Goal: Information Seeking & Learning: Learn about a topic

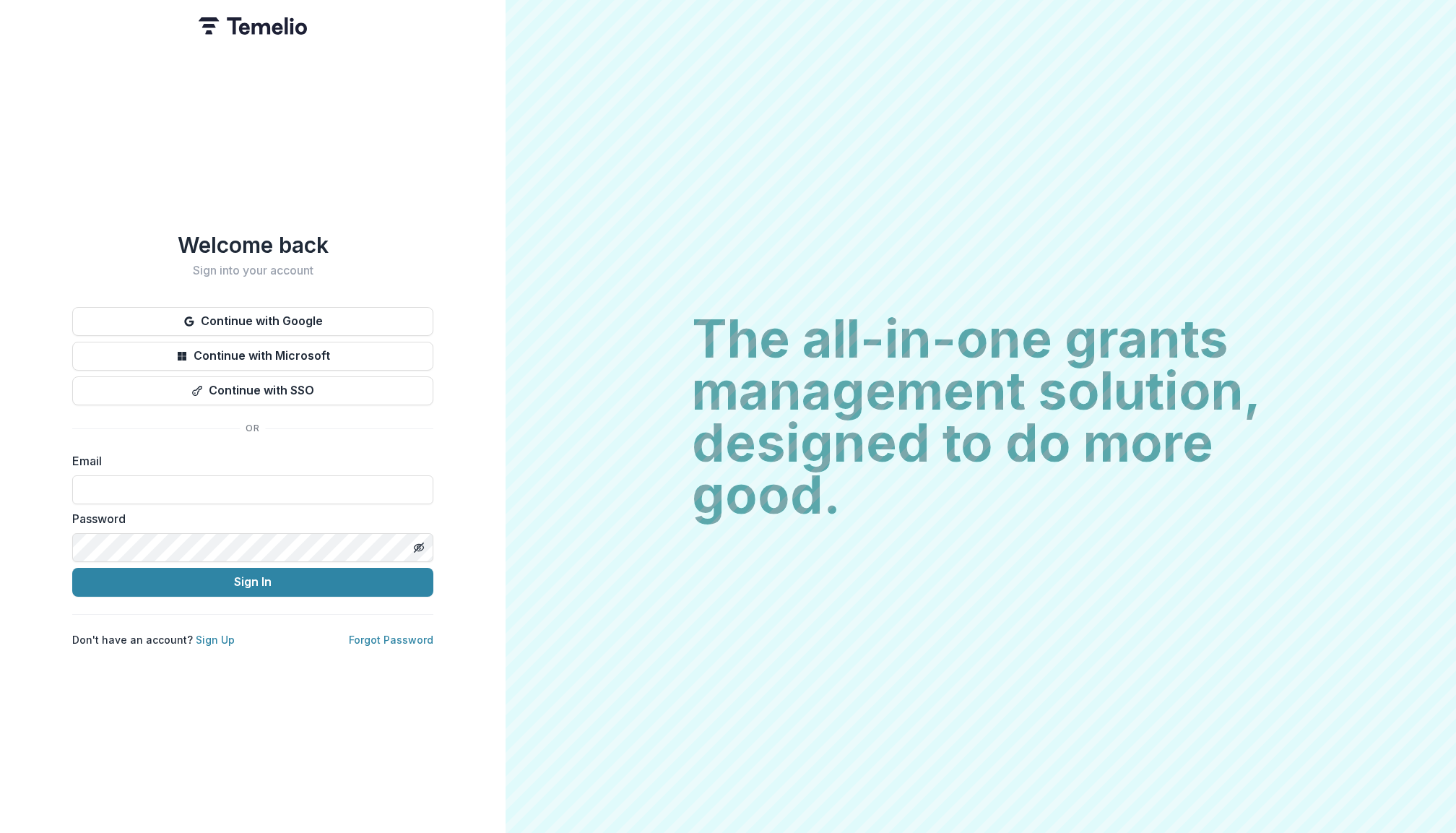
type input "**********"
click at [253, 576] on button "Sign In" at bounding box center [253, 582] width 361 height 29
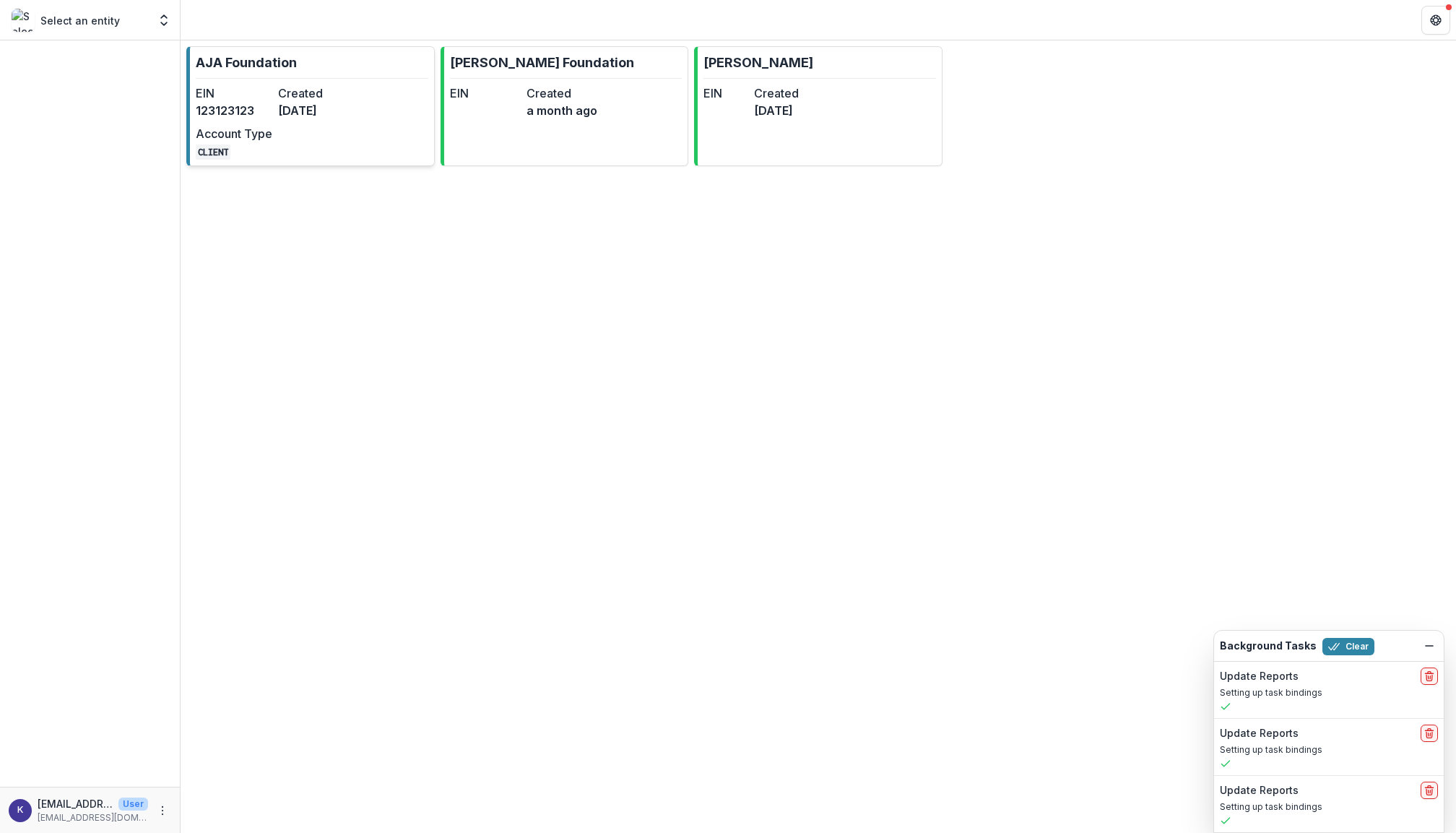
click at [315, 101] on dt "Created" at bounding box center [316, 93] width 76 height 18
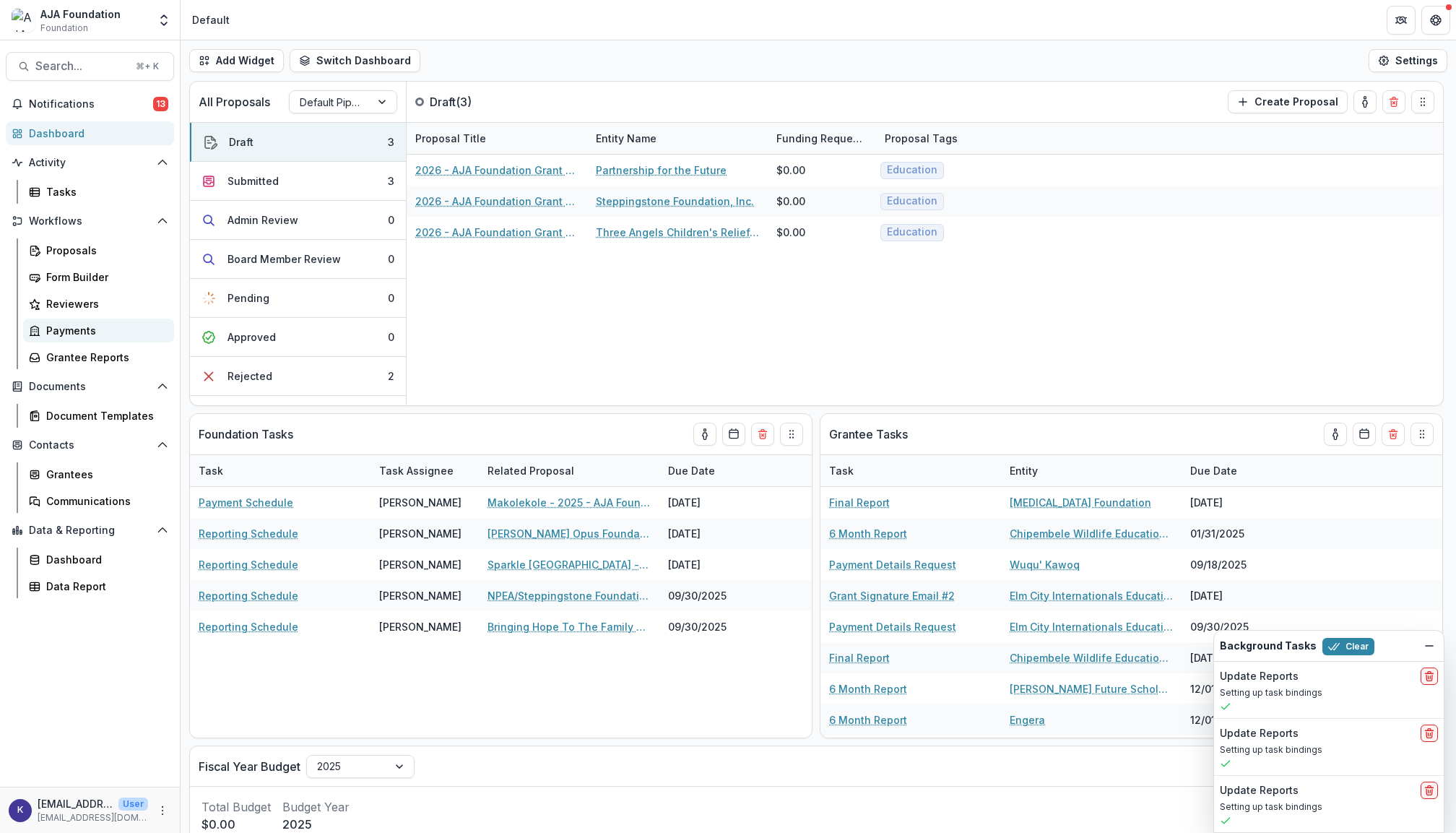
click at [84, 324] on div "Payments" at bounding box center [104, 331] width 116 height 15
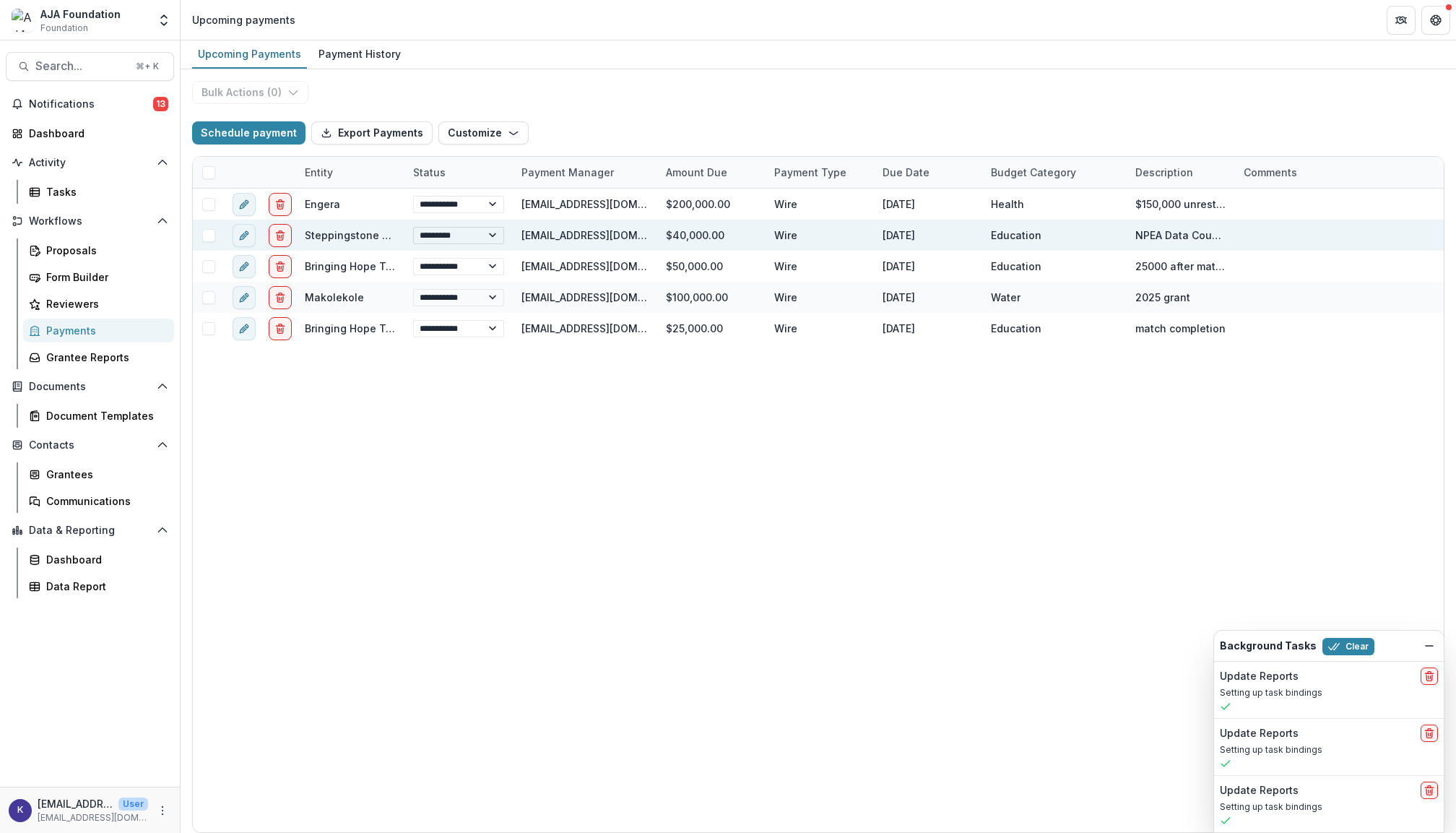
select select "**********"
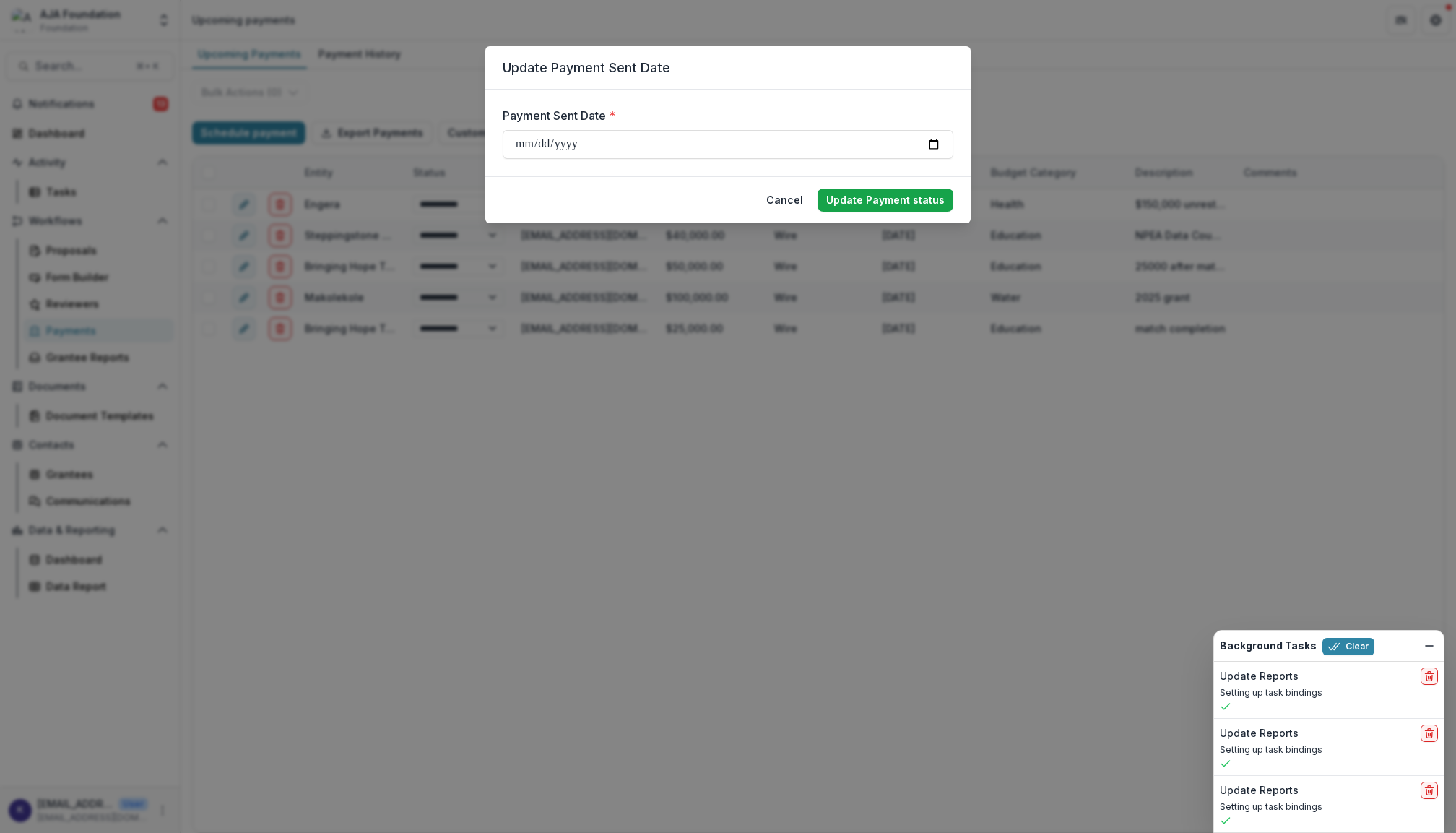
click at [917, 203] on button "Update Payment status" at bounding box center [885, 200] width 136 height 23
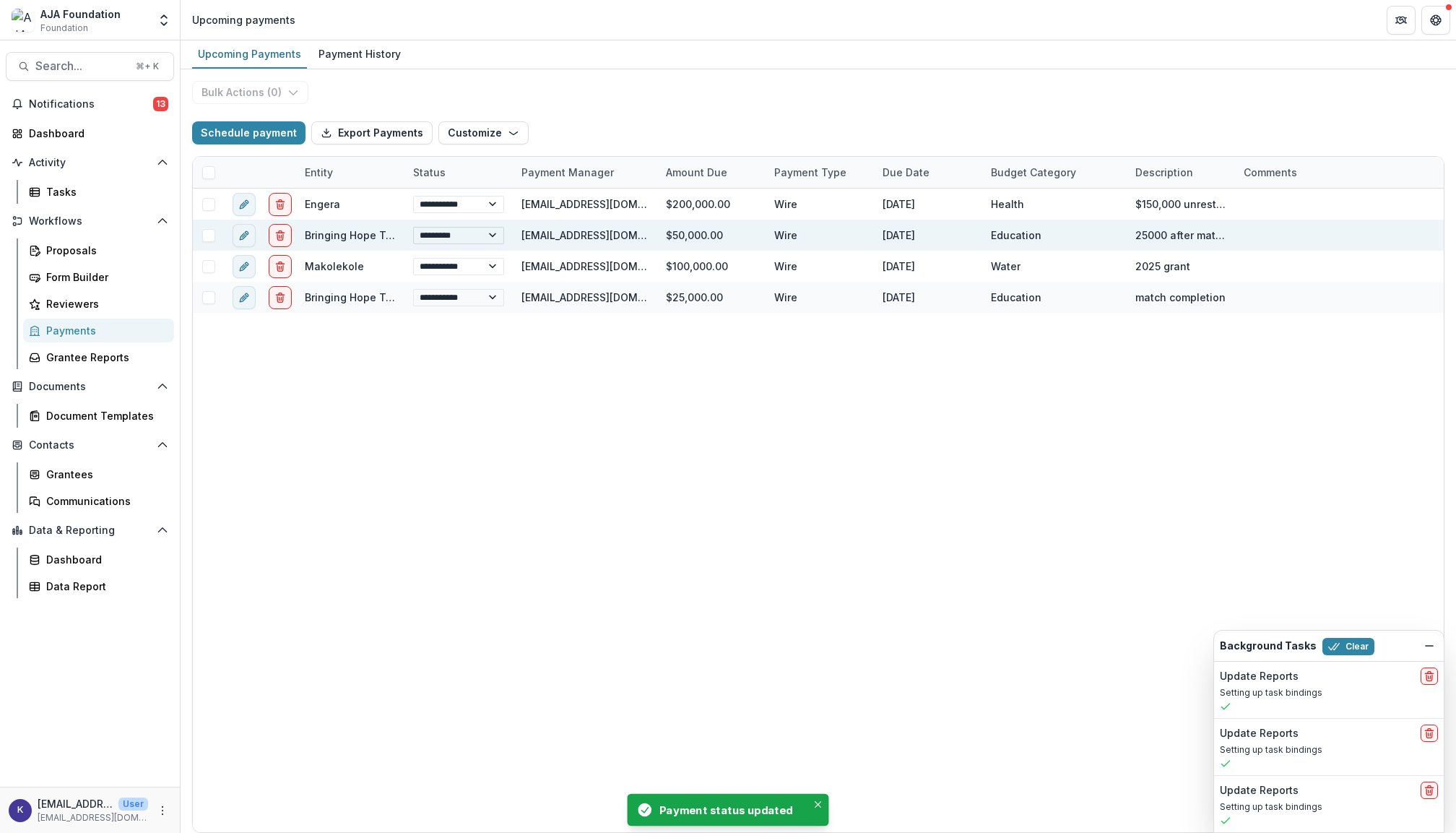
select select "**********"
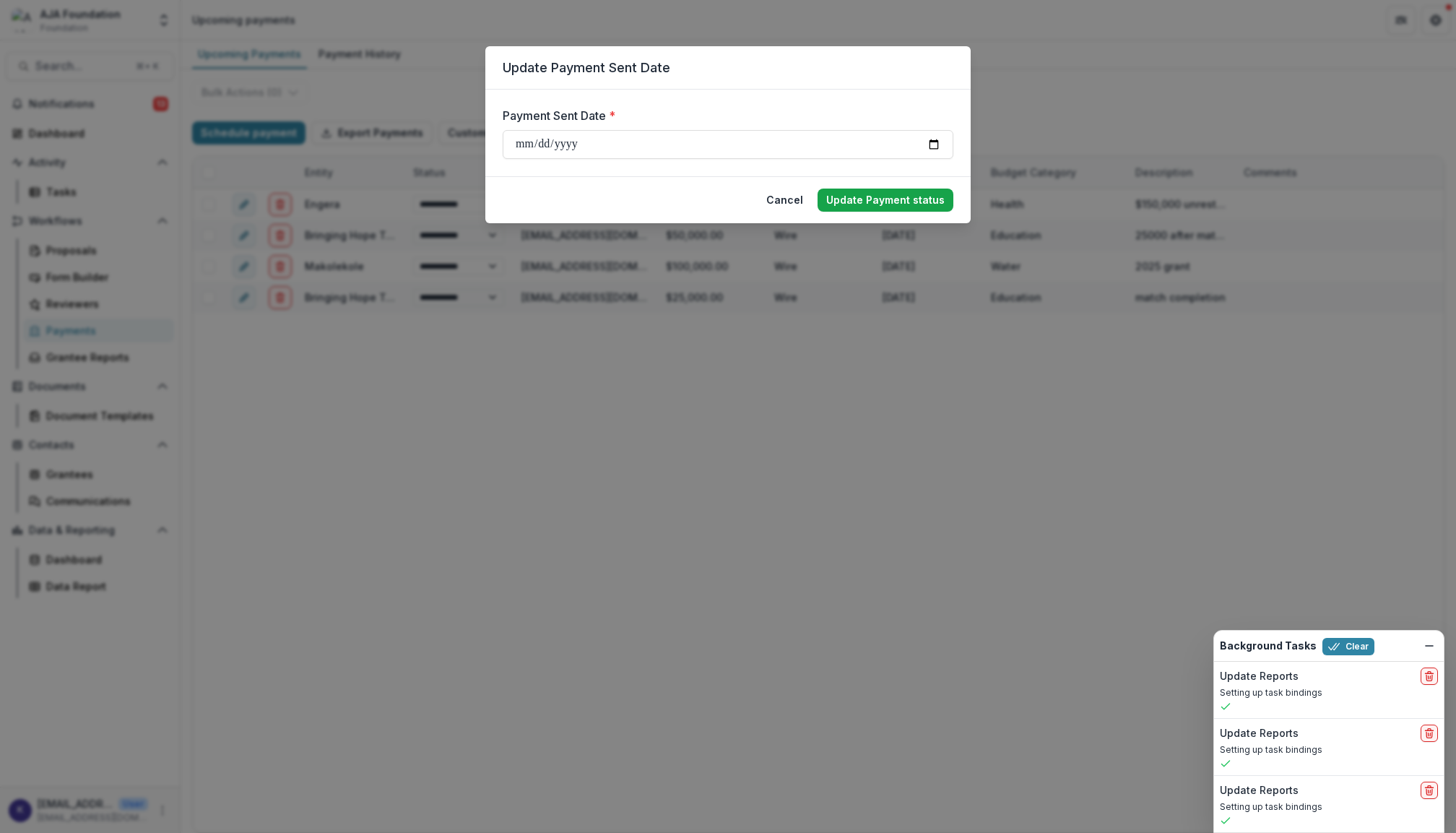
click at [874, 196] on button "Update Payment status" at bounding box center [885, 200] width 136 height 23
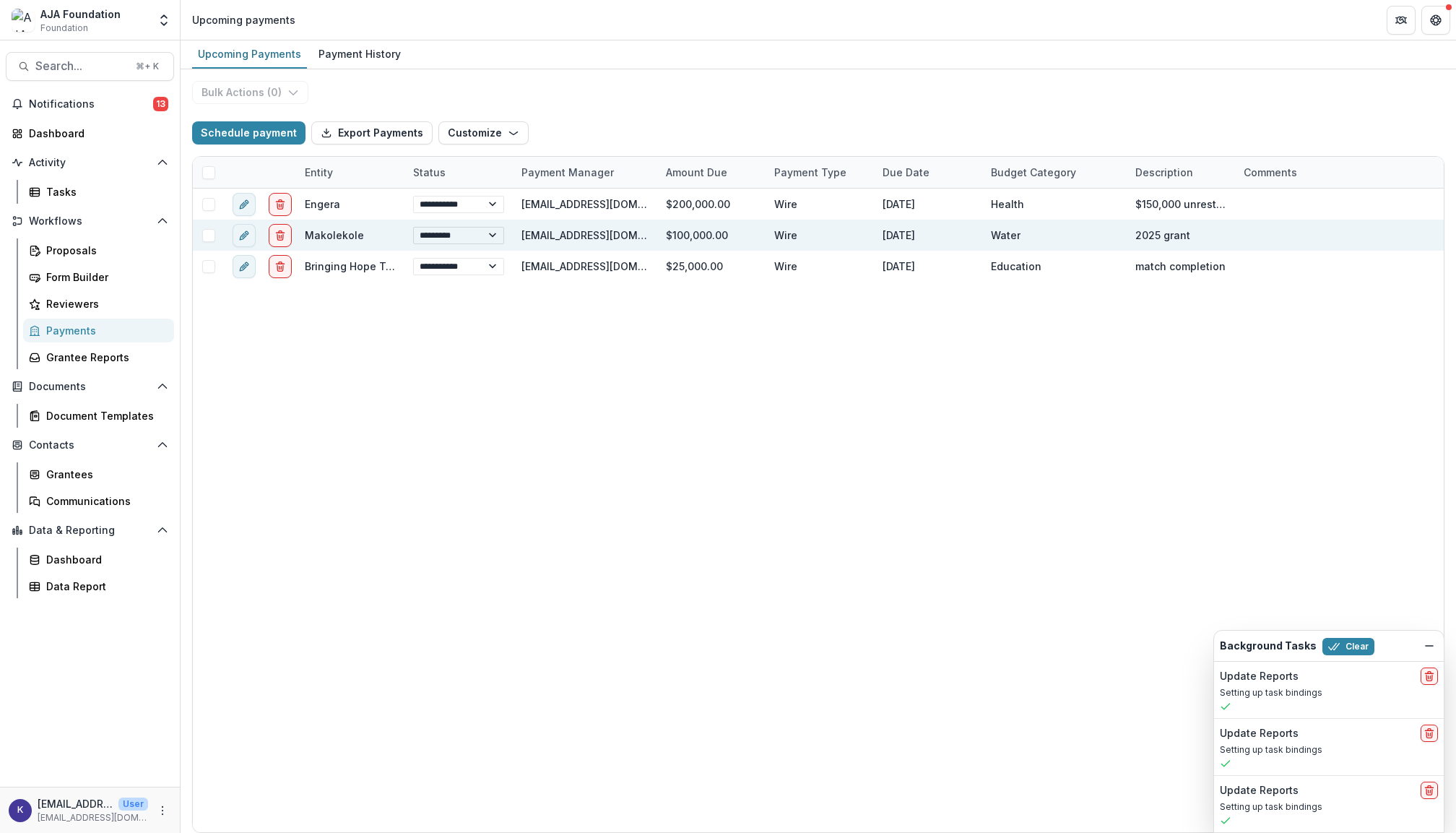
select select "**********"
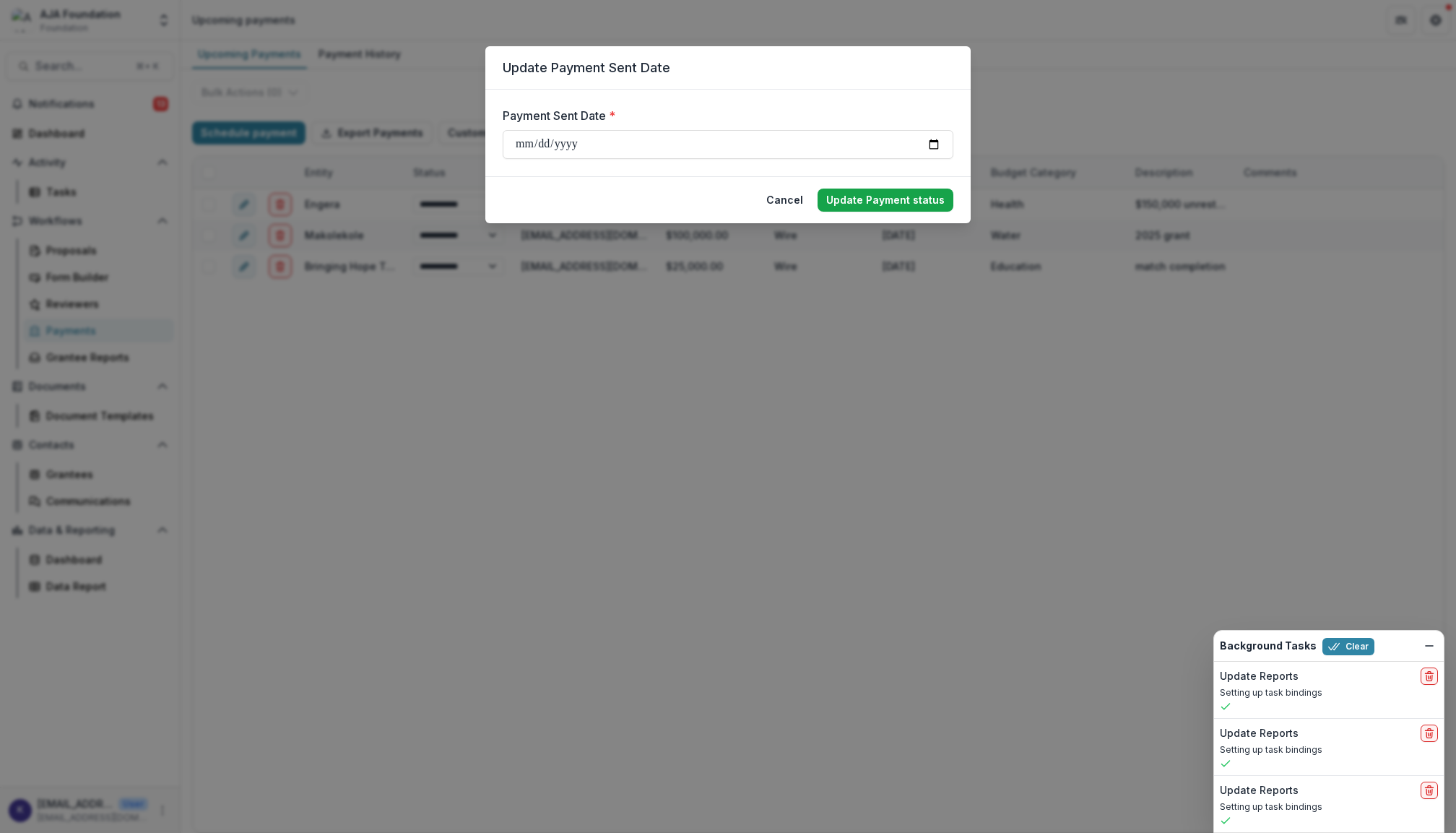
click at [859, 200] on button "Update Payment status" at bounding box center [885, 200] width 136 height 23
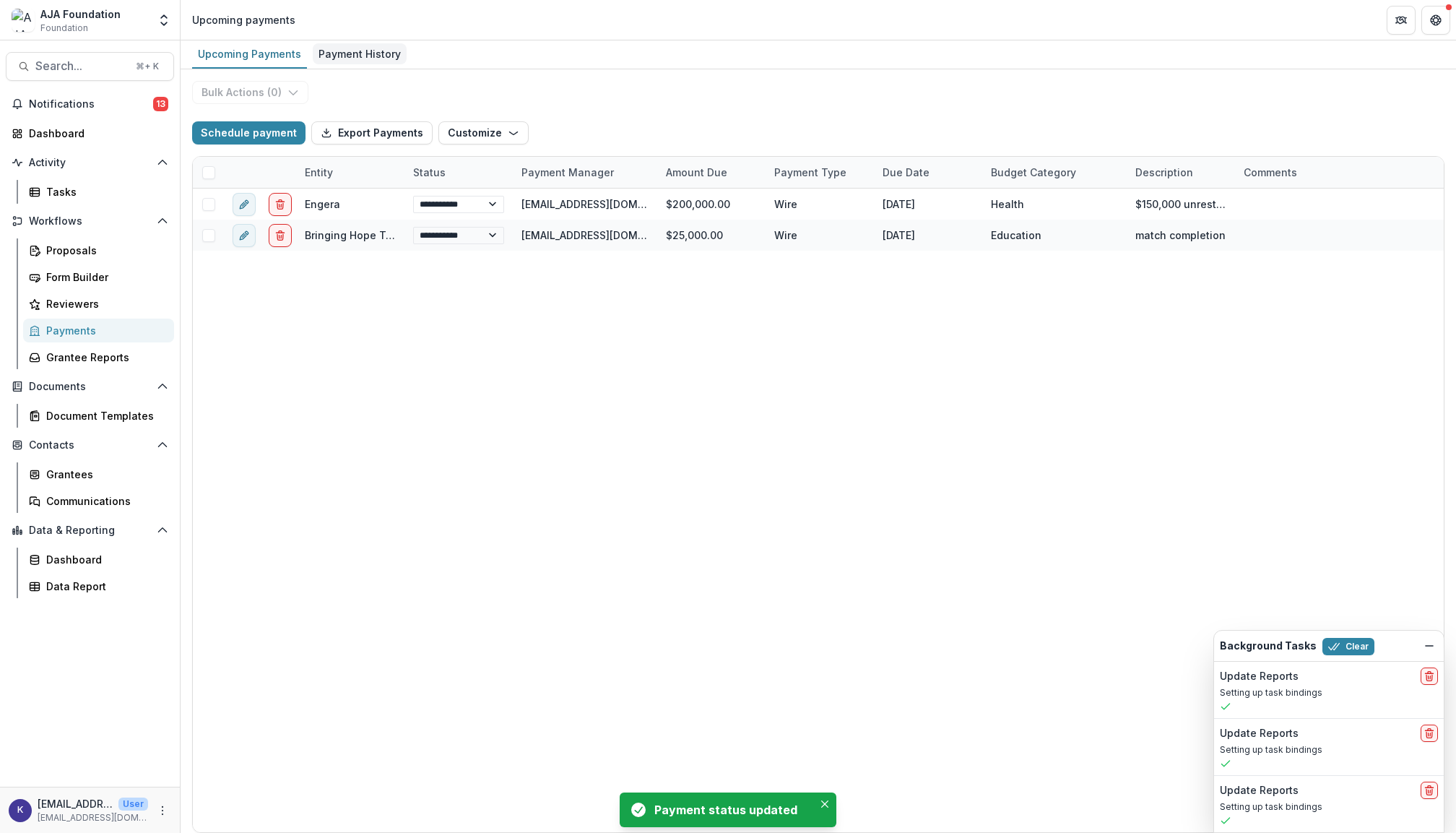
click at [385, 55] on div "Payment History" at bounding box center [360, 54] width 94 height 21
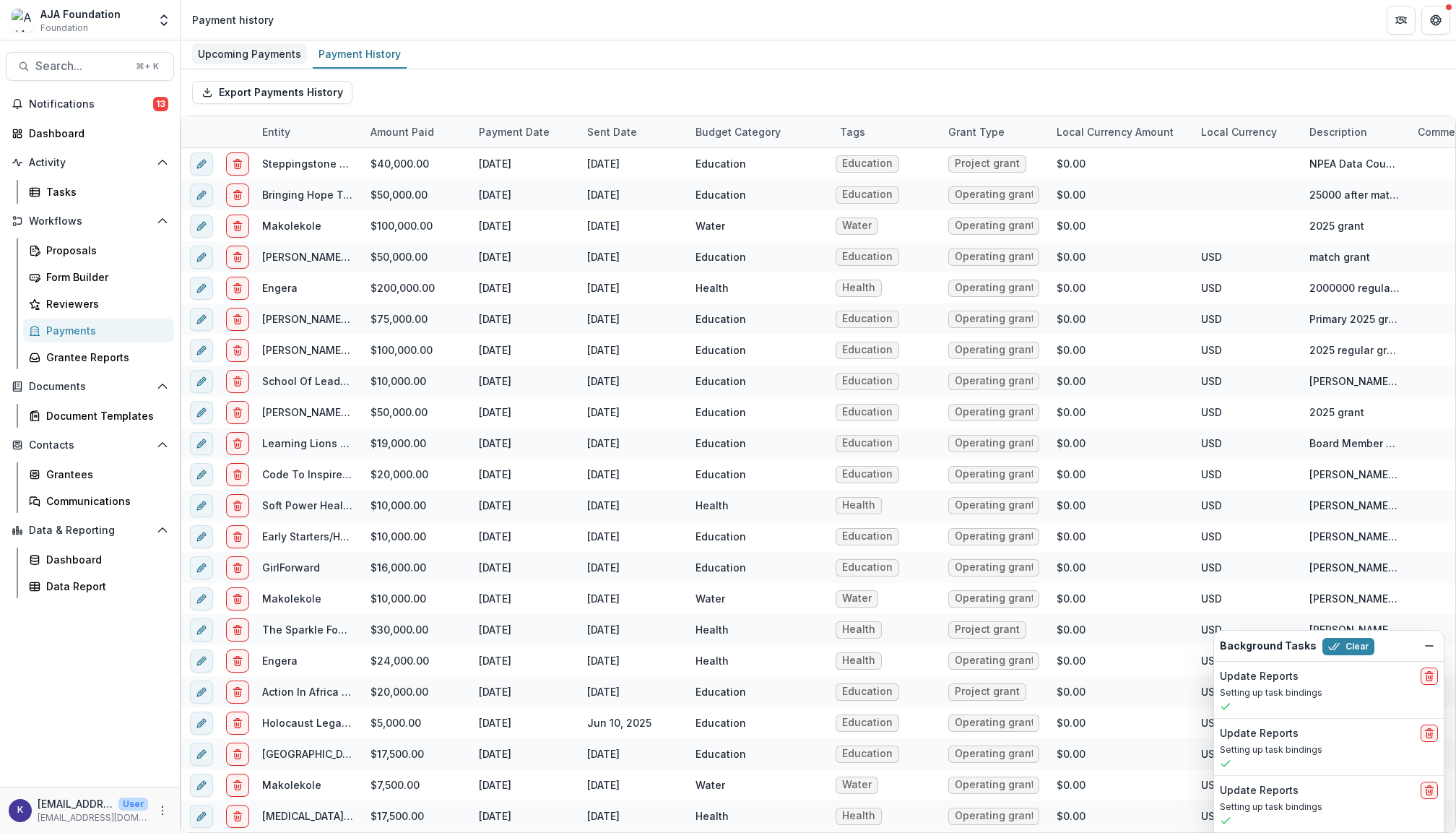
click at [255, 56] on div "Upcoming Payments" at bounding box center [250, 54] width 115 height 21
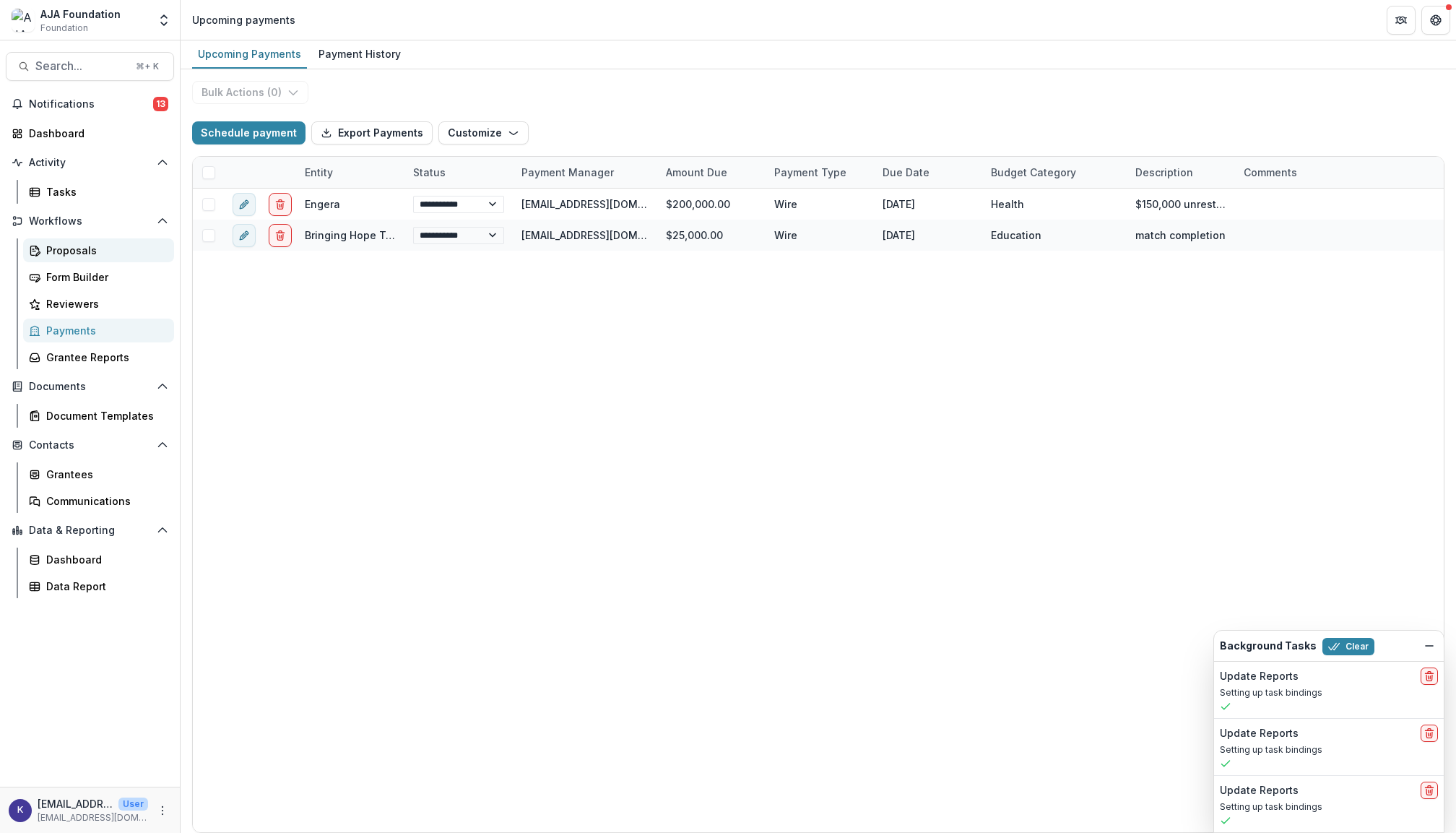
click at [81, 249] on div "Proposals" at bounding box center [104, 250] width 116 height 15
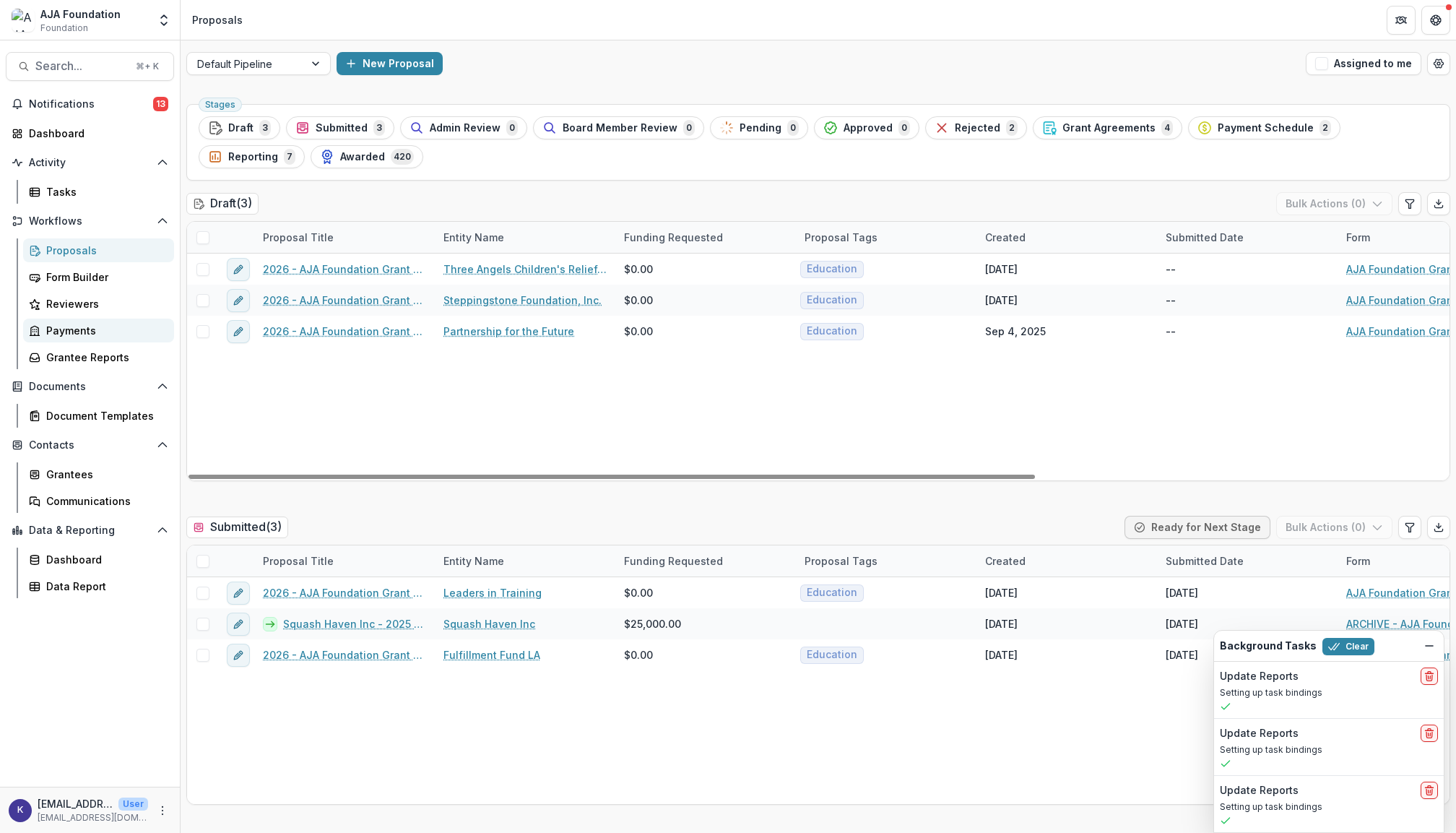
click at [75, 330] on div "Payments" at bounding box center [104, 331] width 116 height 15
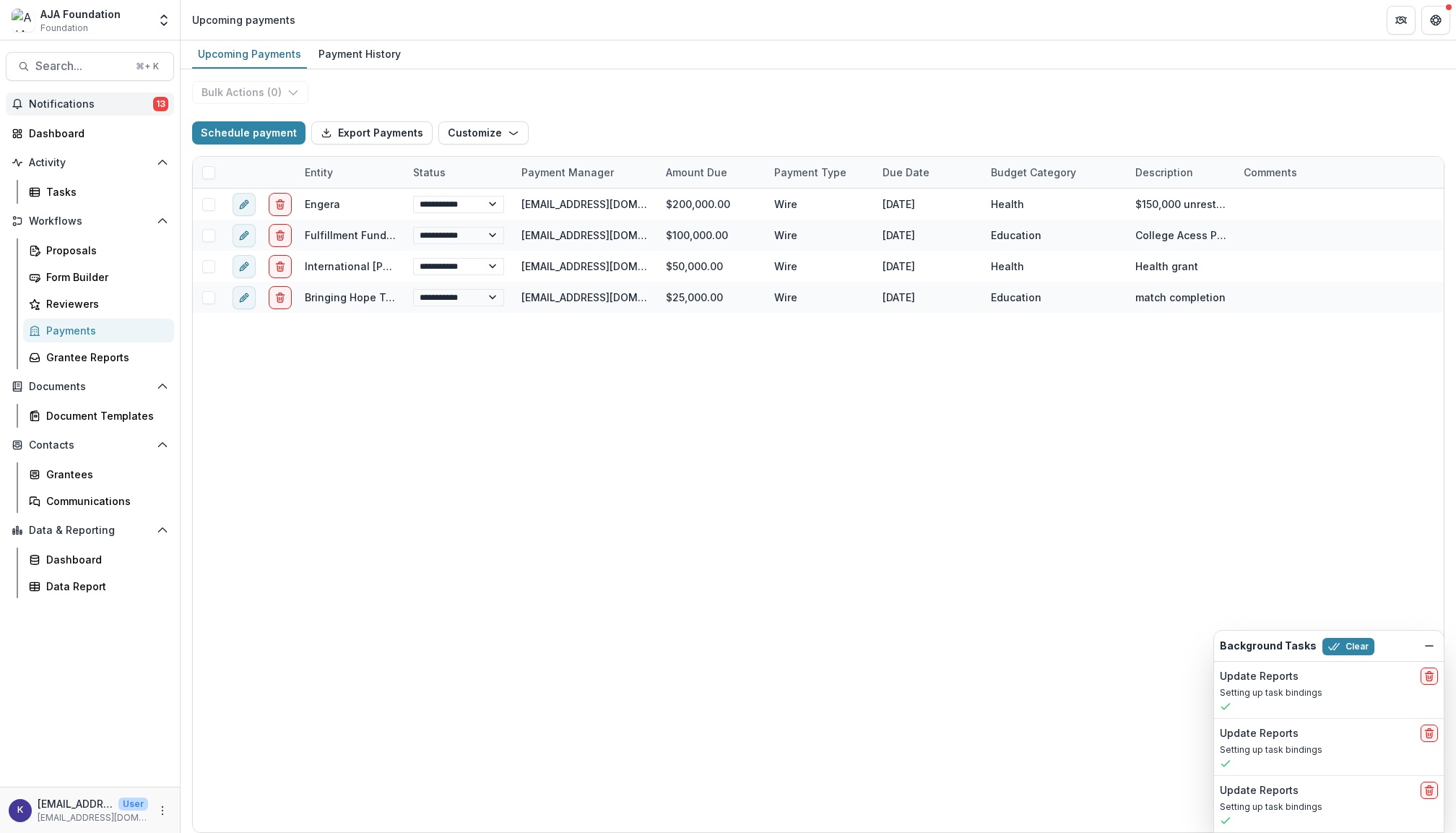
click at [63, 99] on span "Notifications" at bounding box center [91, 104] width 125 height 12
click at [573, 411] on div "**********" at bounding box center [819, 510] width 1252 height 644
click at [78, 253] on div "Proposals" at bounding box center [104, 250] width 116 height 15
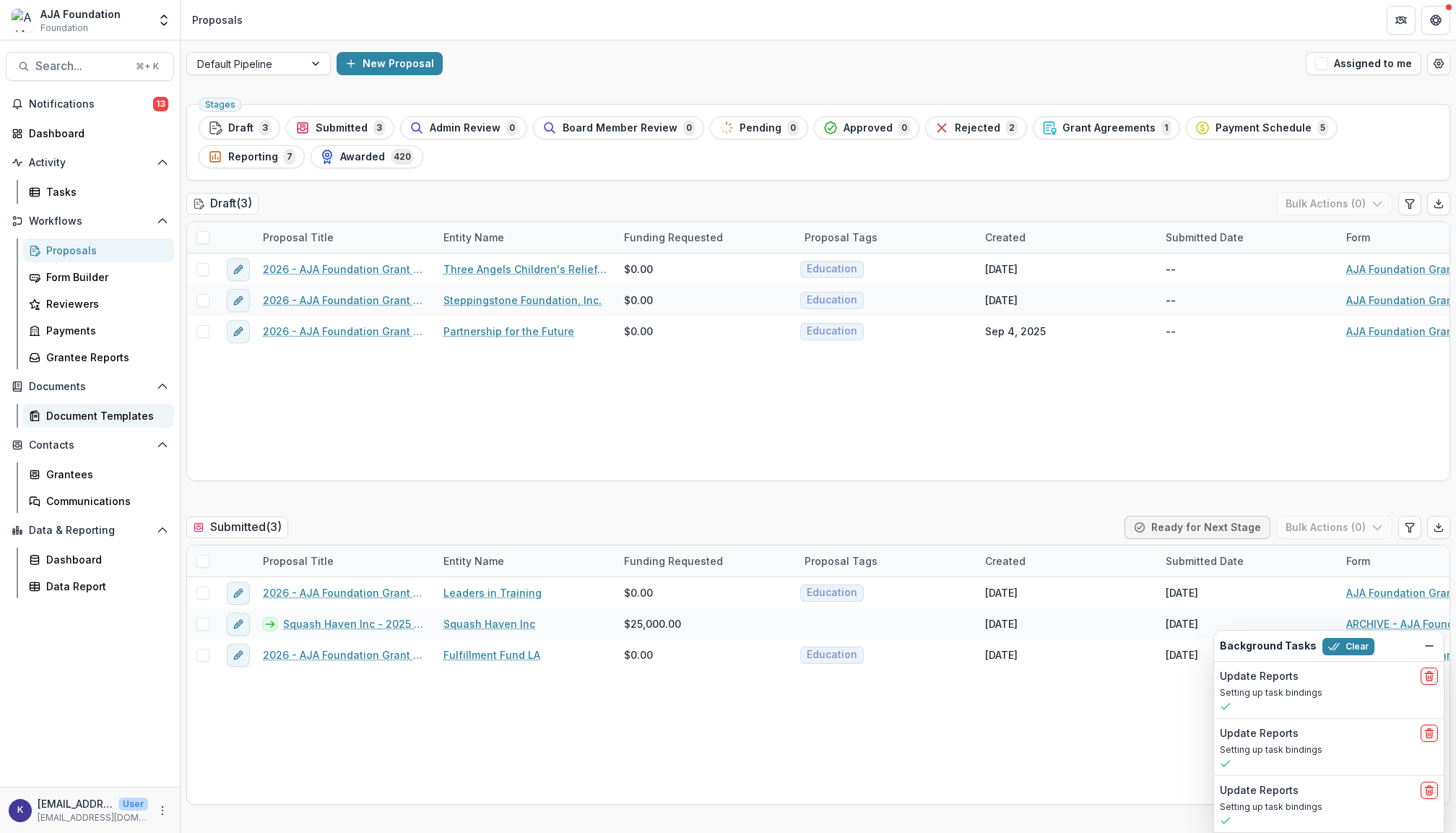
click at [76, 412] on div "Document Templates" at bounding box center [104, 416] width 116 height 15
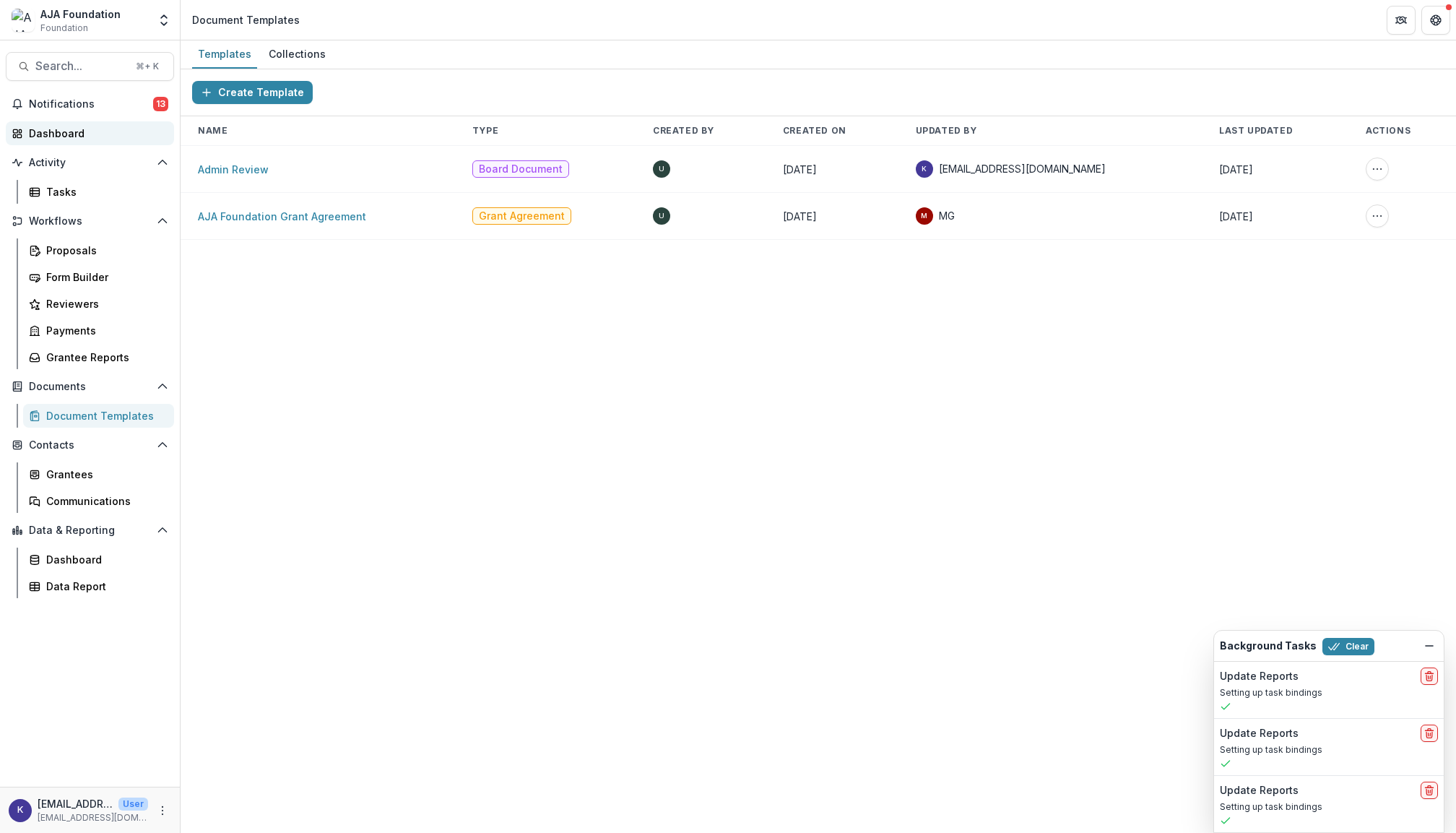
click at [73, 133] on div "Dashboard" at bounding box center [96, 133] width 134 height 15
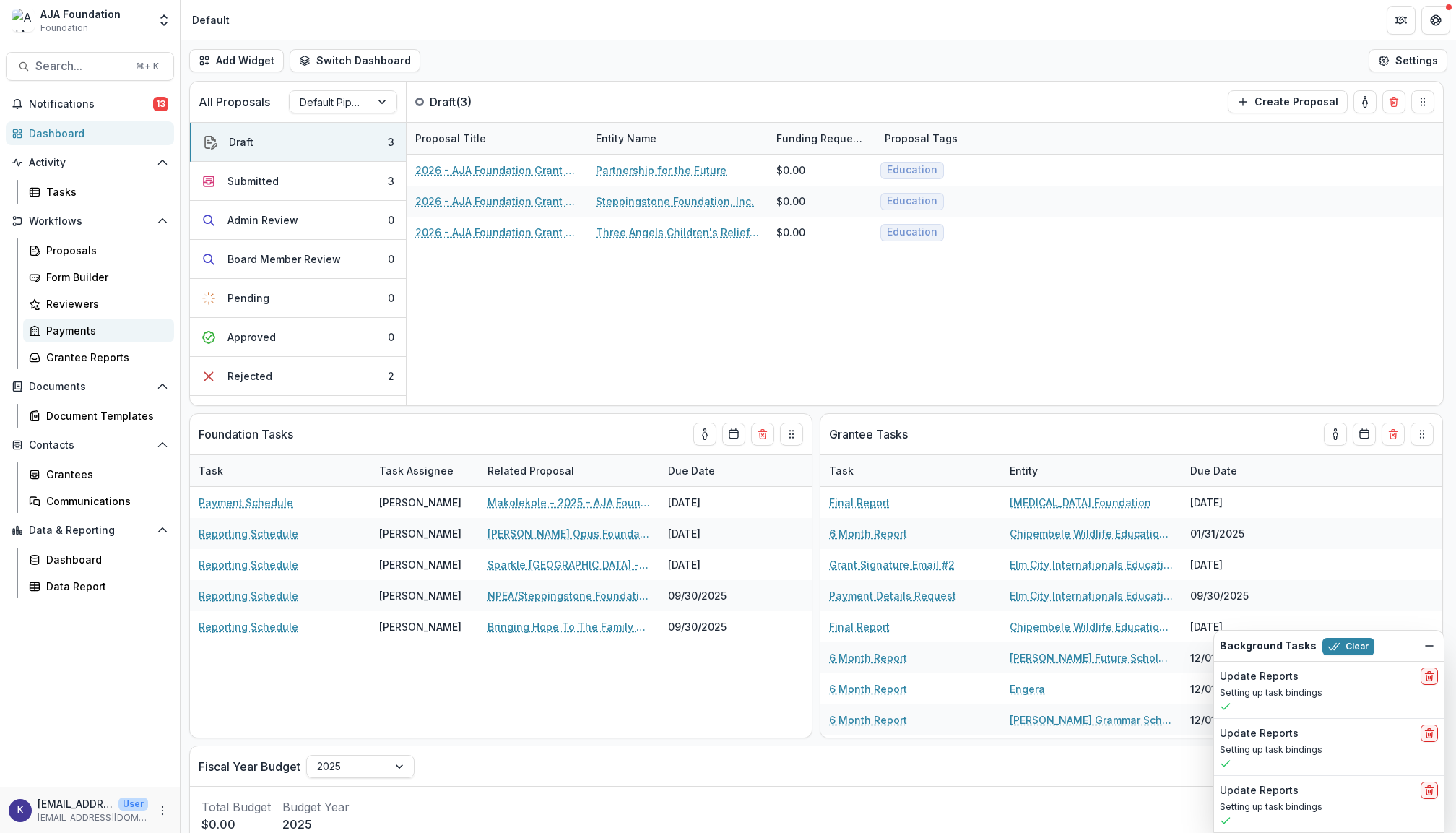
click at [81, 330] on div "Payments" at bounding box center [104, 331] width 116 height 15
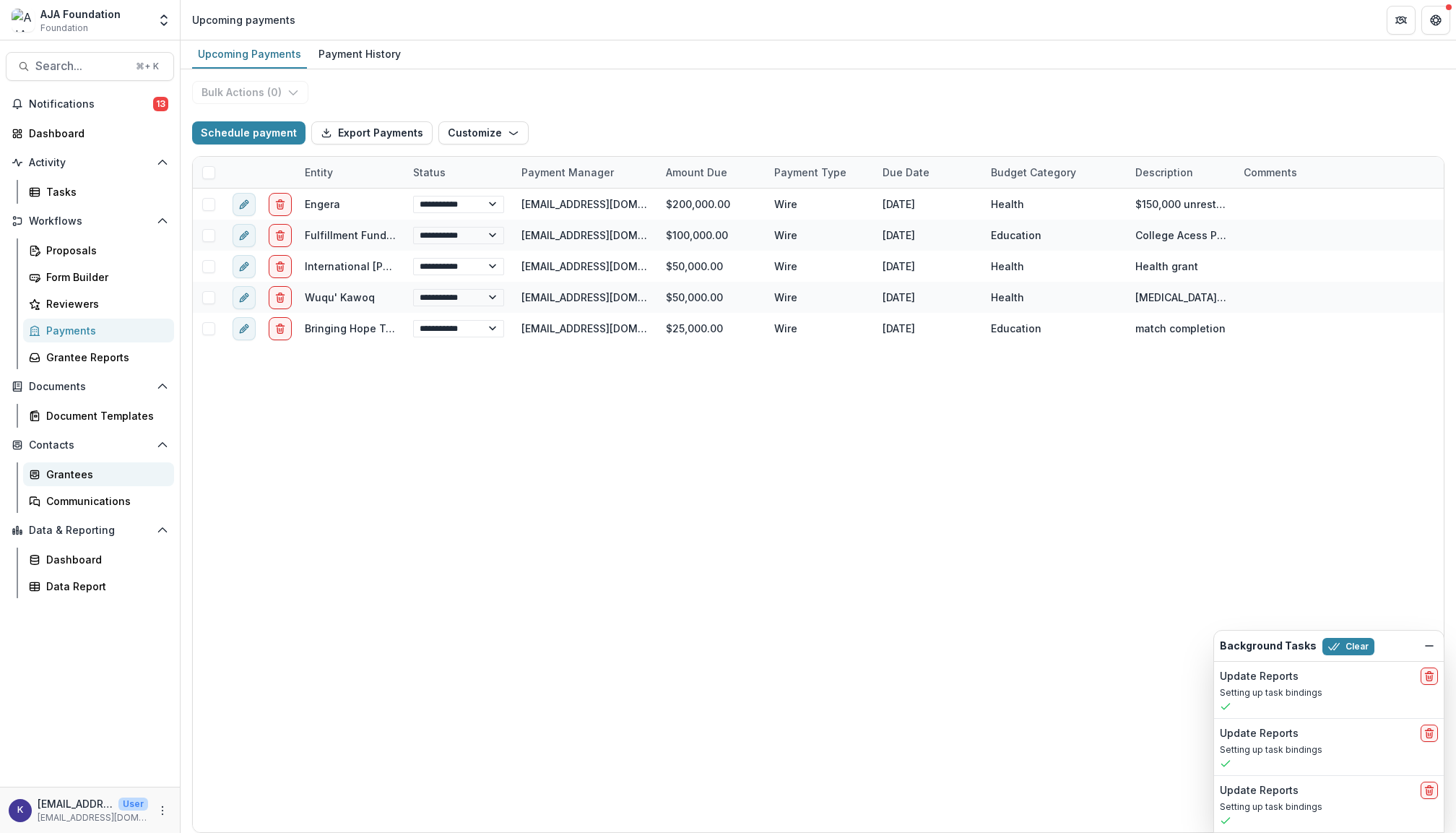
click at [62, 474] on div "Grantees" at bounding box center [104, 474] width 116 height 15
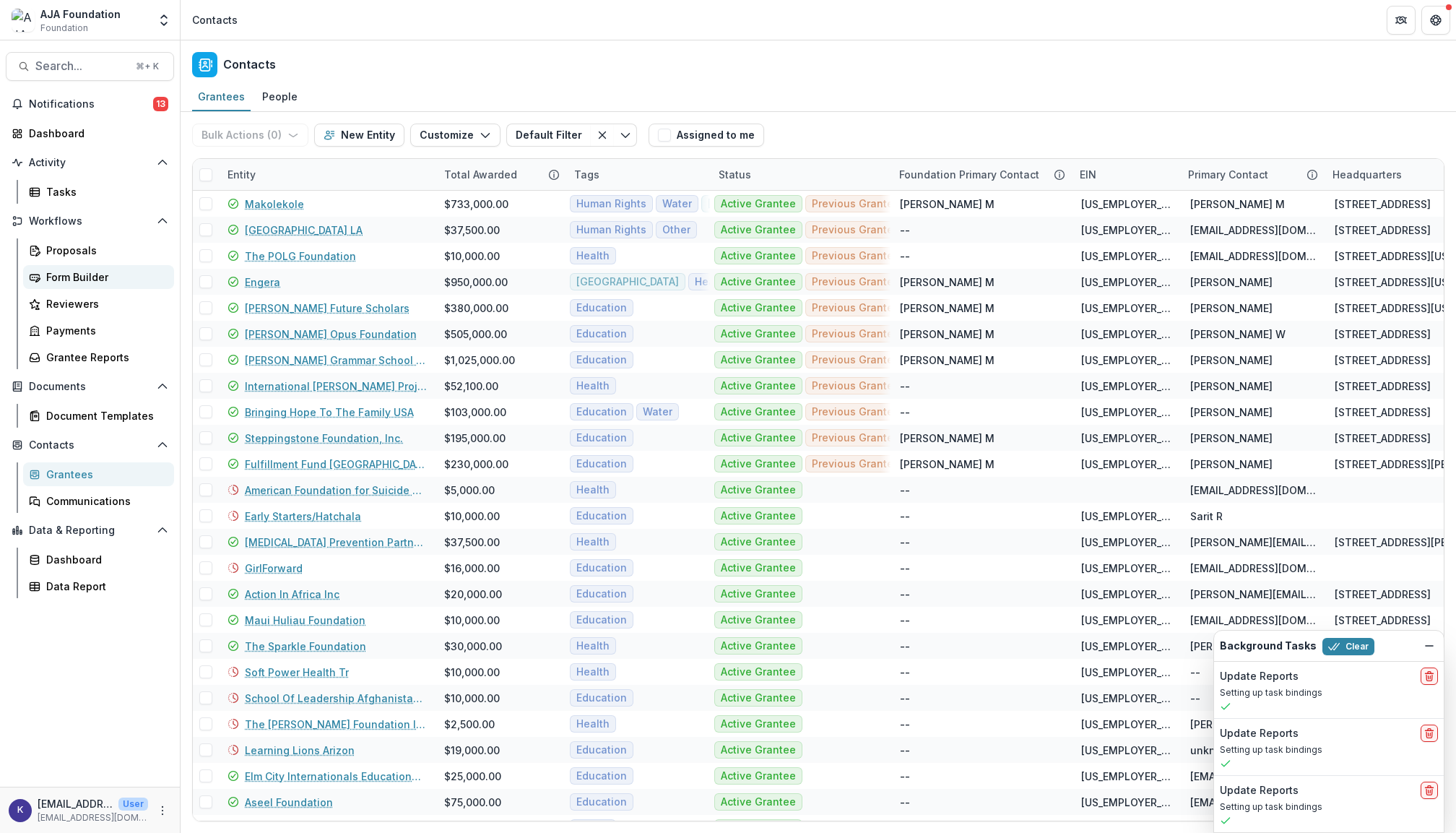
click at [76, 270] on div "Form Builder" at bounding box center [104, 277] width 116 height 15
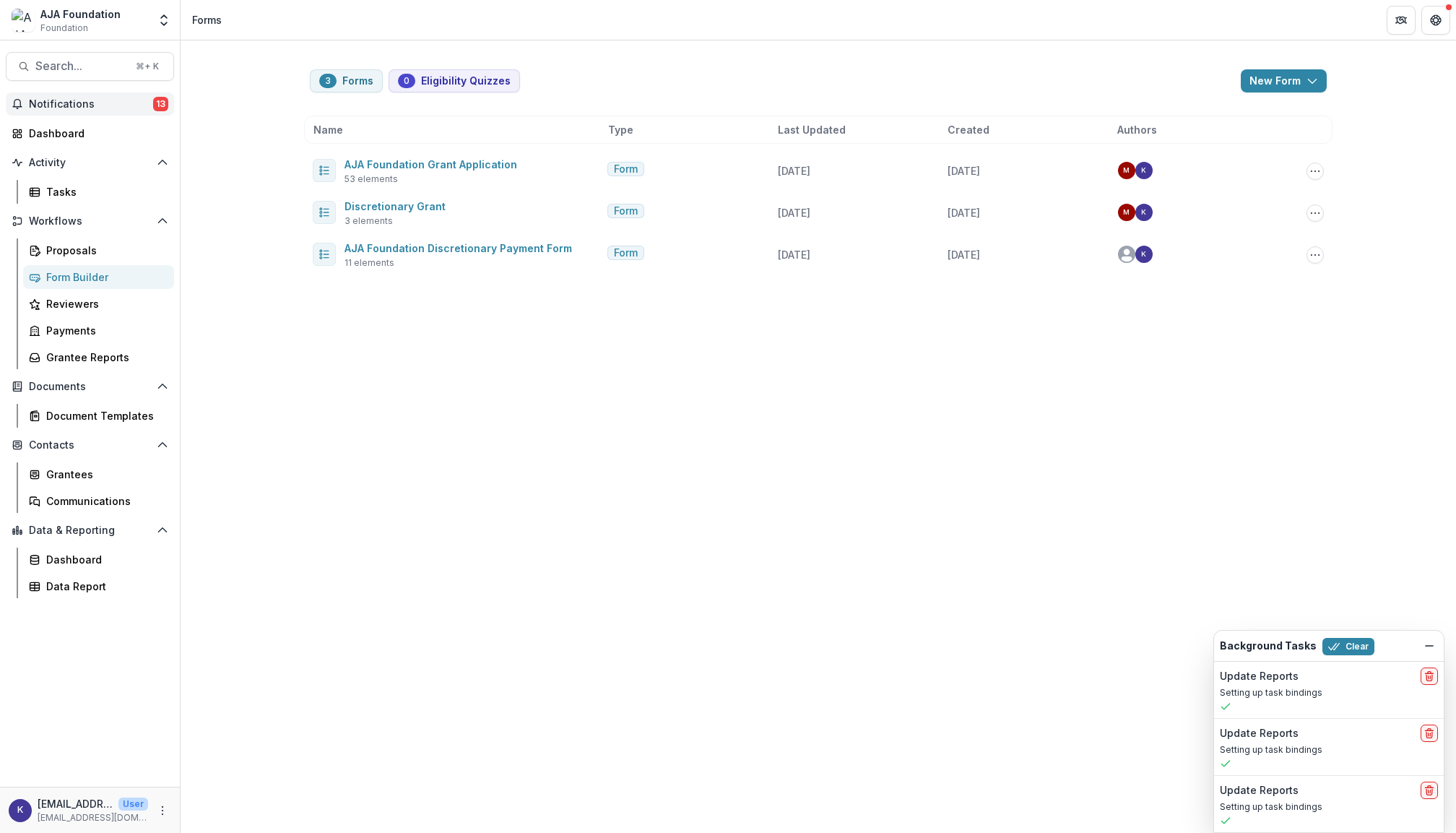
click at [86, 99] on span "Notifications" at bounding box center [91, 104] width 125 height 12
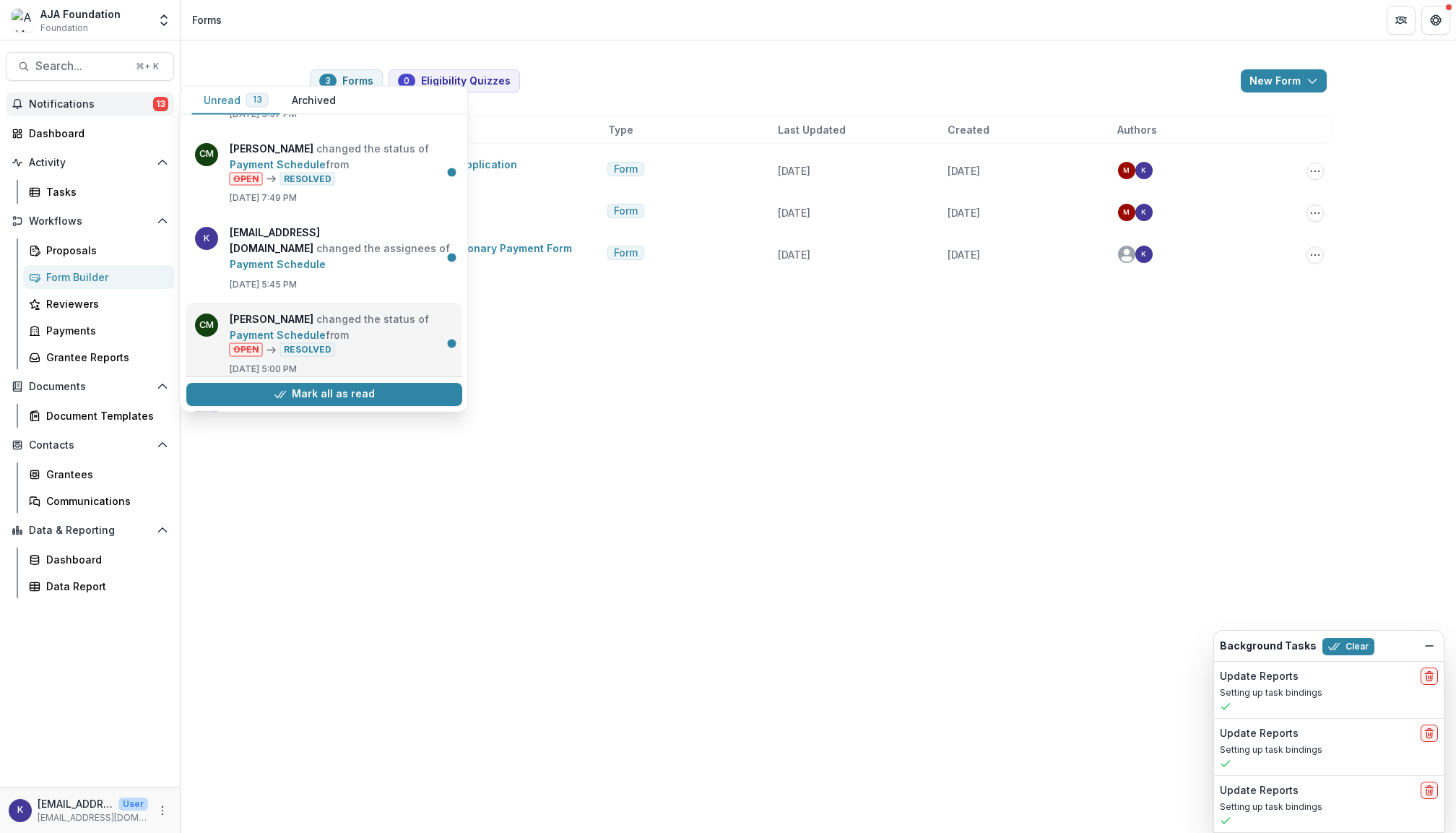
scroll to position [554, 0]
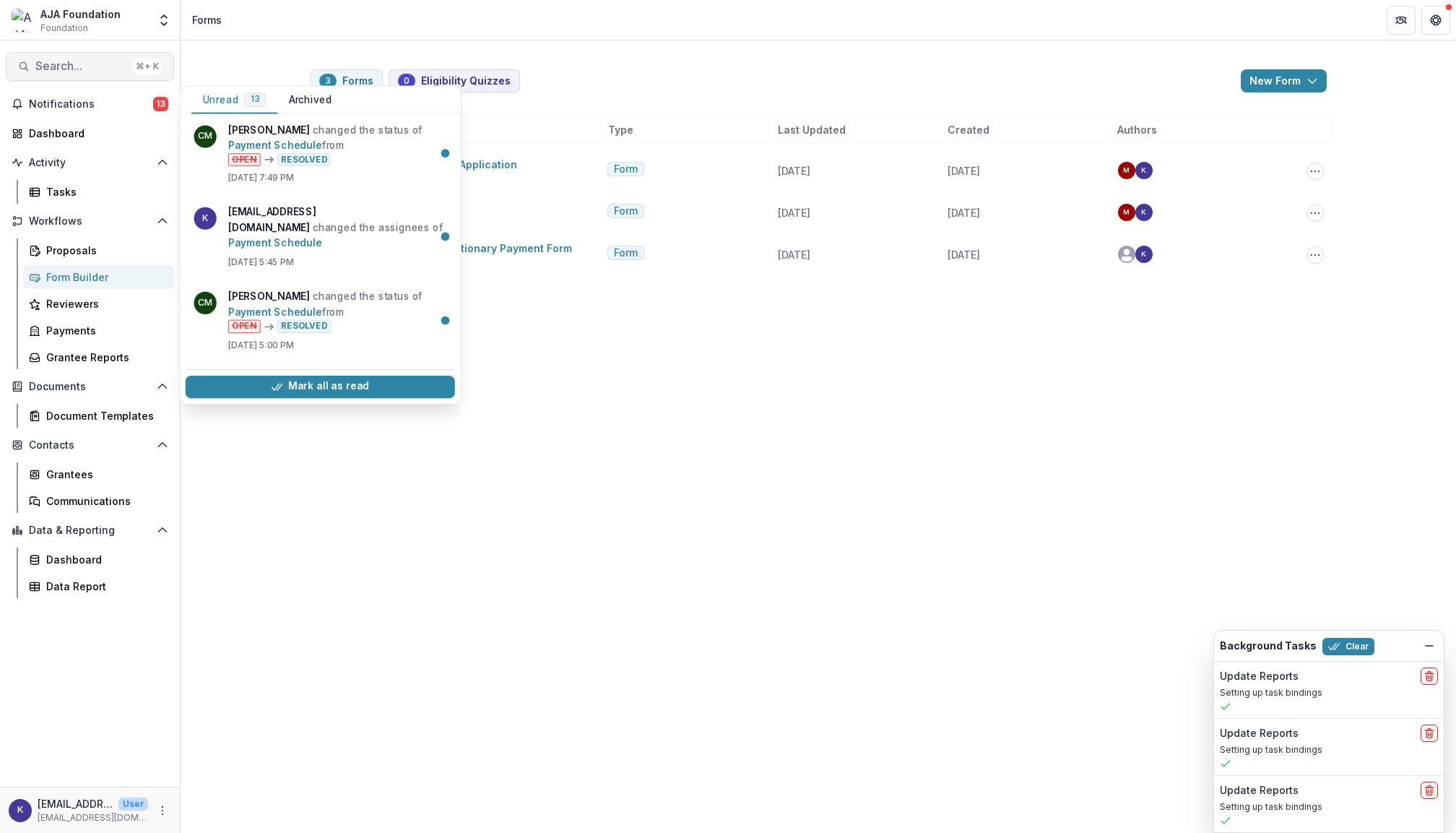
click at [83, 58] on button "Search... ⌘ + K" at bounding box center [89, 66] width 168 height 29
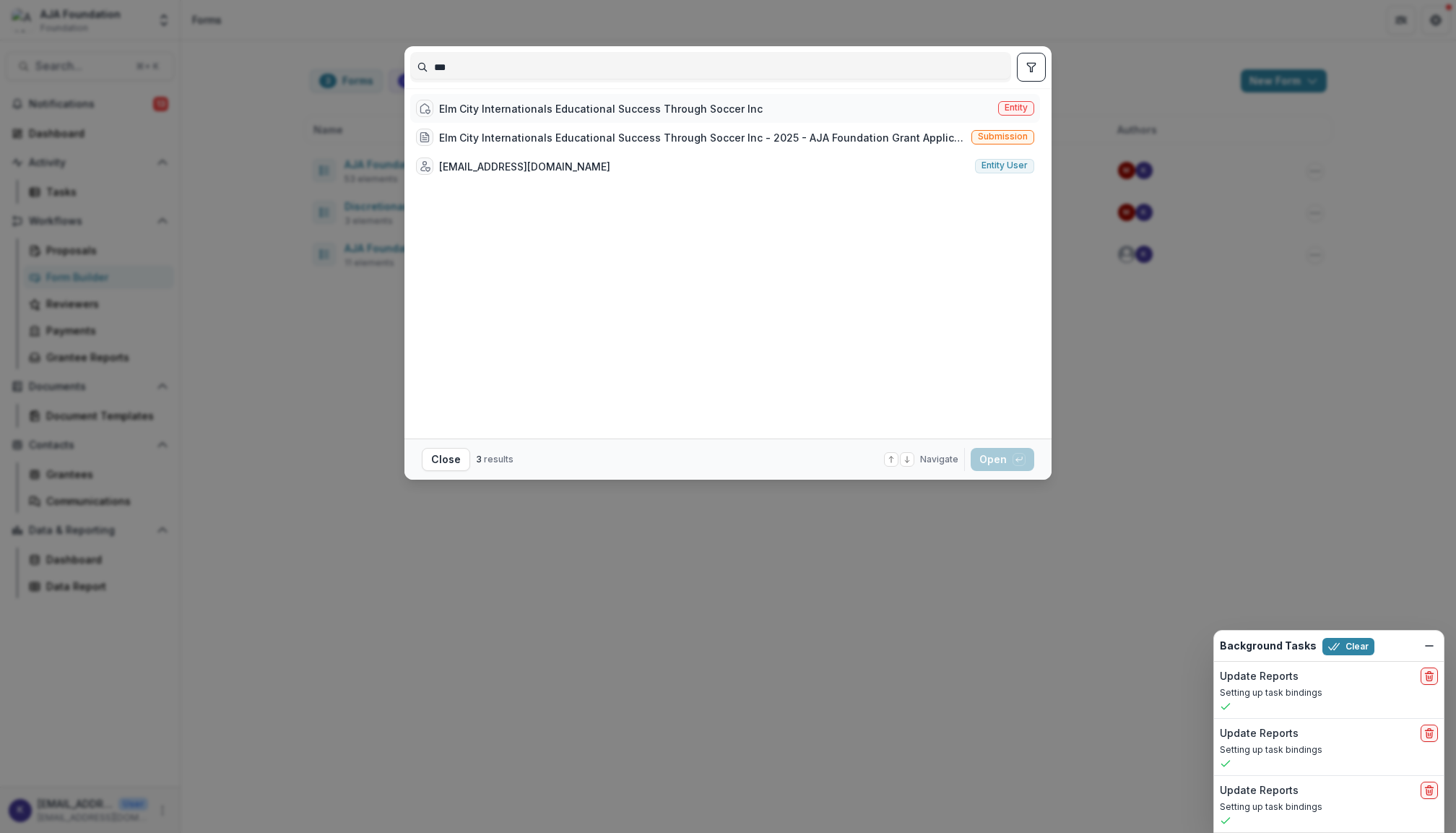
type input "***"
click at [612, 105] on div "Elm City Internationals Educational Success Through Soccer Inc" at bounding box center [601, 109] width 323 height 15
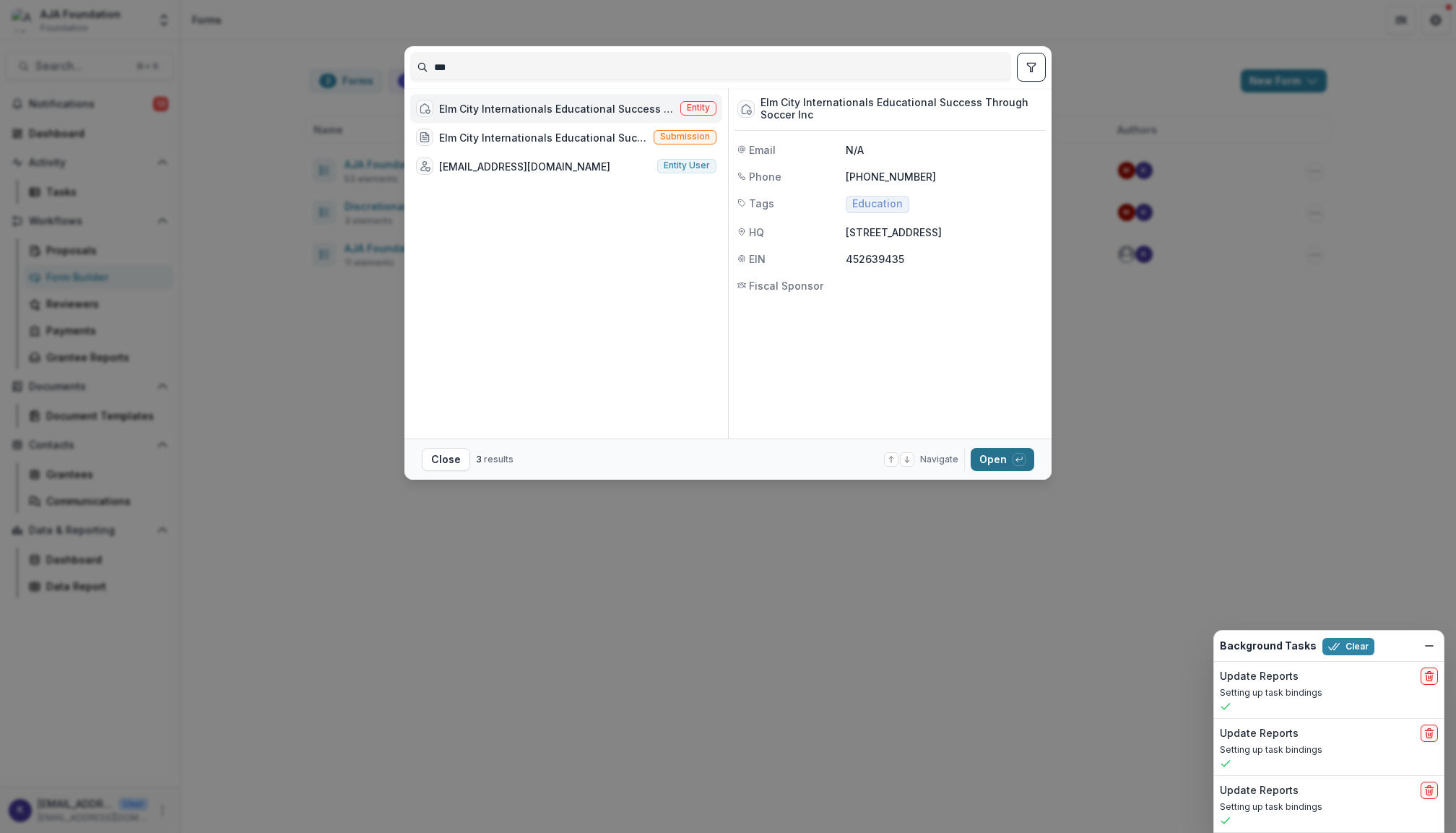
click at [995, 464] on button "Open with enter key" at bounding box center [1003, 459] width 63 height 23
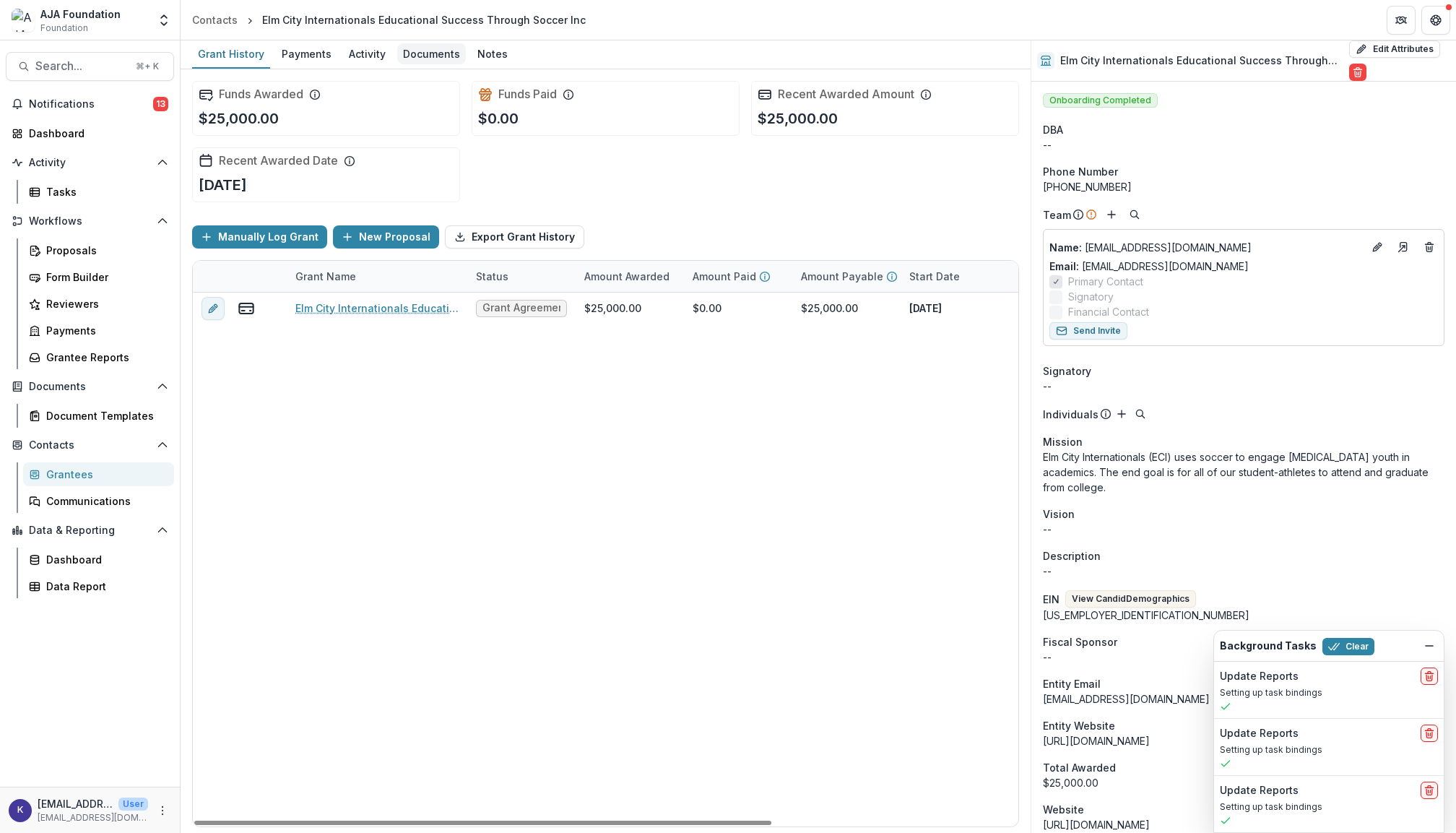
click at [443, 44] on div "Documents" at bounding box center [432, 54] width 69 height 21
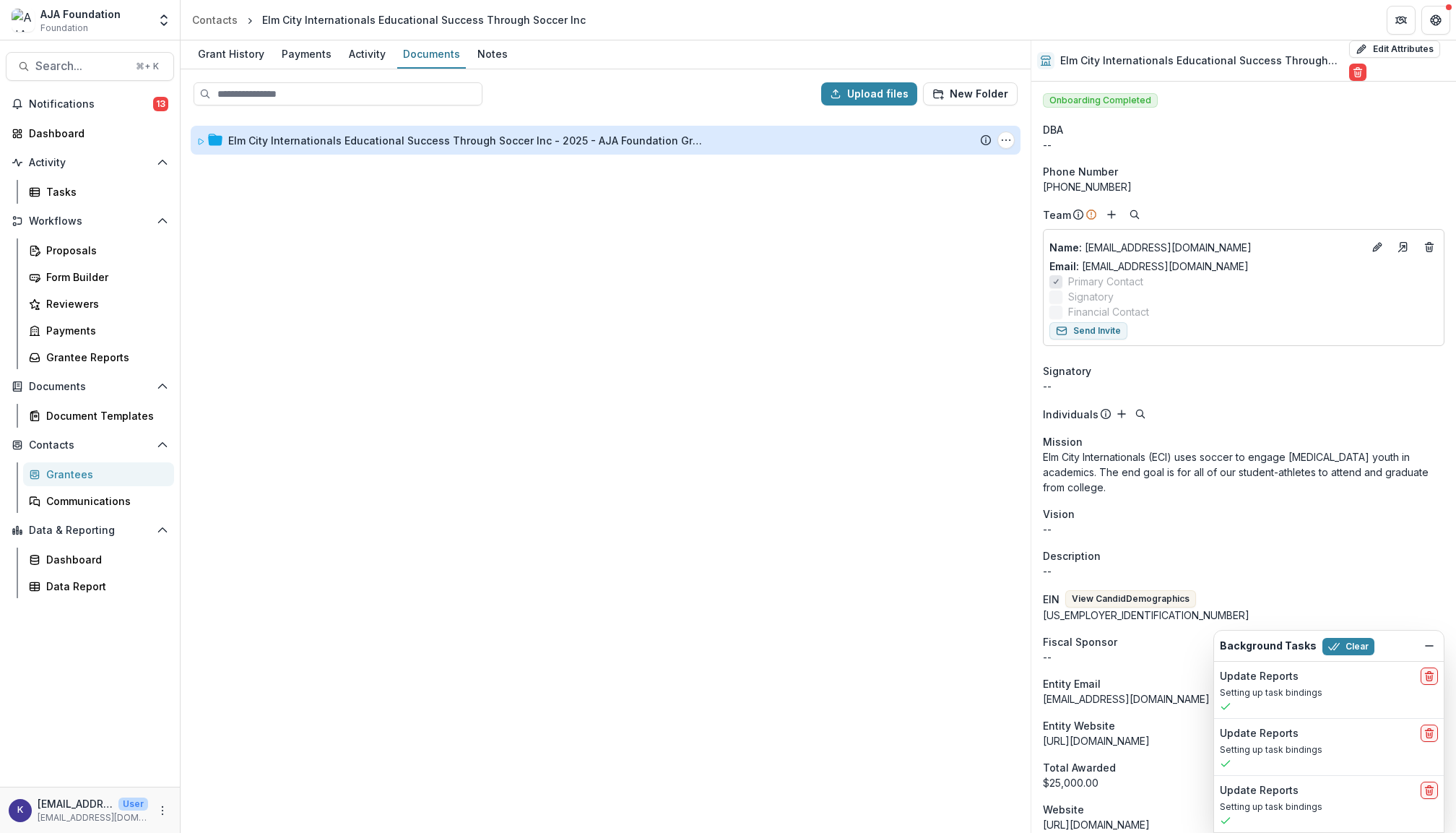
click at [343, 143] on div "Elm City Internationals Educational Success Through Soccer Inc - 2025 - AJA Fou…" at bounding box center [466, 140] width 477 height 15
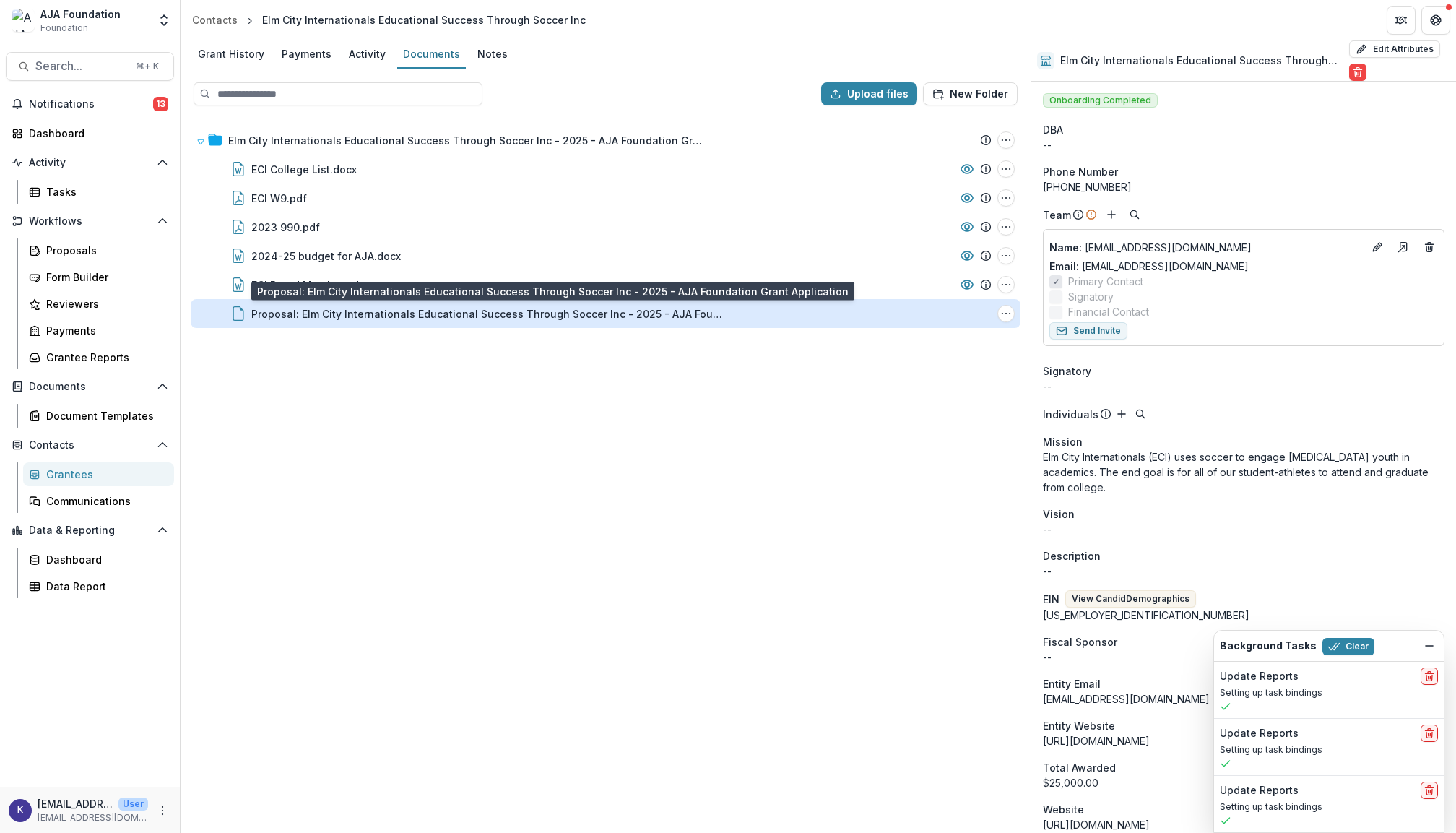
click at [354, 307] on div "Proposal: Elm City Internationals Educational Success Through Soccer Inc - 2025…" at bounding box center [490, 314] width 477 height 15
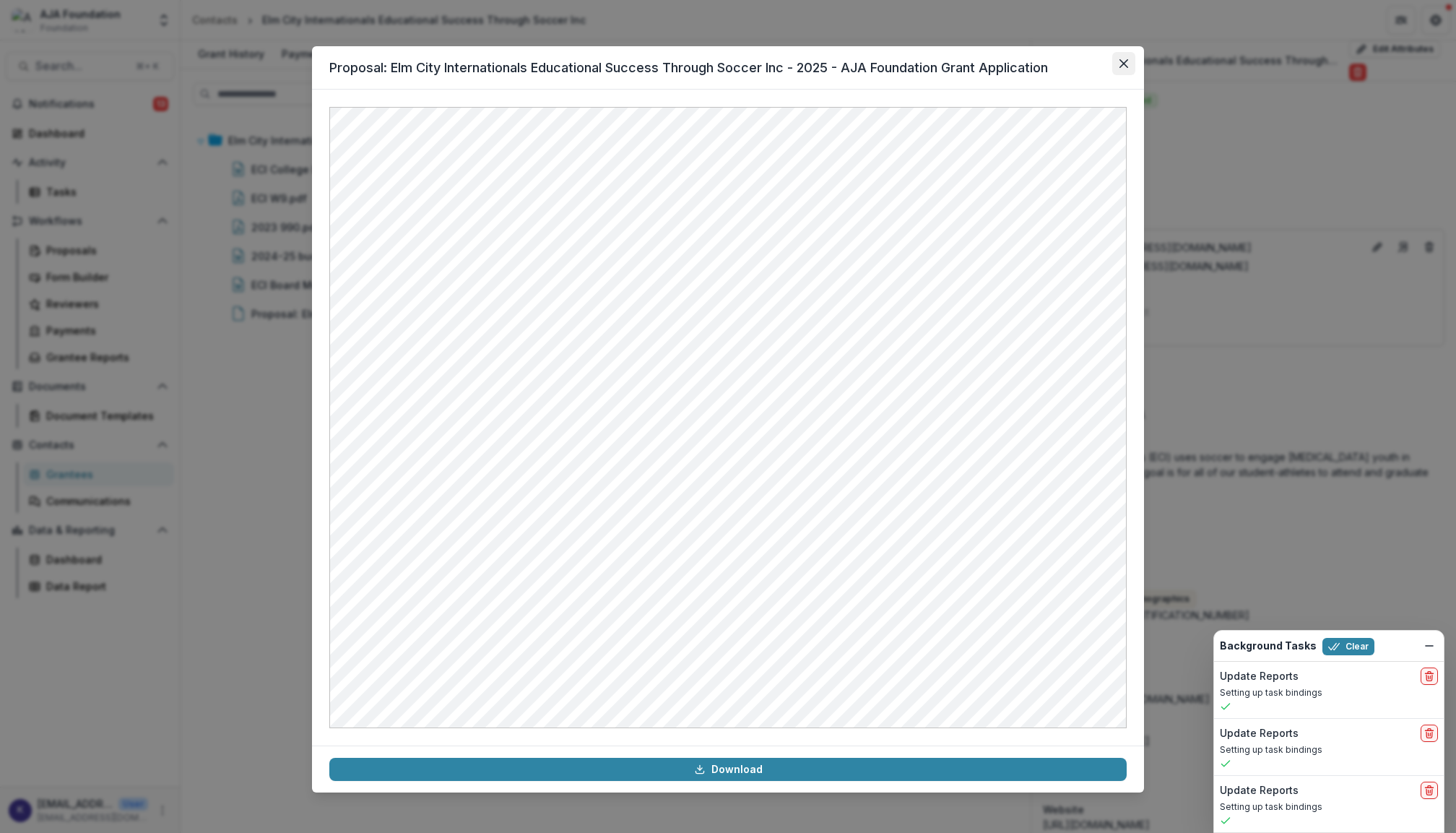
click at [1125, 62] on icon "Close" at bounding box center [1123, 63] width 8 height 8
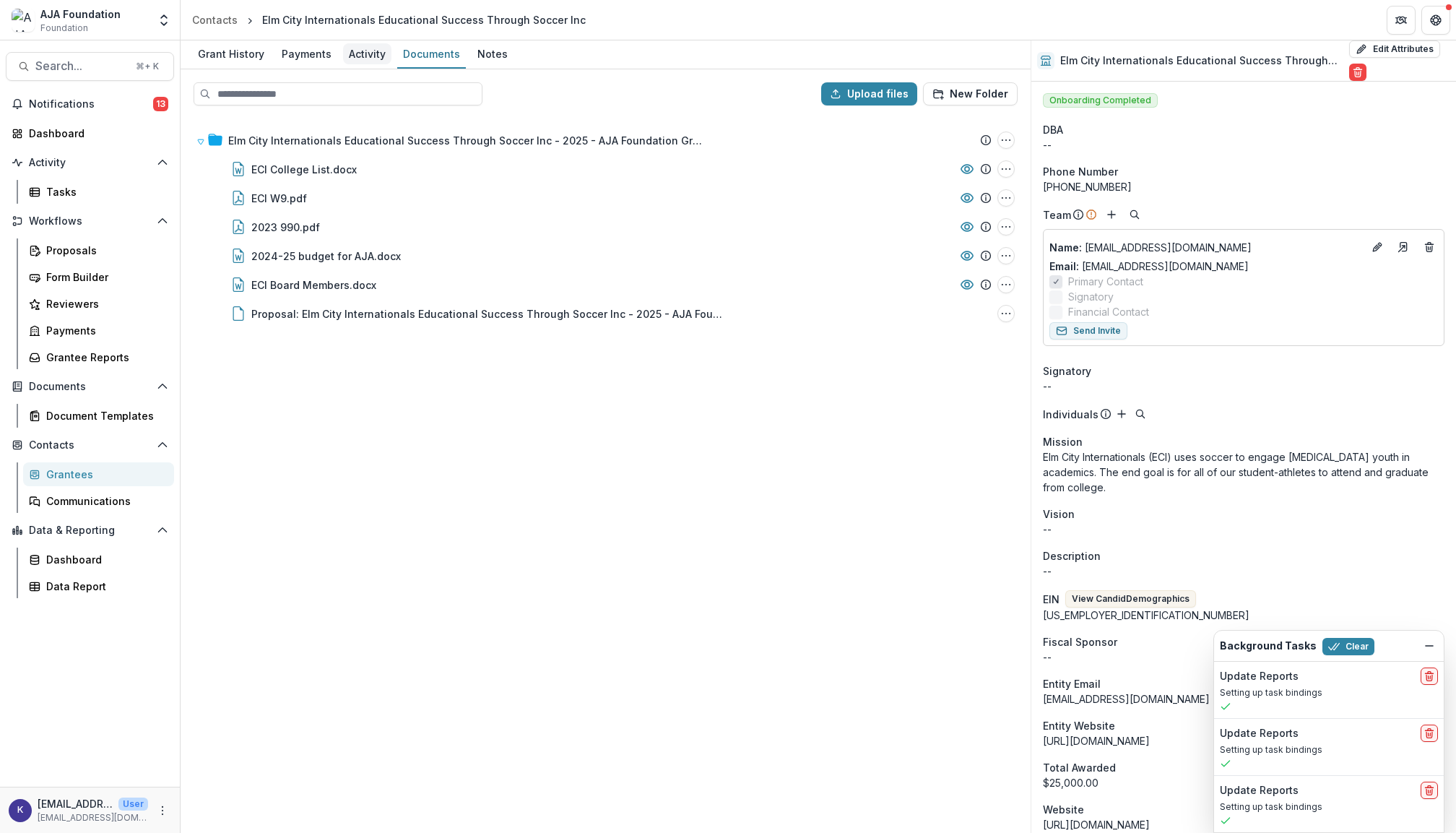
click at [362, 59] on div "Activity" at bounding box center [367, 54] width 48 height 21
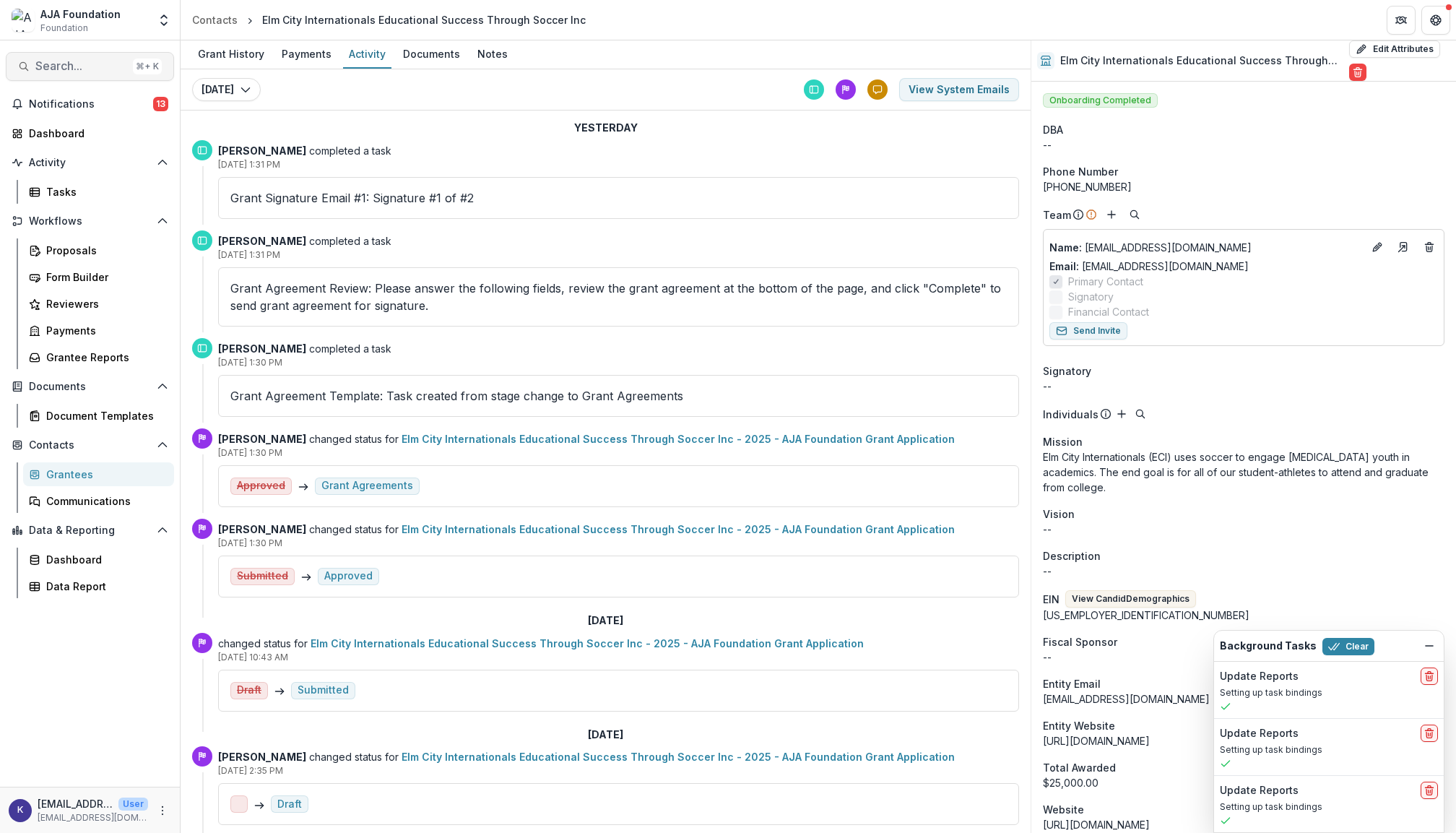
click at [49, 62] on span "Search..." at bounding box center [81, 66] width 92 height 14
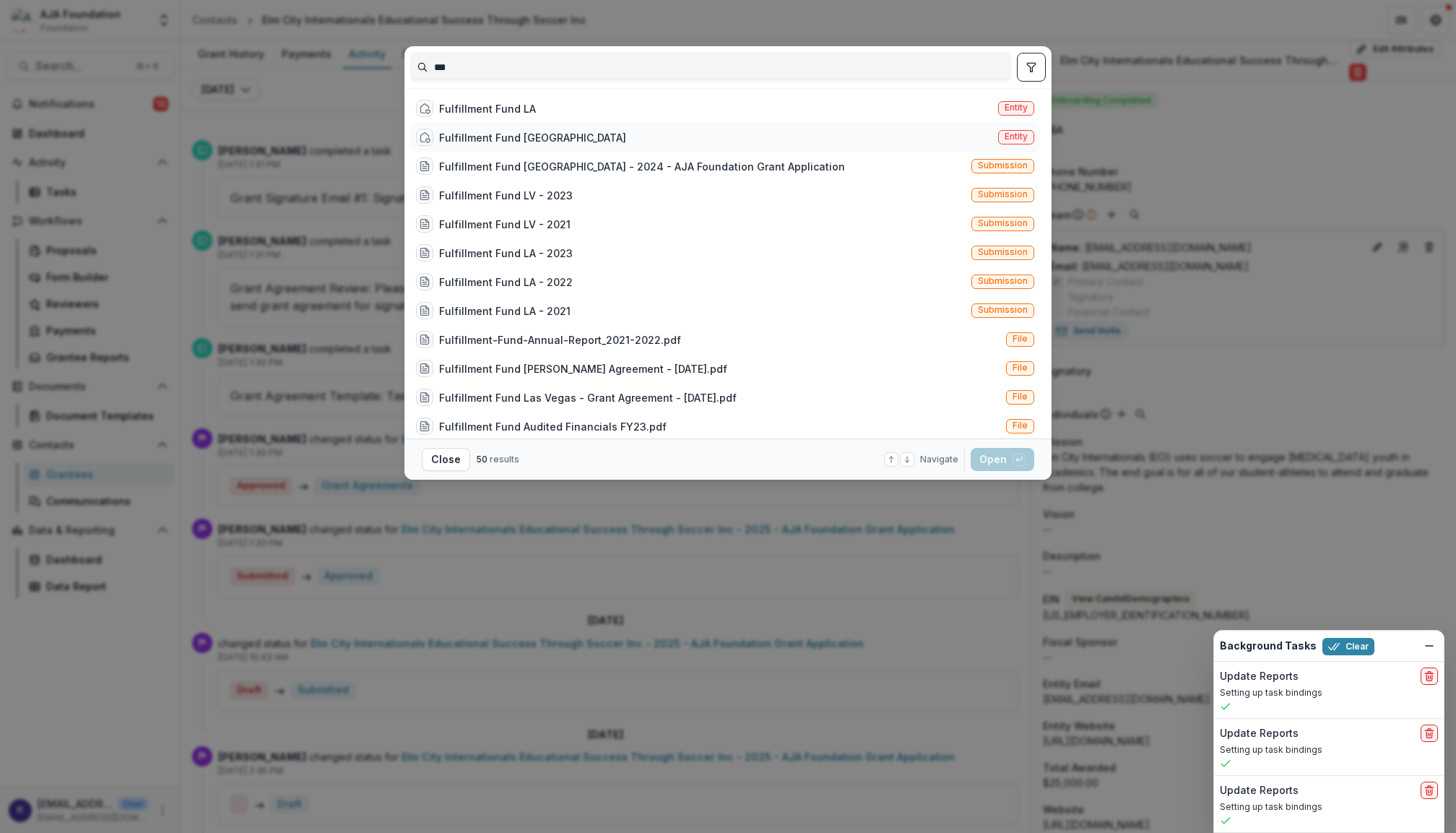
type input "***"
click at [544, 133] on div "Fulfillment Fund [GEOGRAPHIC_DATA]" at bounding box center [532, 138] width 187 height 15
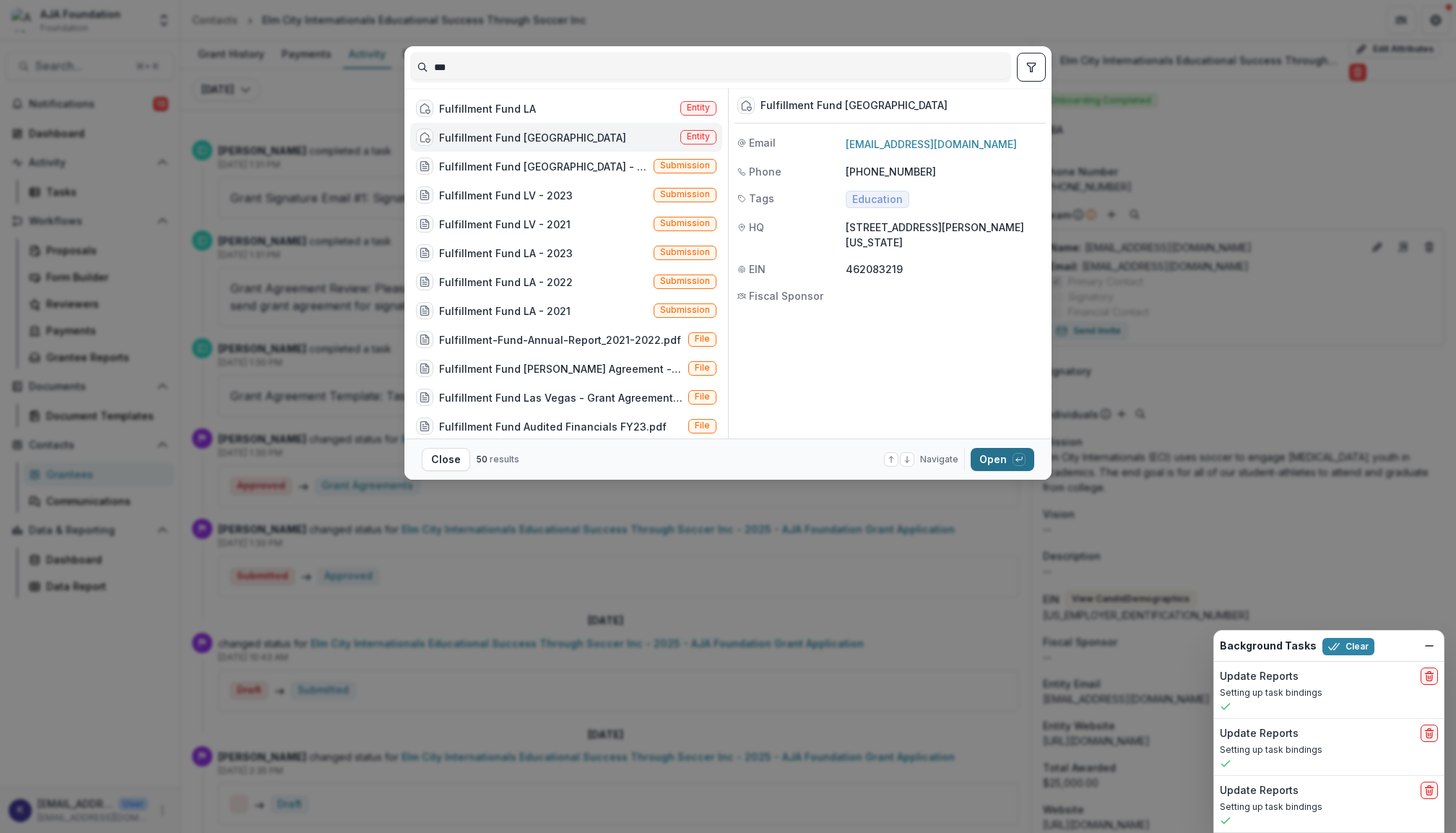
click at [991, 463] on button "Open with enter key" at bounding box center [1003, 459] width 63 height 23
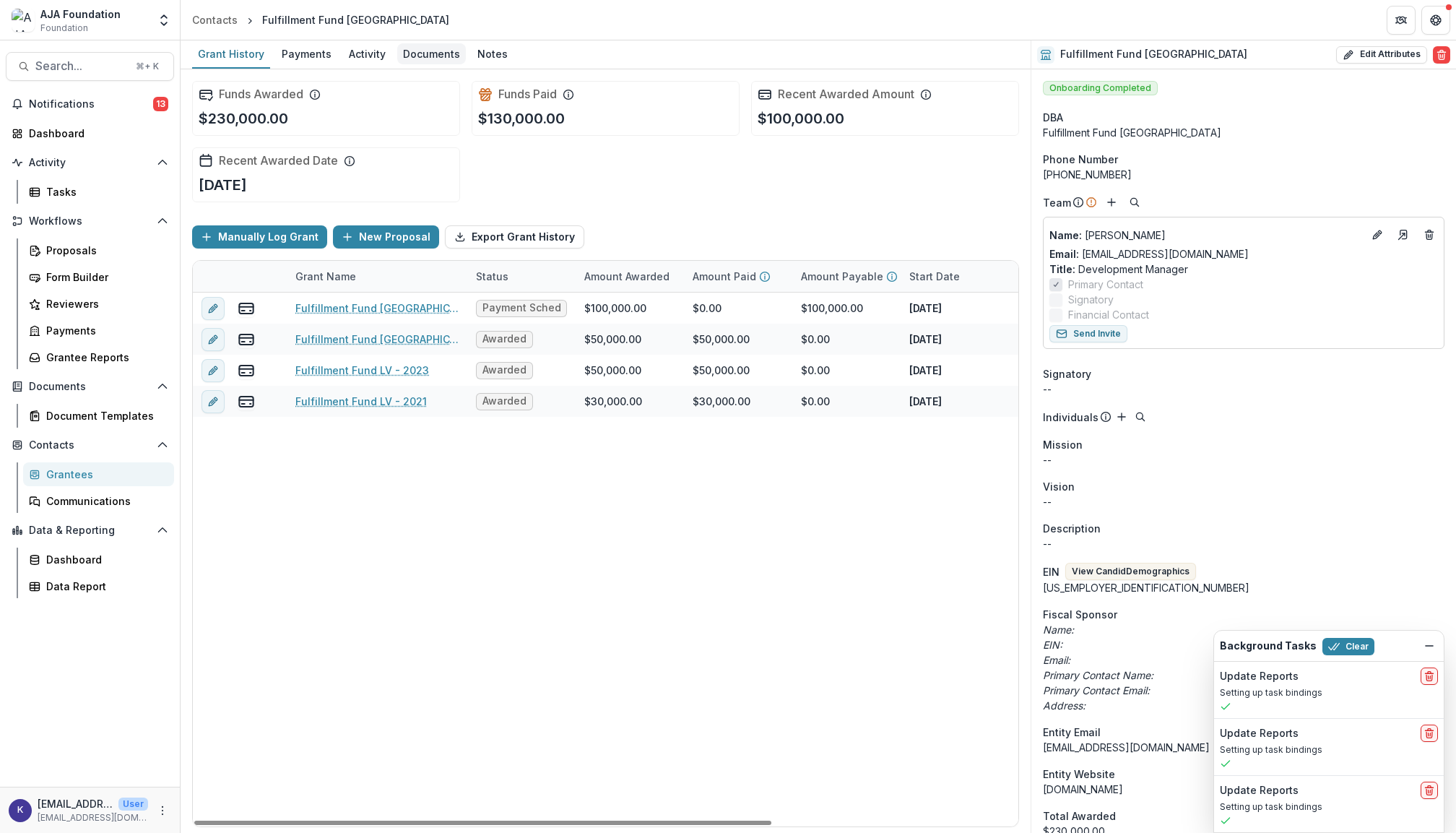
click at [432, 52] on div "Documents" at bounding box center [432, 54] width 69 height 21
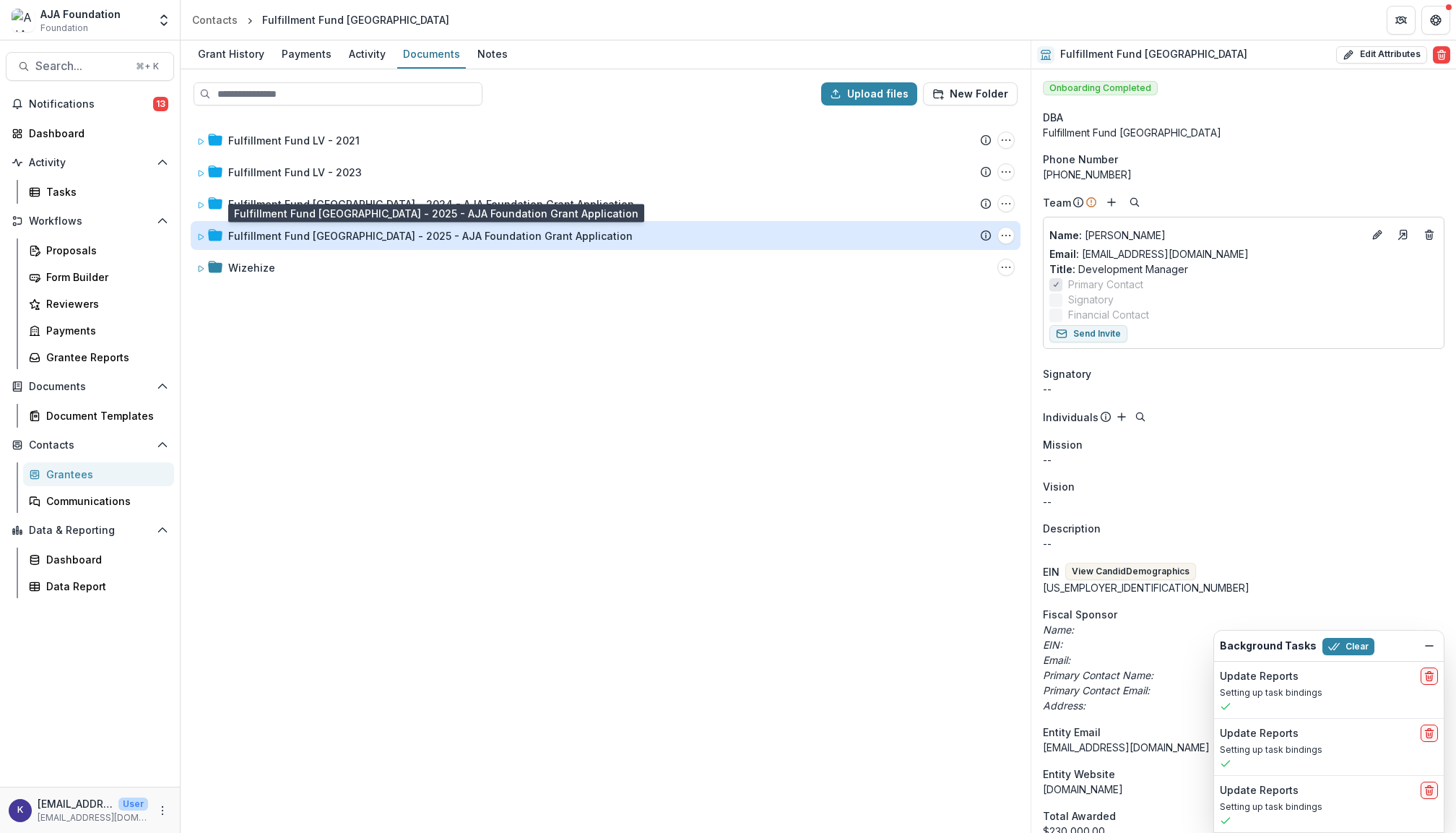
click at [346, 237] on div "Fulfillment Fund [GEOGRAPHIC_DATA] - 2025 - AJA Foundation Grant Application" at bounding box center [430, 236] width 404 height 15
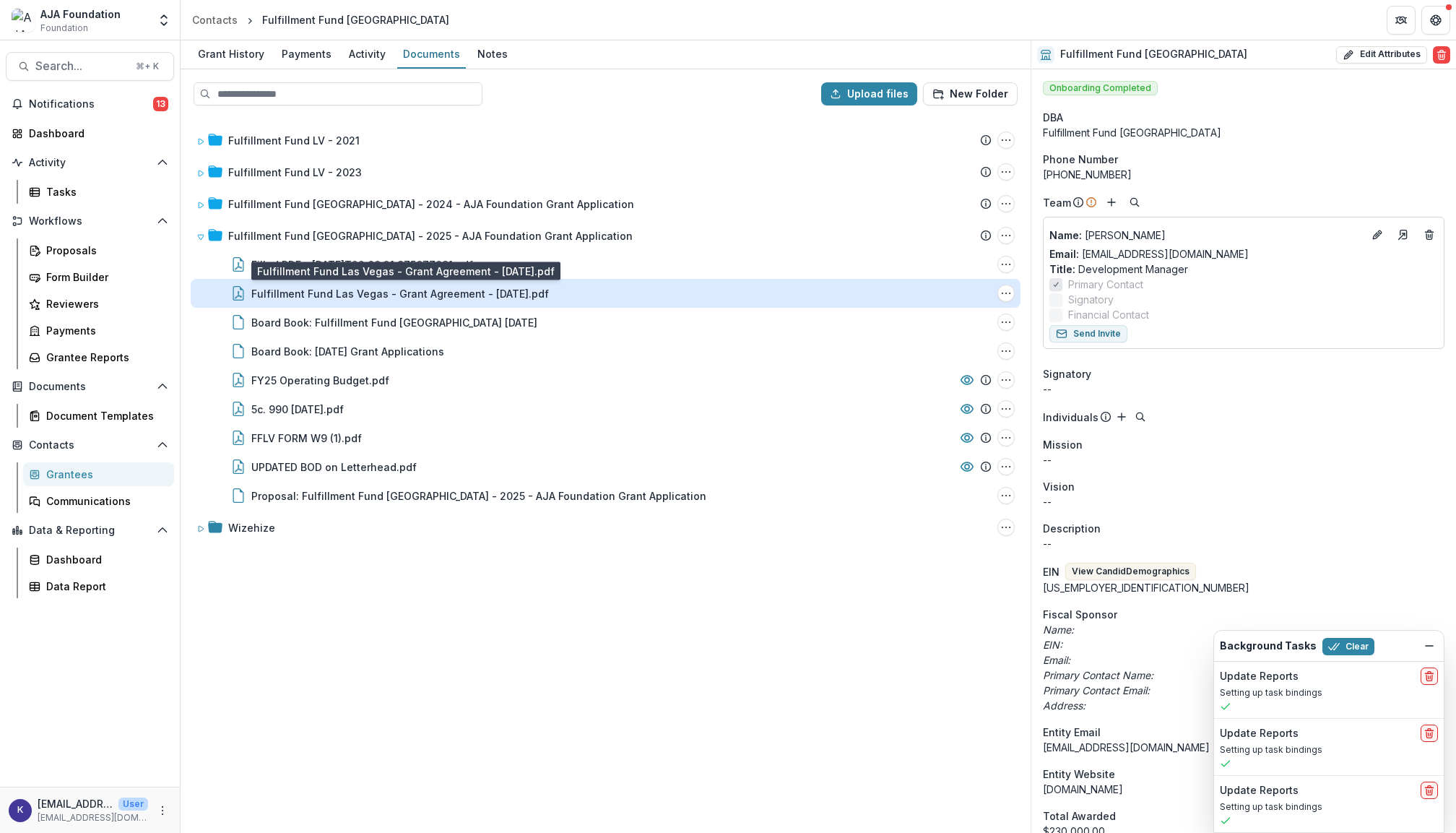
click at [346, 286] on div "Fulfillment Fund Las Vegas - Grant Agreement - [DATE].pdf" at bounding box center [400, 294] width 297 height 15
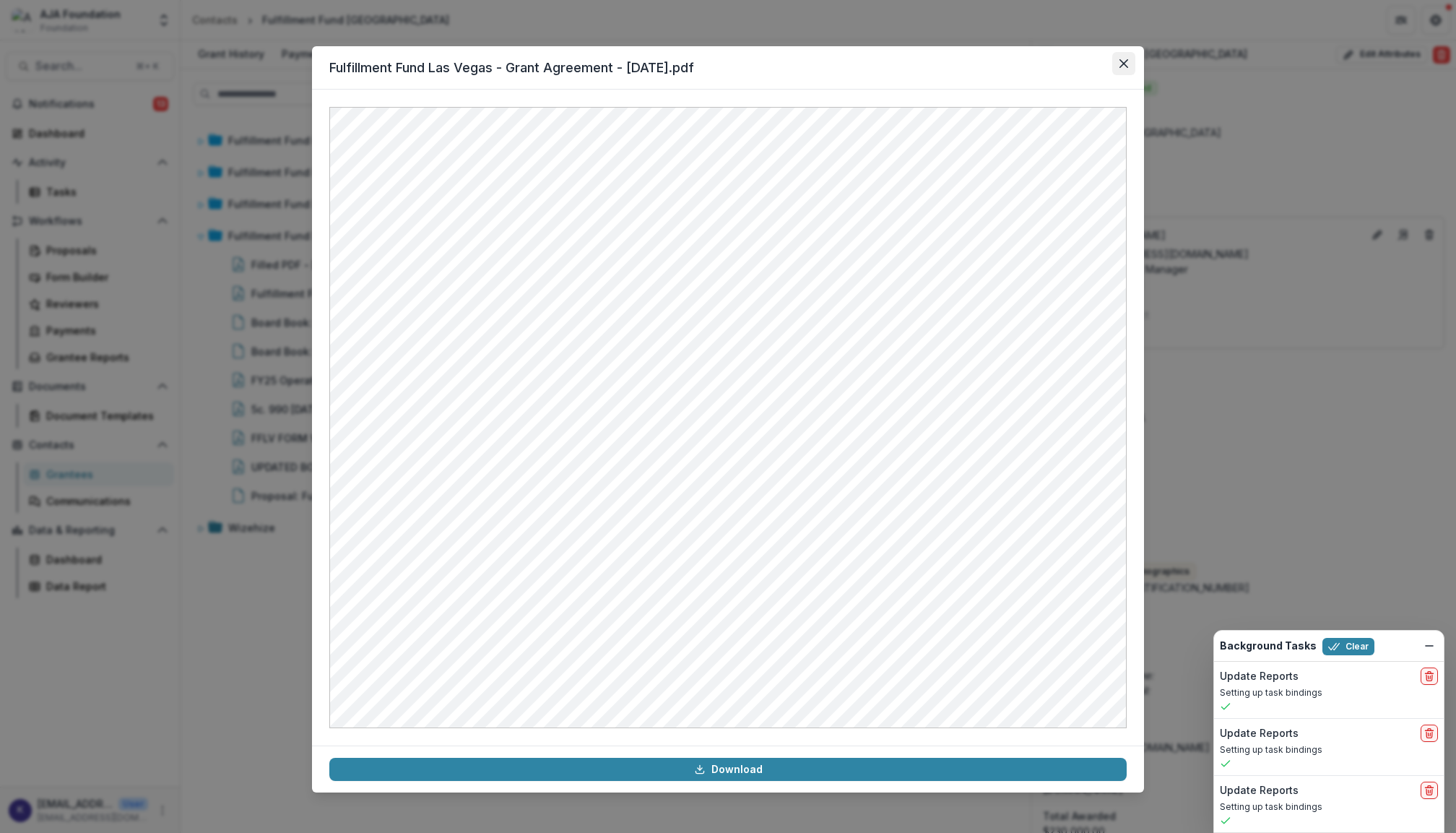
click at [1120, 73] on button "Close" at bounding box center [1123, 63] width 23 height 23
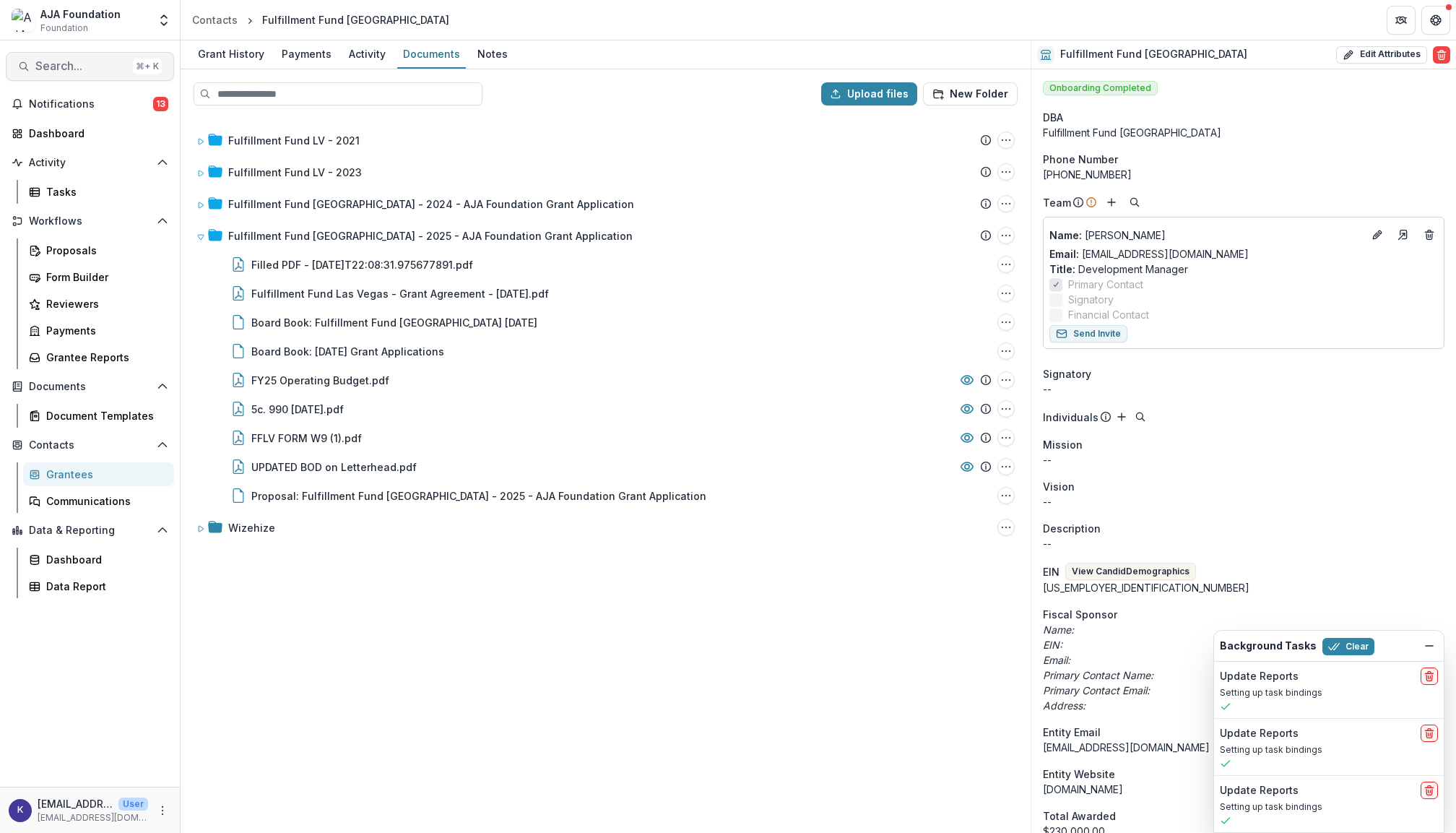
click at [102, 67] on span "Search..." at bounding box center [81, 66] width 92 height 14
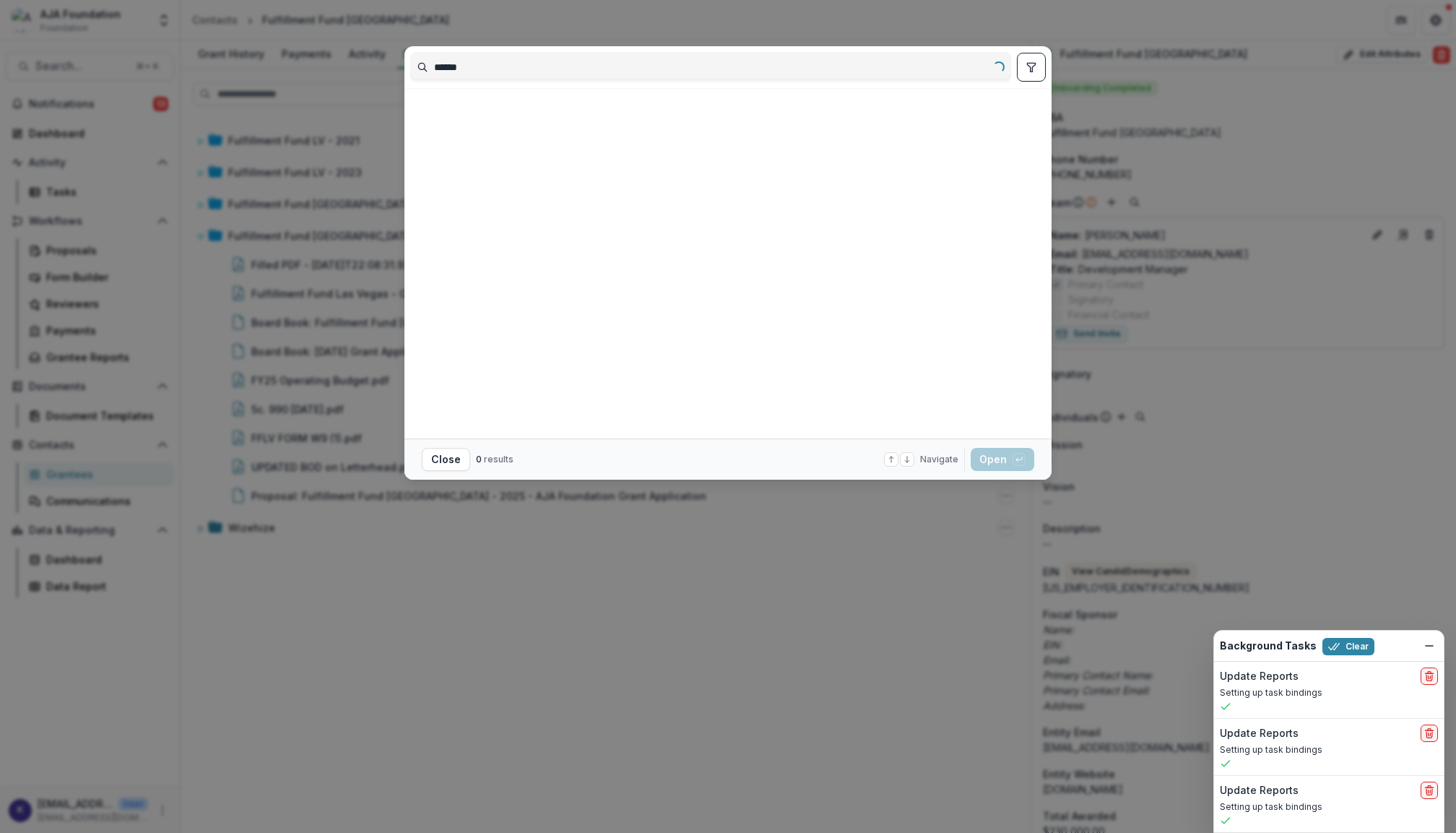
drag, startPoint x: 394, startPoint y: 1, endPoint x: 367, endPoint y: 58, distance: 63.1
click at [367, 59] on div "****** Loading... Close 0 results Navigate up and down with arrow keys Open wit…" at bounding box center [728, 416] width 1456 height 833
drag, startPoint x: 558, startPoint y: 80, endPoint x: 388, endPoint y: 76, distance: 170.0
click at [388, 76] on div "****** We couldn't find anything that matched your search for " fuller " Clear …" at bounding box center [728, 416] width 1456 height 833
click at [466, 75] on input "******" at bounding box center [710, 67] width 599 height 23
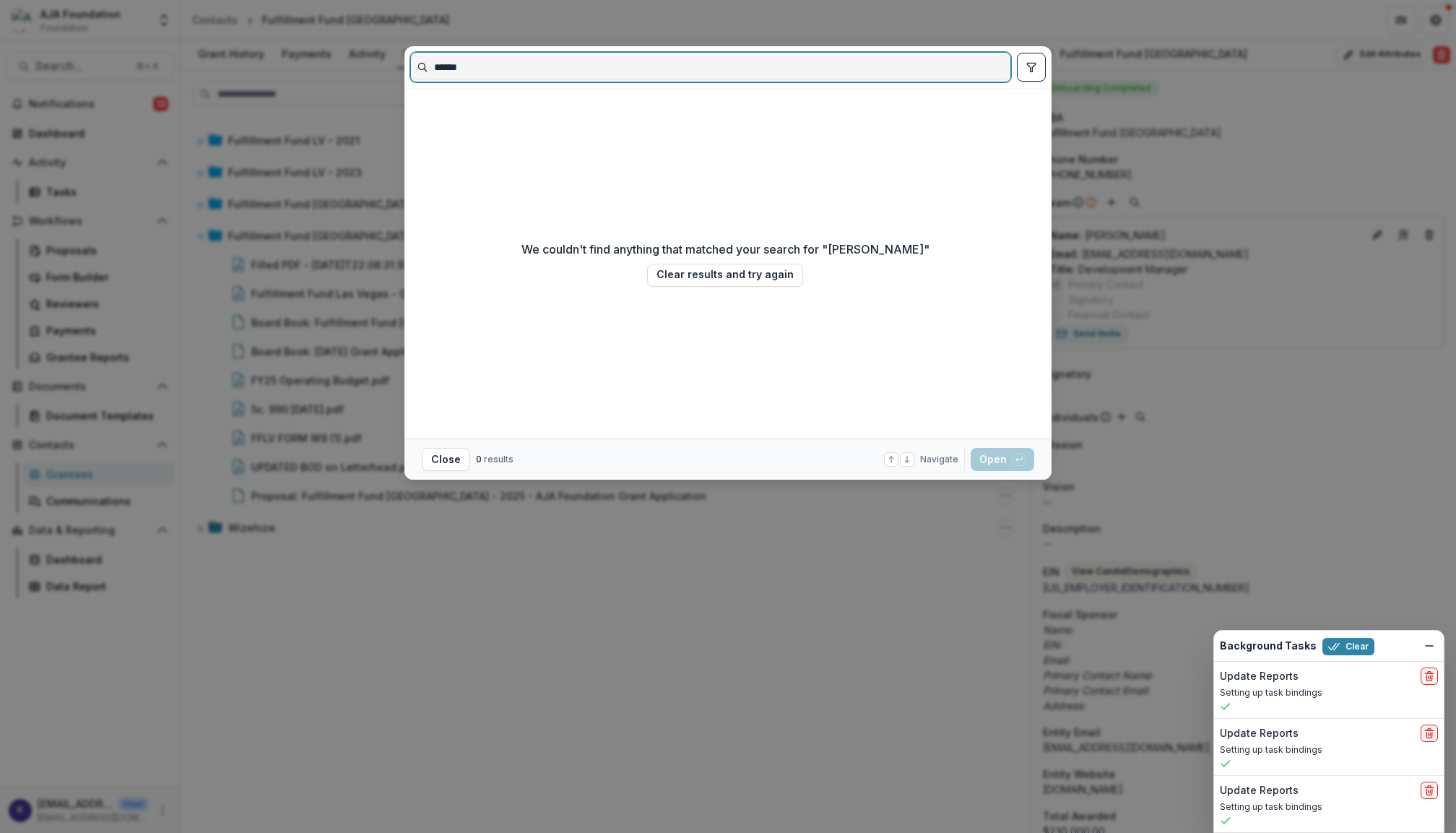
drag, startPoint x: 466, startPoint y: 71, endPoint x: 394, endPoint y: 67, distance: 72.1
click at [391, 70] on div "****** We couldn't find anything that matched your search for " fuller " Clear …" at bounding box center [728, 416] width 1456 height 833
type input "*"
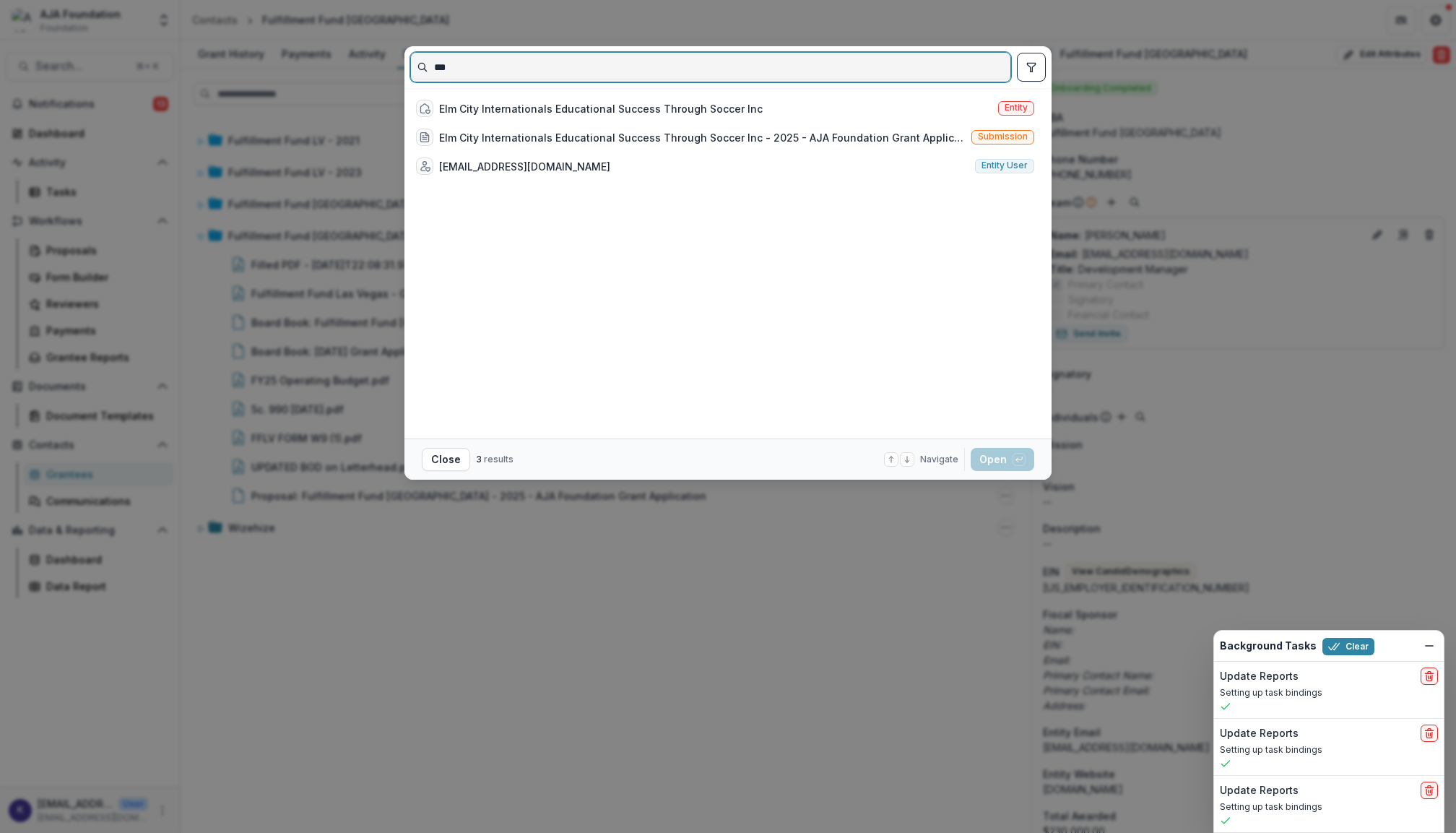
type input "***"
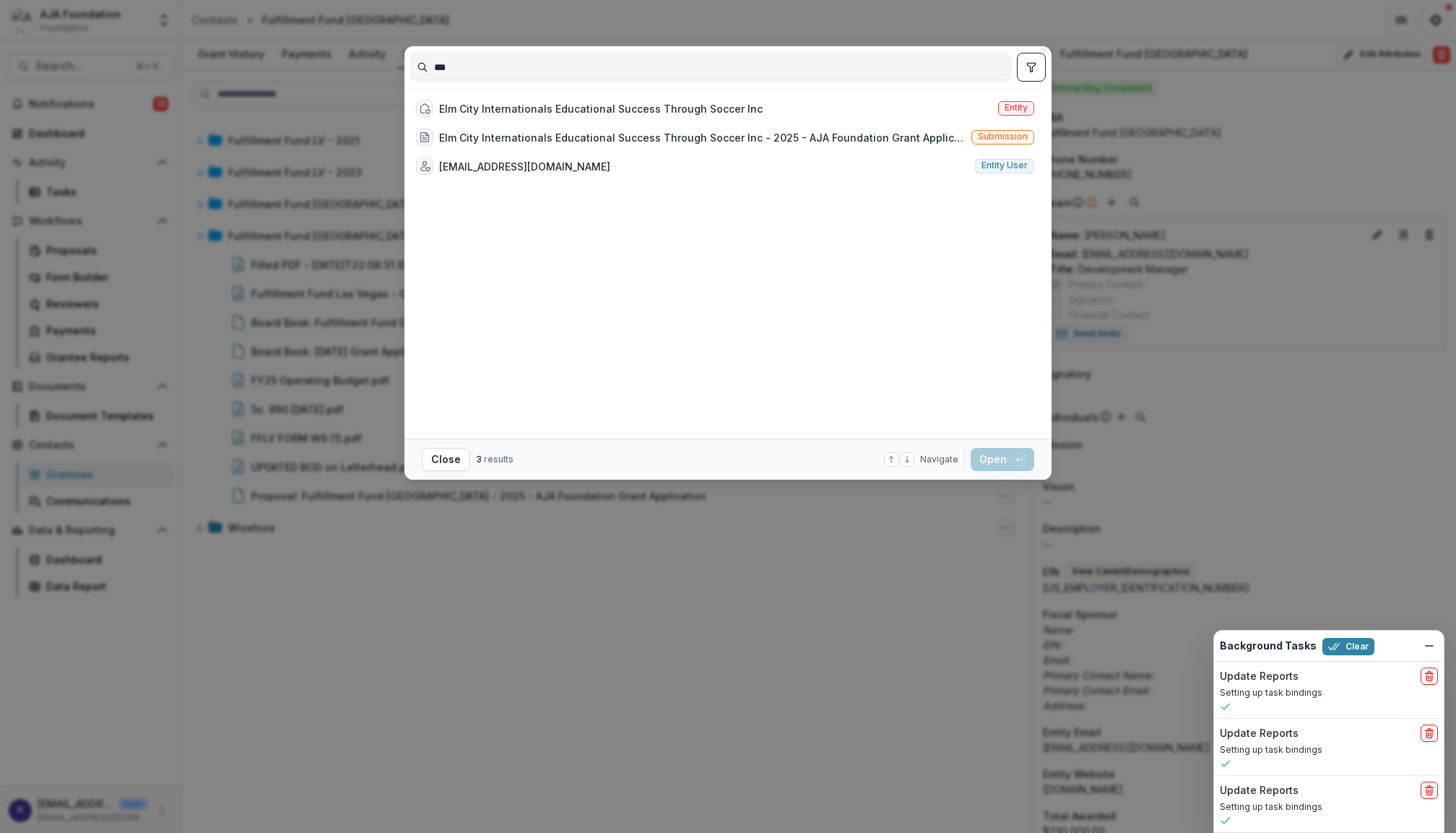
click at [99, 62] on div "*** Elm City Internationals Educational Success Through Soccer Inc Entity Elm C…" at bounding box center [728, 416] width 1456 height 833
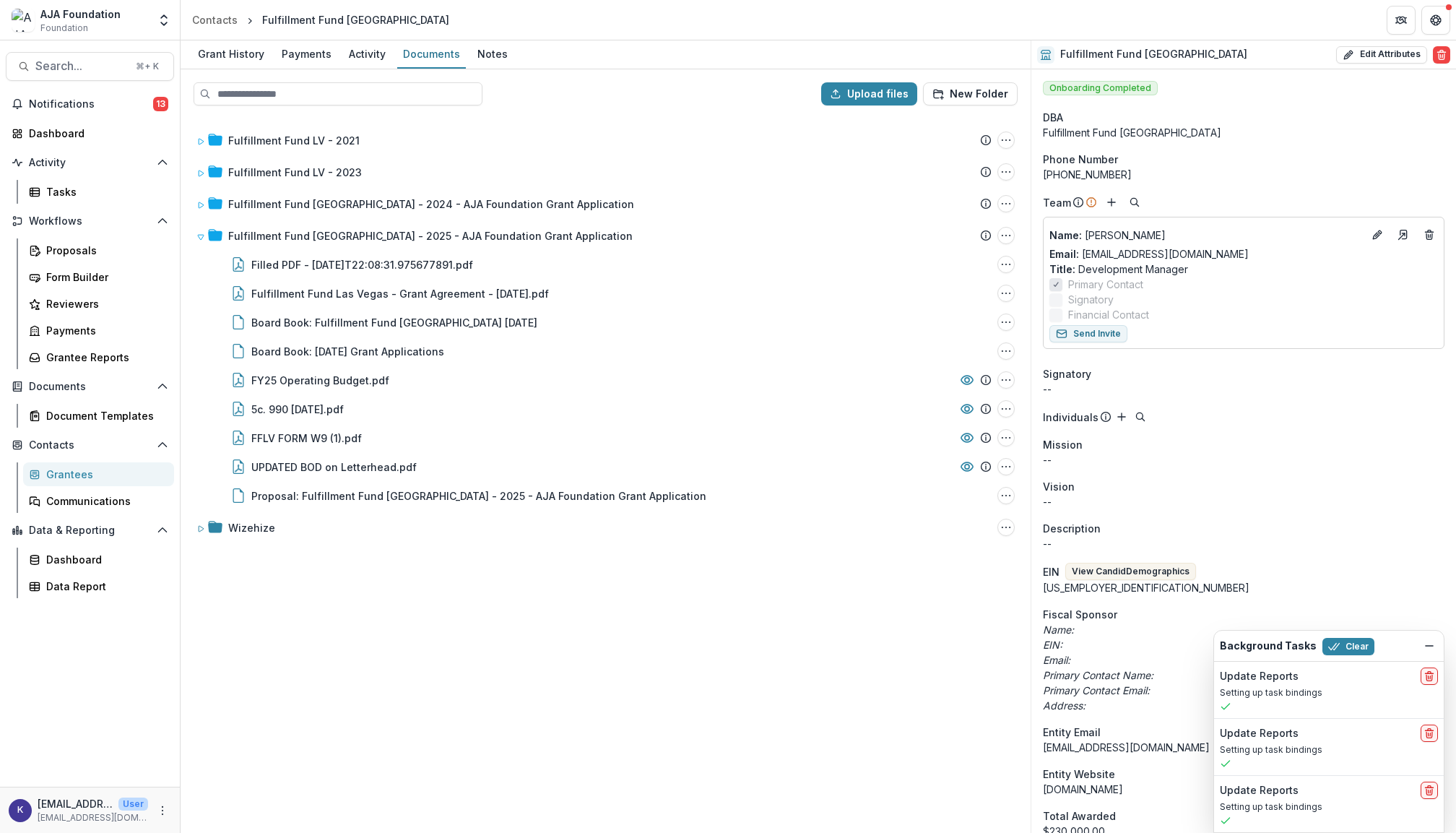
click at [99, 62] on span "Search..." at bounding box center [81, 66] width 92 height 14
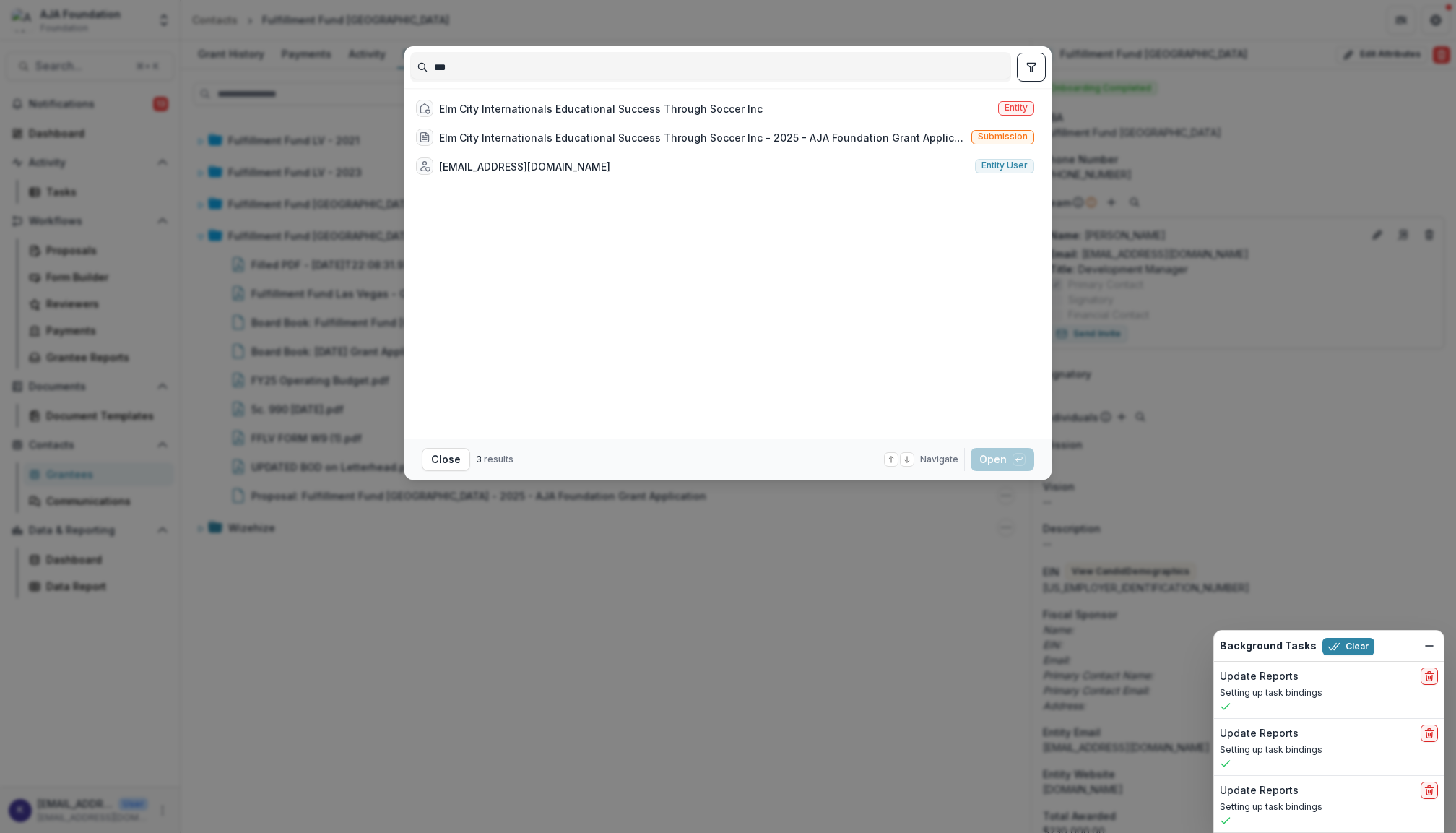
drag, startPoint x: 511, startPoint y: 65, endPoint x: 406, endPoint y: 64, distance: 105.0
click at [406, 64] on div "***" at bounding box center [728, 67] width 648 height 42
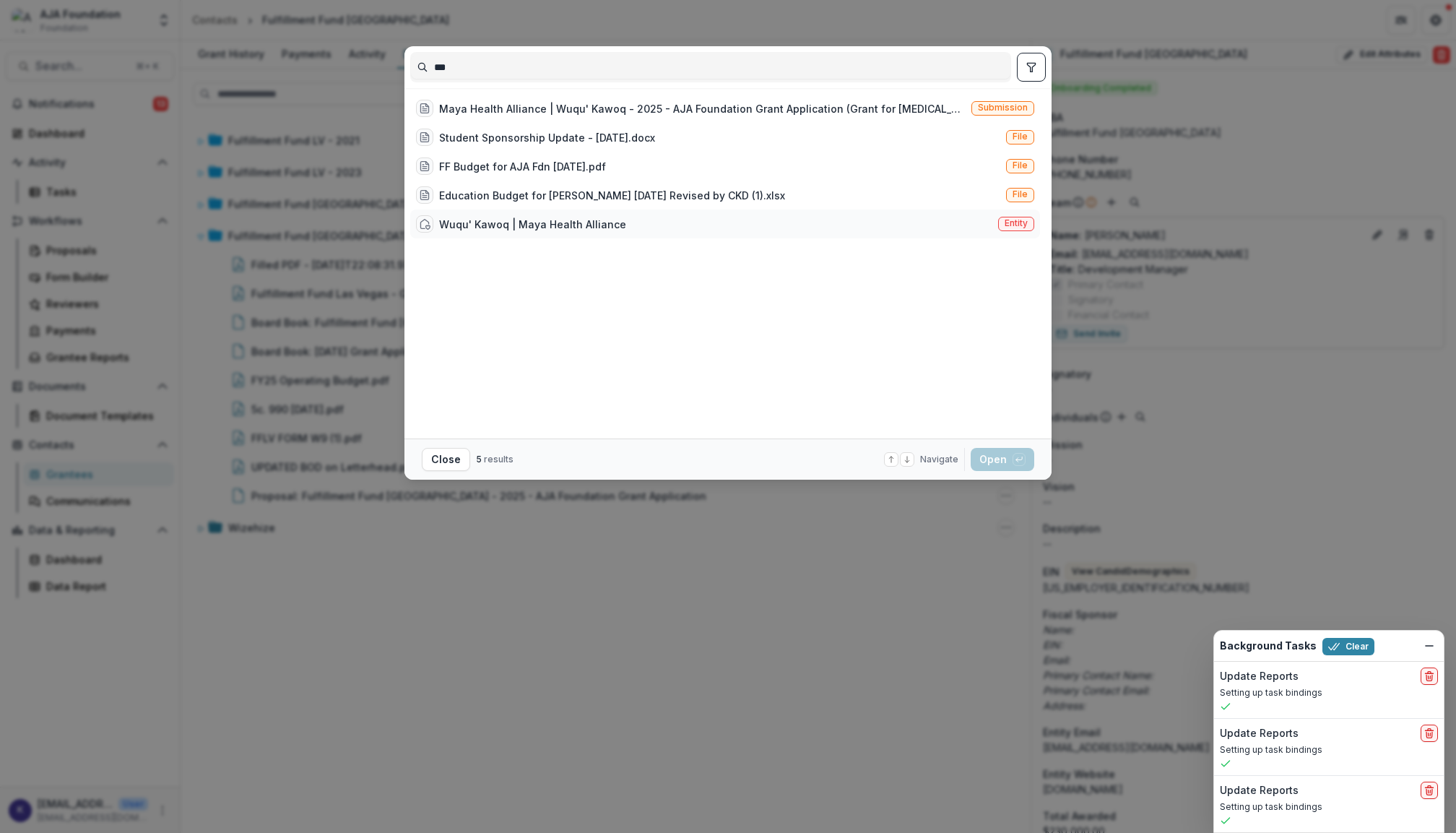
type input "***"
click at [575, 217] on div "Wuqu' Kawoq | Maya Health Alliance" at bounding box center [532, 224] width 187 height 15
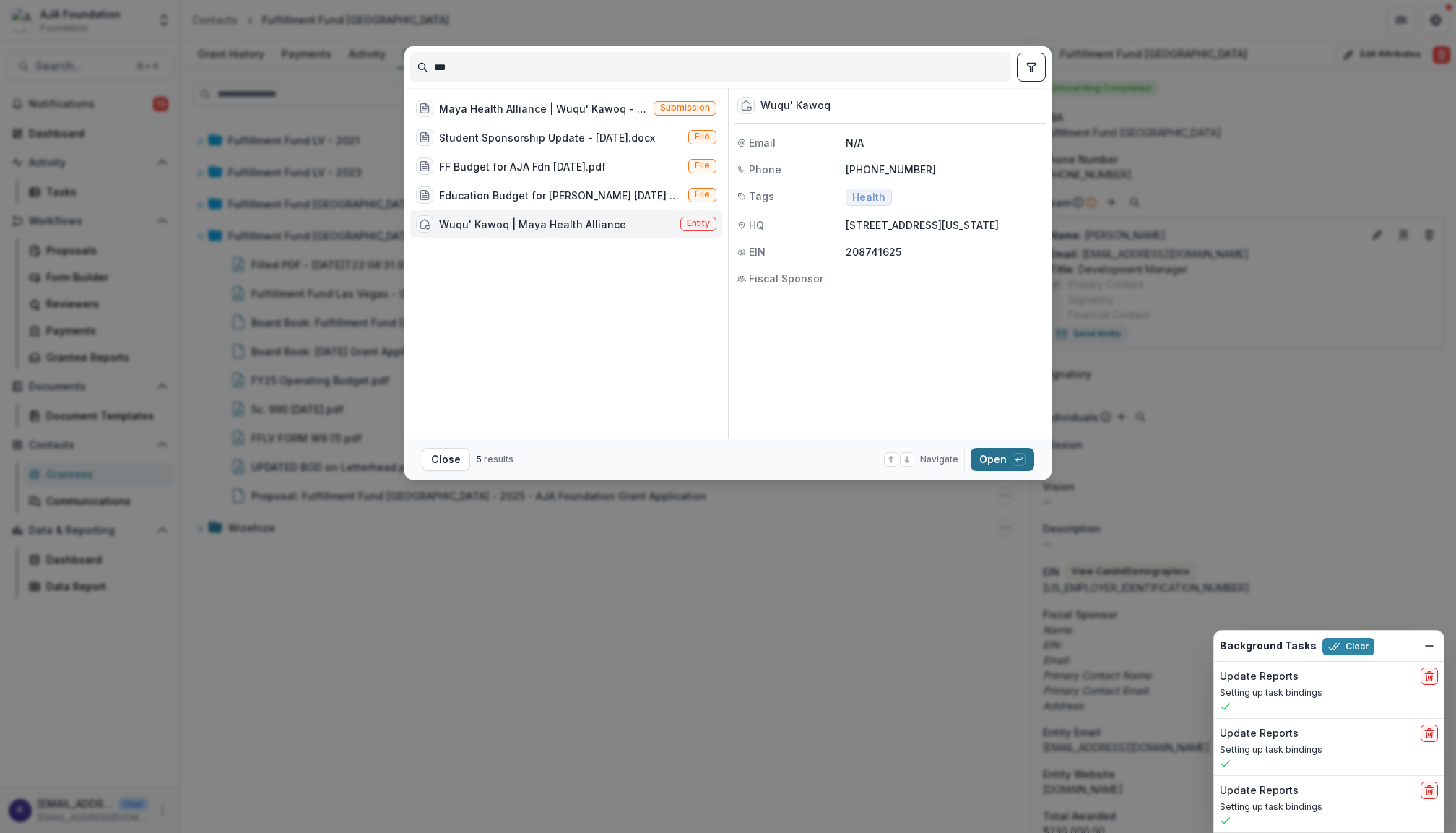
click at [1000, 460] on button "Open with enter key" at bounding box center [1003, 459] width 63 height 23
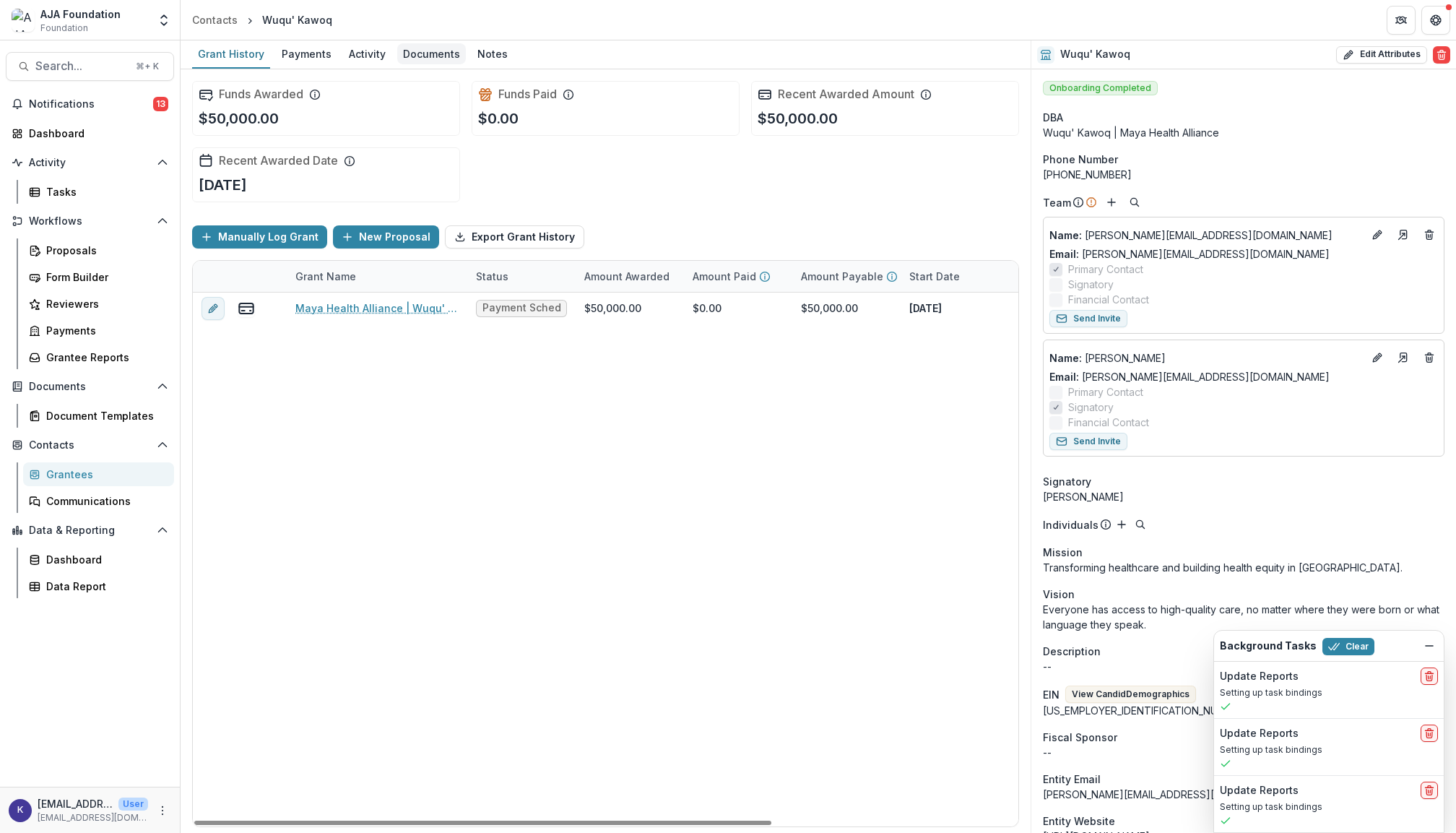
click at [417, 56] on div "Documents" at bounding box center [432, 54] width 69 height 21
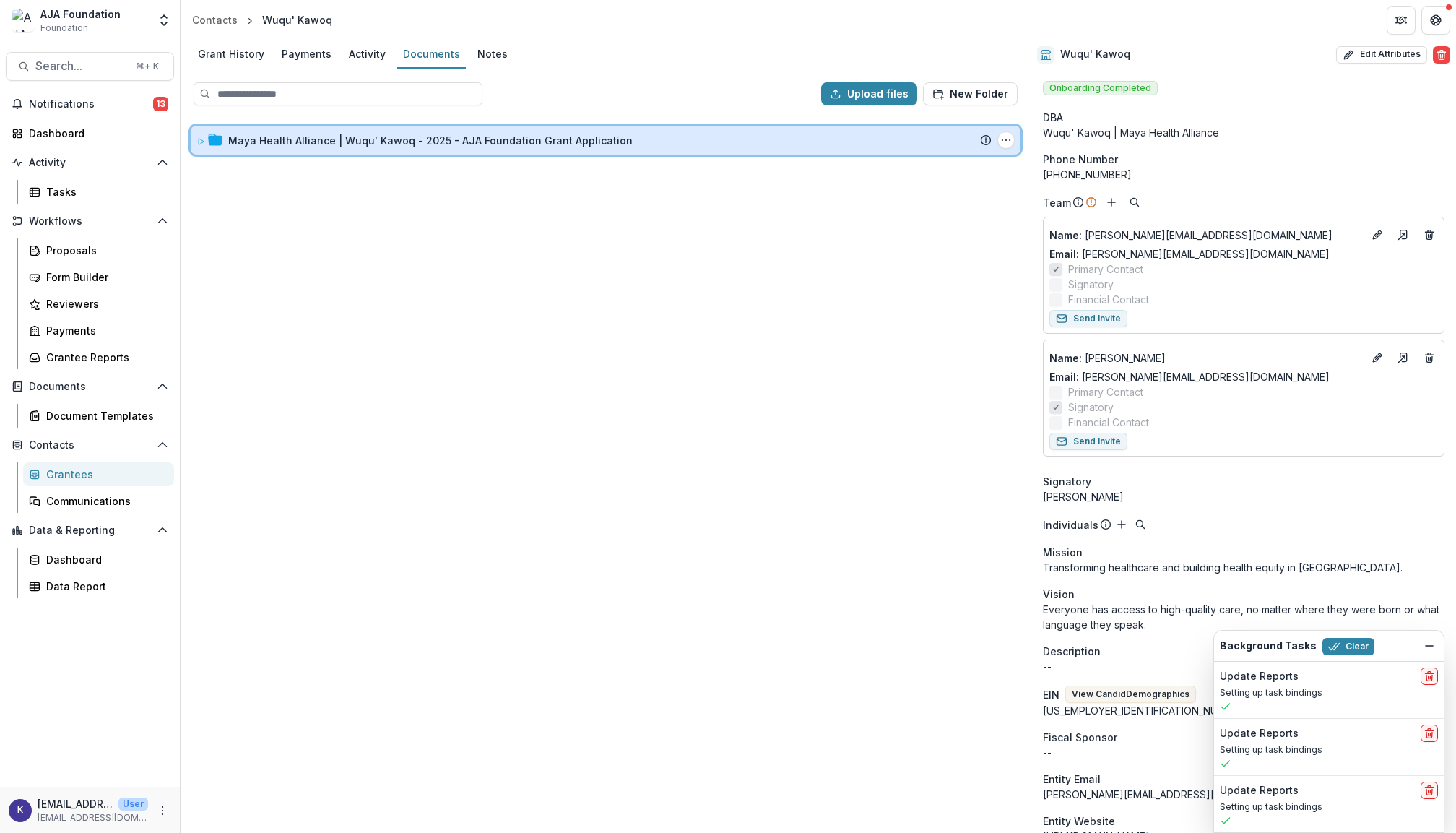
click at [203, 140] on icon at bounding box center [200, 141] width 8 height 8
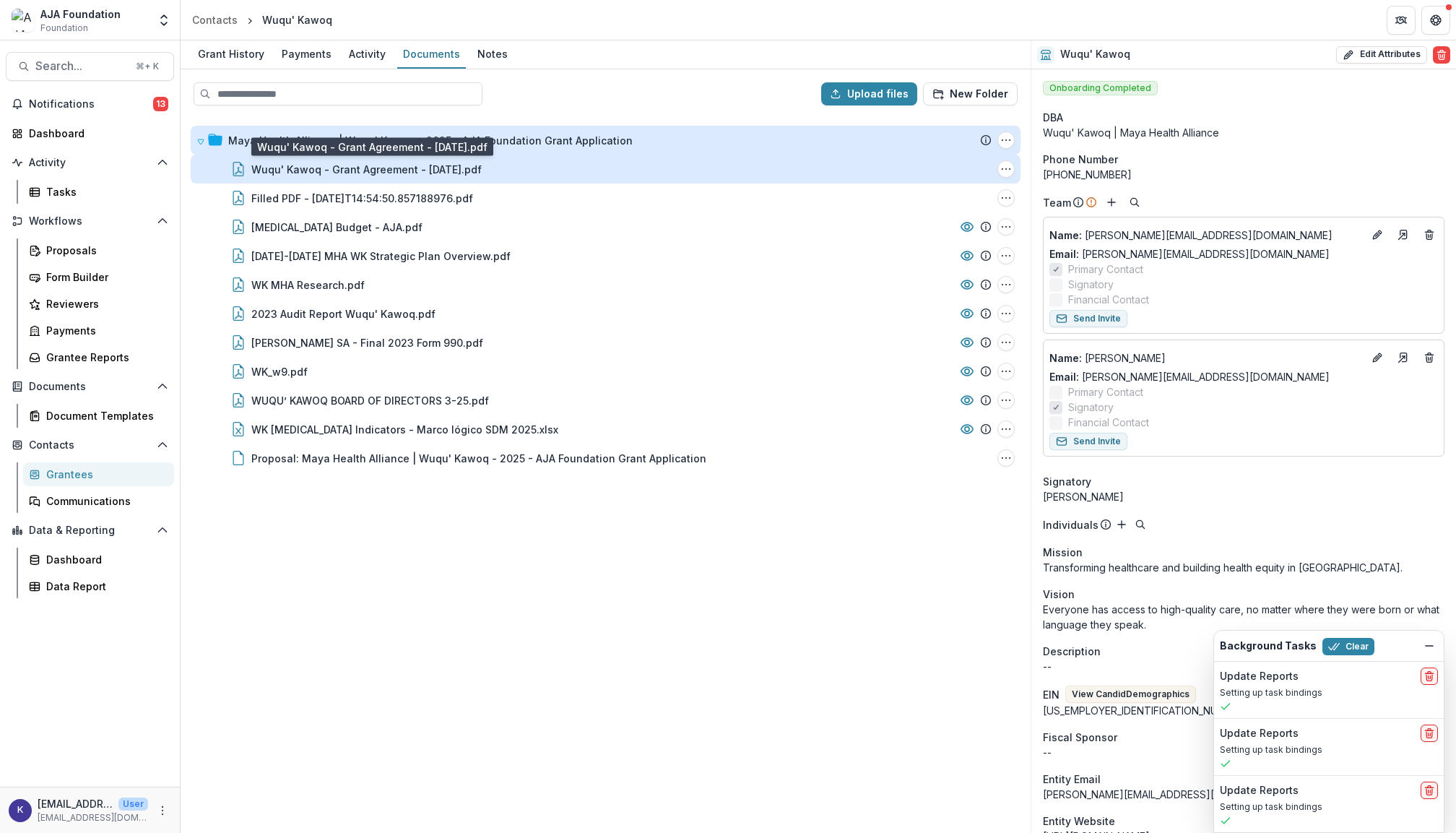
click at [287, 164] on div "Wuqu' Kawoq - Grant Agreement - 2025-09-21.pdf" at bounding box center [367, 169] width 230 height 15
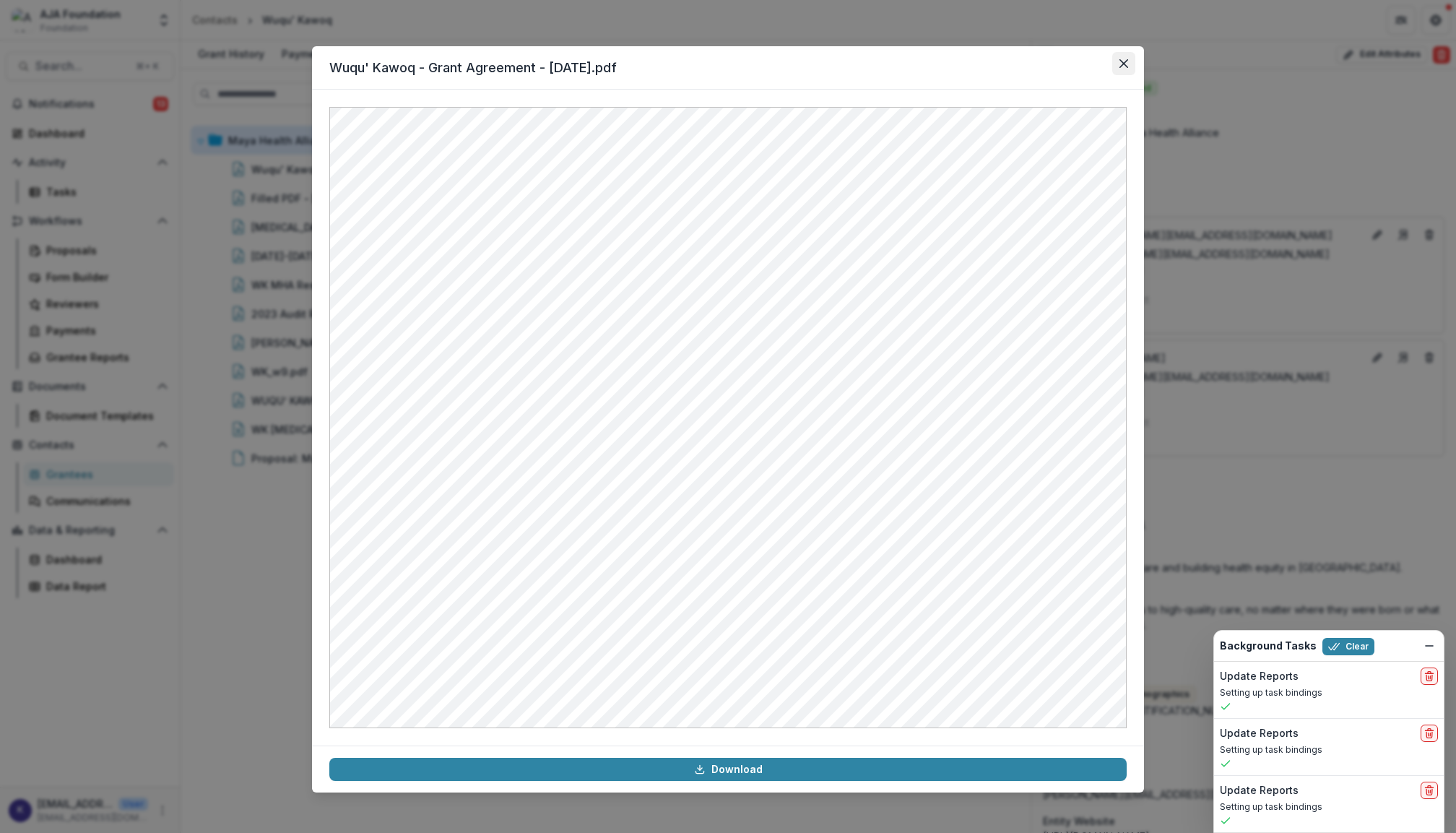
click at [1122, 65] on icon "Close" at bounding box center [1123, 63] width 8 height 8
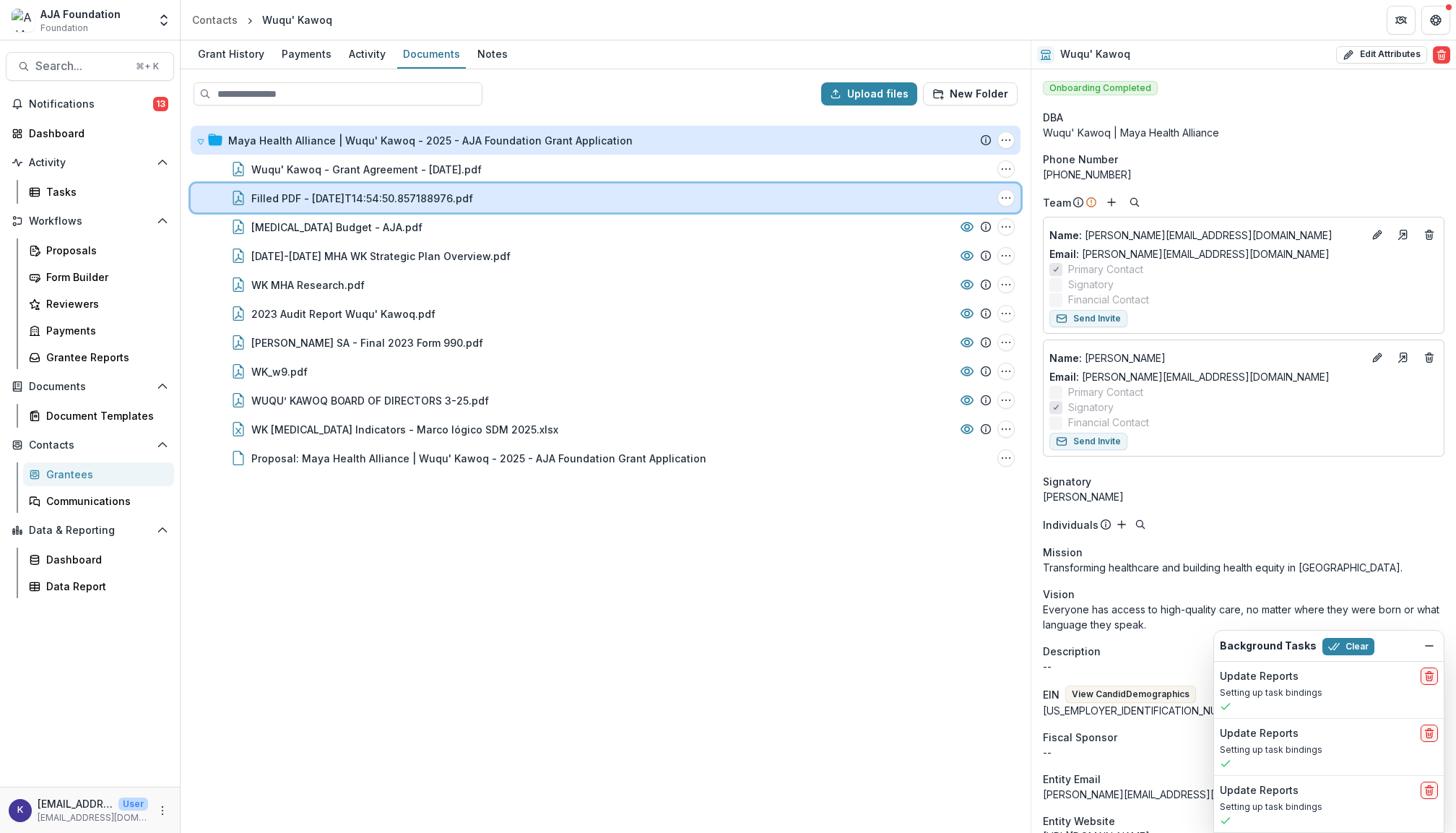
click at [564, 187] on div "Filled PDF - 2025-09-19T14:54:50.857188976.pdf File Options Download Rename Del…" at bounding box center [605, 197] width 830 height 29
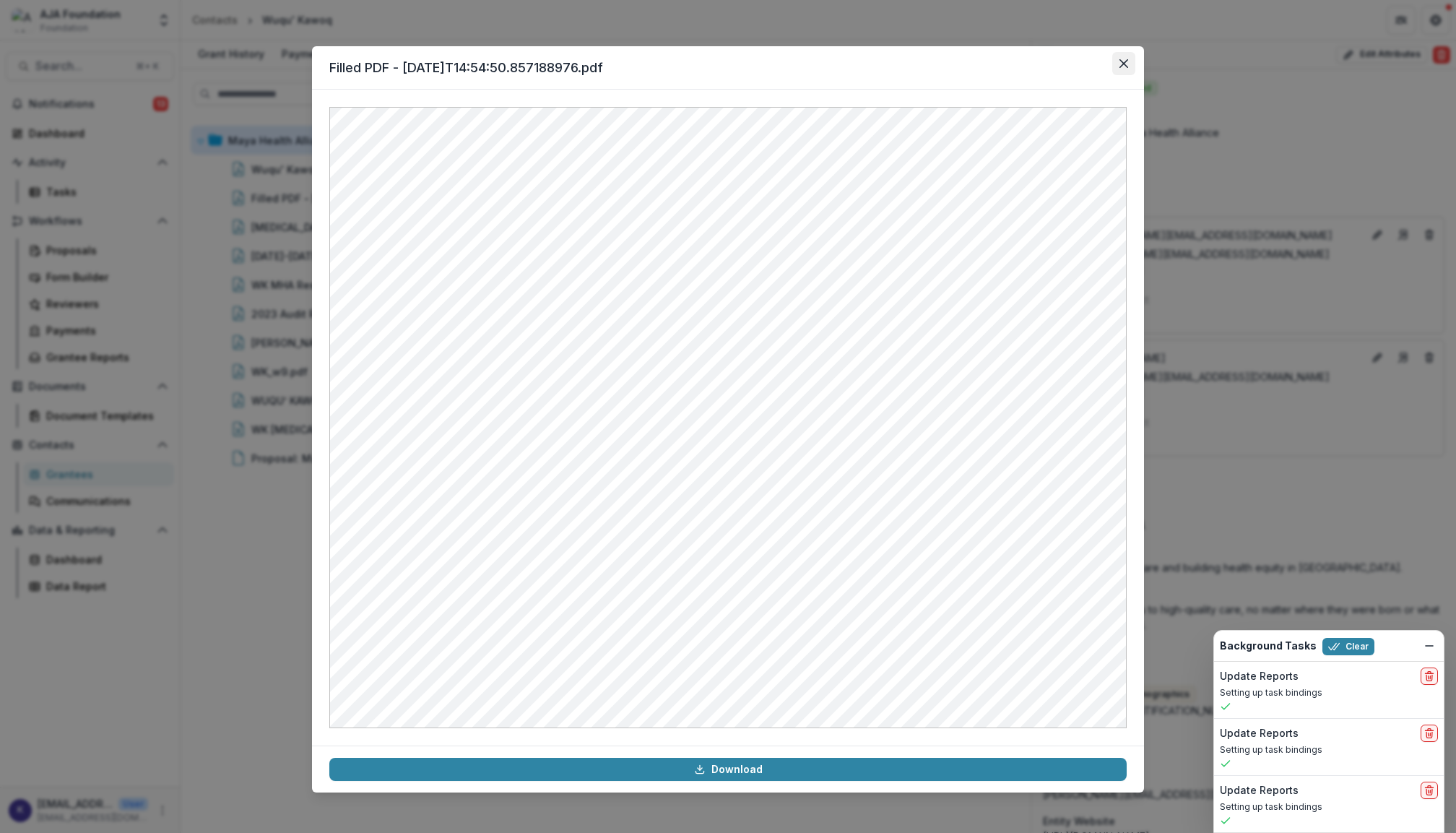
click at [1128, 65] on button "Close" at bounding box center [1123, 63] width 23 height 23
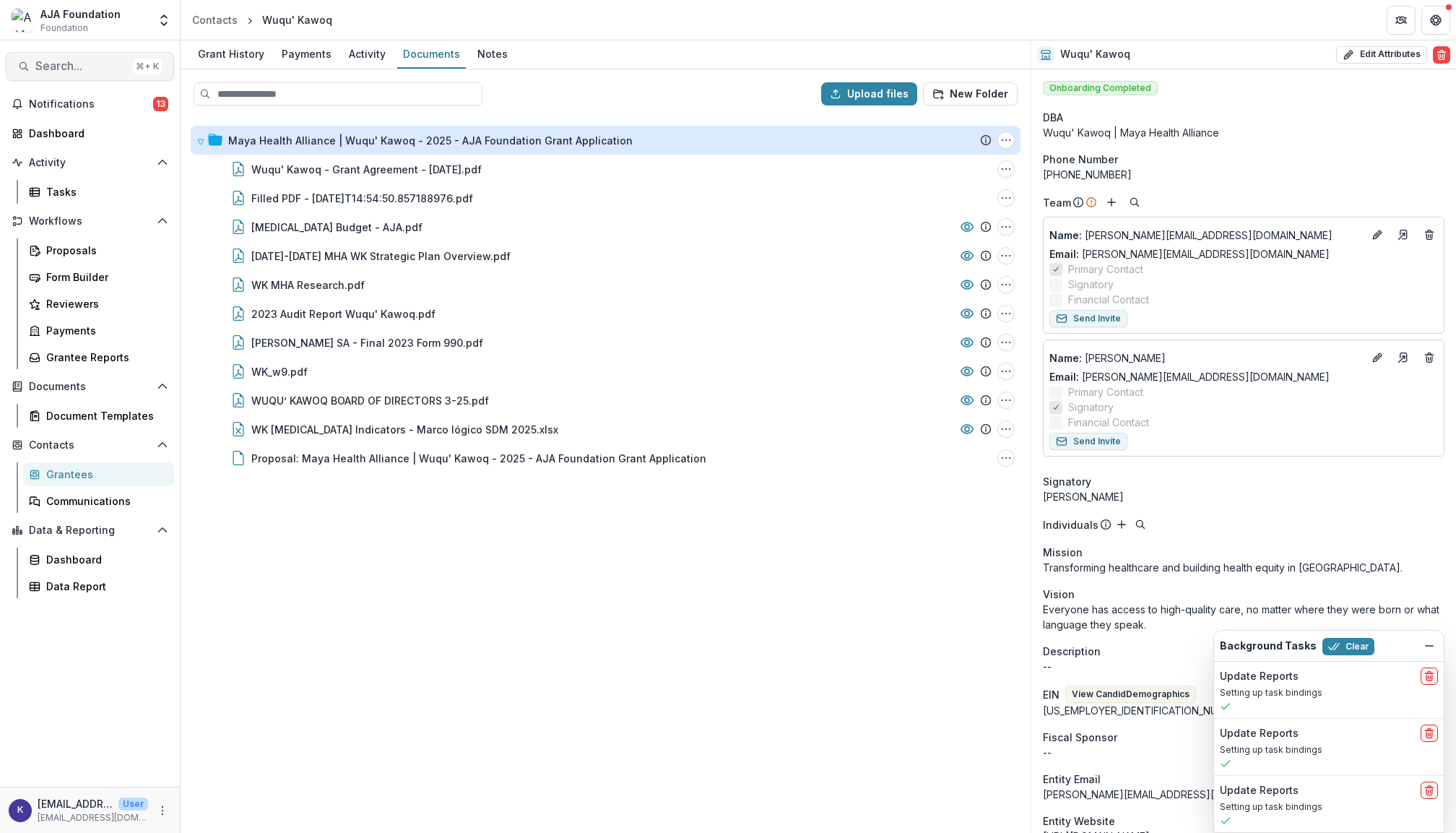
click at [105, 64] on span "Search..." at bounding box center [81, 66] width 92 height 14
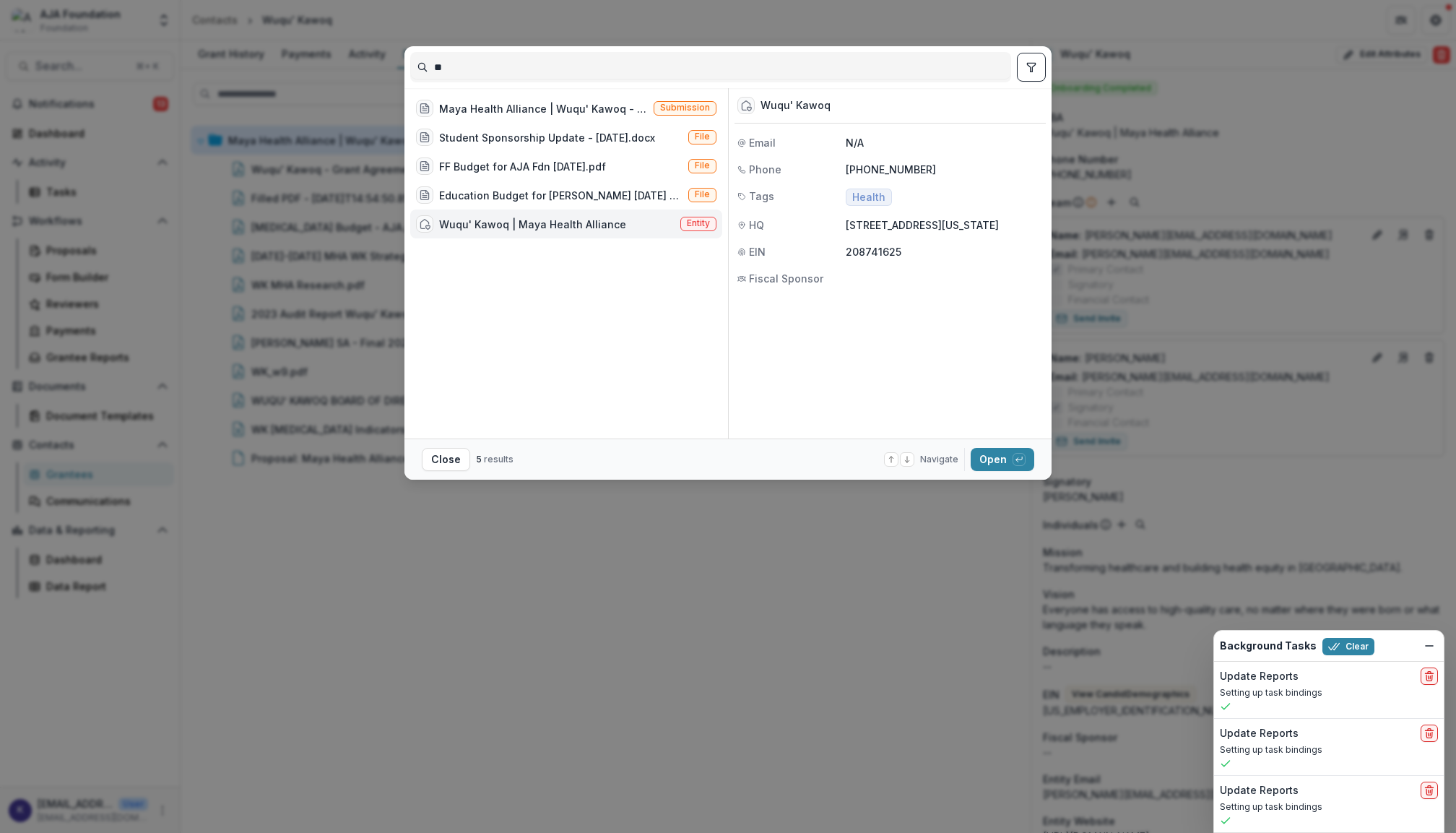
type input "*"
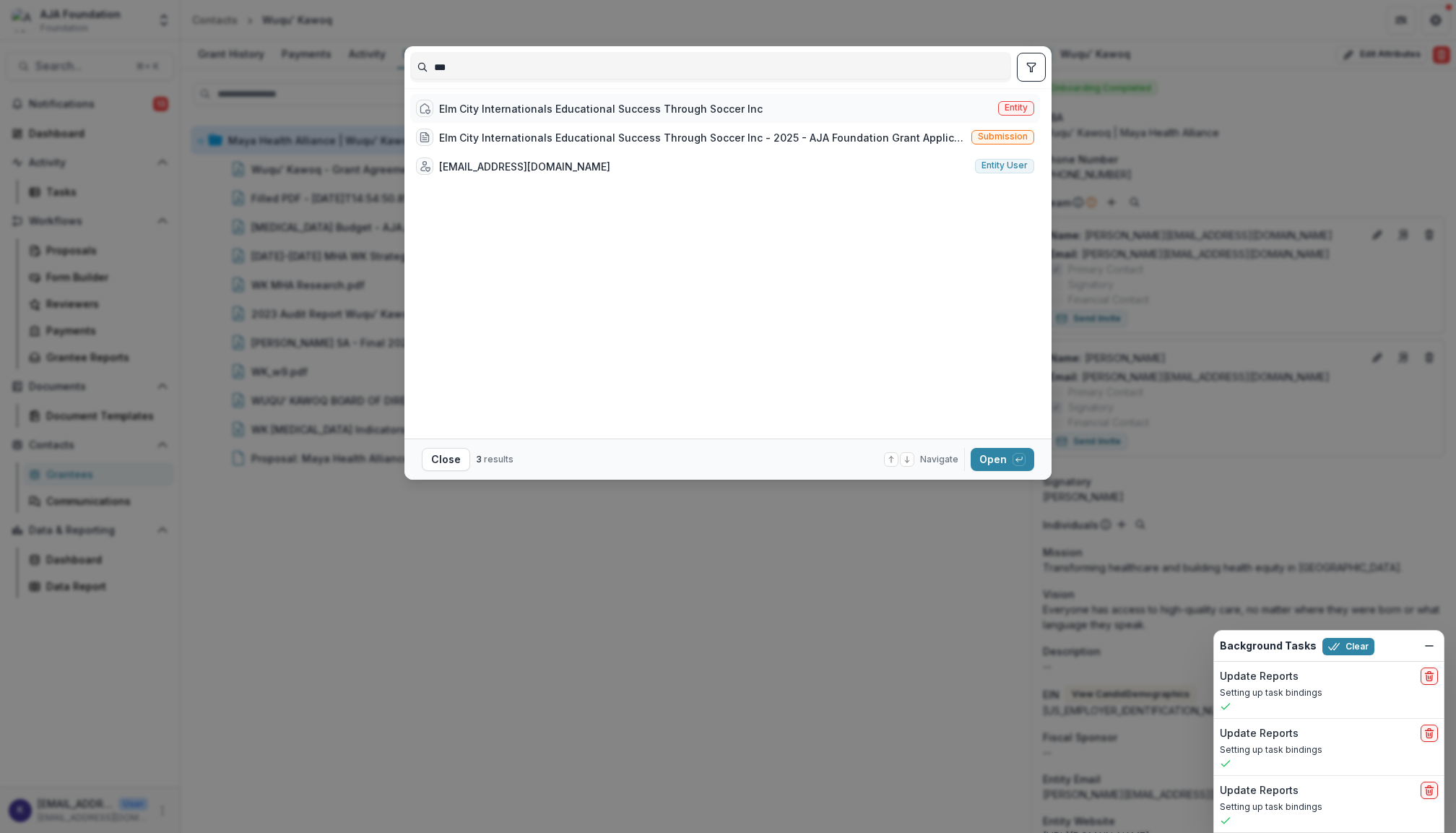
type input "***"
click at [581, 109] on div "Elm City Internationals Educational Success Through Soccer Inc" at bounding box center [601, 109] width 323 height 15
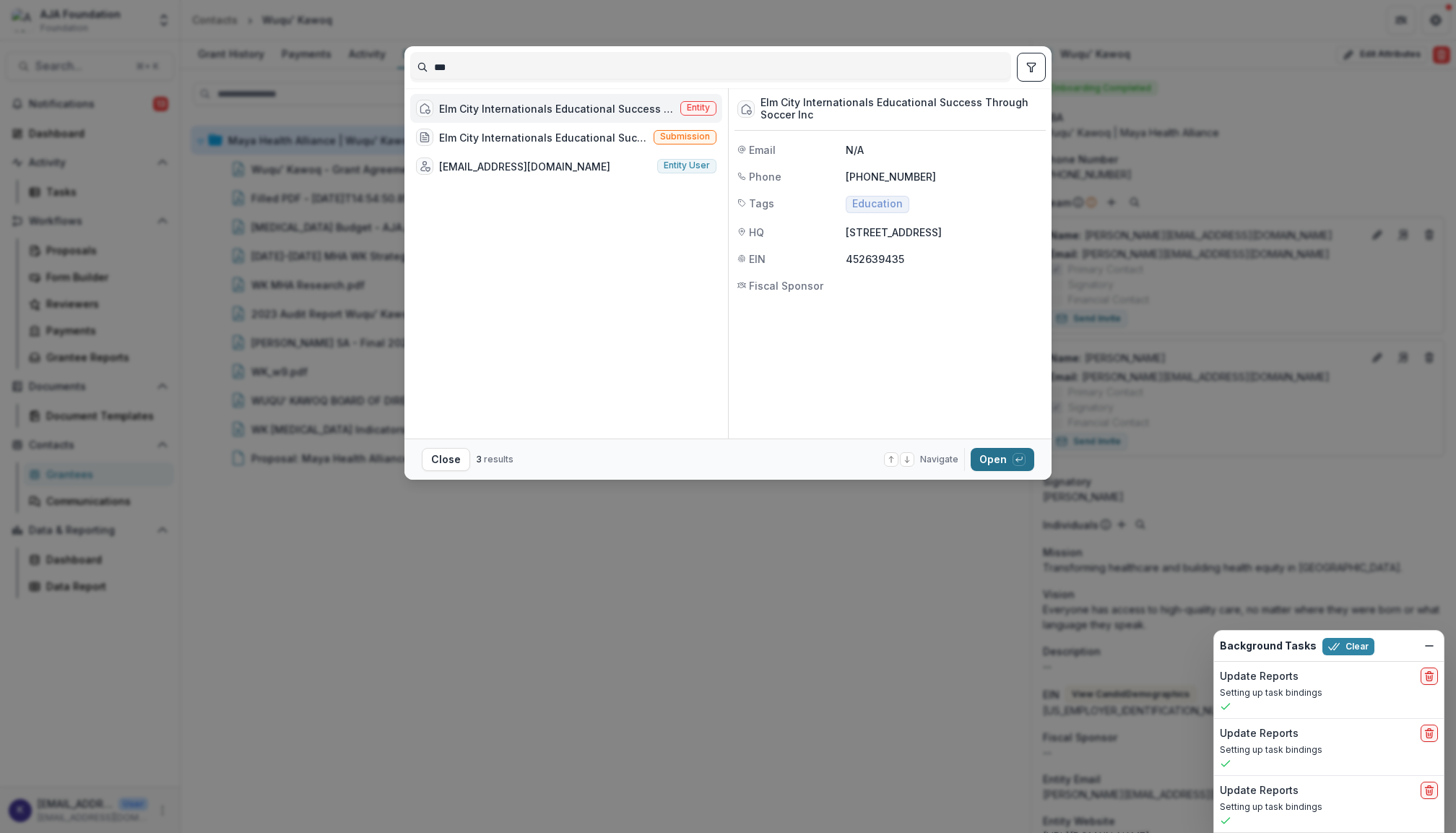
click at [1010, 463] on button "Open with enter key" at bounding box center [1003, 459] width 63 height 23
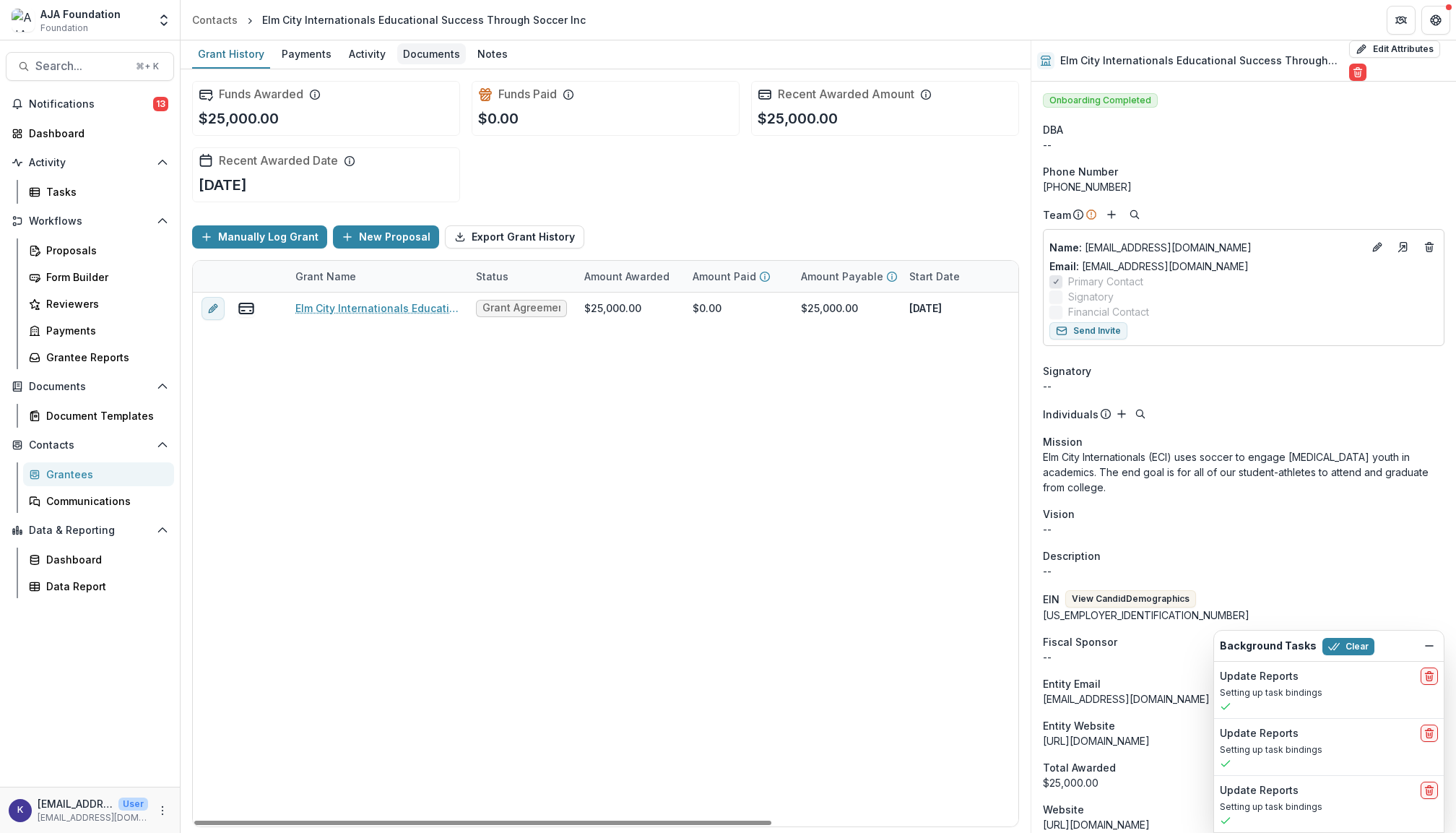
click at [426, 50] on div "Documents" at bounding box center [432, 54] width 69 height 21
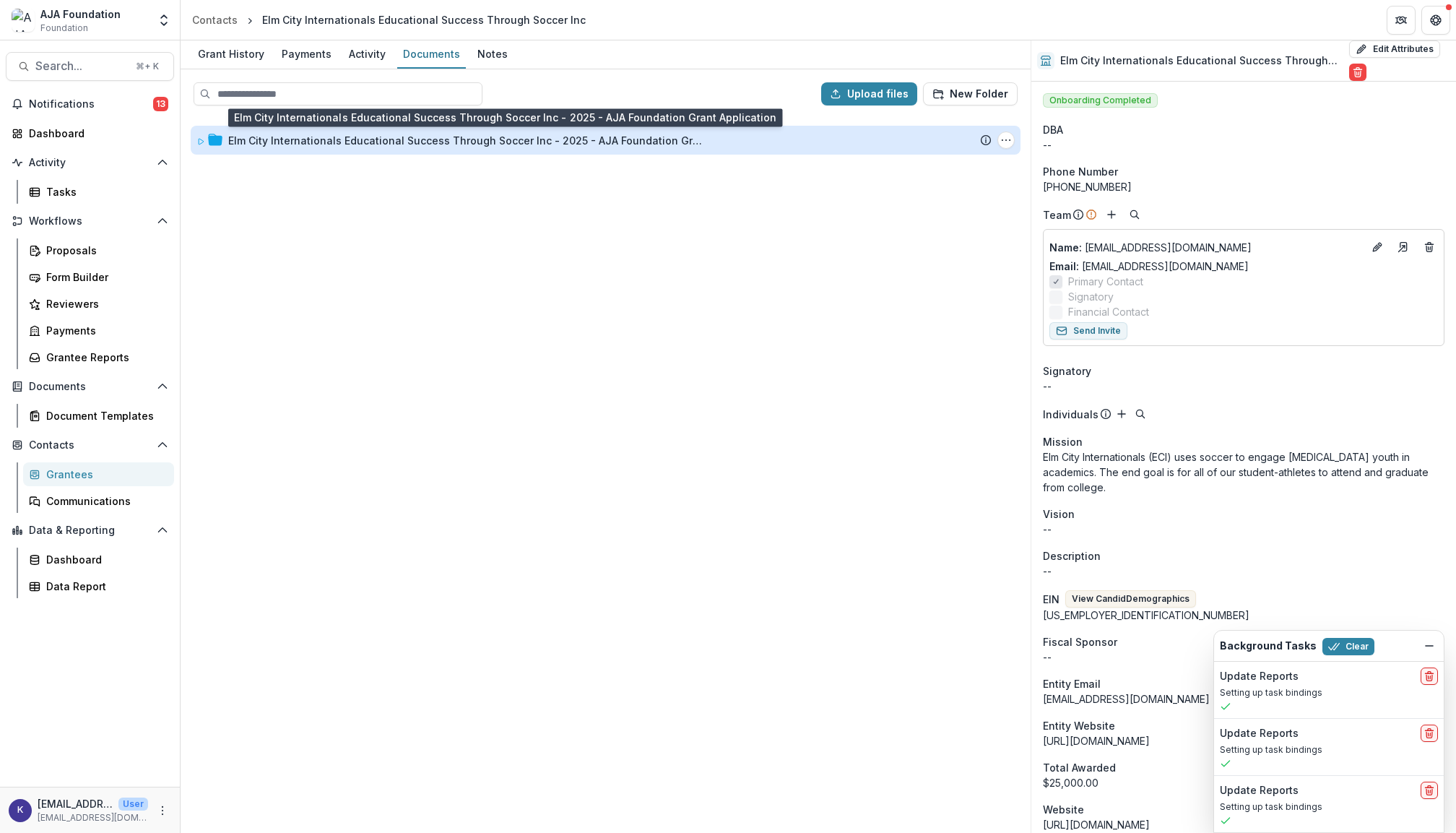
click at [339, 139] on div "Elm City Internationals Educational Success Through Soccer Inc - 2025 - AJA Fou…" at bounding box center [466, 140] width 477 height 15
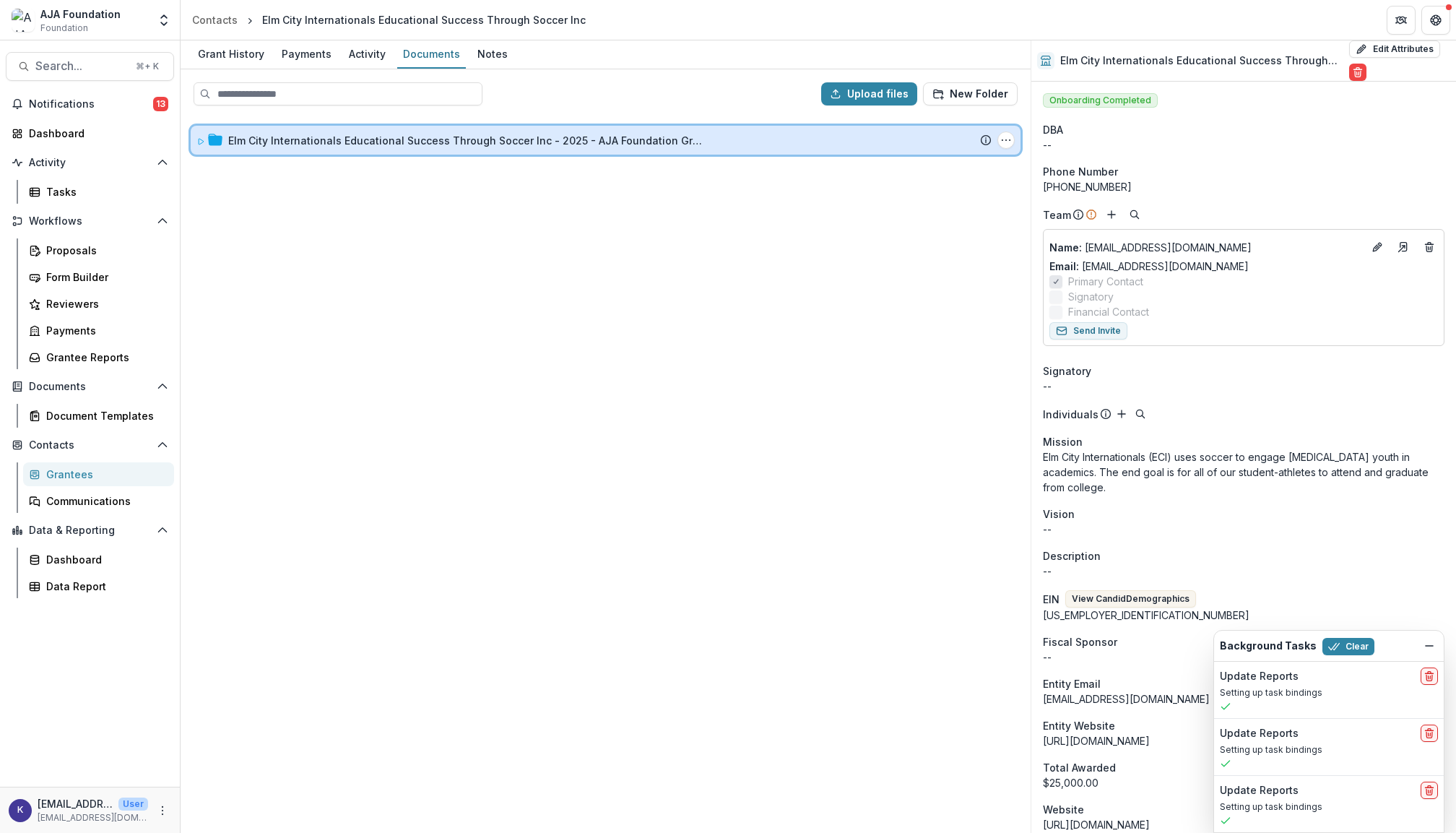
click at [200, 151] on div "Elm City Internationals Educational Success Through Soccer Inc - 2025 - AJA Fou…" at bounding box center [605, 139] width 830 height 29
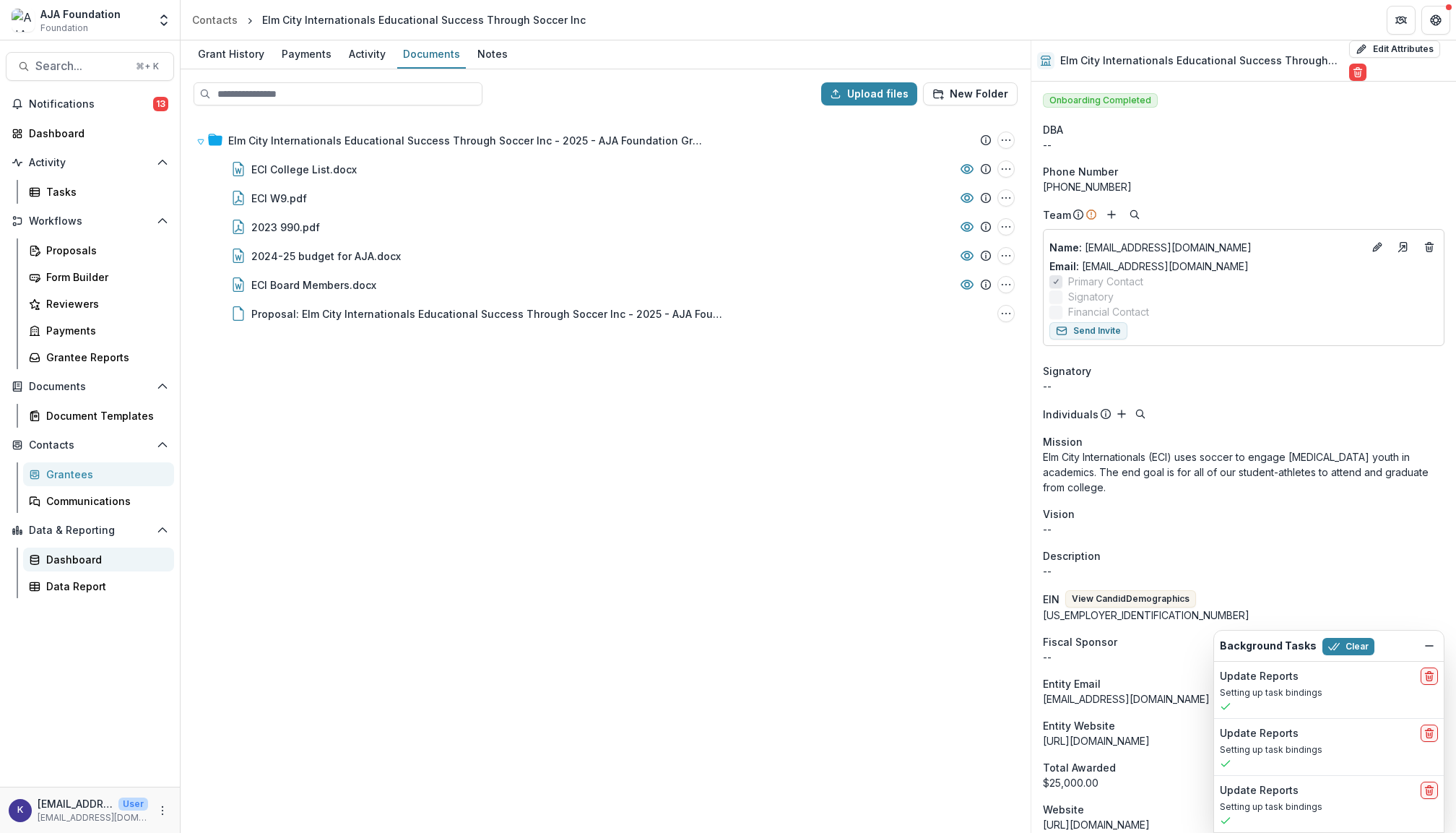
click at [80, 552] on div "Dashboard" at bounding box center [104, 560] width 116 height 15
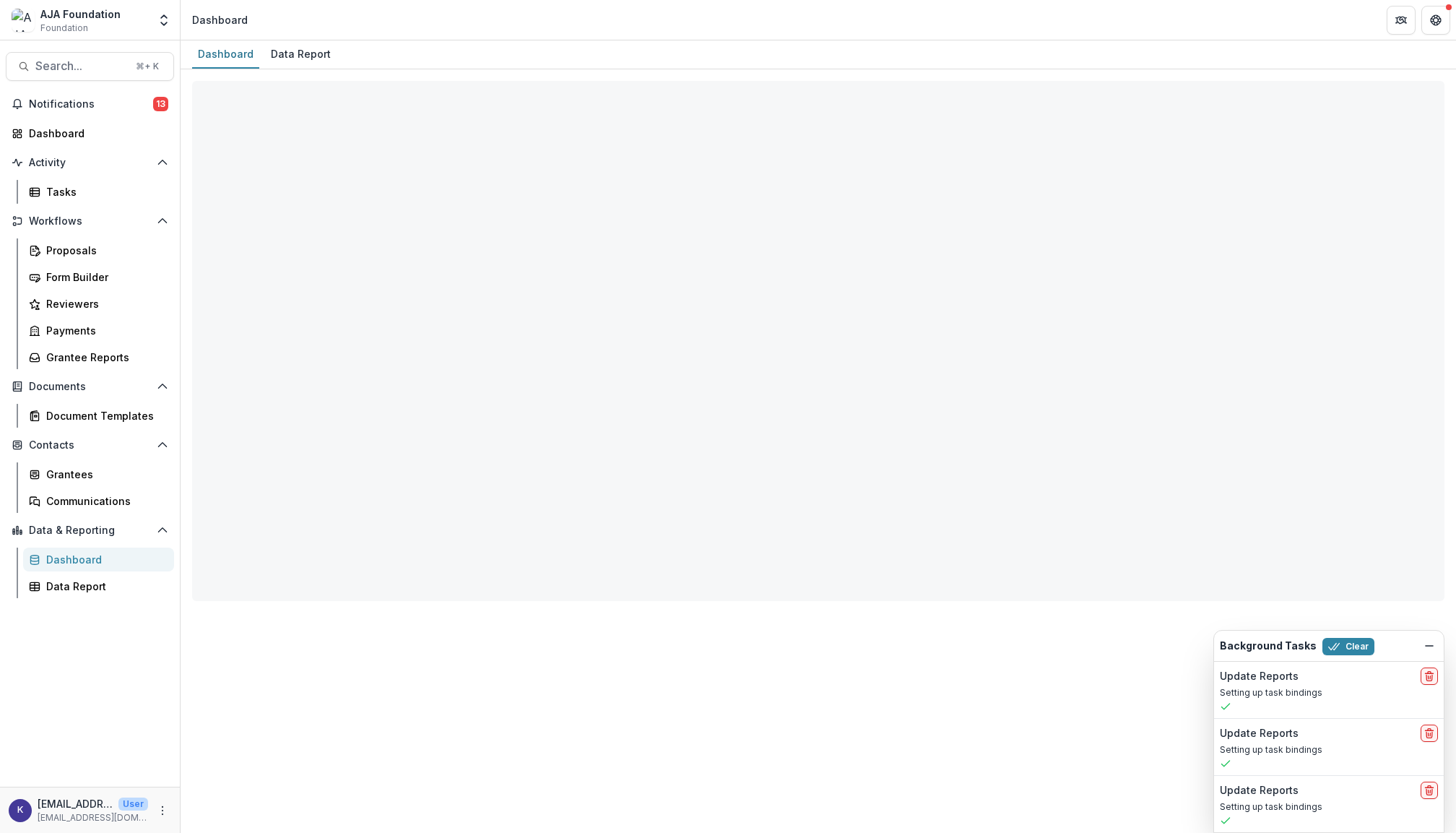
select select "**********"
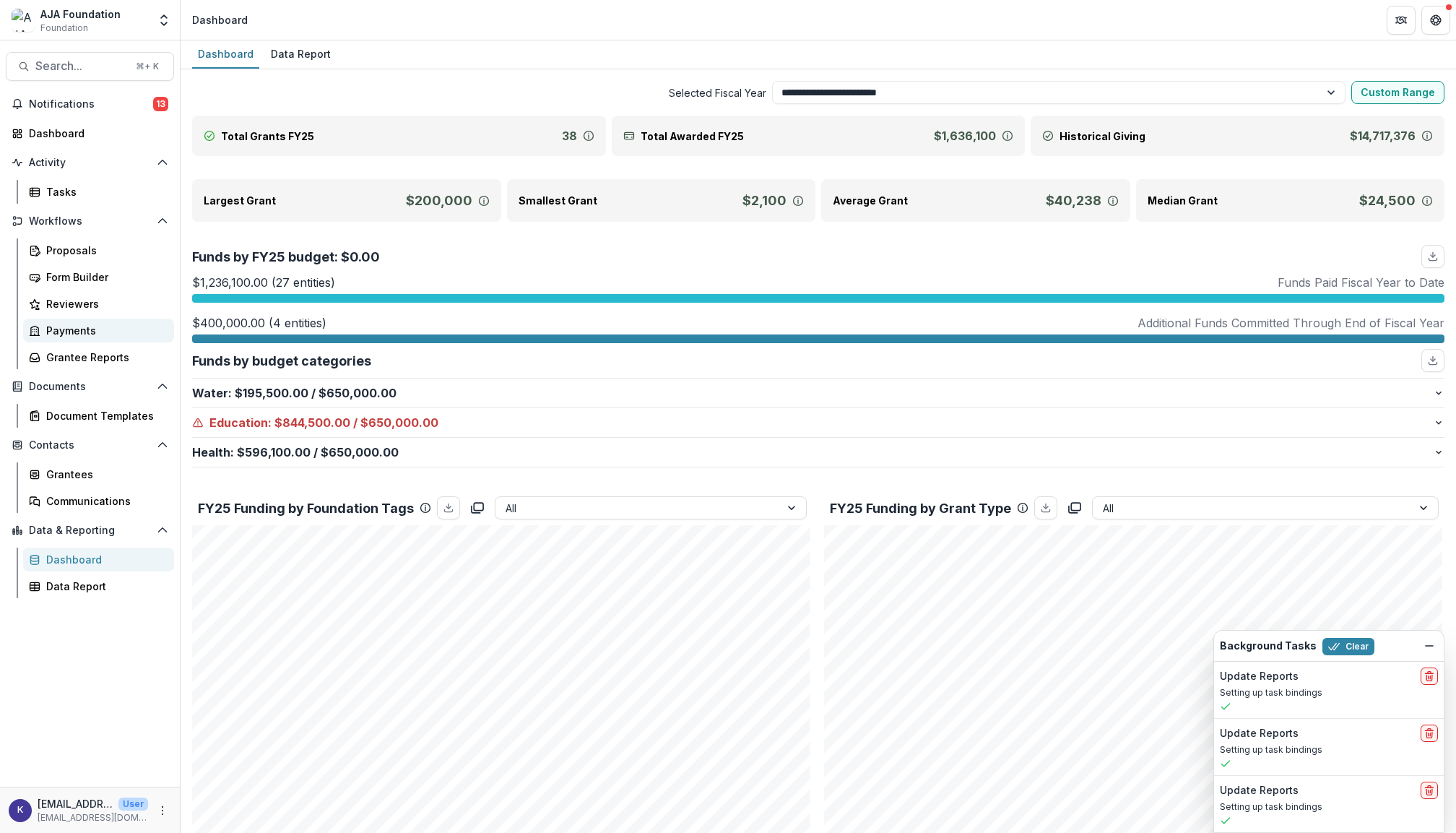
click at [85, 327] on div "Payments" at bounding box center [104, 331] width 116 height 15
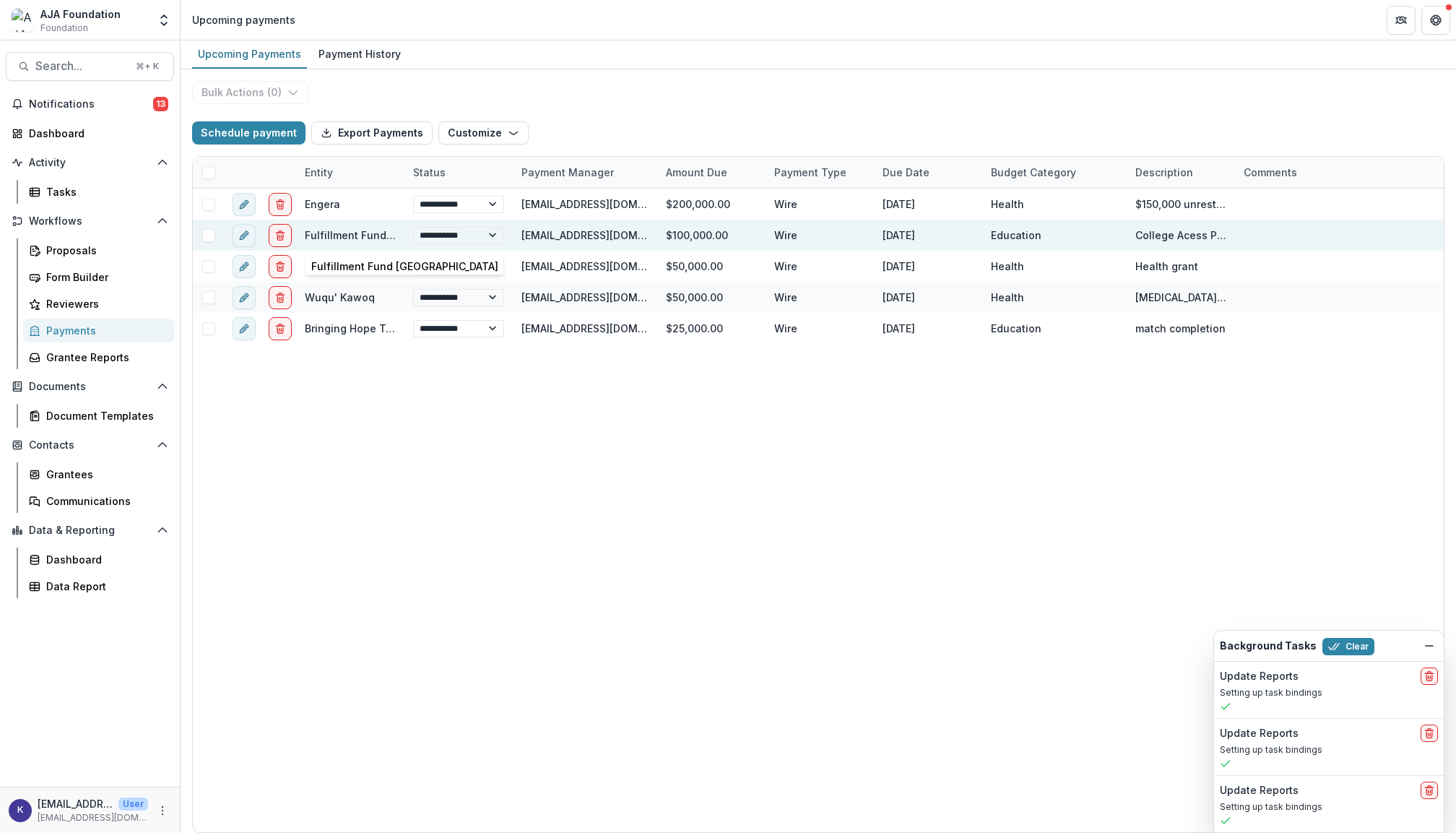
click at [331, 235] on link "Fulfillment Fund [GEOGRAPHIC_DATA]" at bounding box center [398, 234] width 187 height 12
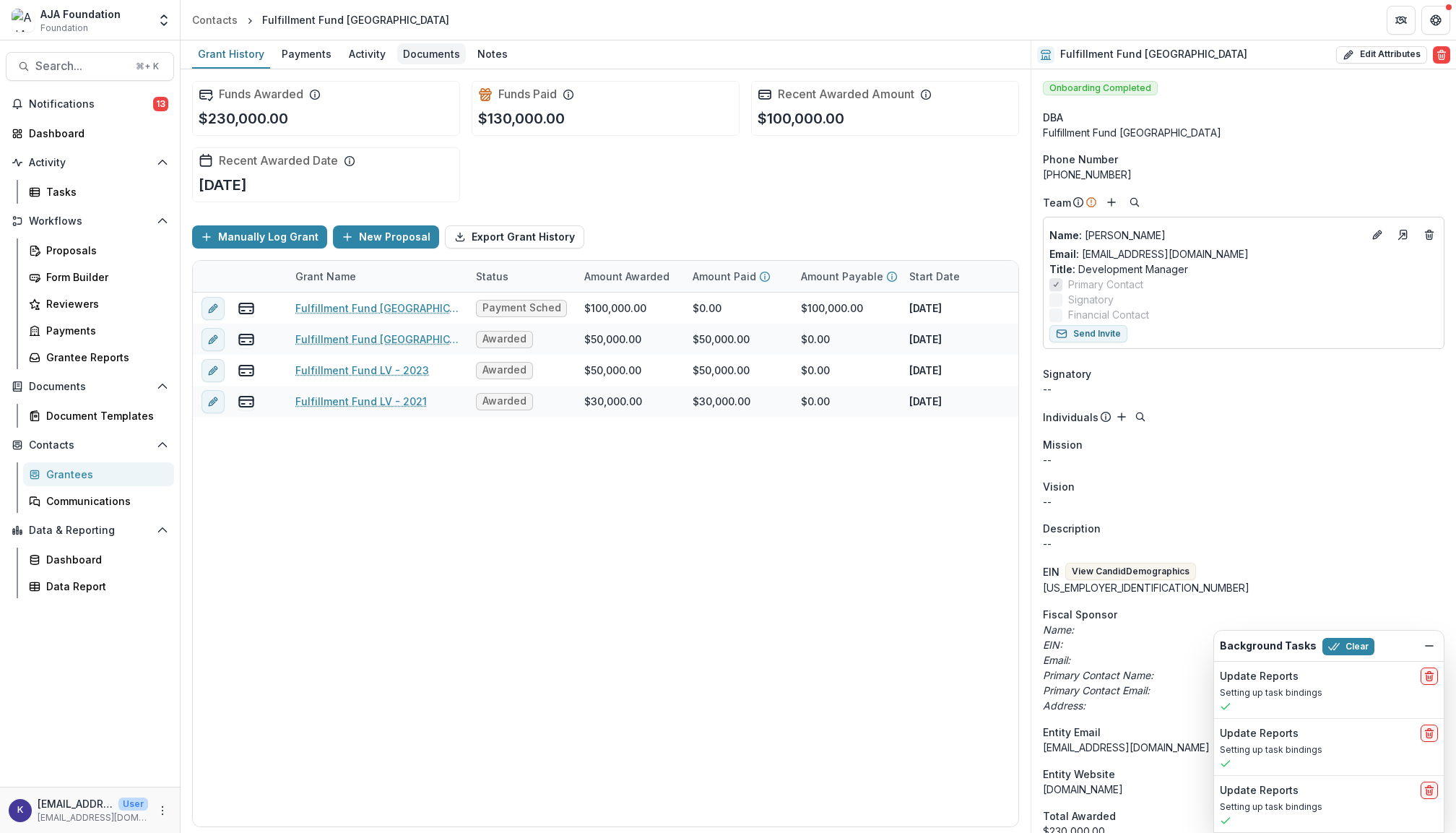
click at [442, 54] on div "Documents" at bounding box center [432, 54] width 69 height 21
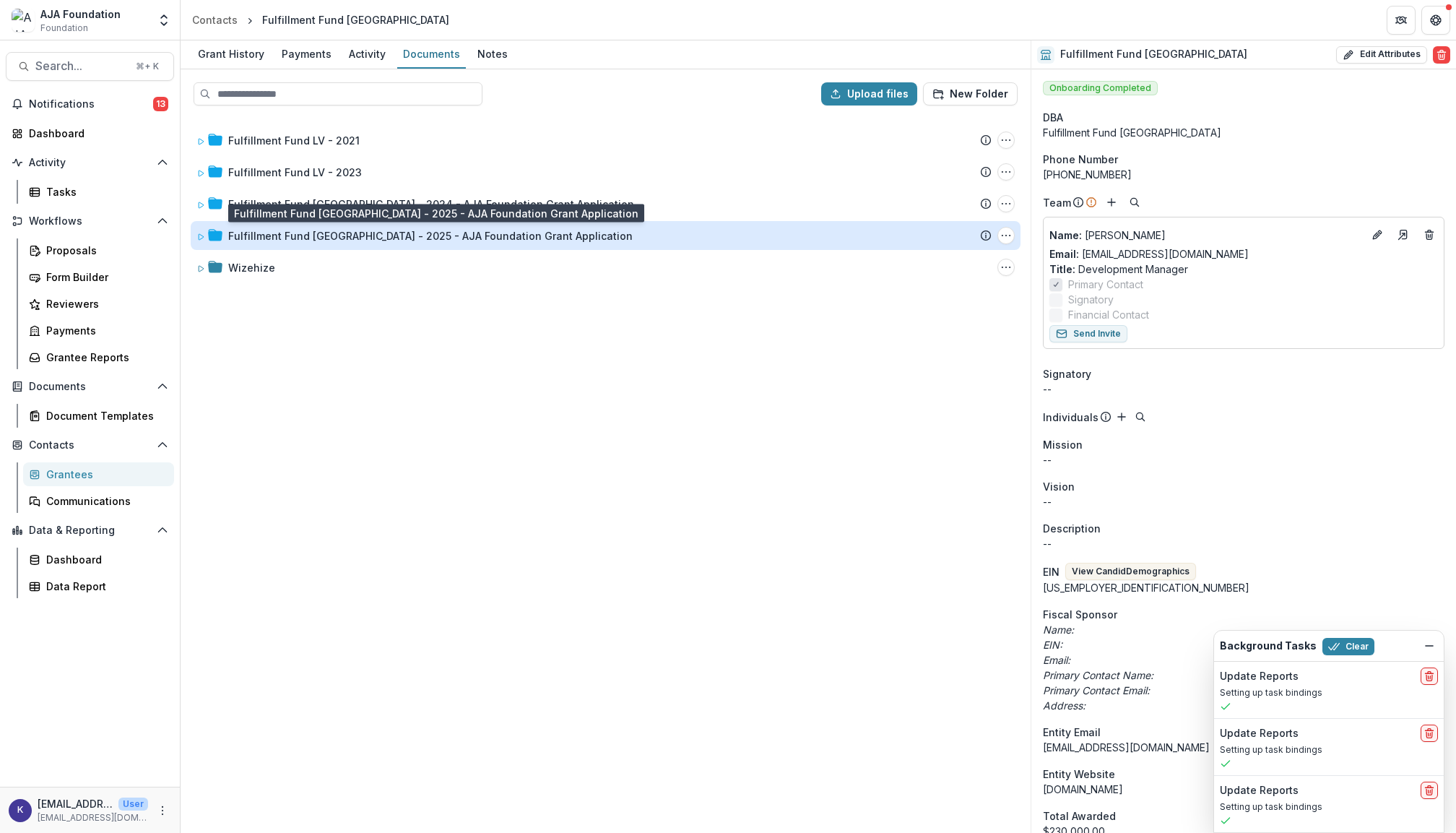
click at [304, 238] on div "Fulfillment Fund [GEOGRAPHIC_DATA] - 2025 - AJA Foundation Grant Application" at bounding box center [430, 236] width 404 height 15
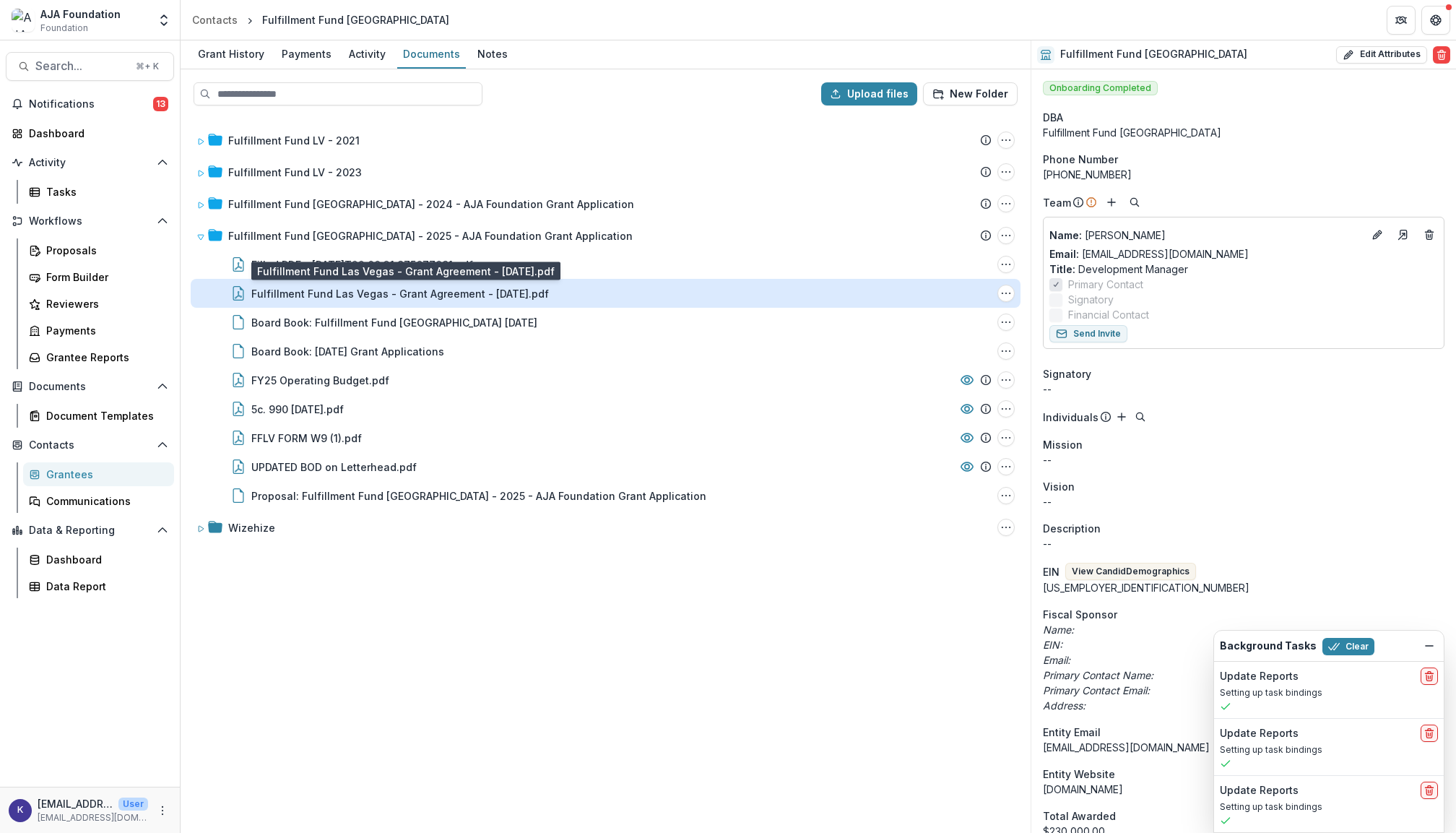
click at [385, 289] on div "Fulfillment Fund Las Vegas - Grant Agreement - [DATE].pdf" at bounding box center [400, 294] width 297 height 15
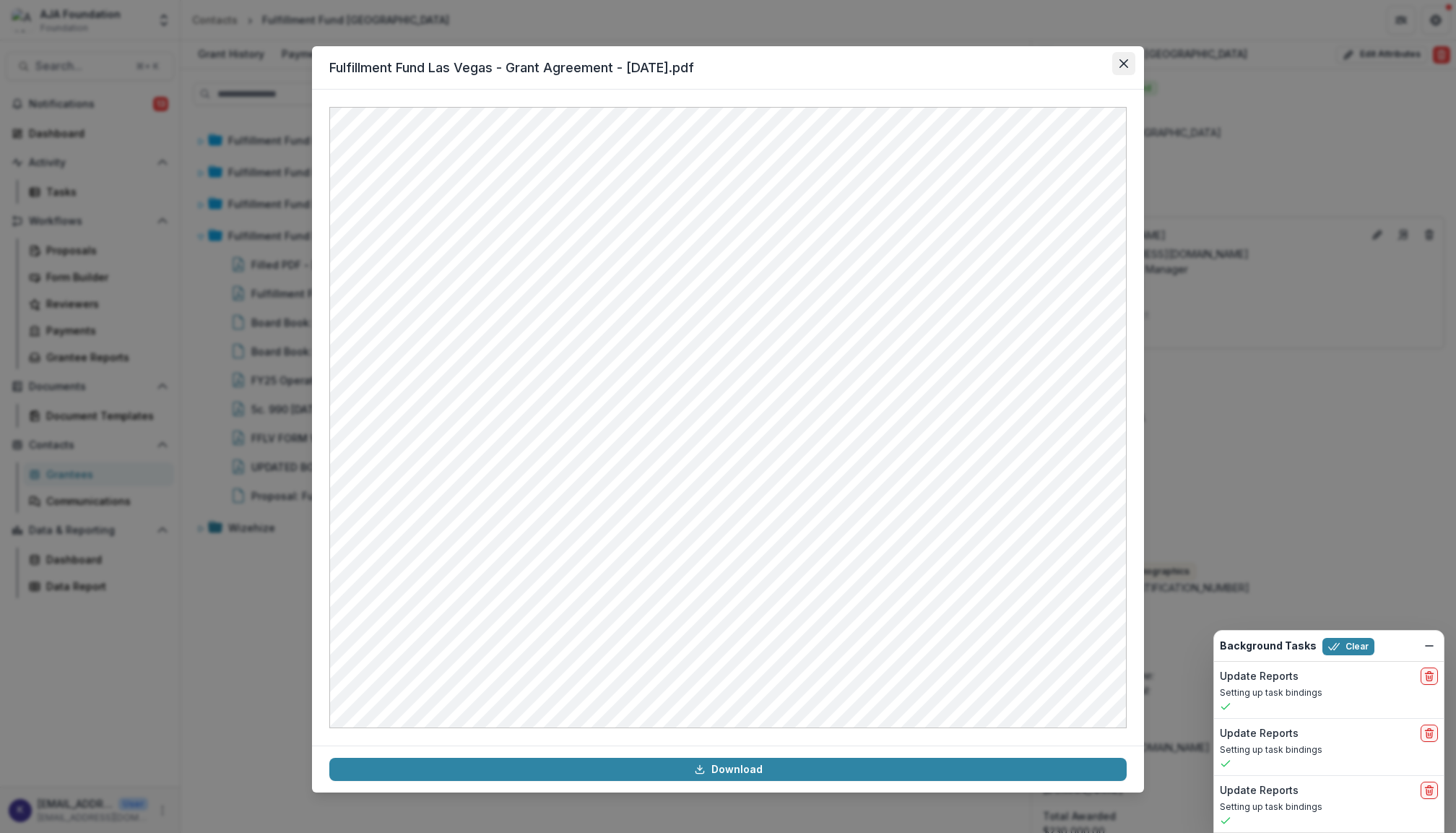
click at [1127, 64] on icon "Close" at bounding box center [1123, 63] width 8 height 8
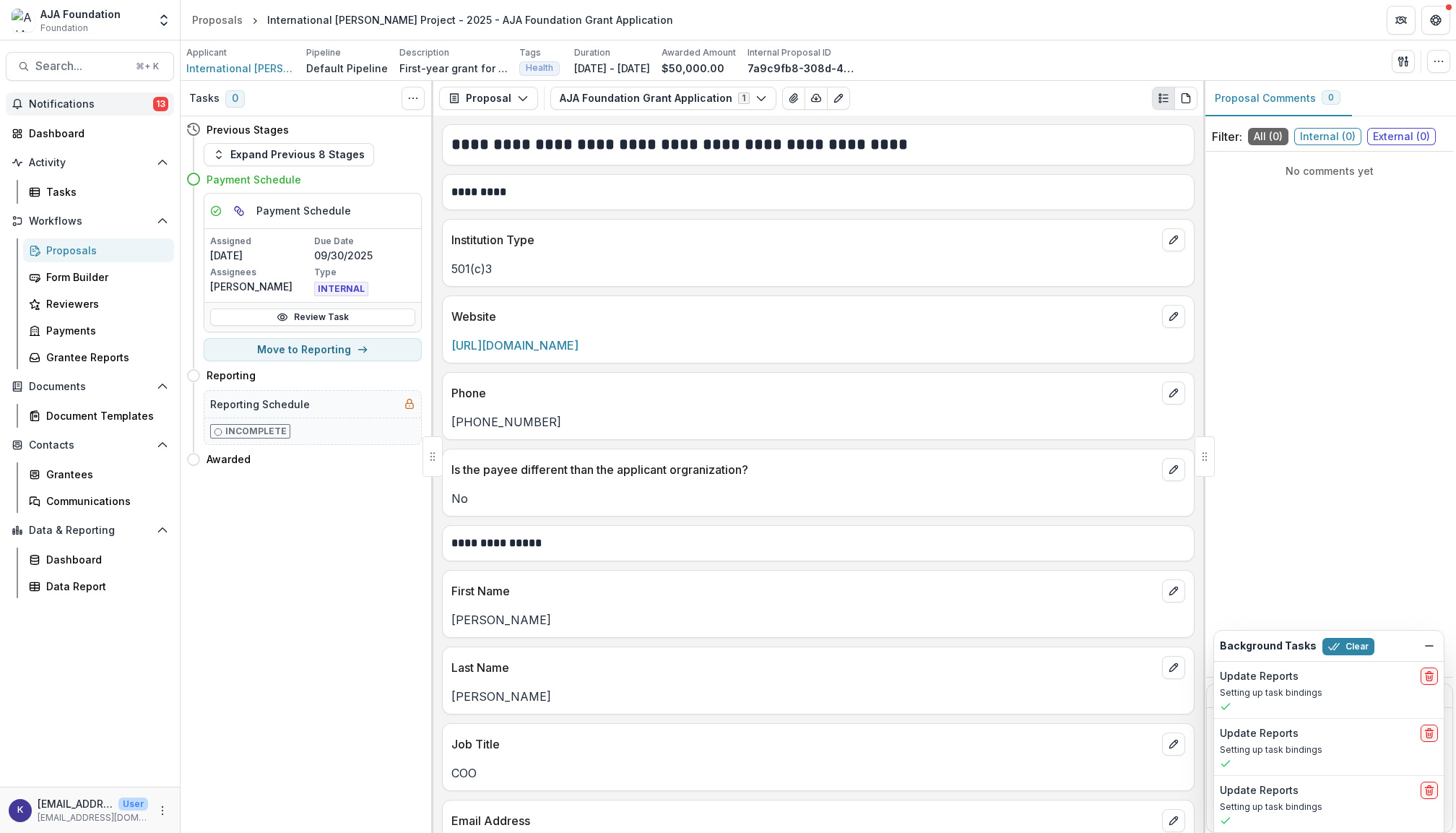
click at [102, 102] on span "Notifications" at bounding box center [91, 104] width 125 height 12
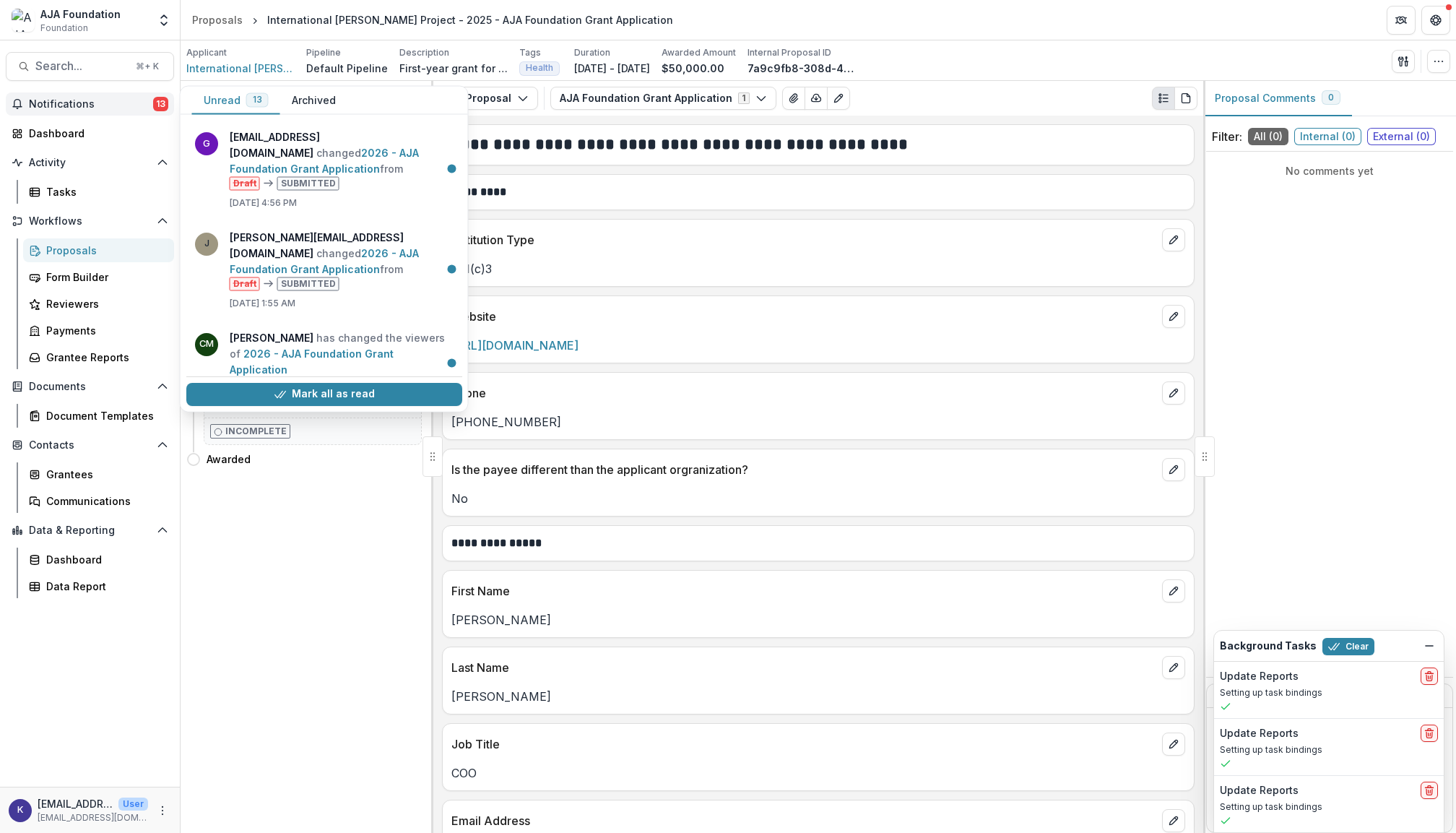
click at [96, 102] on span "Notifications" at bounding box center [91, 104] width 125 height 12
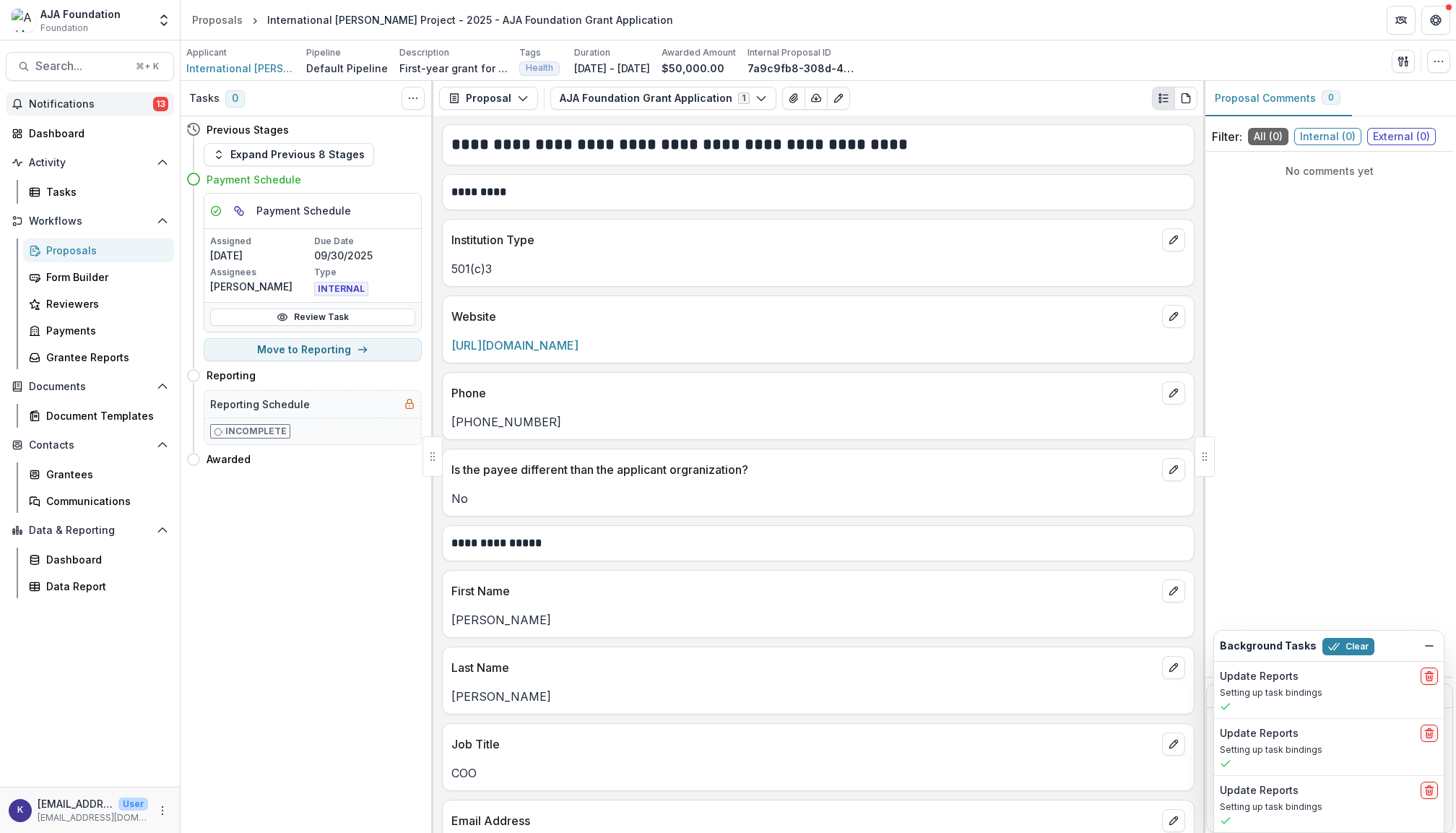
click at [96, 102] on span "Notifications" at bounding box center [91, 104] width 125 height 12
click at [351, 607] on div "Tasks 0 Show Cancelled Tasks Previous Stages Expand Previous 8 Stages Payment S…" at bounding box center [307, 456] width 253 height 752
click at [88, 359] on div "Grantee Reports" at bounding box center [104, 357] width 116 height 15
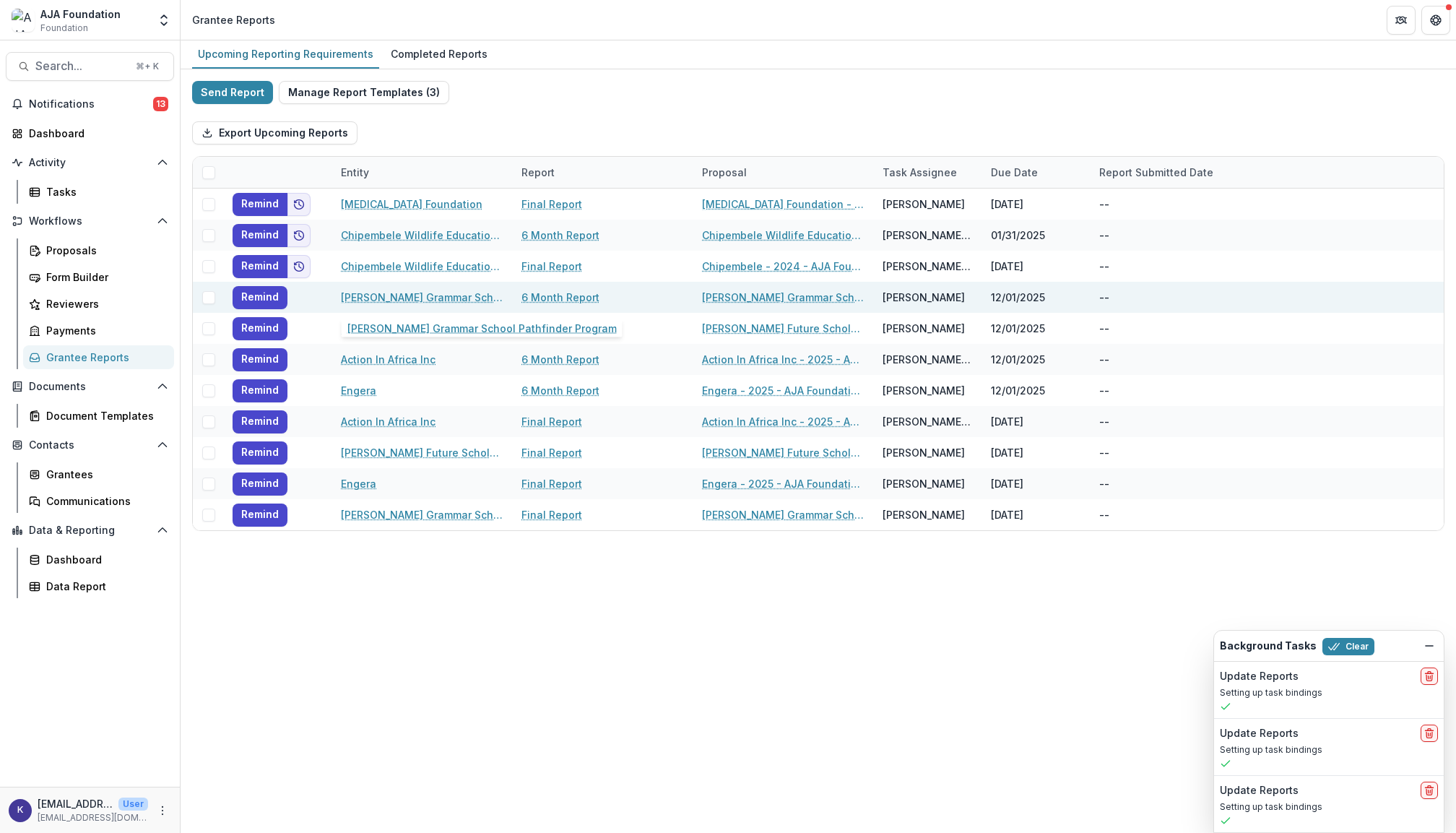
click at [386, 300] on link "[PERSON_NAME] Grammar School Pathfinder Program" at bounding box center [423, 298] width 164 height 15
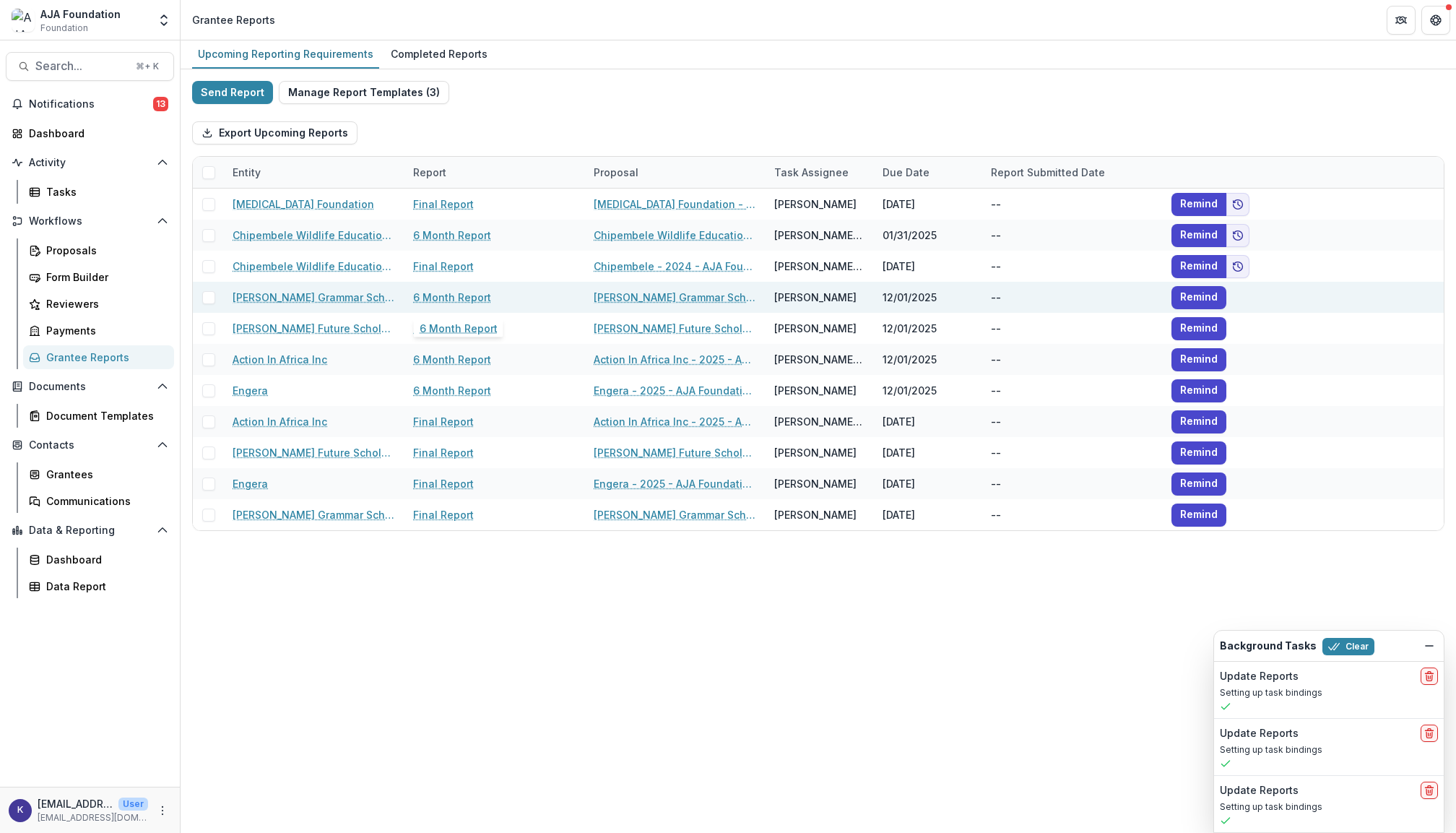
click at [452, 297] on link "6 Month Report" at bounding box center [453, 298] width 78 height 15
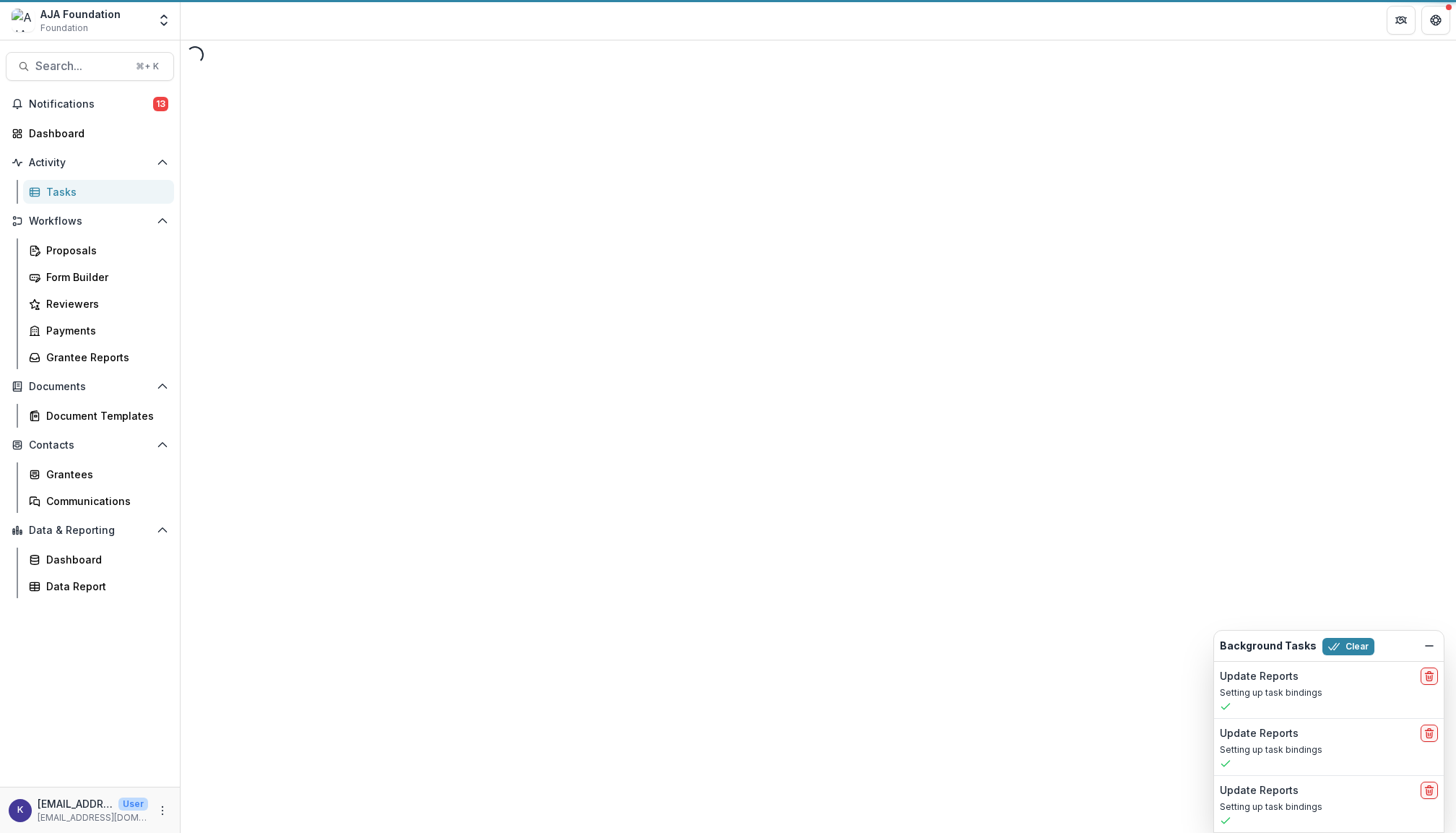
select select "********"
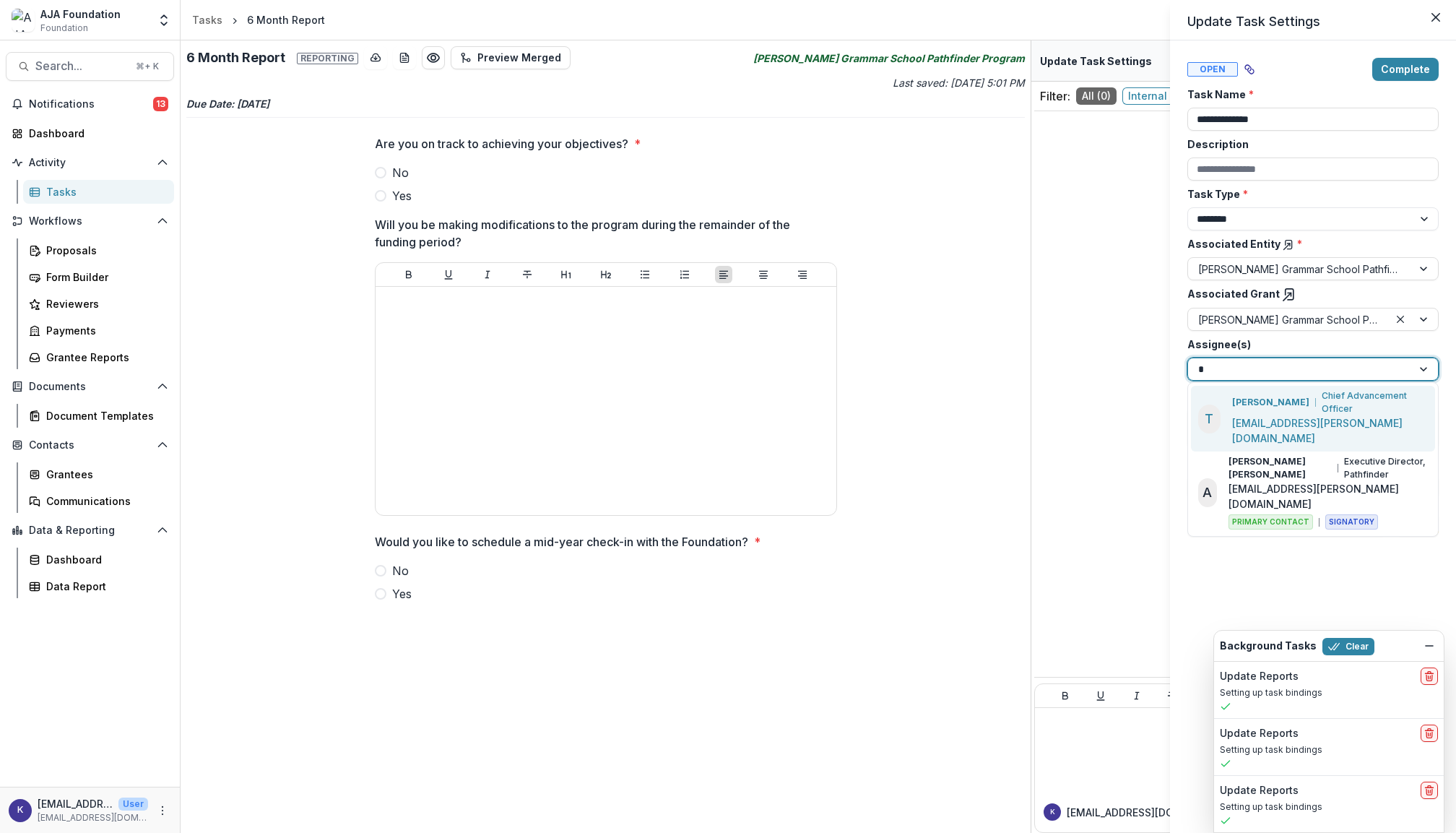
type input "**"
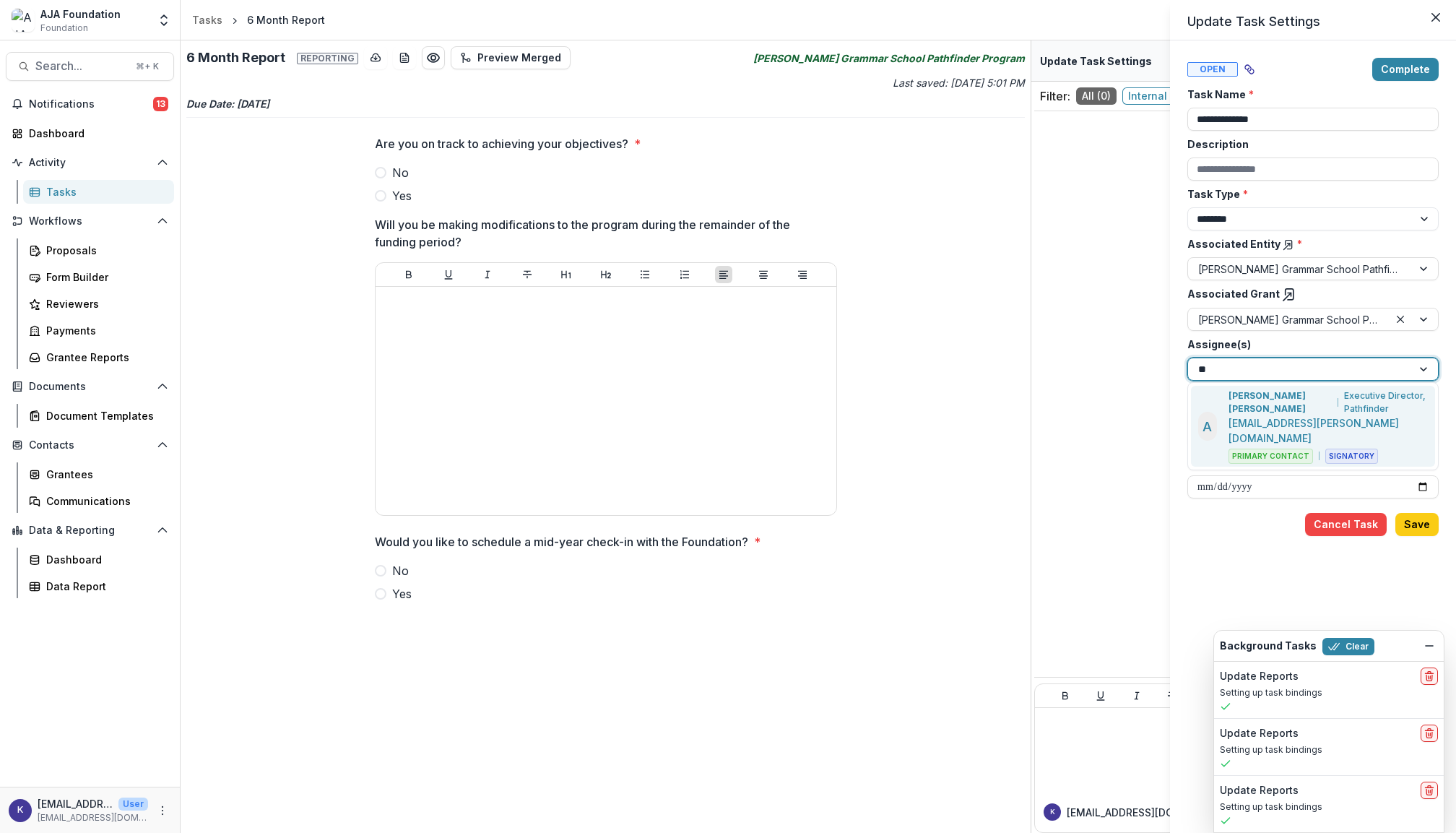
click at [1304, 398] on p "Anabelle Marty Jose" at bounding box center [1280, 403] width 102 height 26
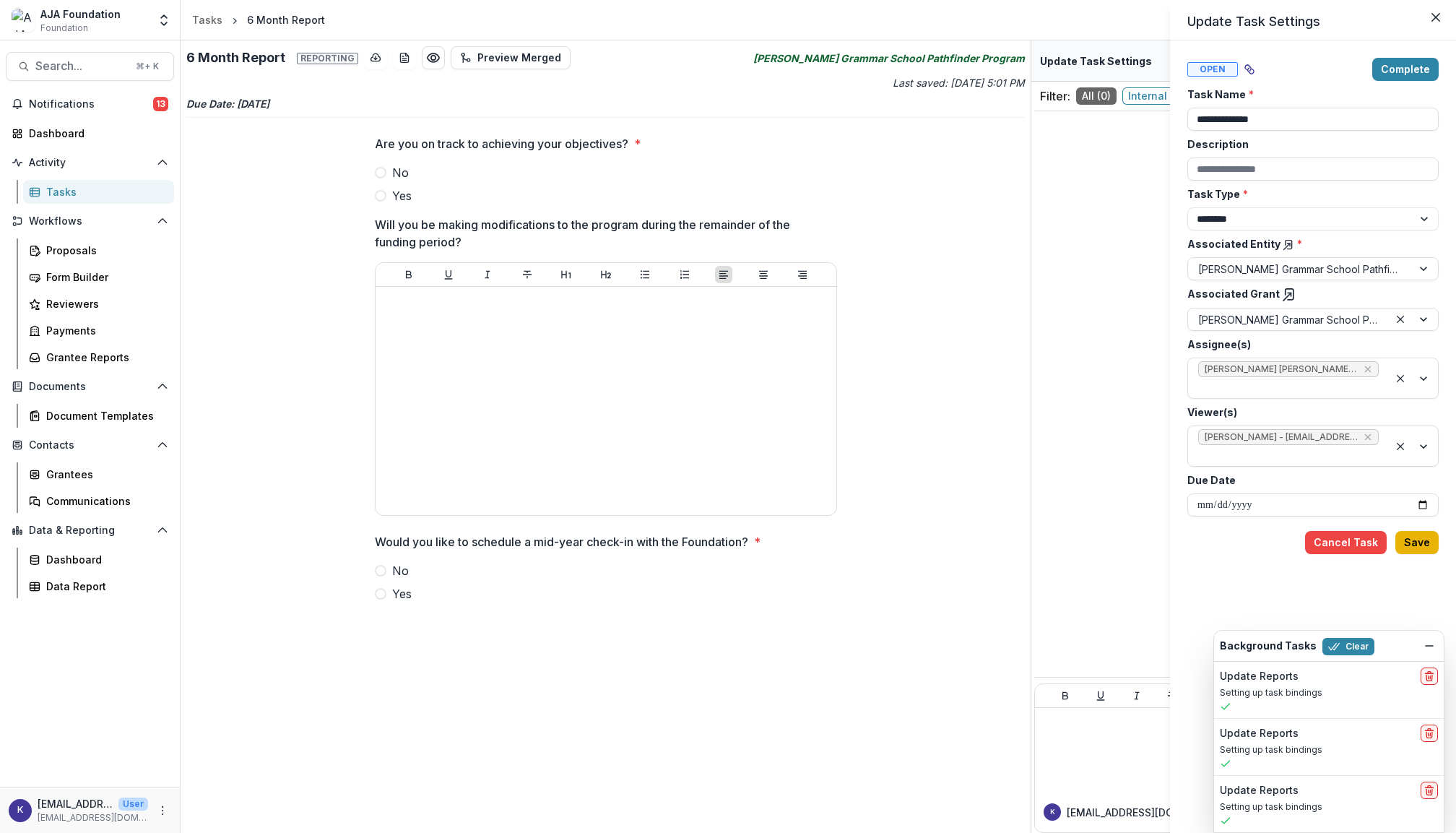
click at [1421, 541] on button "Save" at bounding box center [1417, 542] width 44 height 23
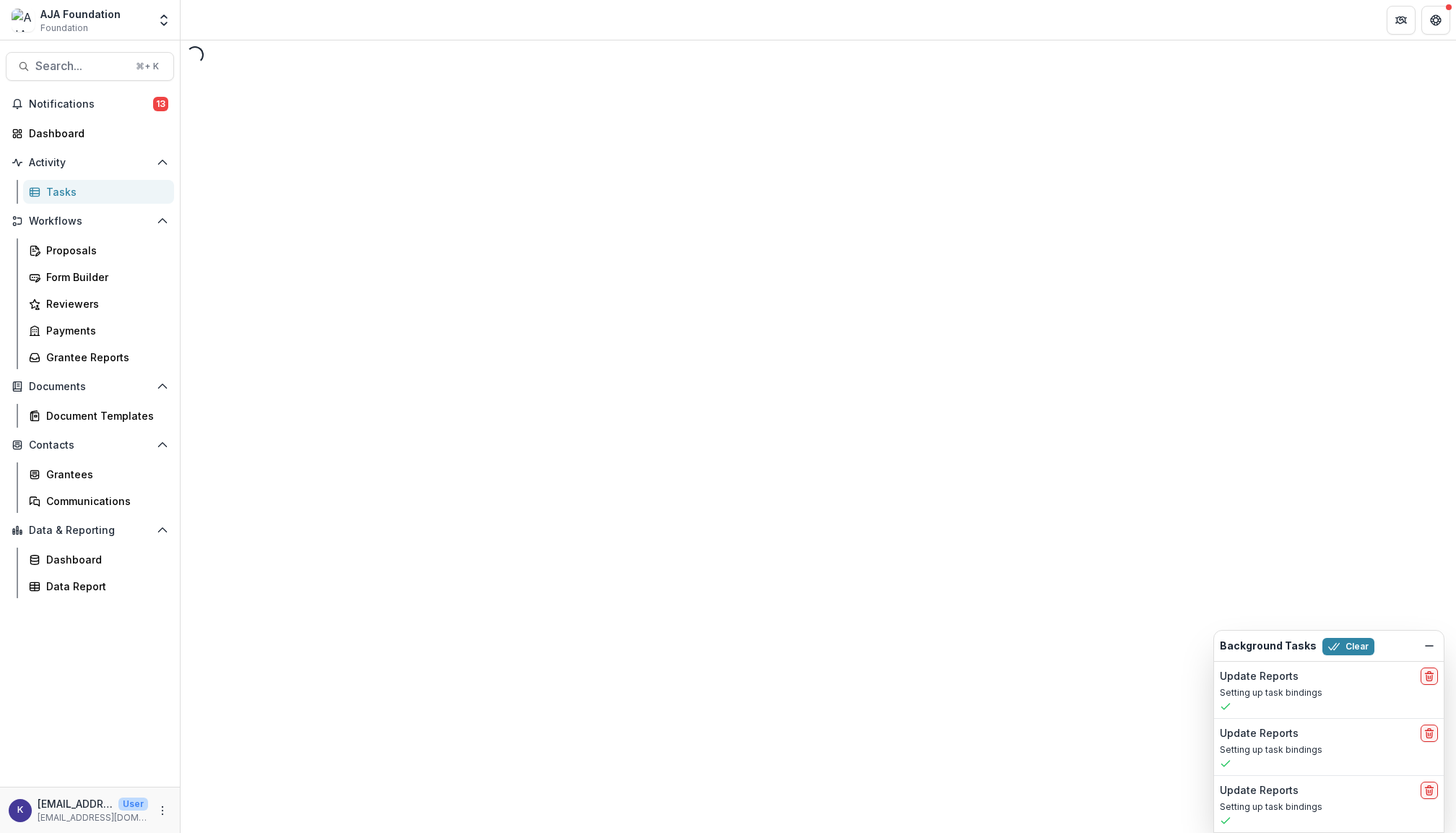
select select "********"
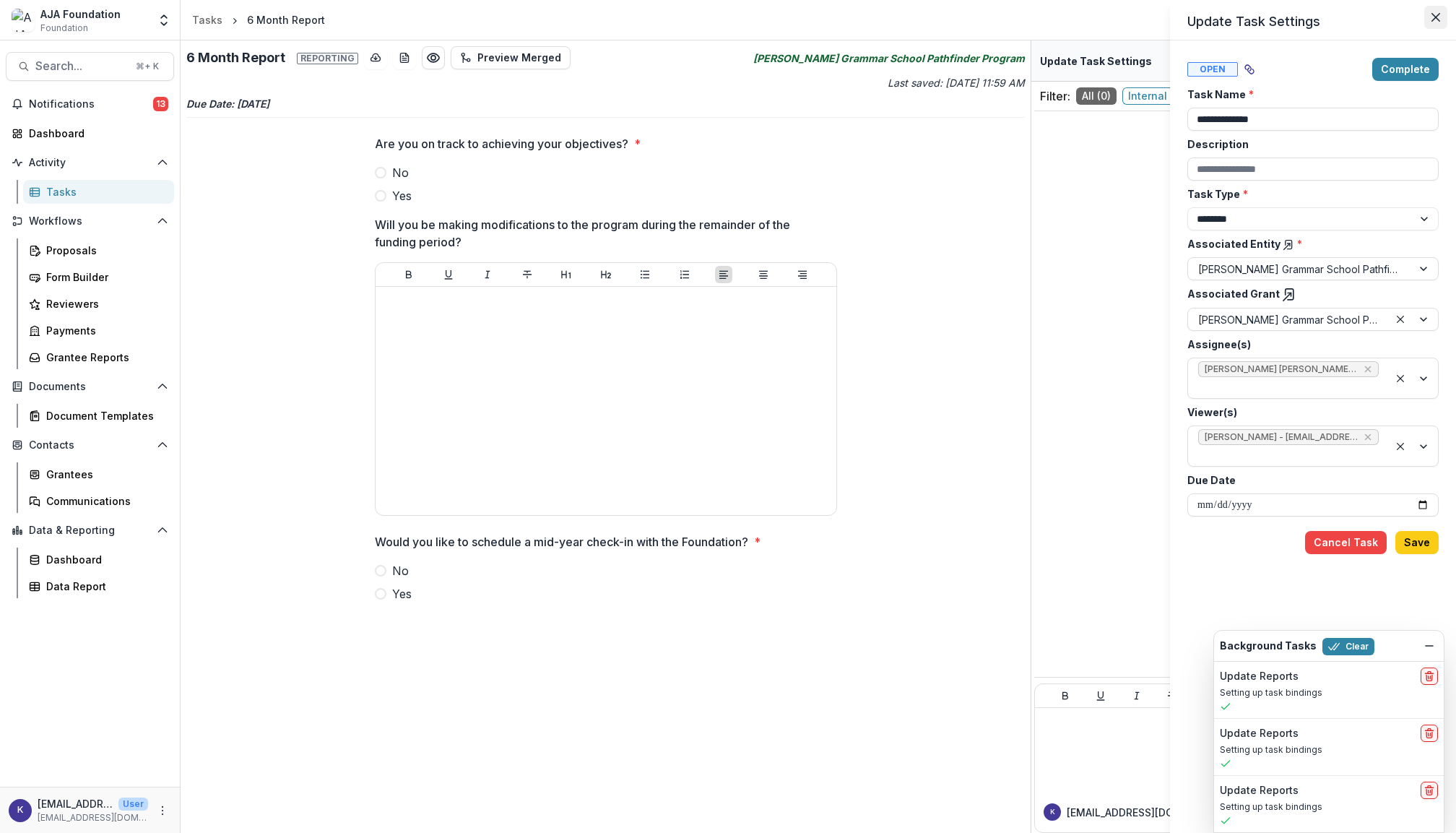
click at [1436, 18] on icon "Close" at bounding box center [1436, 17] width 8 height 8
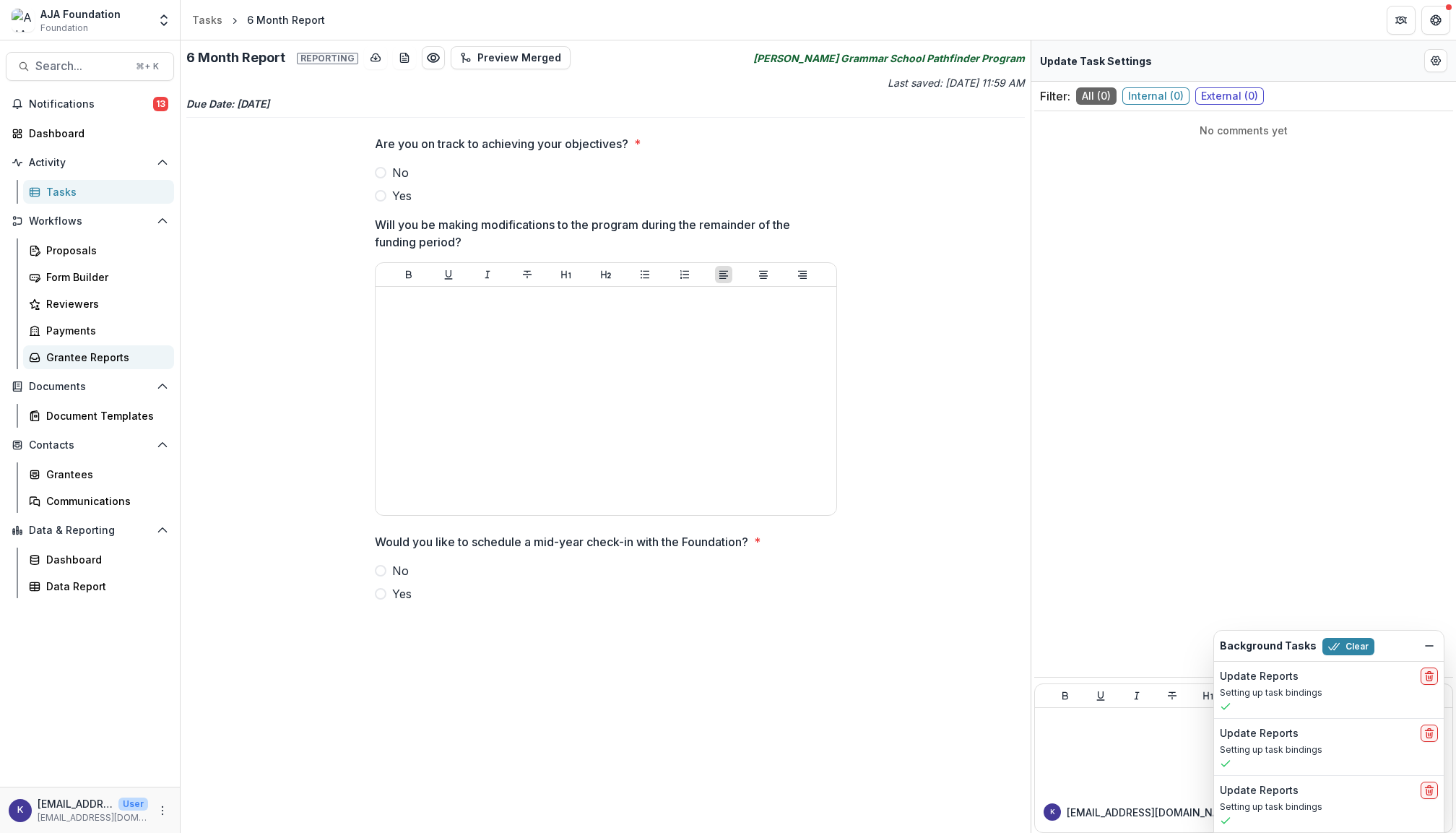
click at [91, 350] on div "Grantee Reports" at bounding box center [104, 357] width 116 height 15
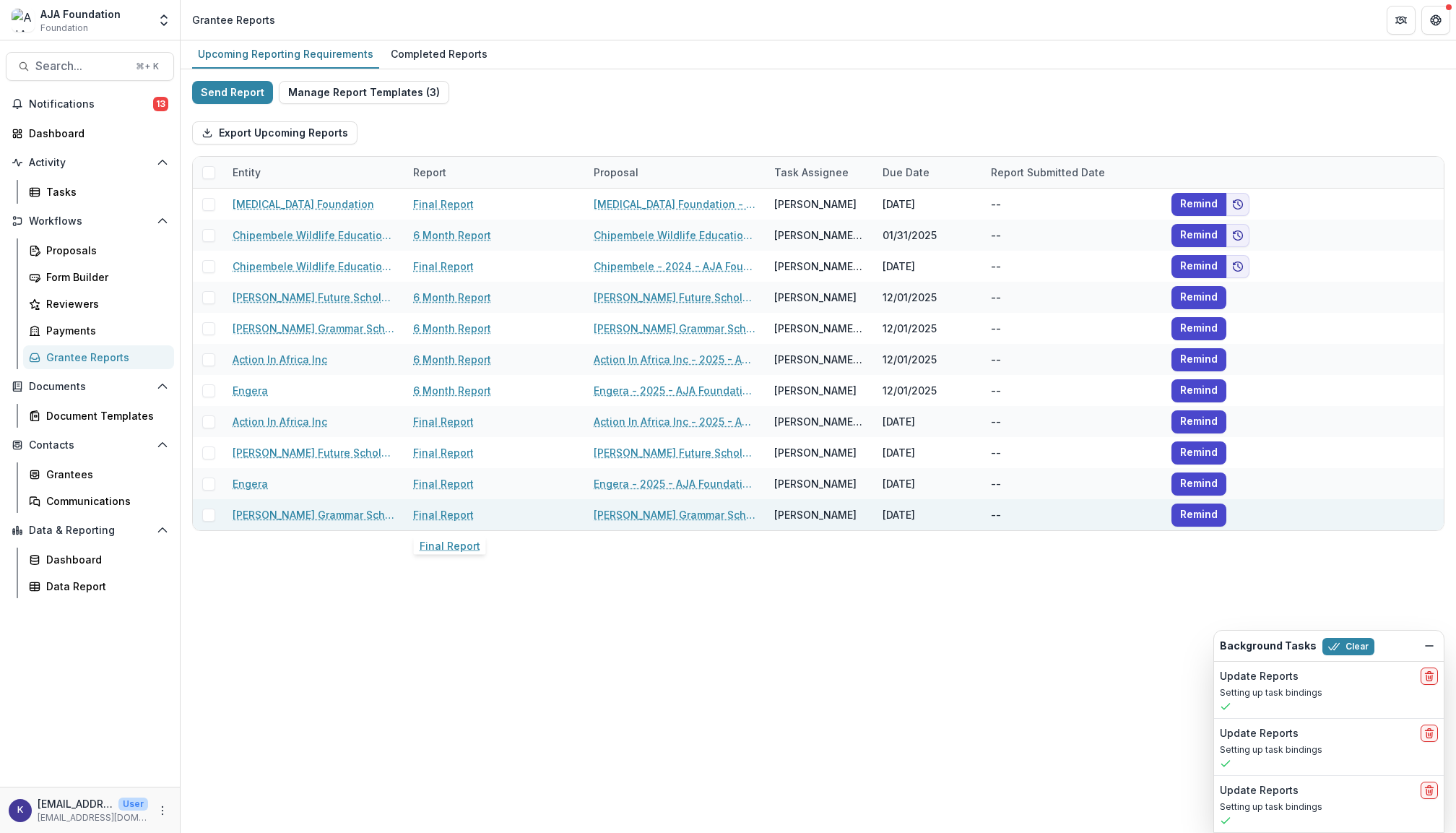
click at [439, 515] on link "Final Report" at bounding box center [443, 515] width 60 height 15
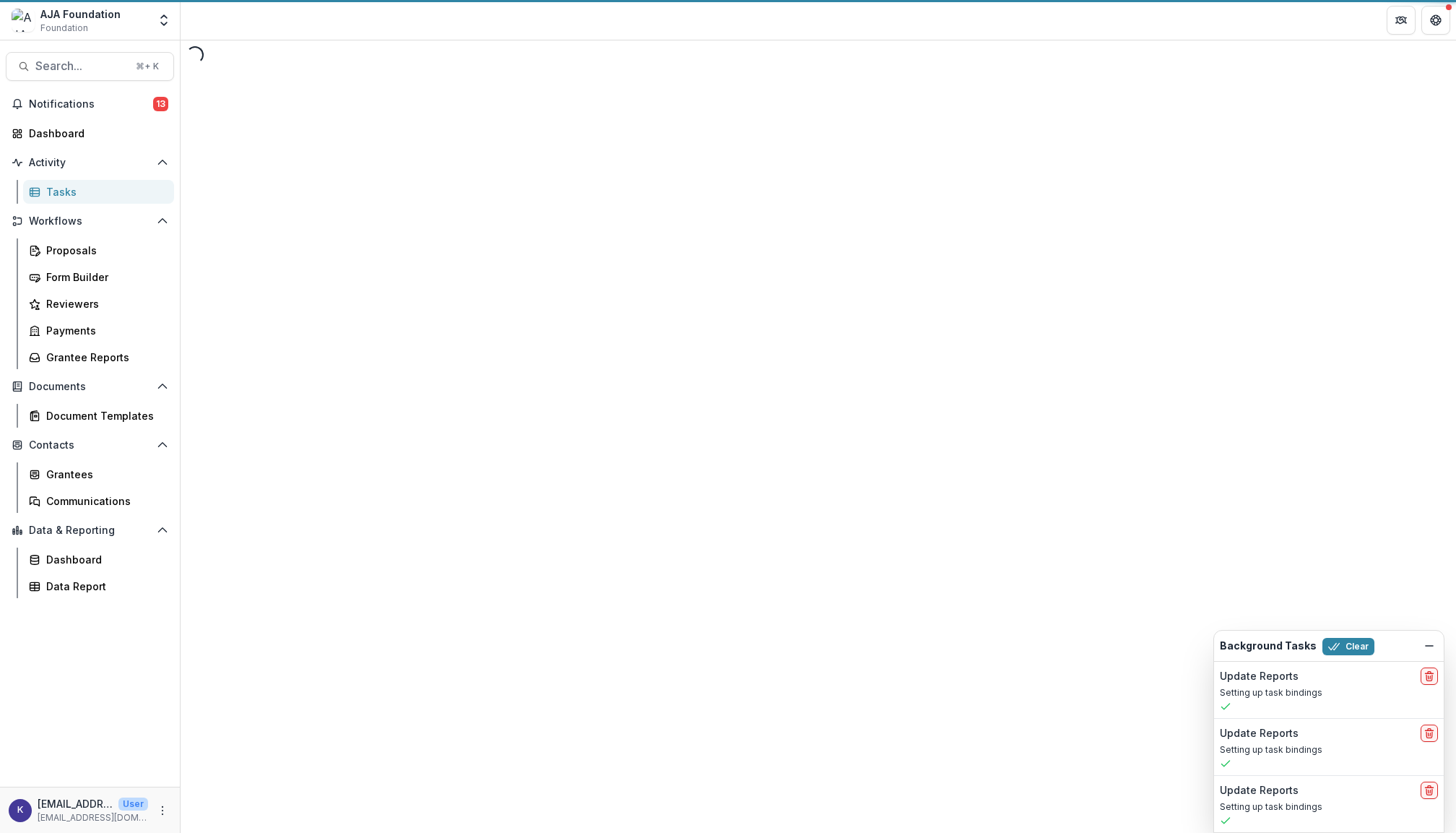
select select "********"
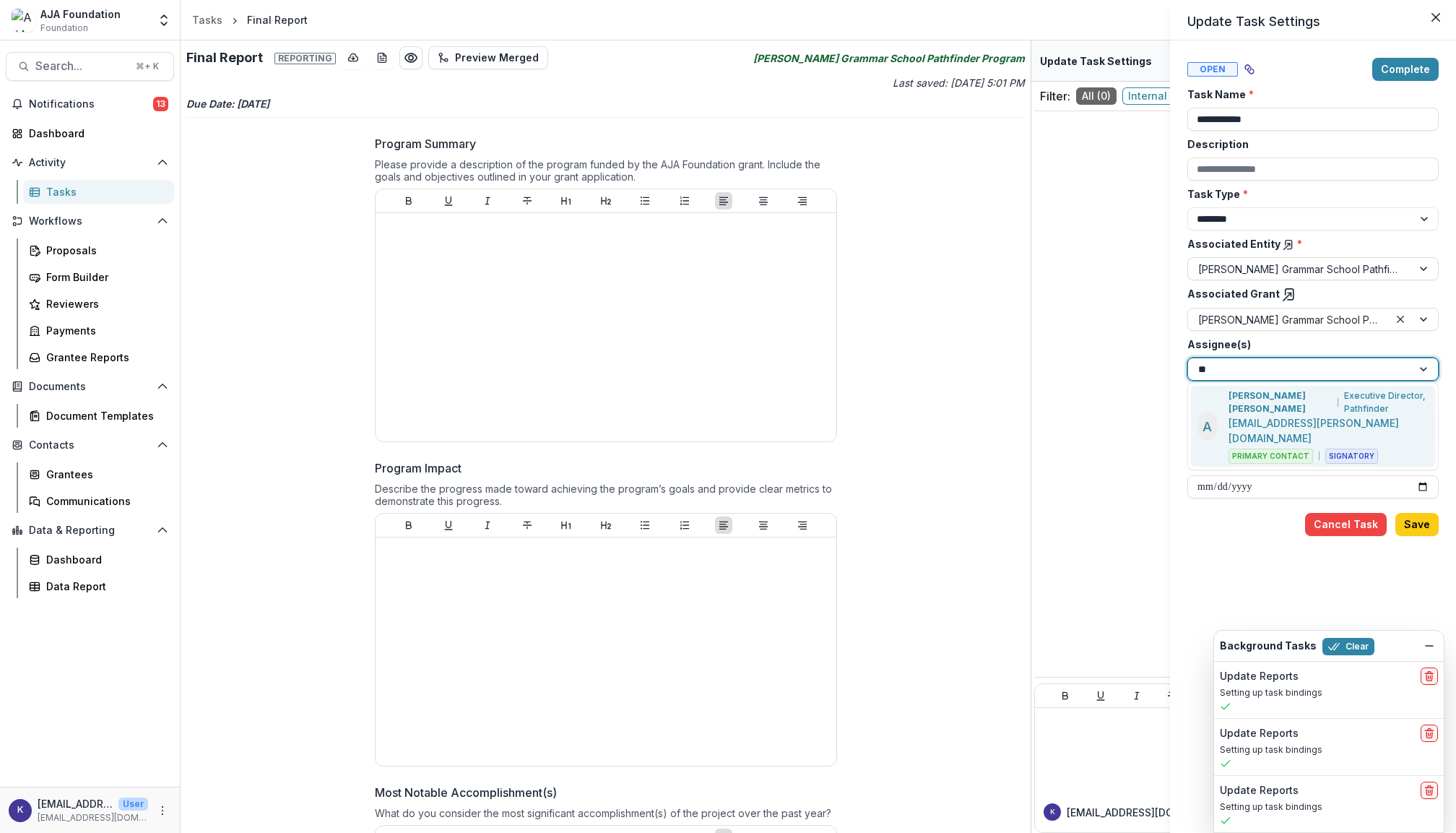
type input "***"
click at [1316, 395] on div "Anabelle Marty Jose Executive Director, Pathfinder" at bounding box center [1329, 403] width 200 height 26
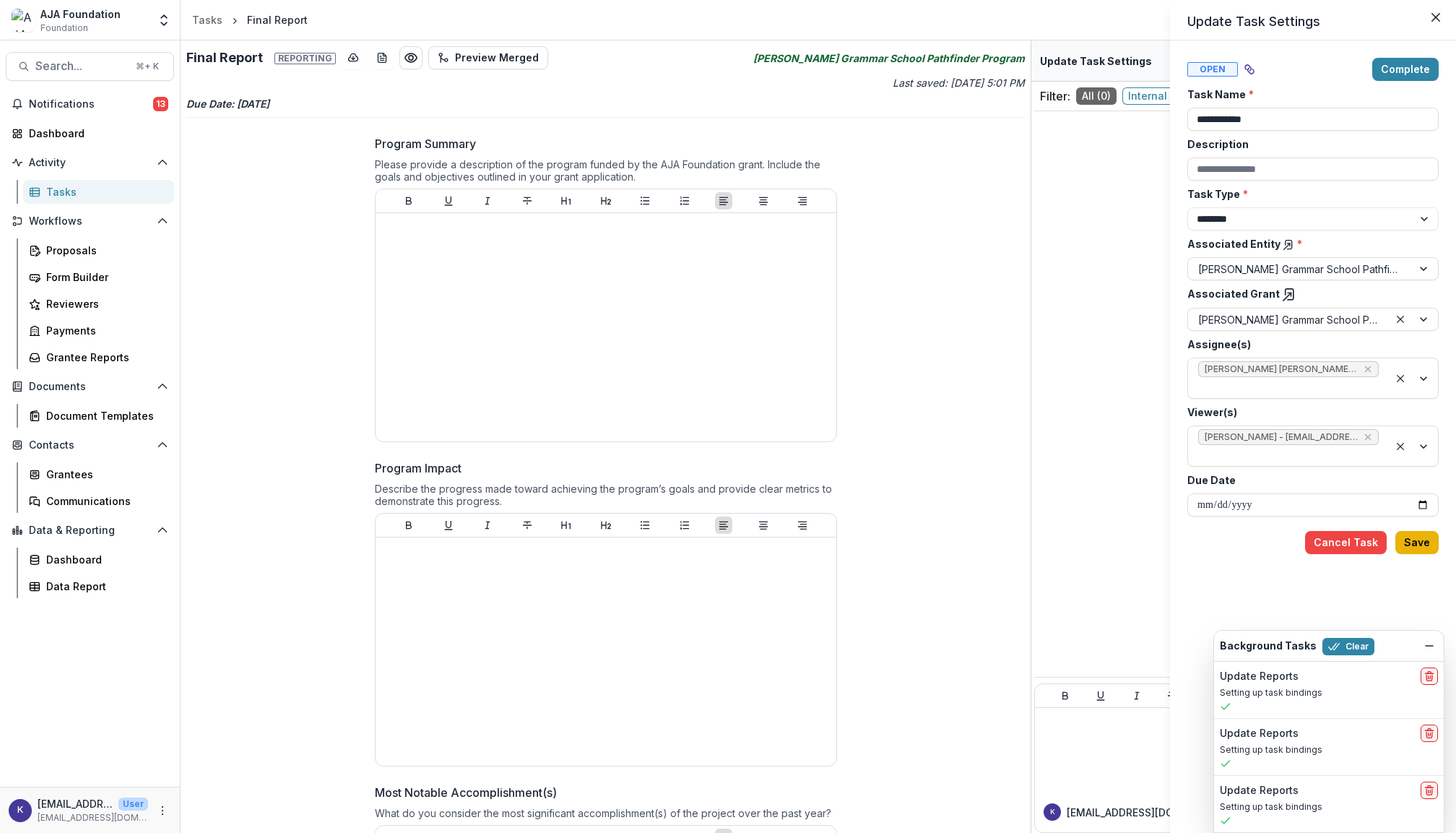
click at [1419, 534] on button "Save" at bounding box center [1417, 542] width 44 height 23
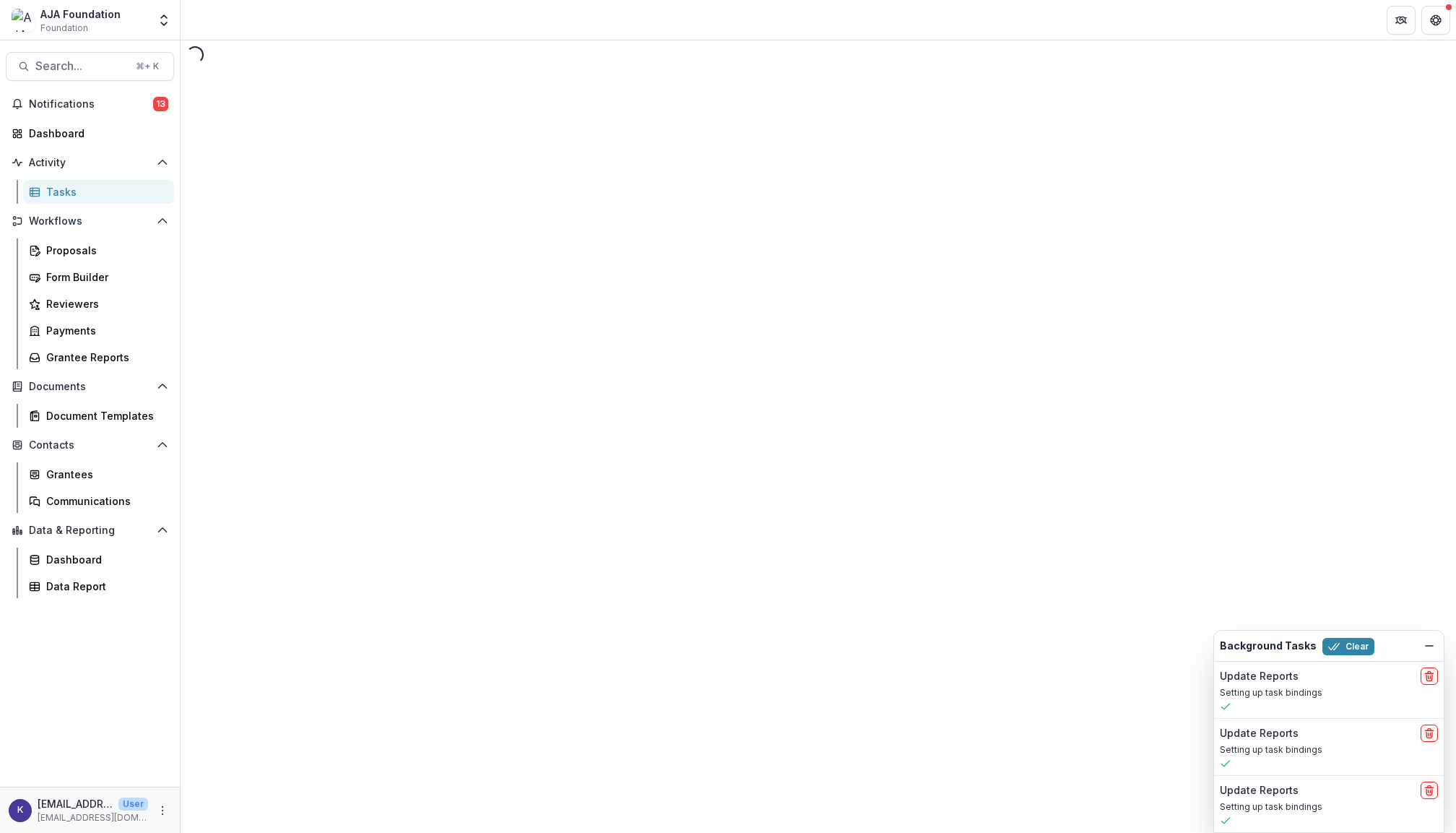
select select "********"
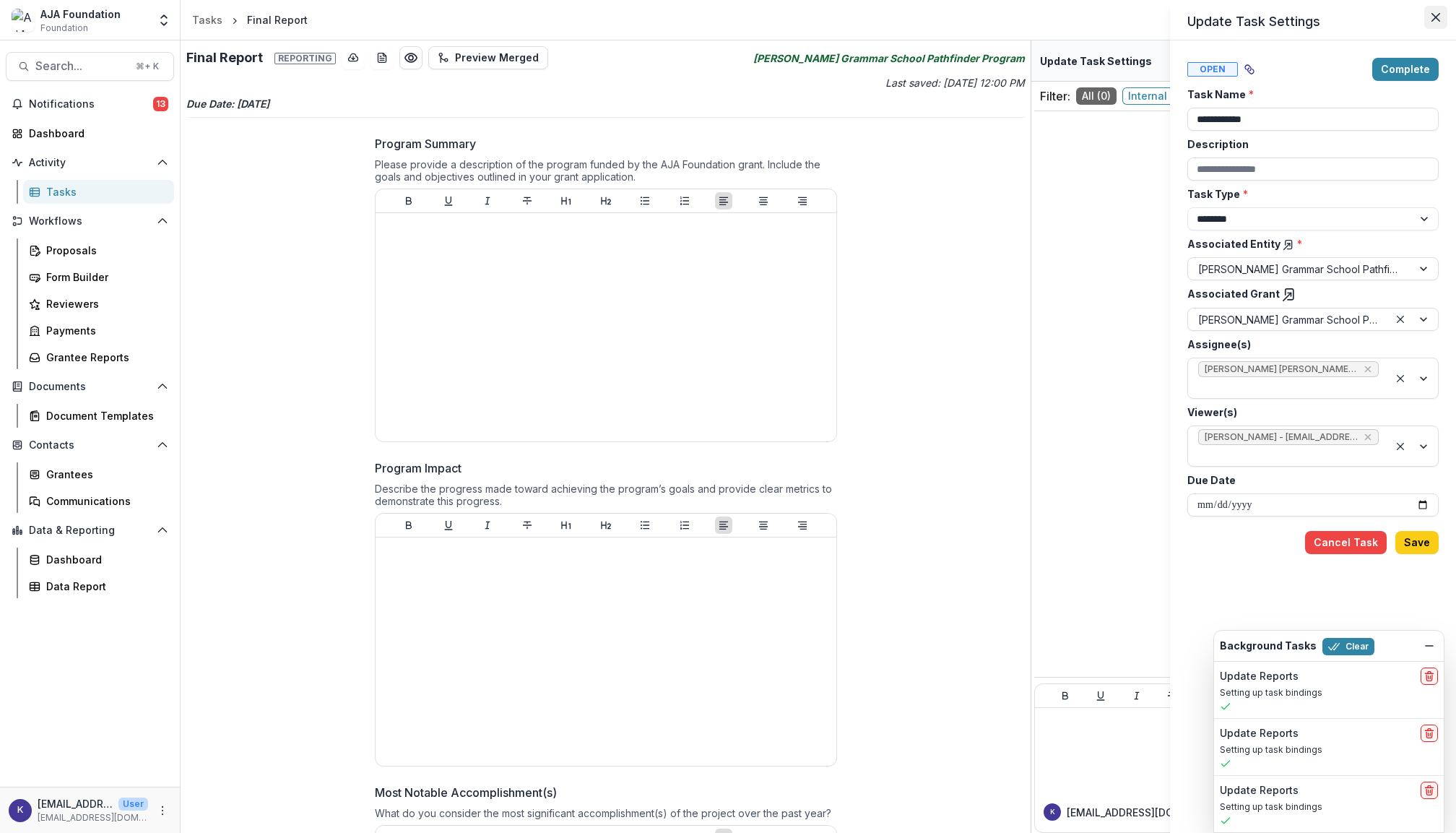
click at [1435, 18] on icon "Close" at bounding box center [1436, 17] width 8 height 8
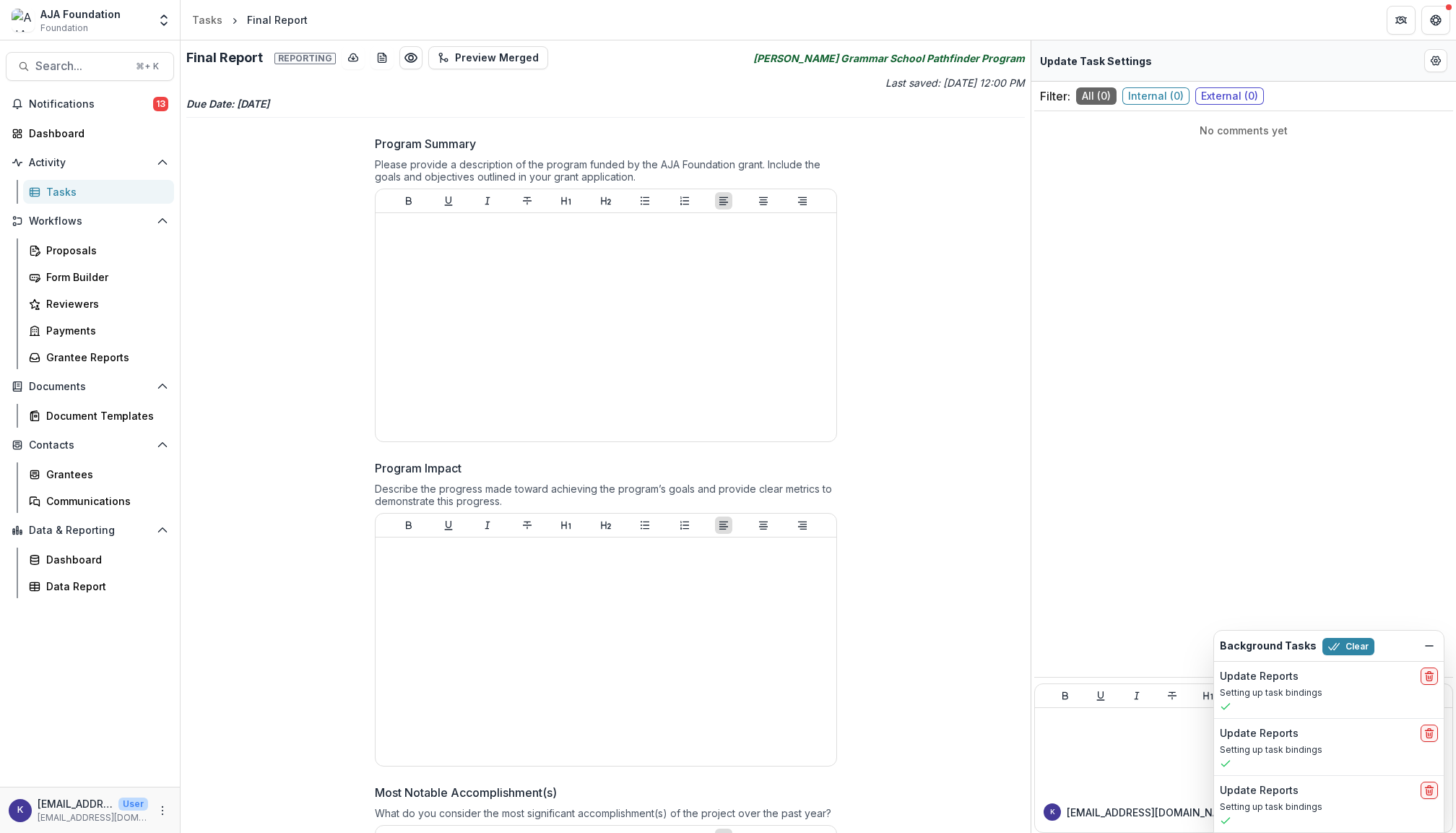
click at [54, 192] on div "Tasks" at bounding box center [104, 192] width 116 height 15
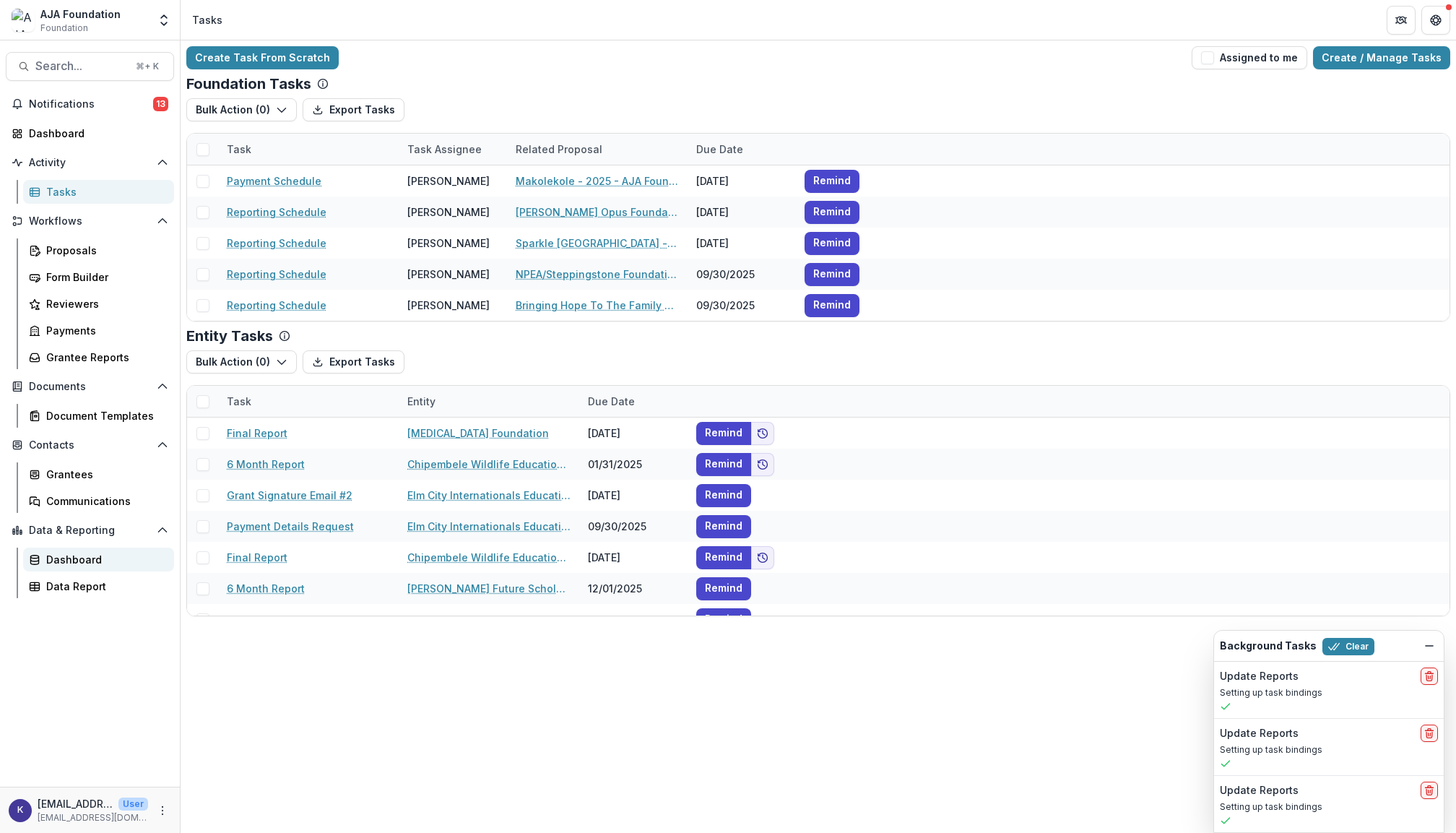
click at [89, 552] on div "Dashboard" at bounding box center [104, 560] width 116 height 15
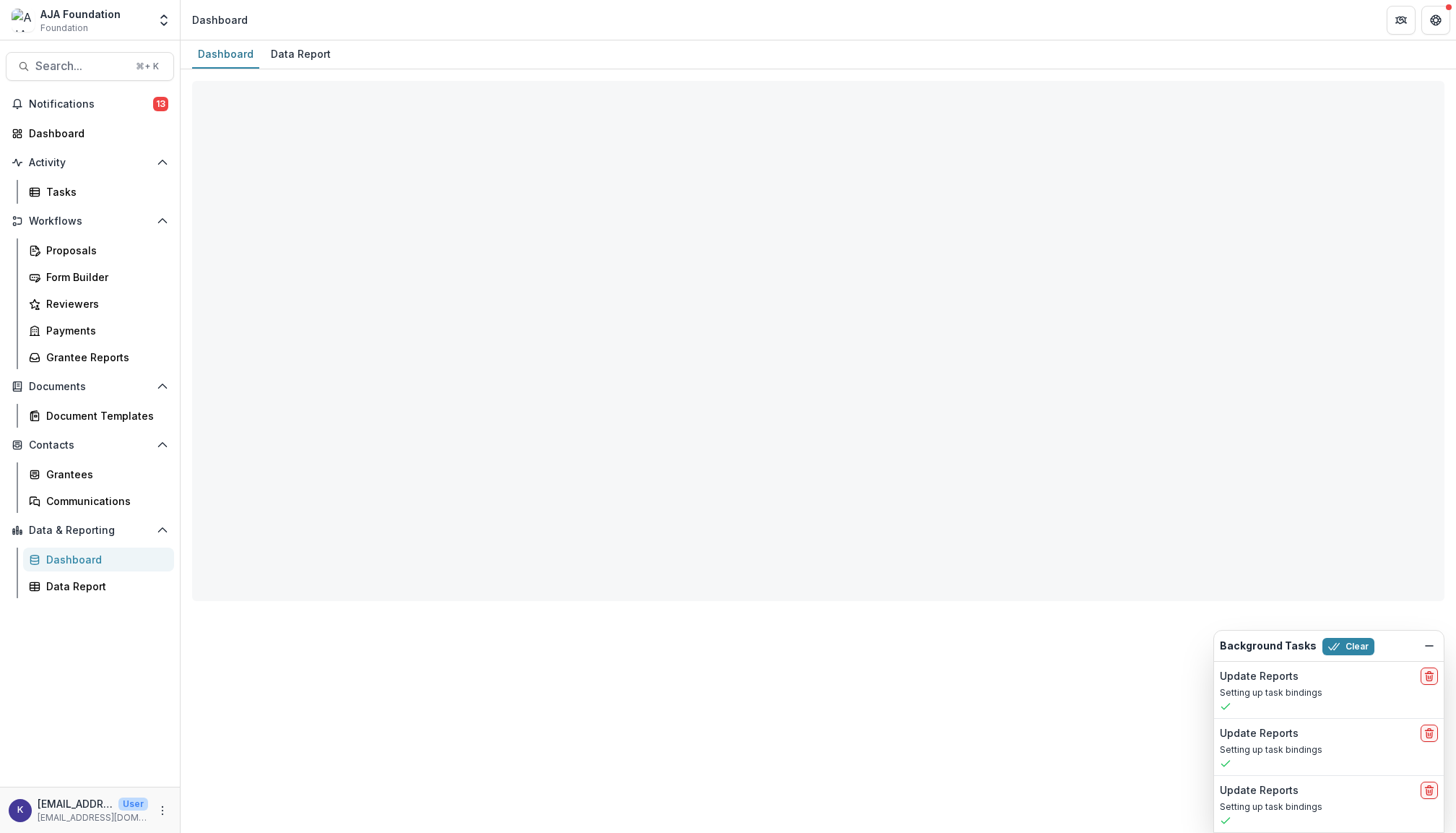
select select "**********"
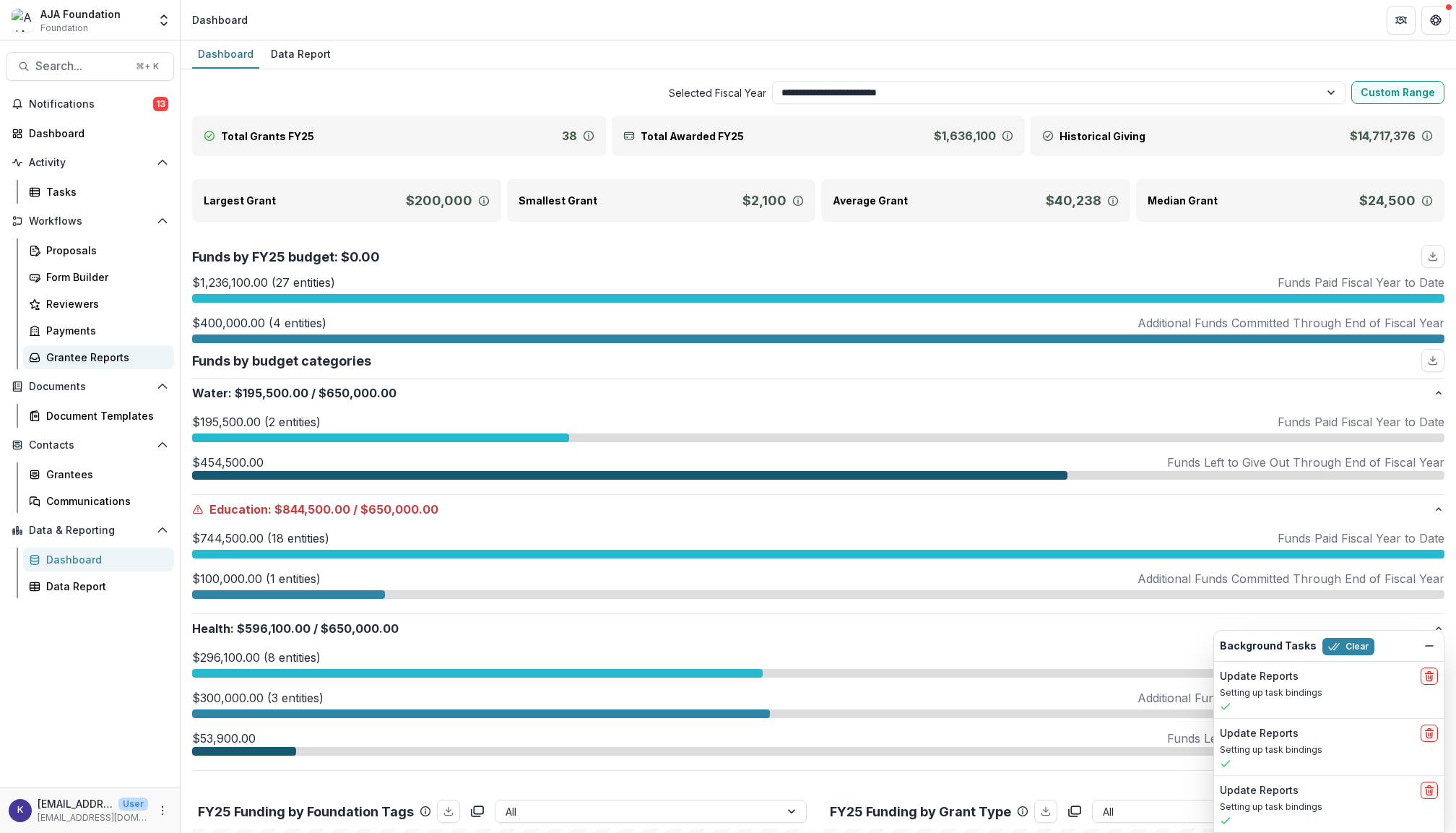
click at [86, 352] on div "Grantee Reports" at bounding box center [104, 357] width 116 height 15
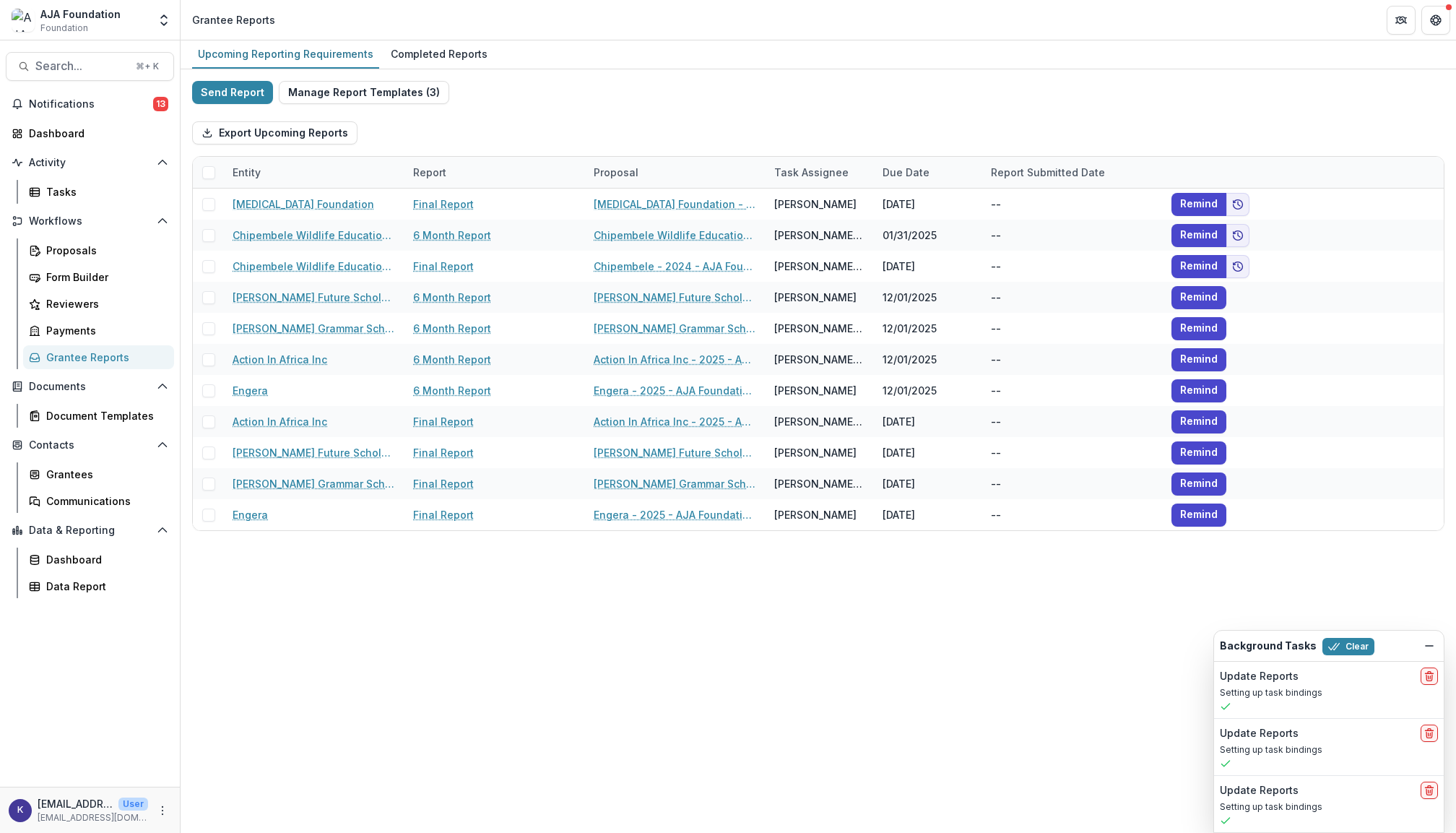
click at [255, 167] on div "Entity" at bounding box center [246, 172] width 46 height 15
click at [278, 230] on span "Sort Ascending" at bounding box center [292, 234] width 76 height 12
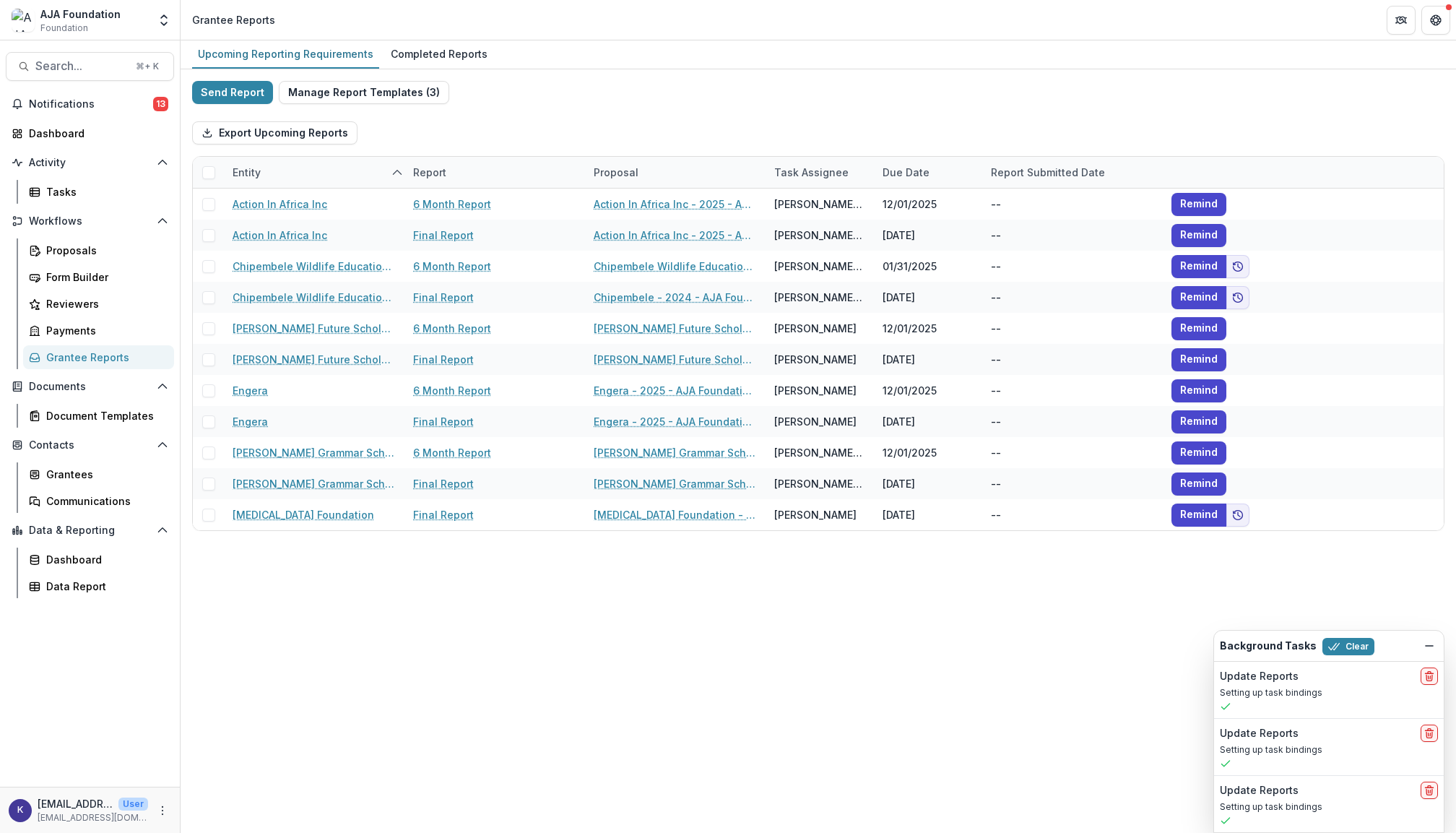
click at [474, 133] on div "Export Upcoming Reports" at bounding box center [819, 133] width 1253 height 46
click at [85, 327] on div "Payments" at bounding box center [104, 331] width 116 height 15
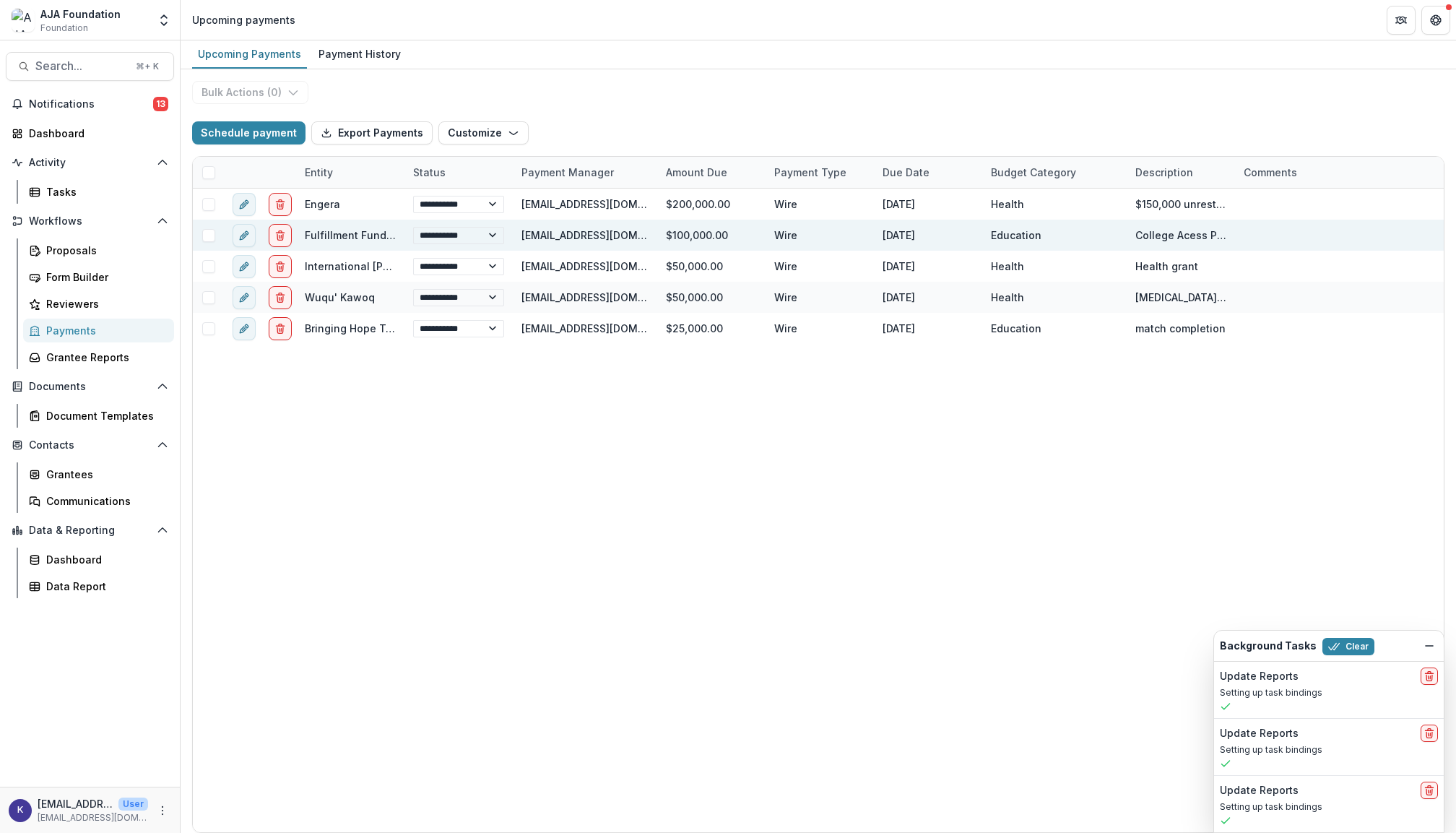
click at [321, 235] on link "Fulfillment Fund [GEOGRAPHIC_DATA]" at bounding box center [398, 234] width 187 height 12
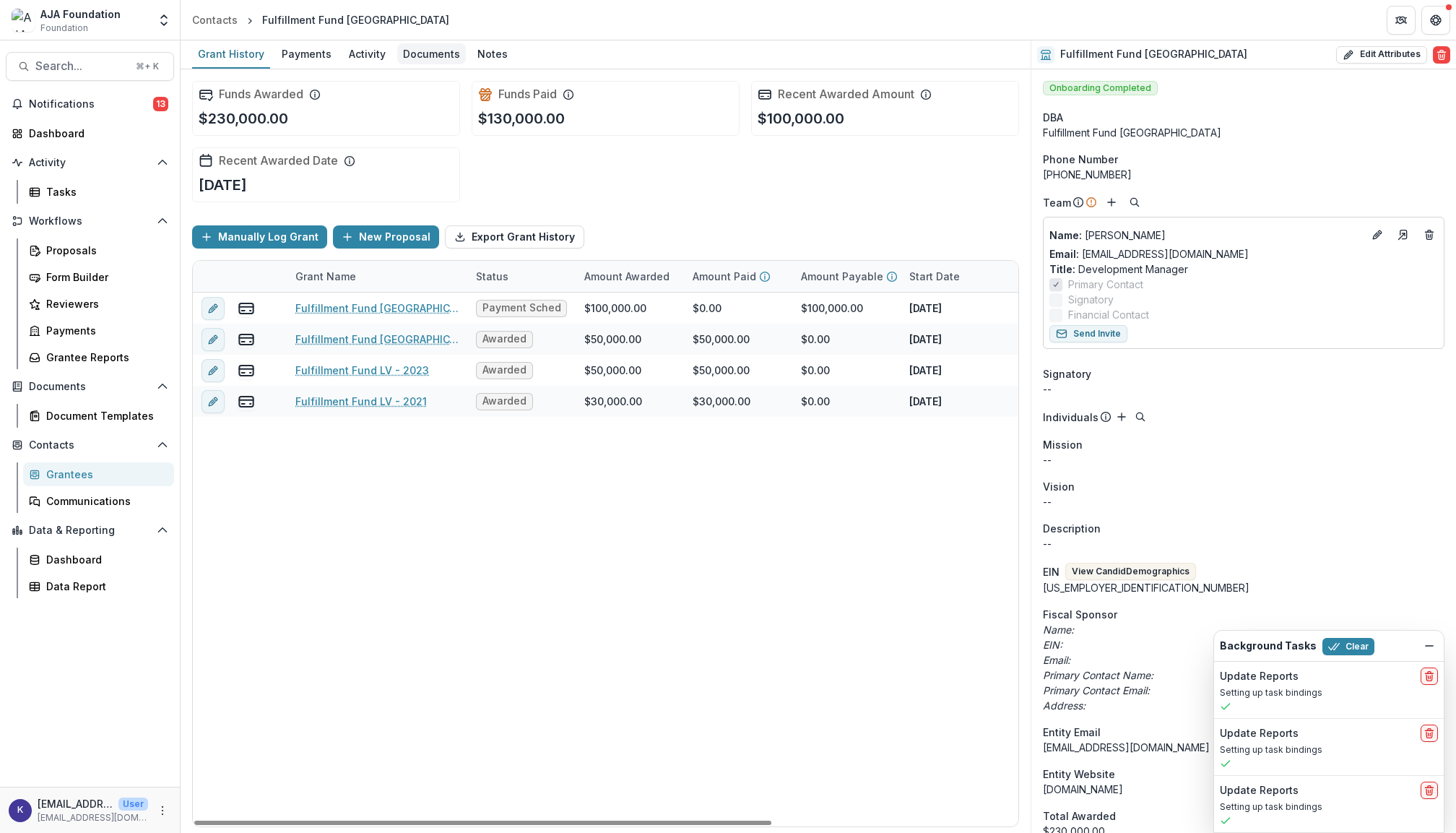
click at [422, 57] on div "Documents" at bounding box center [432, 54] width 69 height 21
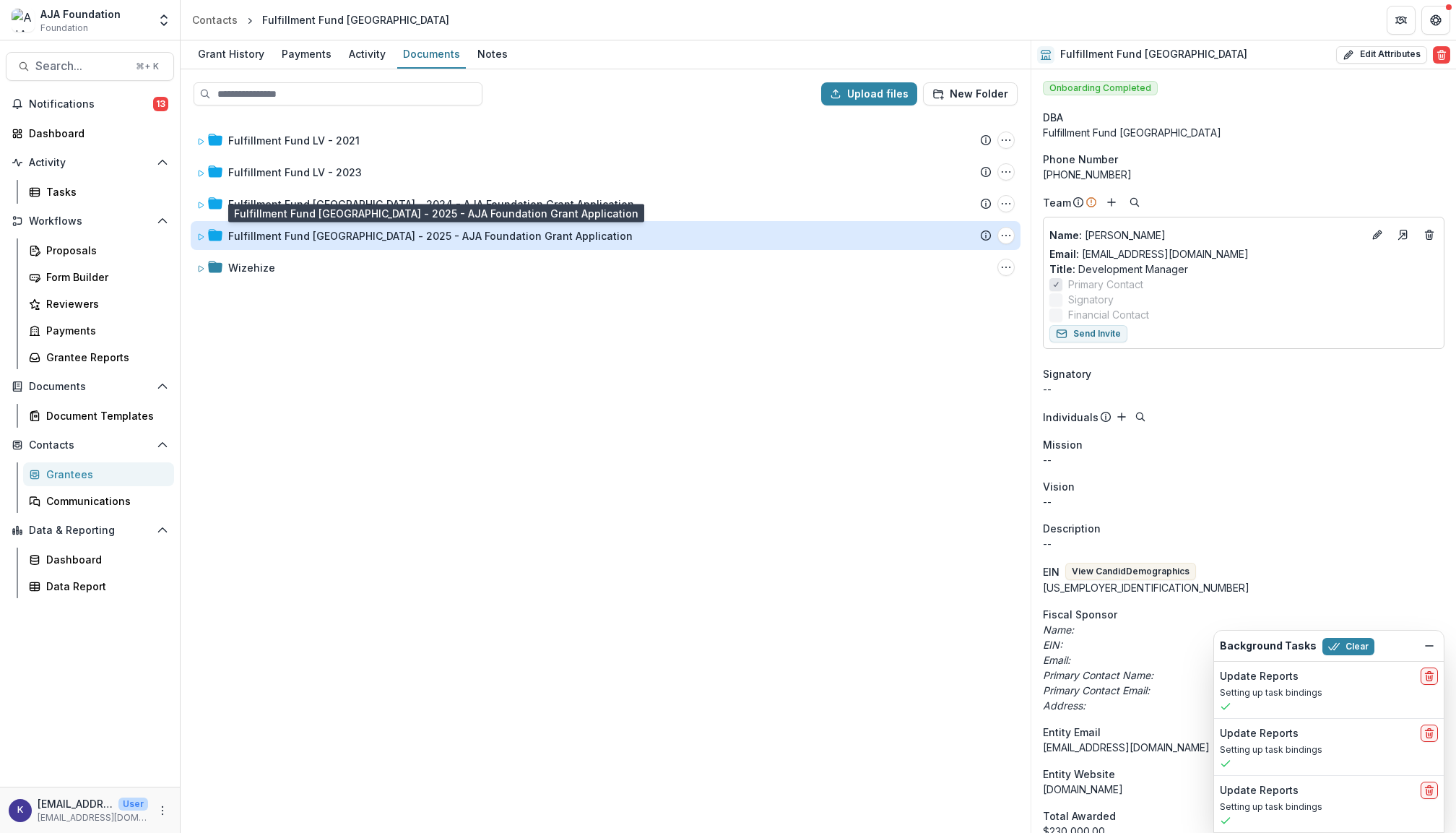
click at [382, 241] on div "Fulfillment Fund [GEOGRAPHIC_DATA] - 2025 - AJA Foundation Grant Application" at bounding box center [430, 236] width 404 height 15
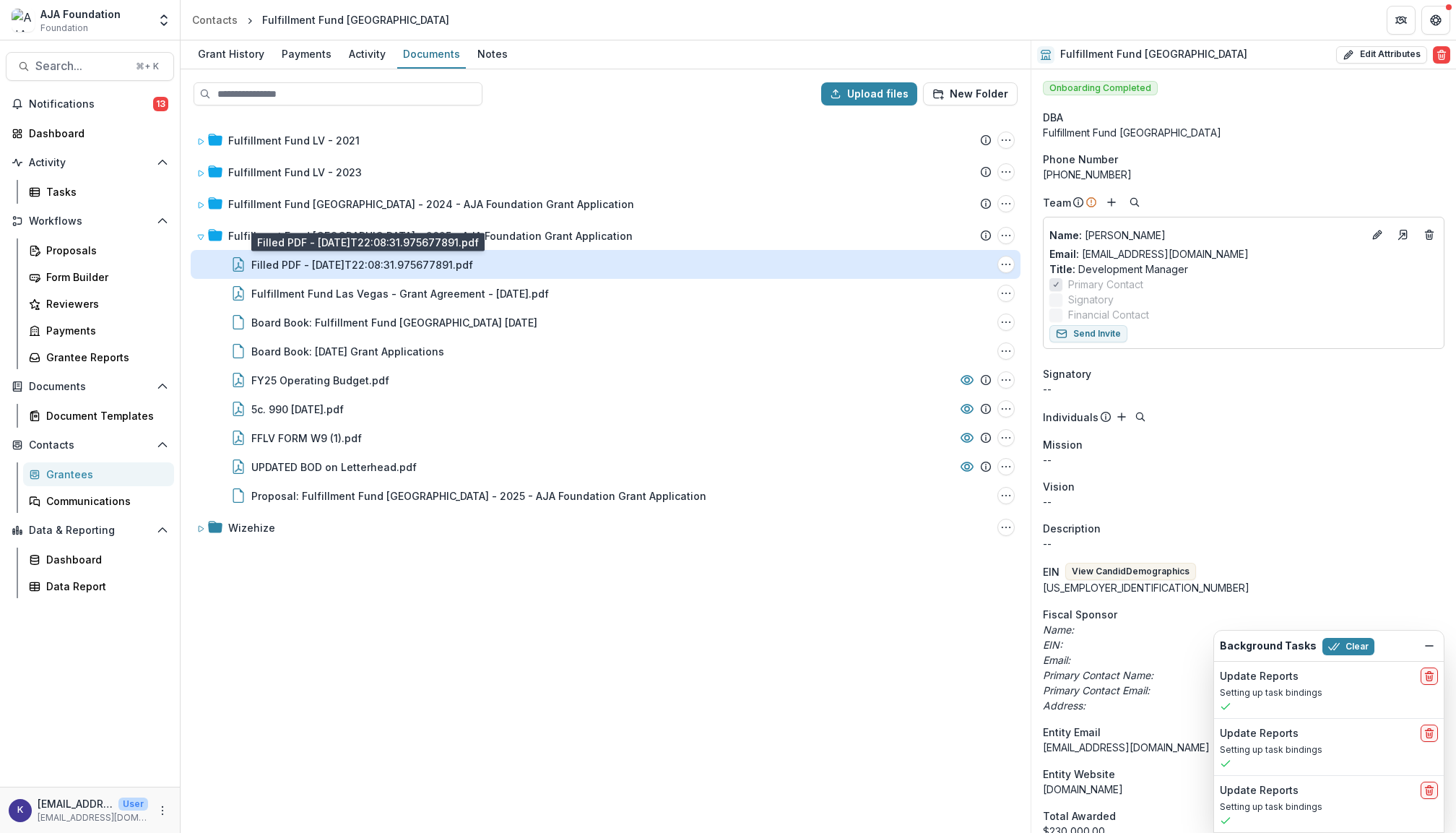
click at [382, 264] on div "Filled PDF - [DATE]T22:08:31.975677891.pdf" at bounding box center [362, 265] width 222 height 15
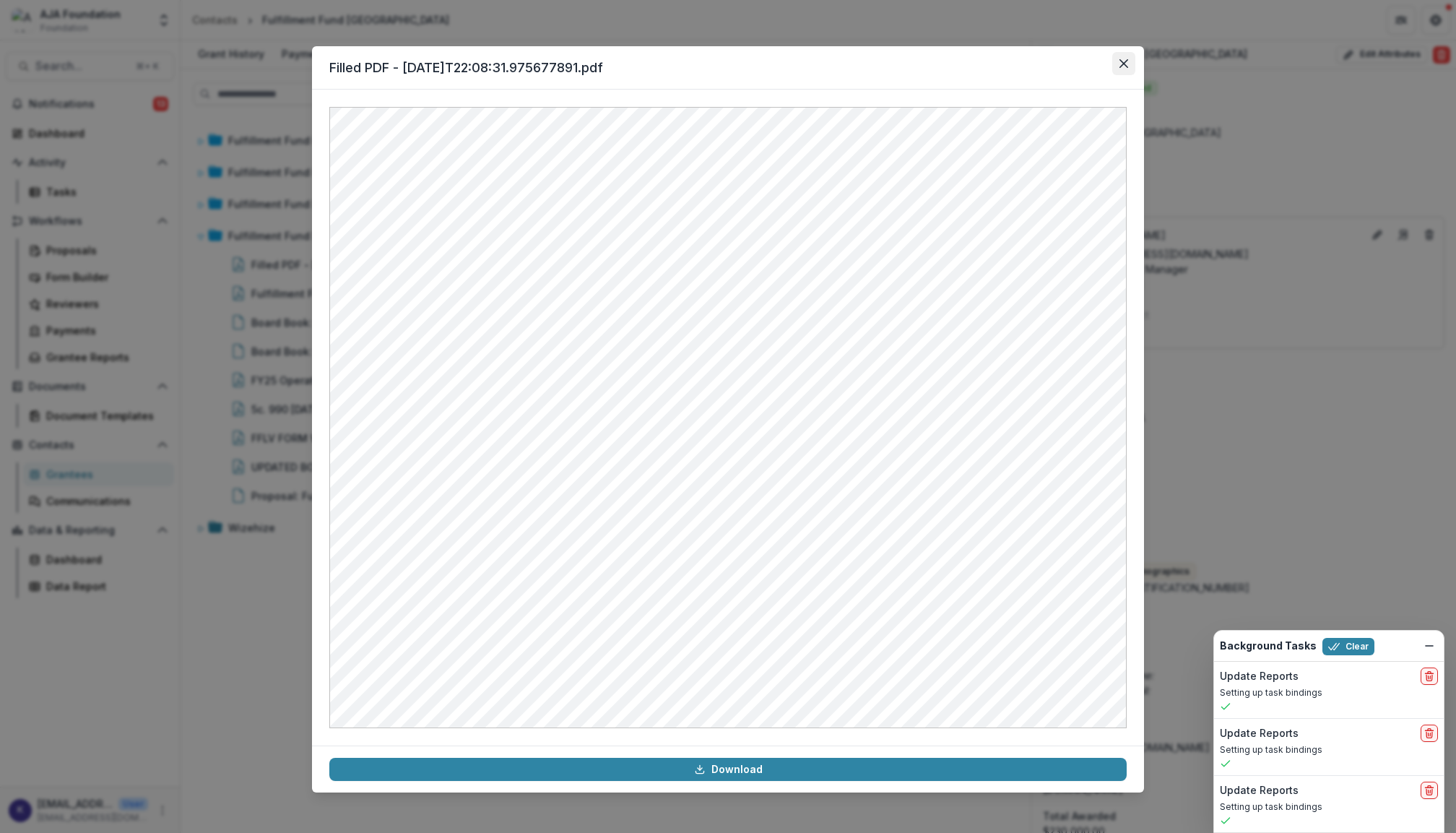
click at [1122, 64] on icon "Close" at bounding box center [1123, 63] width 8 height 8
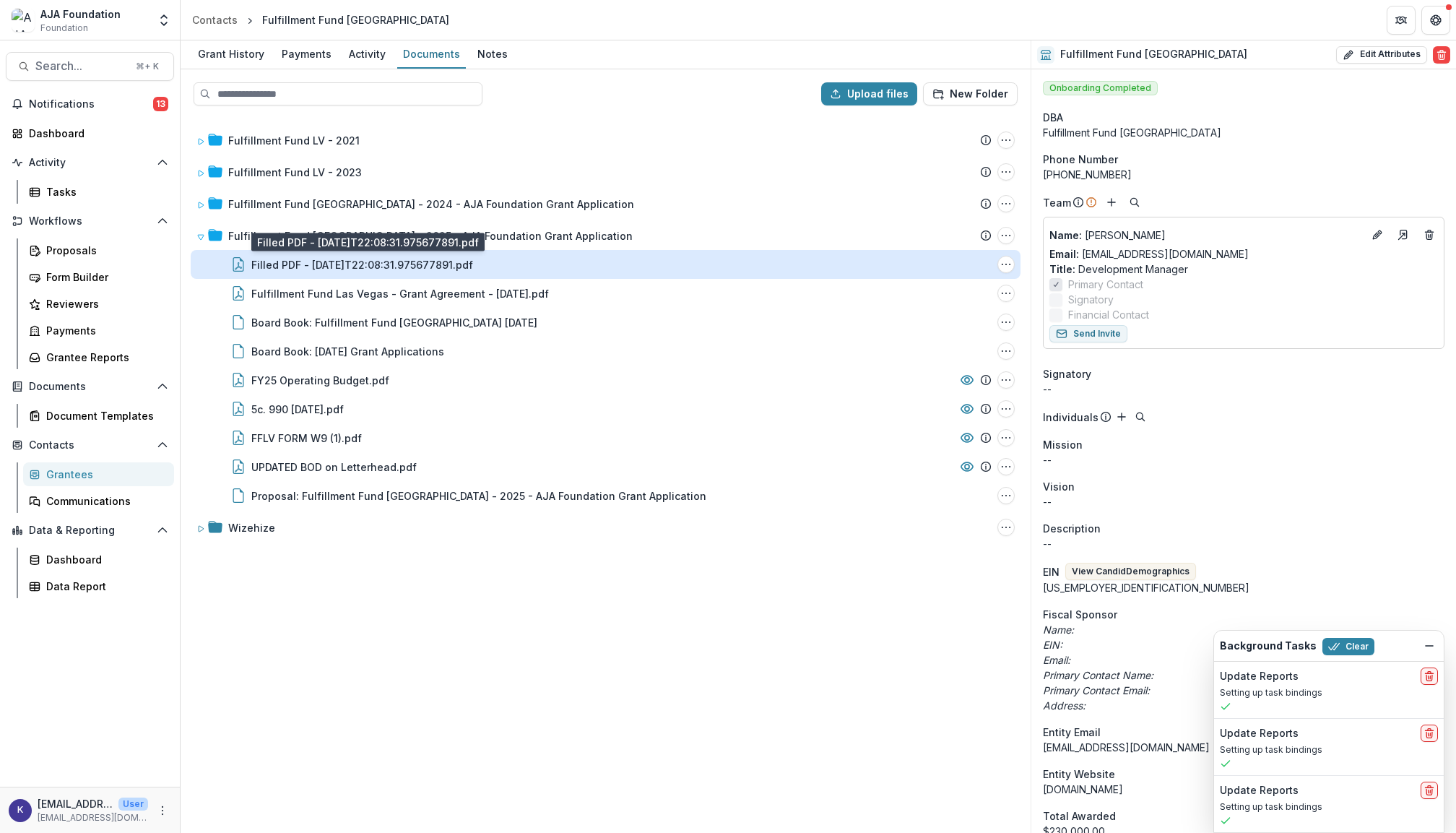
click at [469, 258] on div "Filled PDF - [DATE]T22:08:31.975677891.pdf" at bounding box center [362, 265] width 222 height 15
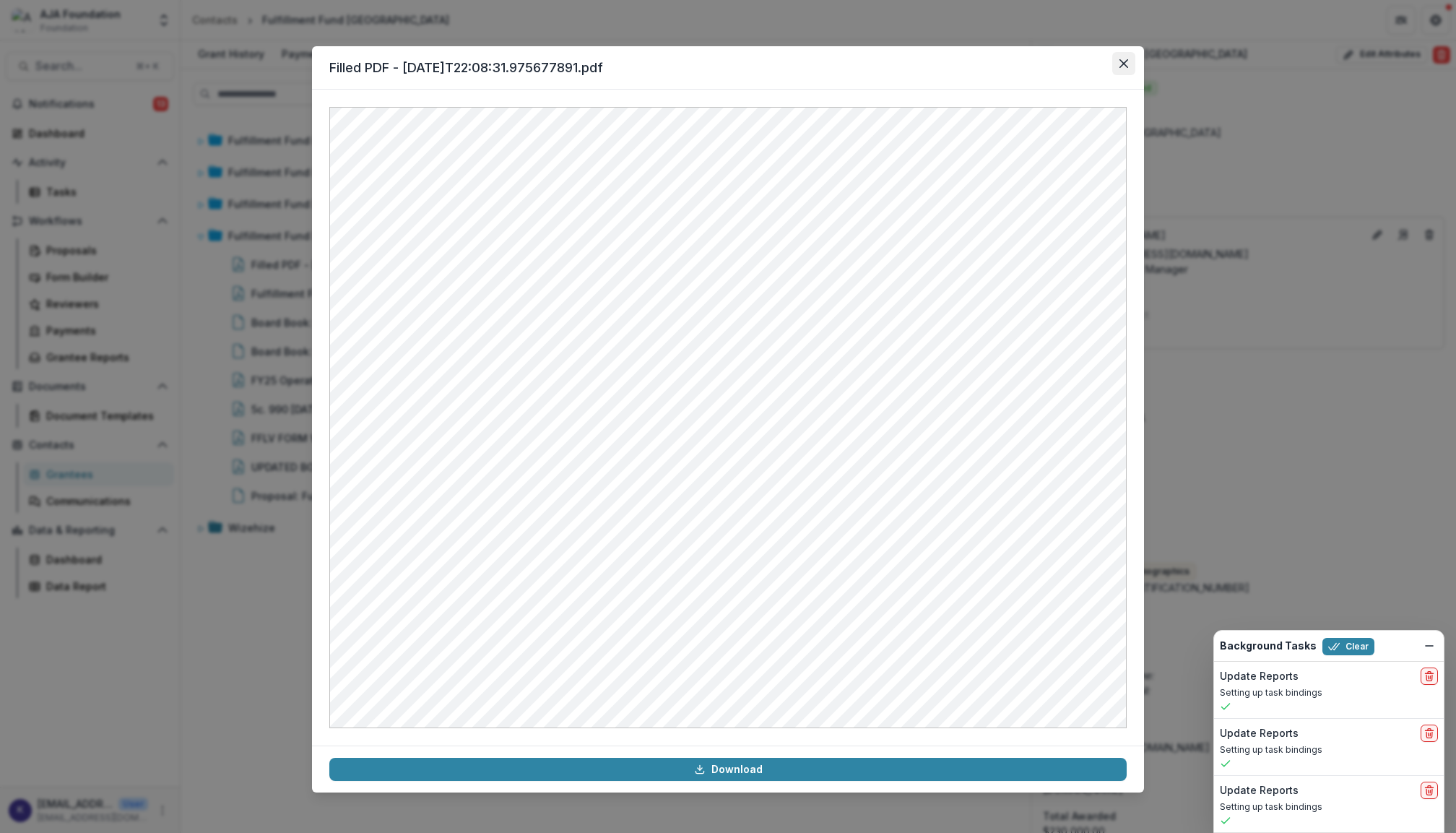
click at [1124, 67] on icon "Close" at bounding box center [1123, 63] width 8 height 8
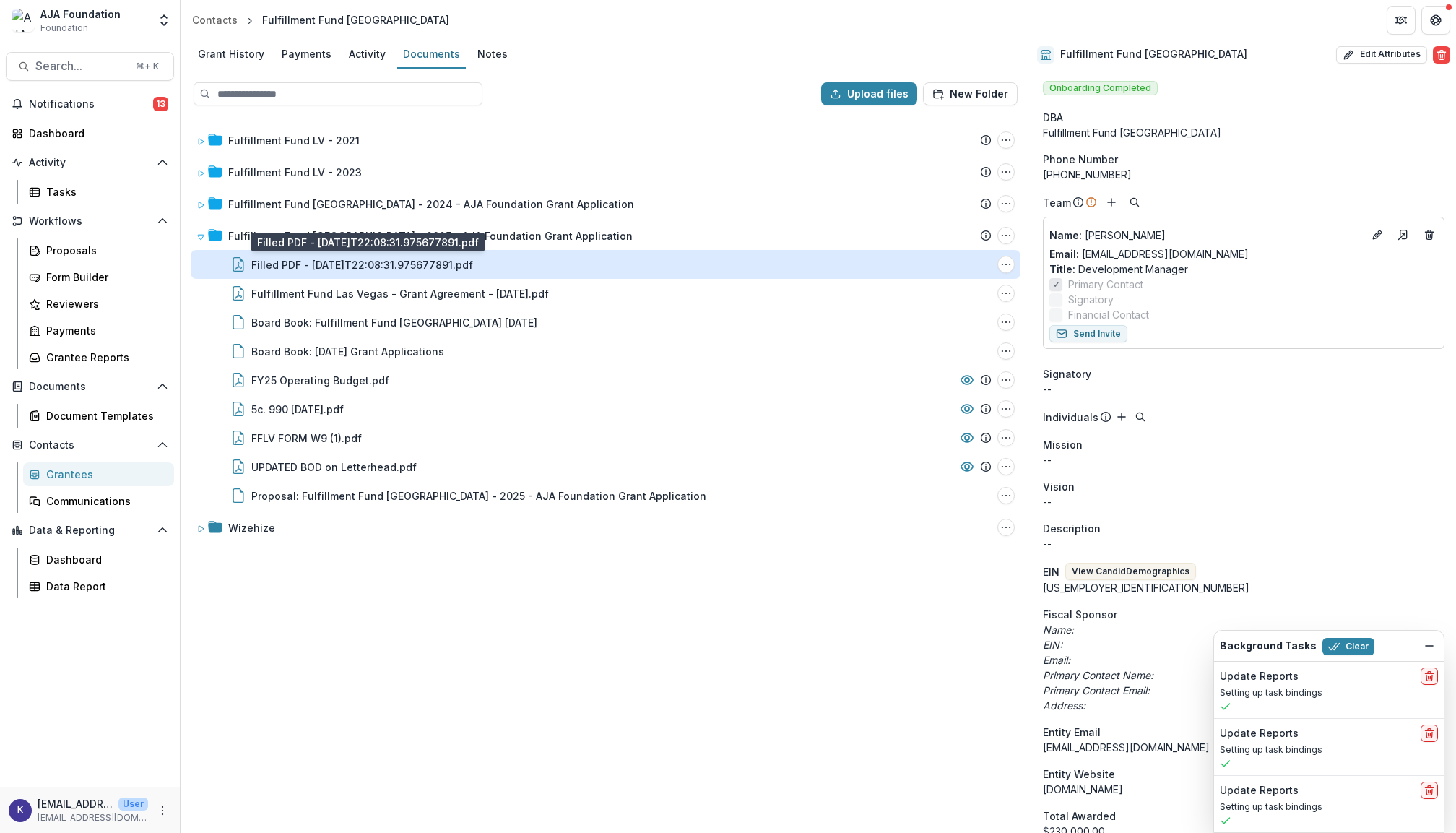
click at [456, 271] on div "Filled PDF - [DATE]T22:08:31.975677891.pdf" at bounding box center [362, 265] width 222 height 15
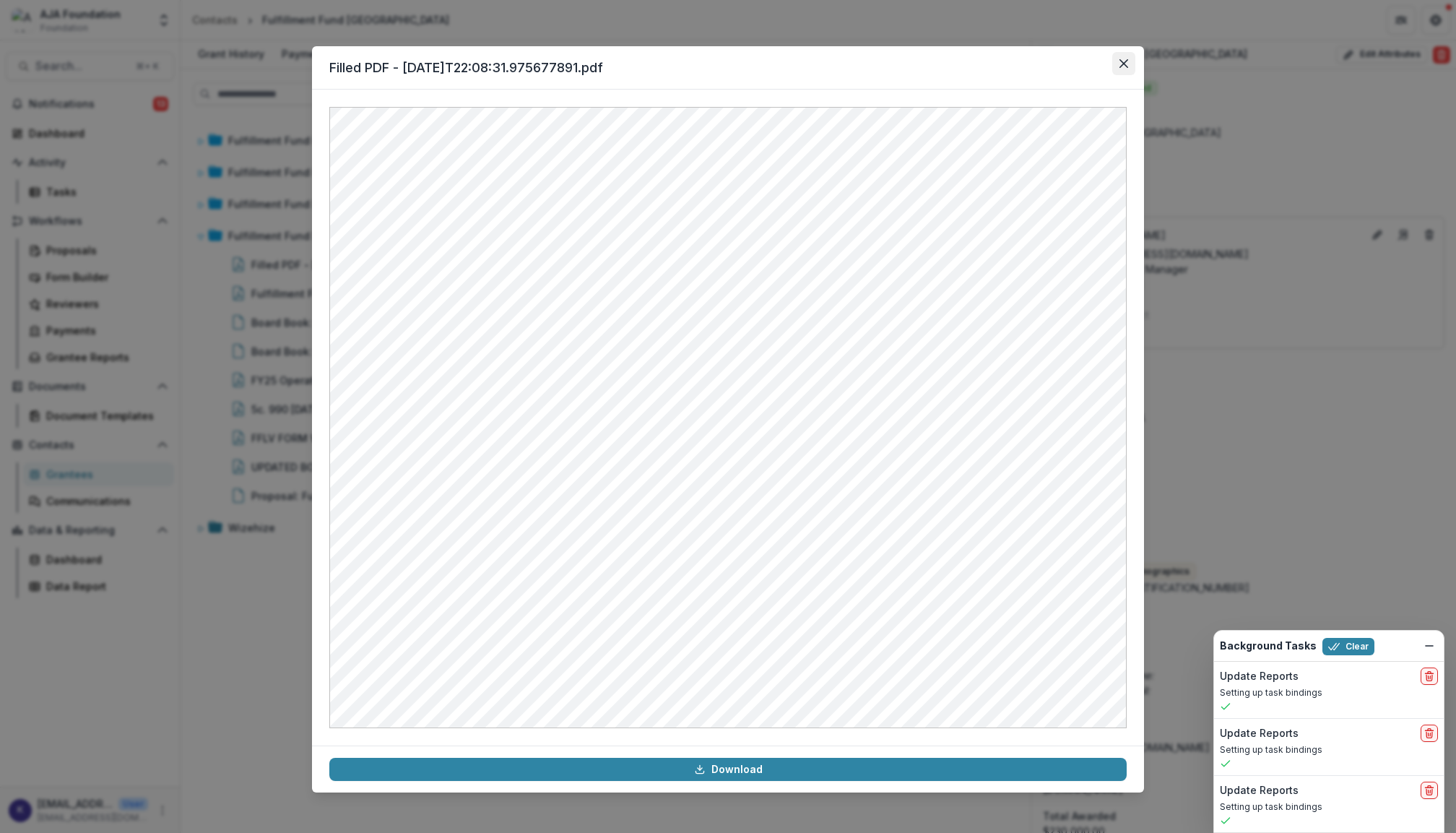
click at [1125, 68] on button "Close" at bounding box center [1123, 63] width 23 height 23
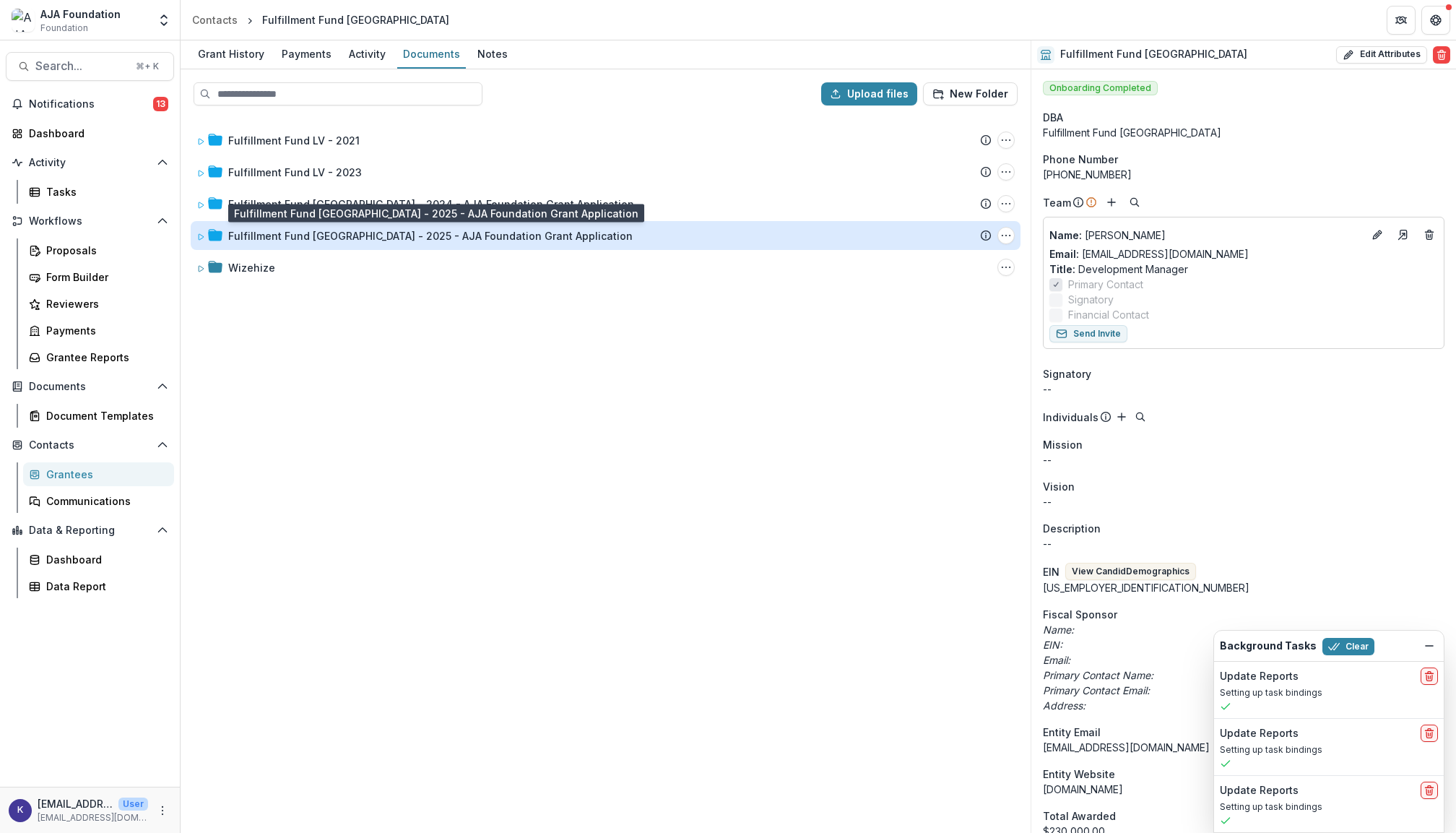
click at [339, 235] on div "Fulfillment Fund [GEOGRAPHIC_DATA] - 2025 - AJA Foundation Grant Application" at bounding box center [430, 236] width 404 height 15
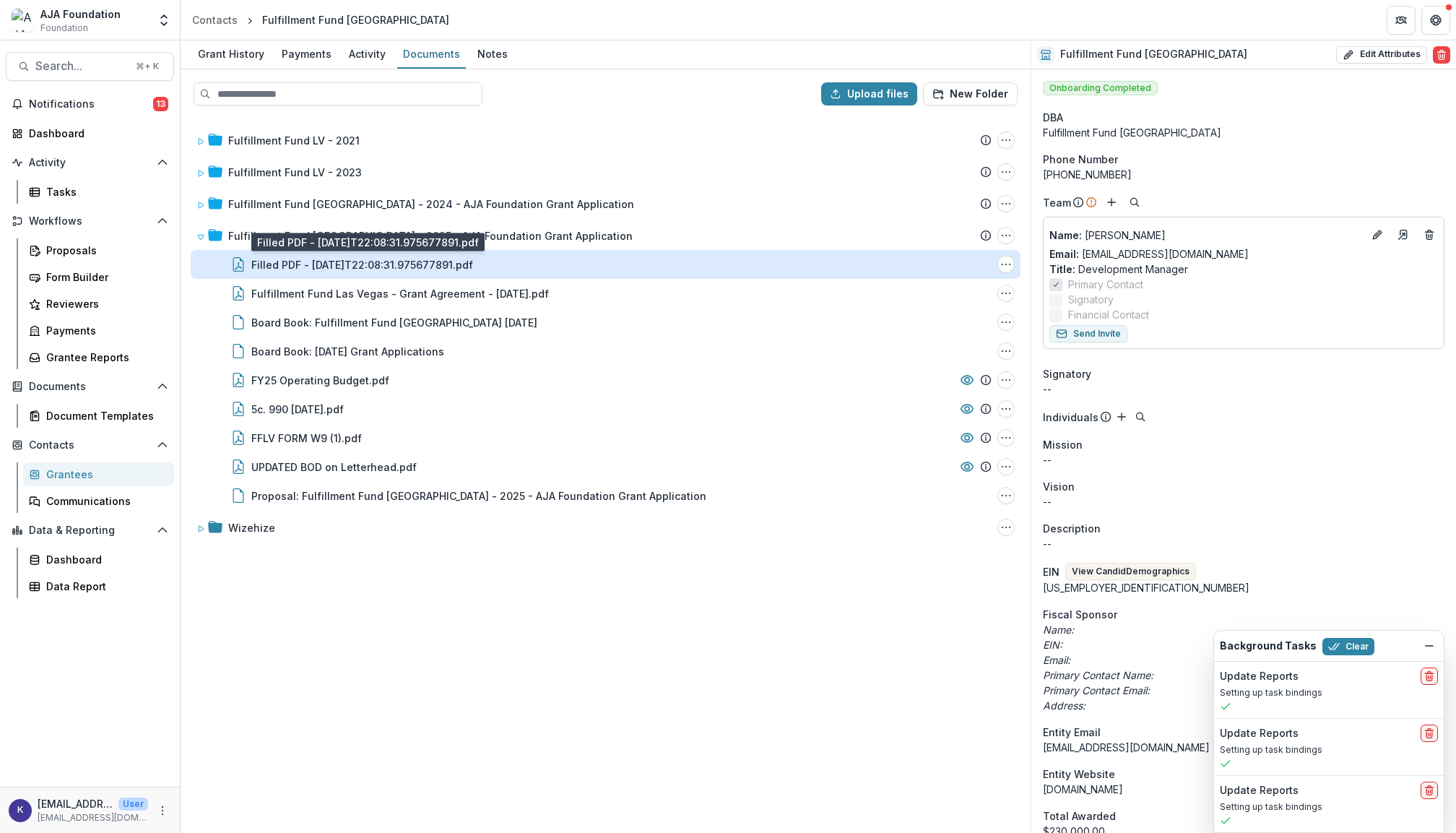
click at [336, 266] on div "Filled PDF - [DATE]T22:08:31.975677891.pdf" at bounding box center [362, 265] width 222 height 15
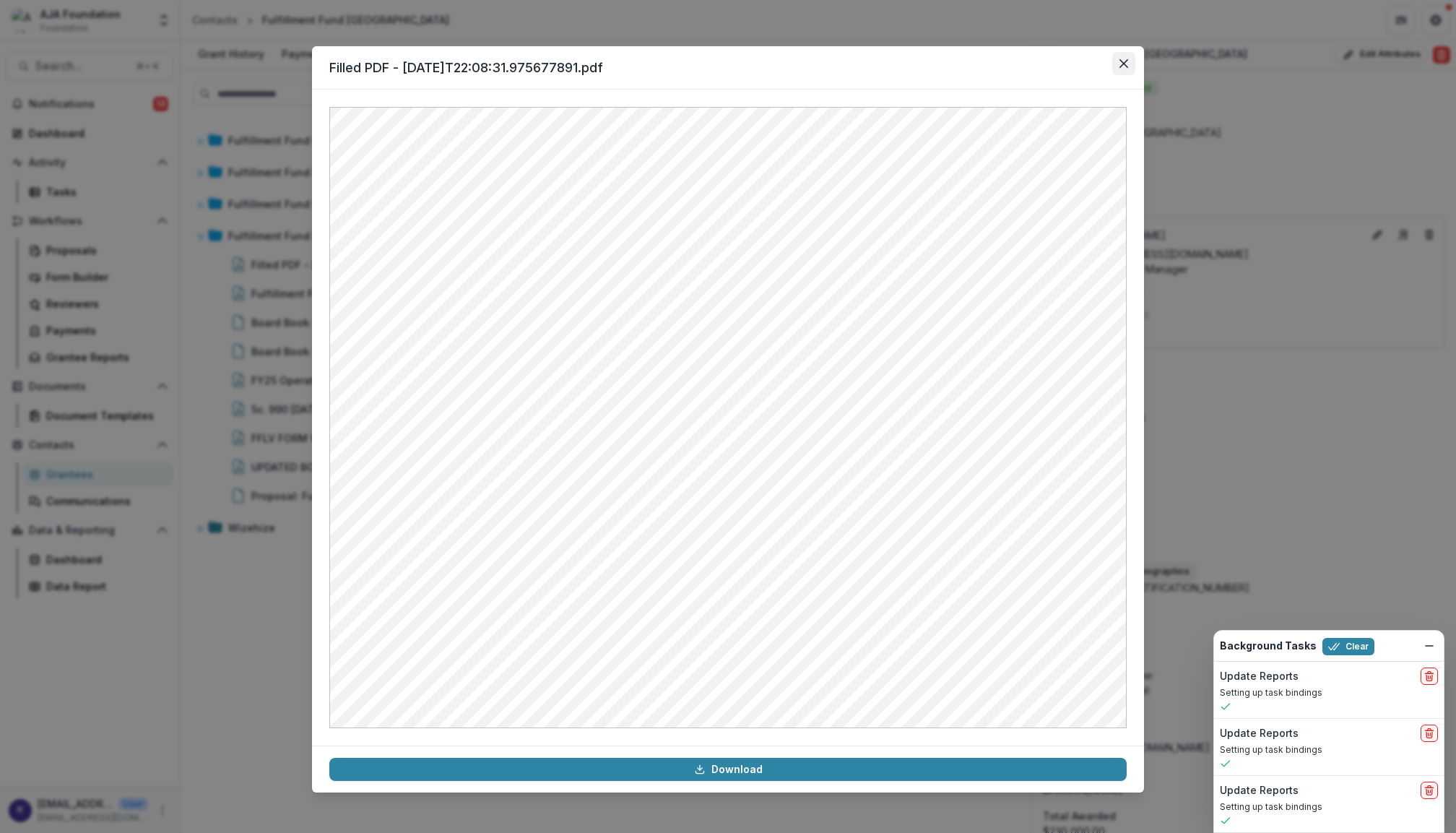
click at [1120, 65] on icon "Close" at bounding box center [1123, 63] width 8 height 8
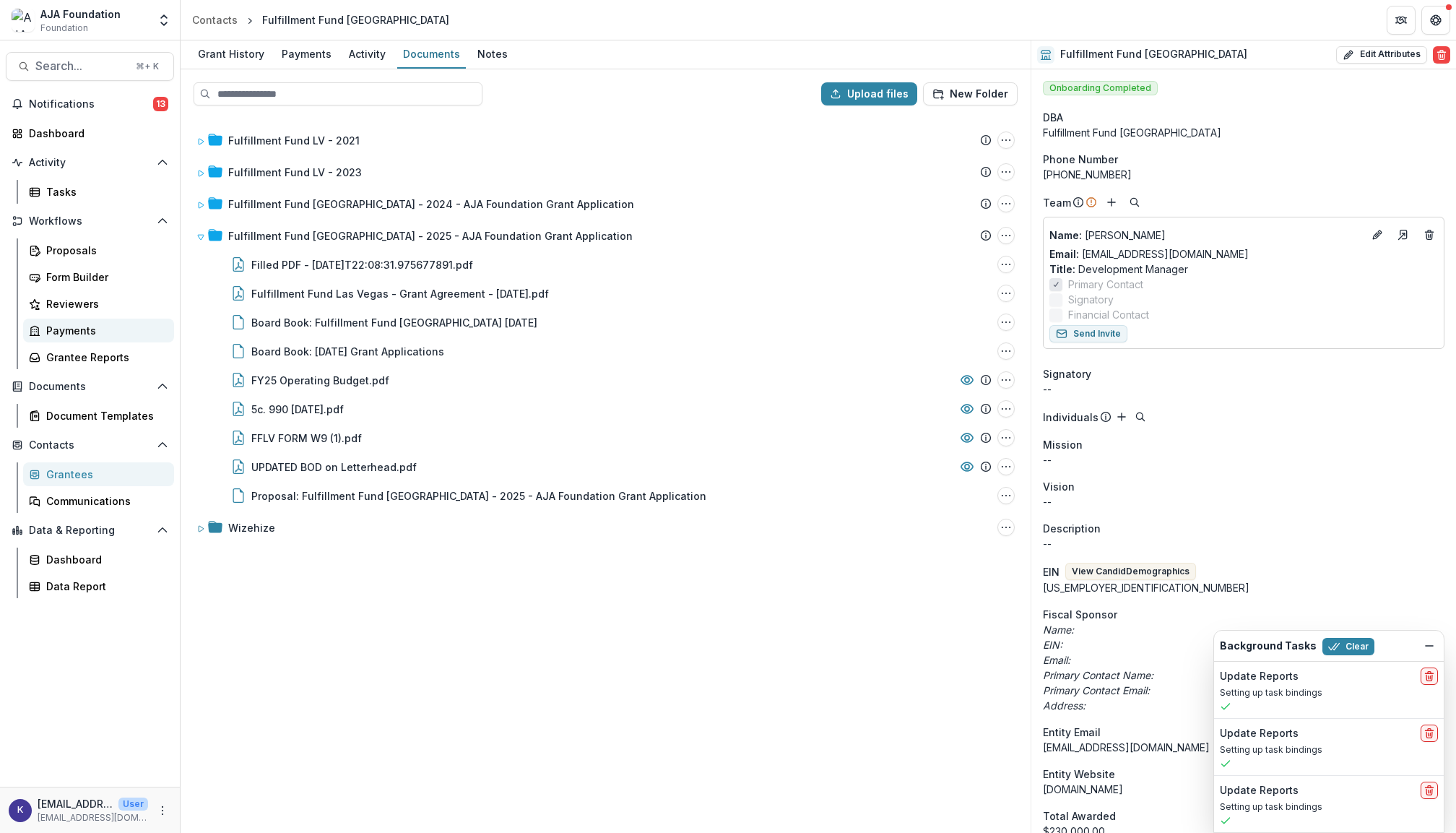
click at [98, 328] on div "Payments" at bounding box center [104, 331] width 116 height 15
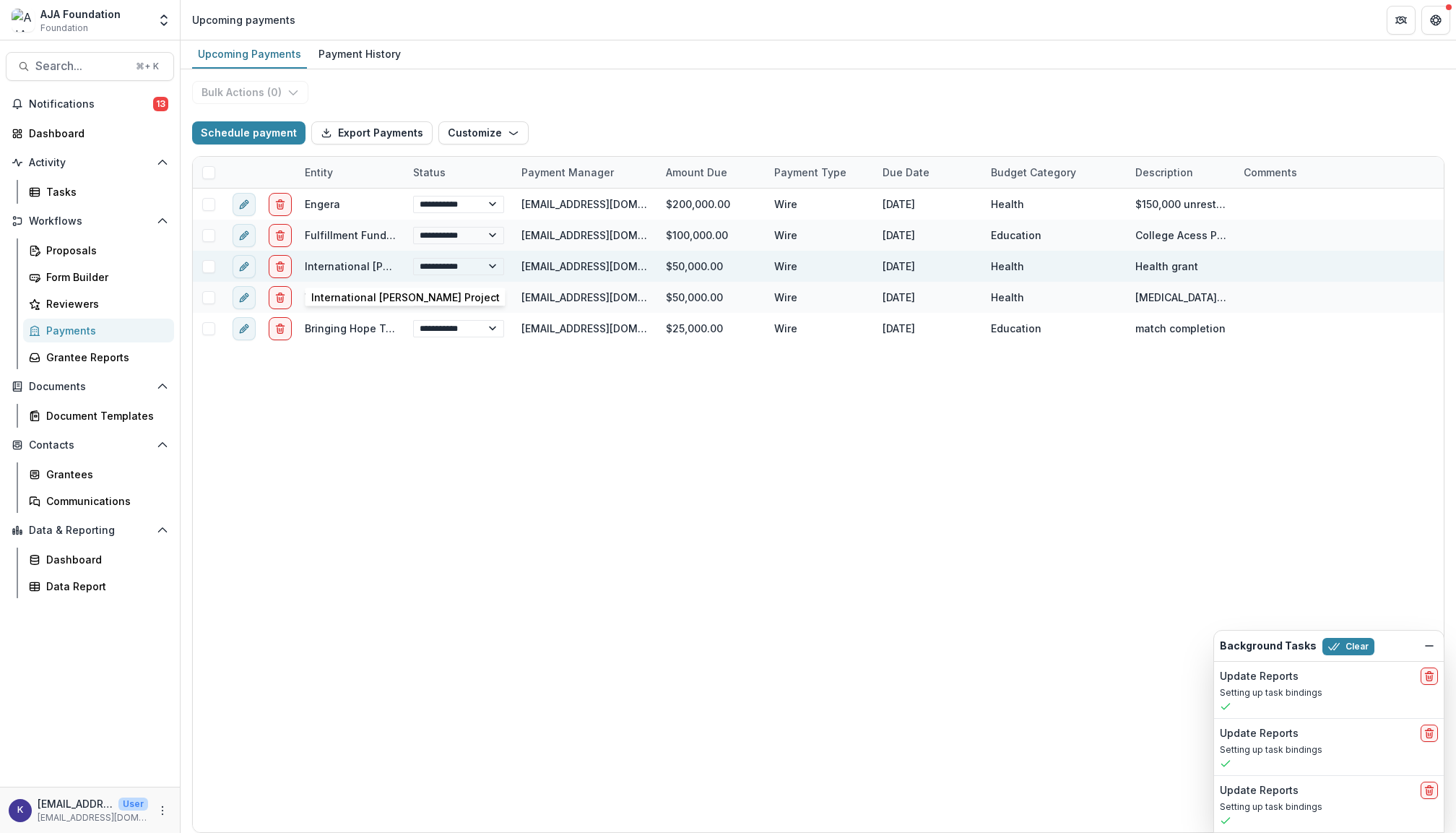
click at [353, 265] on link "International [PERSON_NAME] Project" at bounding box center [399, 266] width 189 height 12
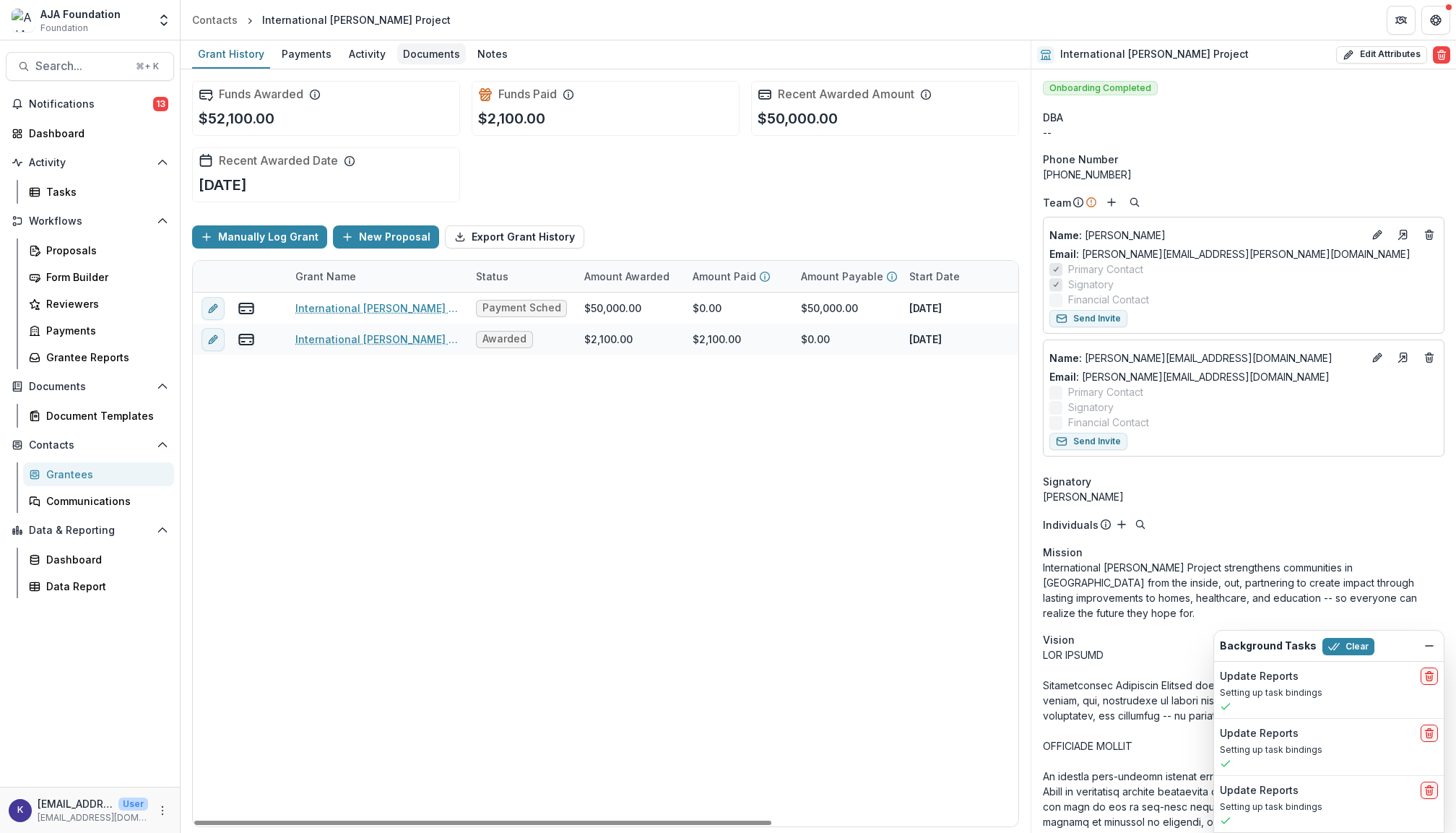
click at [424, 56] on div "Documents" at bounding box center [432, 54] width 69 height 21
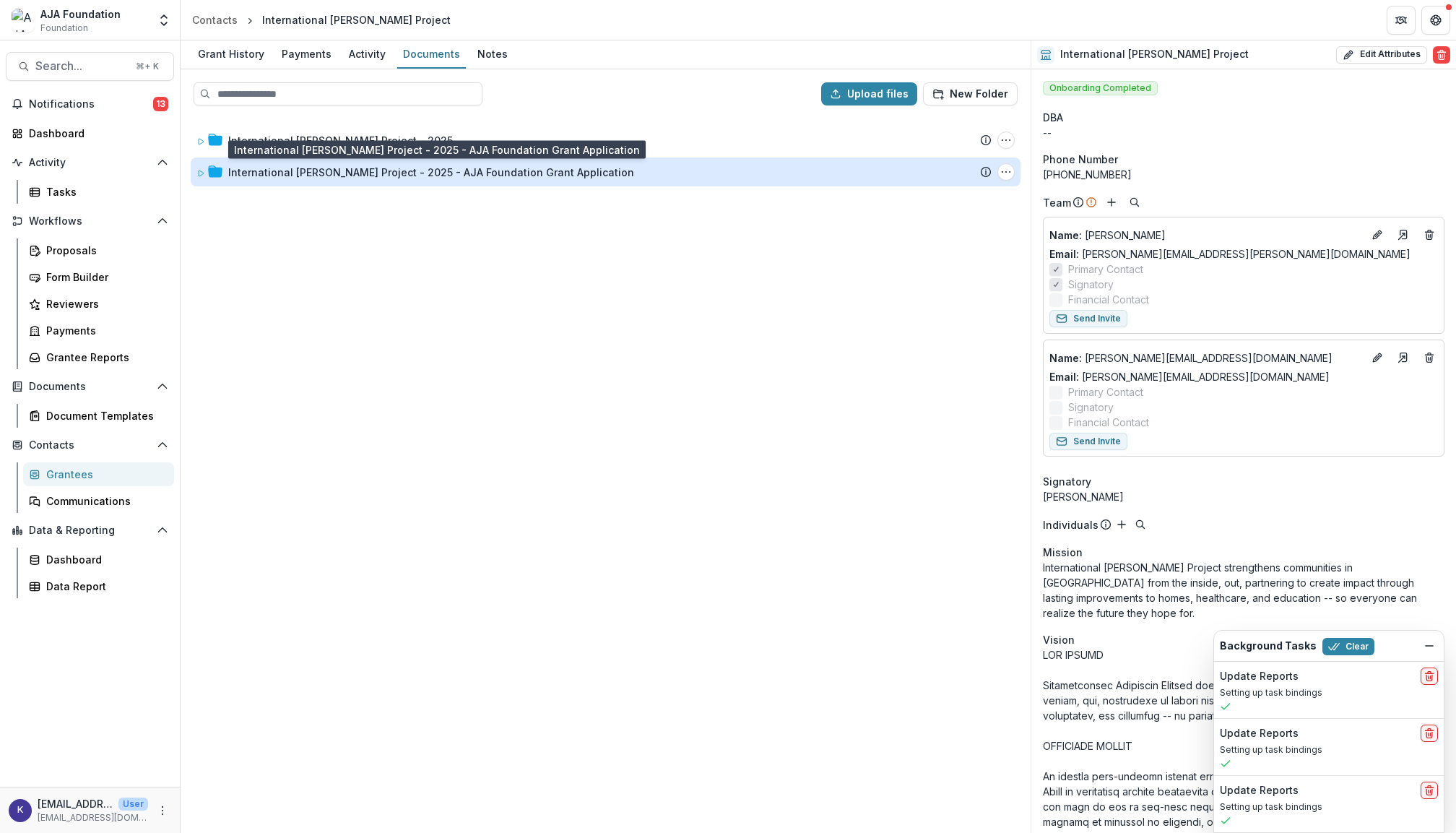
click at [369, 165] on div "International [PERSON_NAME] Project - 2025 - AJA Foundation Grant Application" at bounding box center [431, 172] width 406 height 15
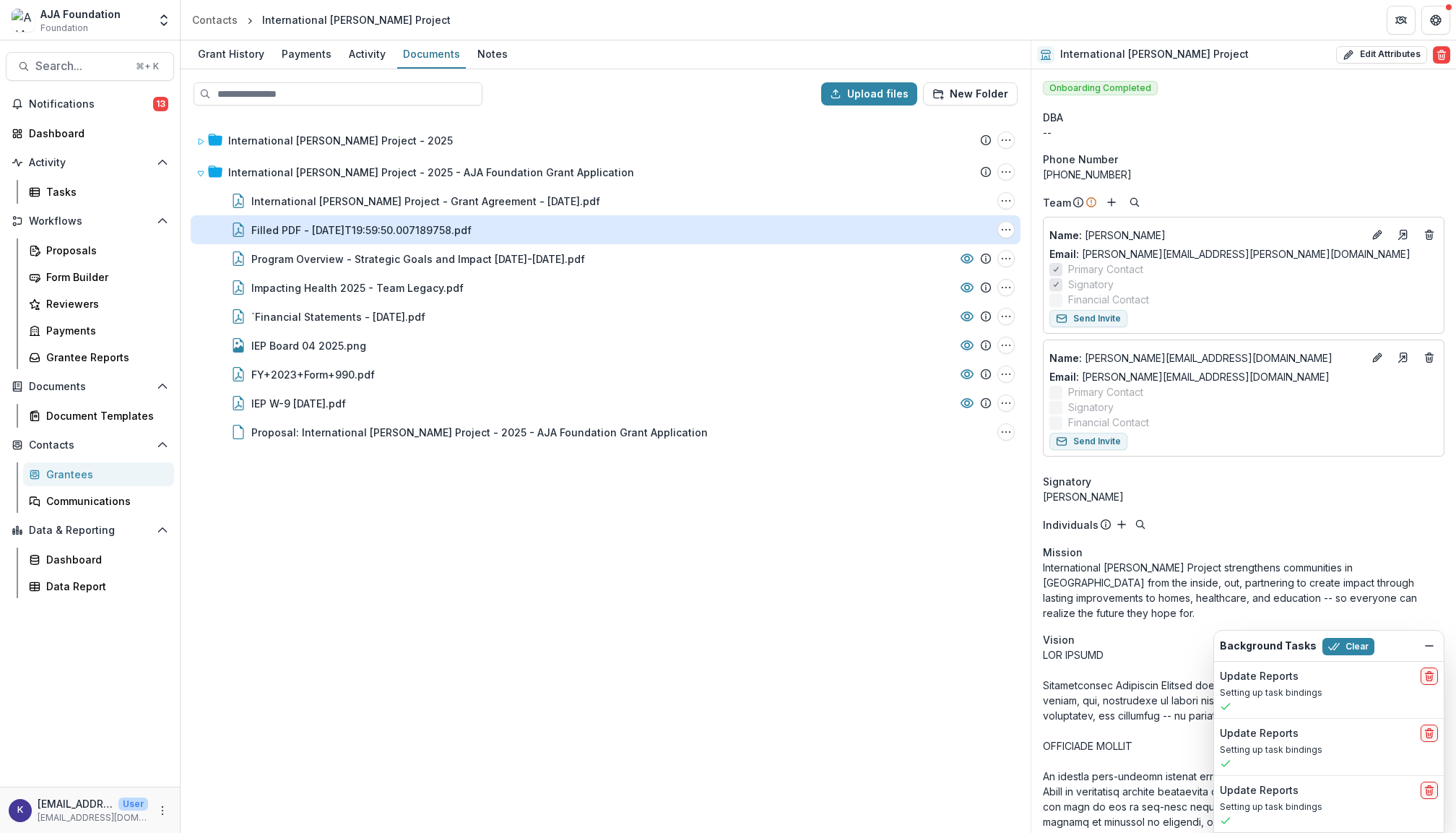
click at [365, 222] on div "Filled PDF - [DATE]T19:59:50.007189758.pdf" at bounding box center [361, 230] width 220 height 15
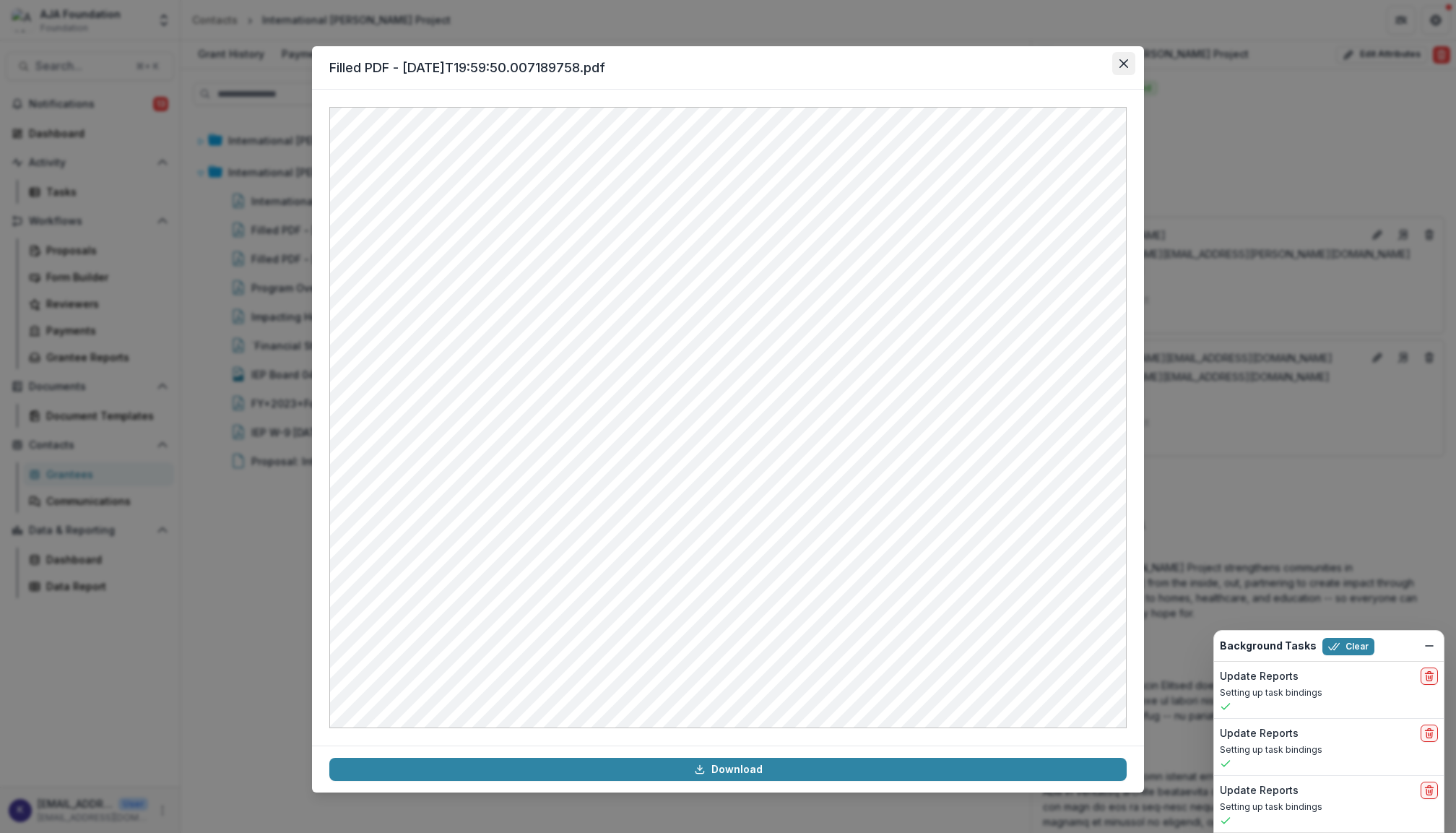
click at [1116, 64] on button "Close" at bounding box center [1123, 63] width 23 height 23
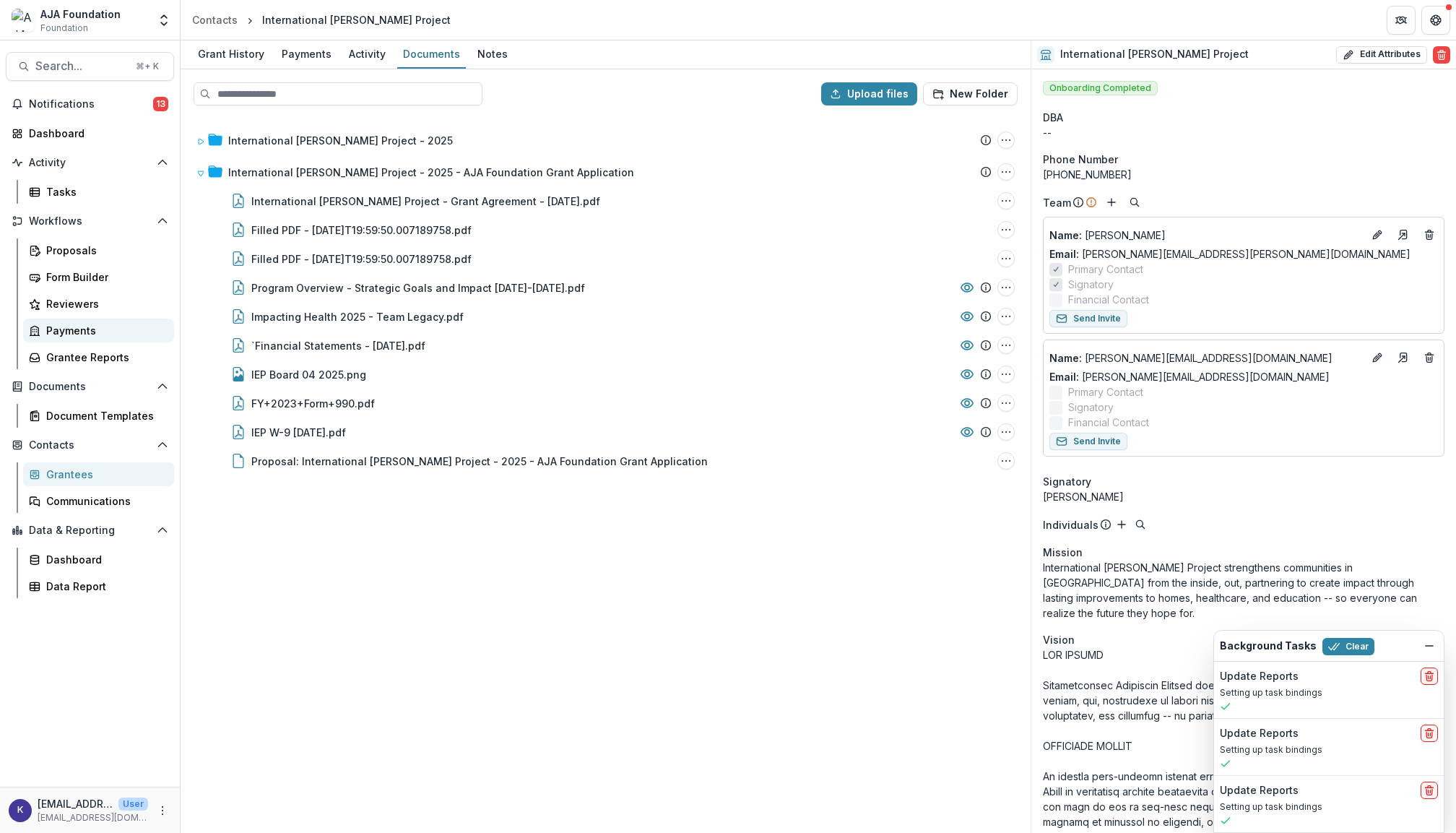
click at [80, 328] on div "Payments" at bounding box center [104, 331] width 116 height 15
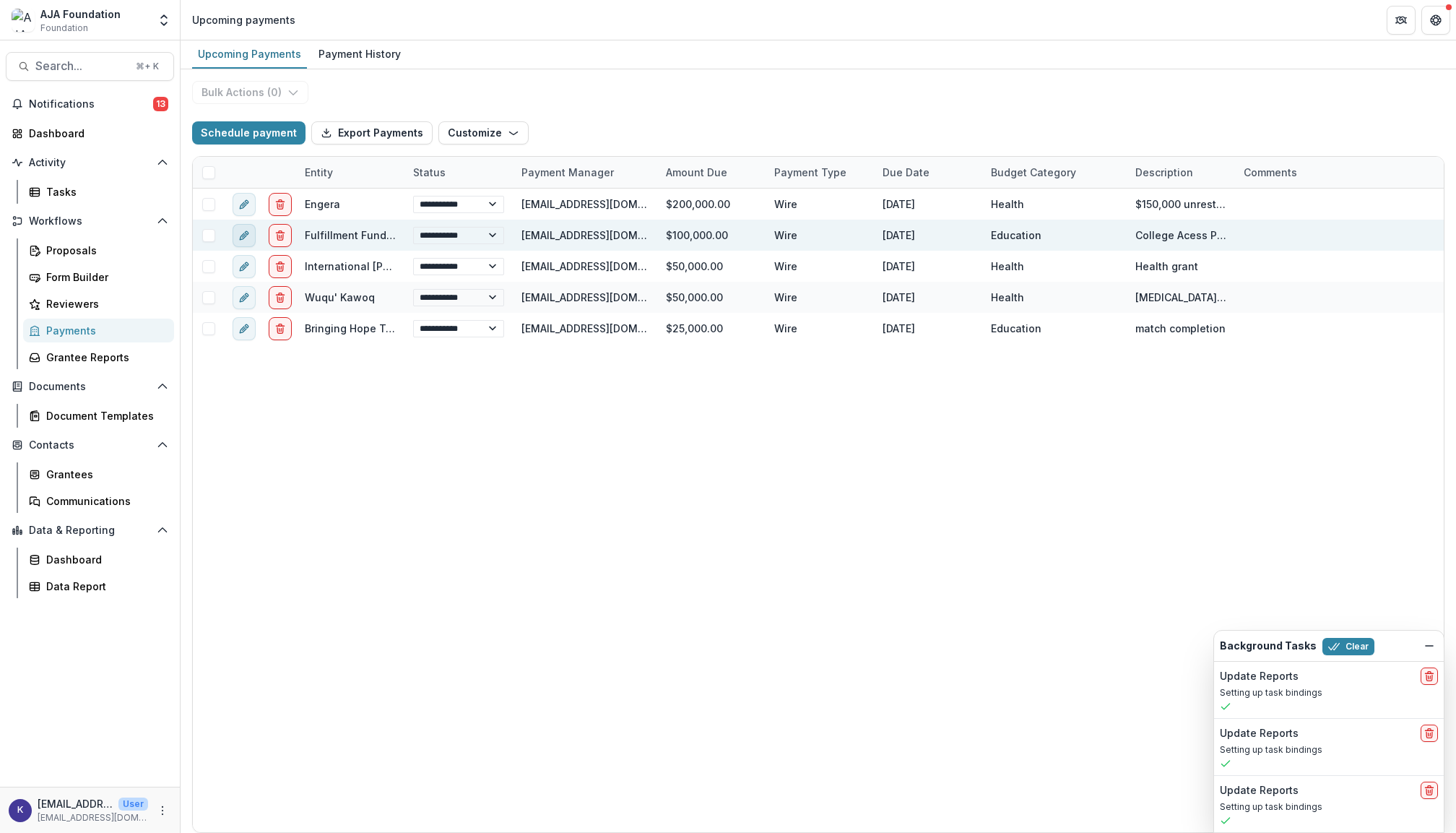
click at [243, 235] on icon "edit" at bounding box center [244, 235] width 11 height 11
select select "****"
select select "**********"
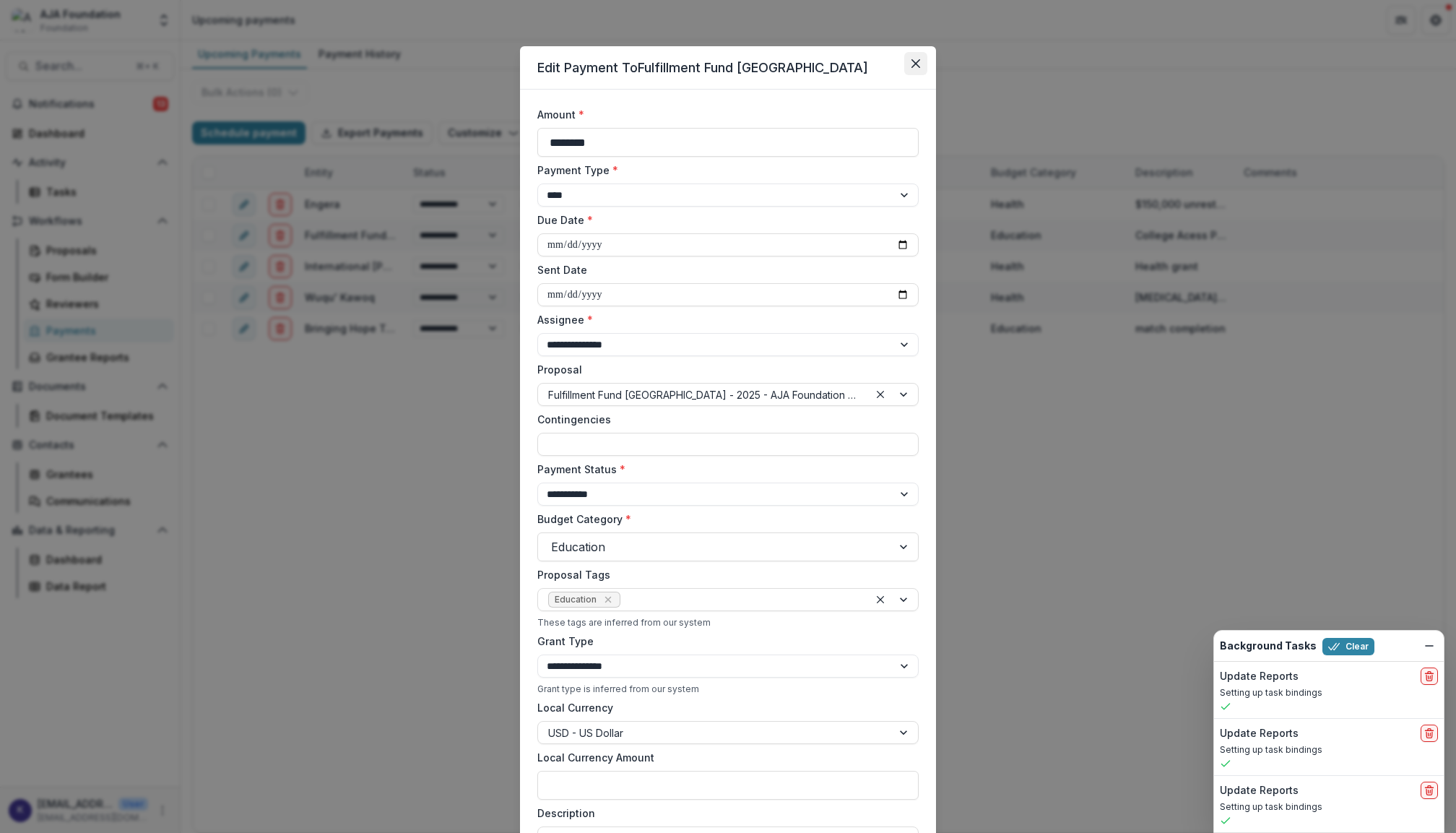
click at [913, 67] on icon "Close" at bounding box center [915, 63] width 8 height 8
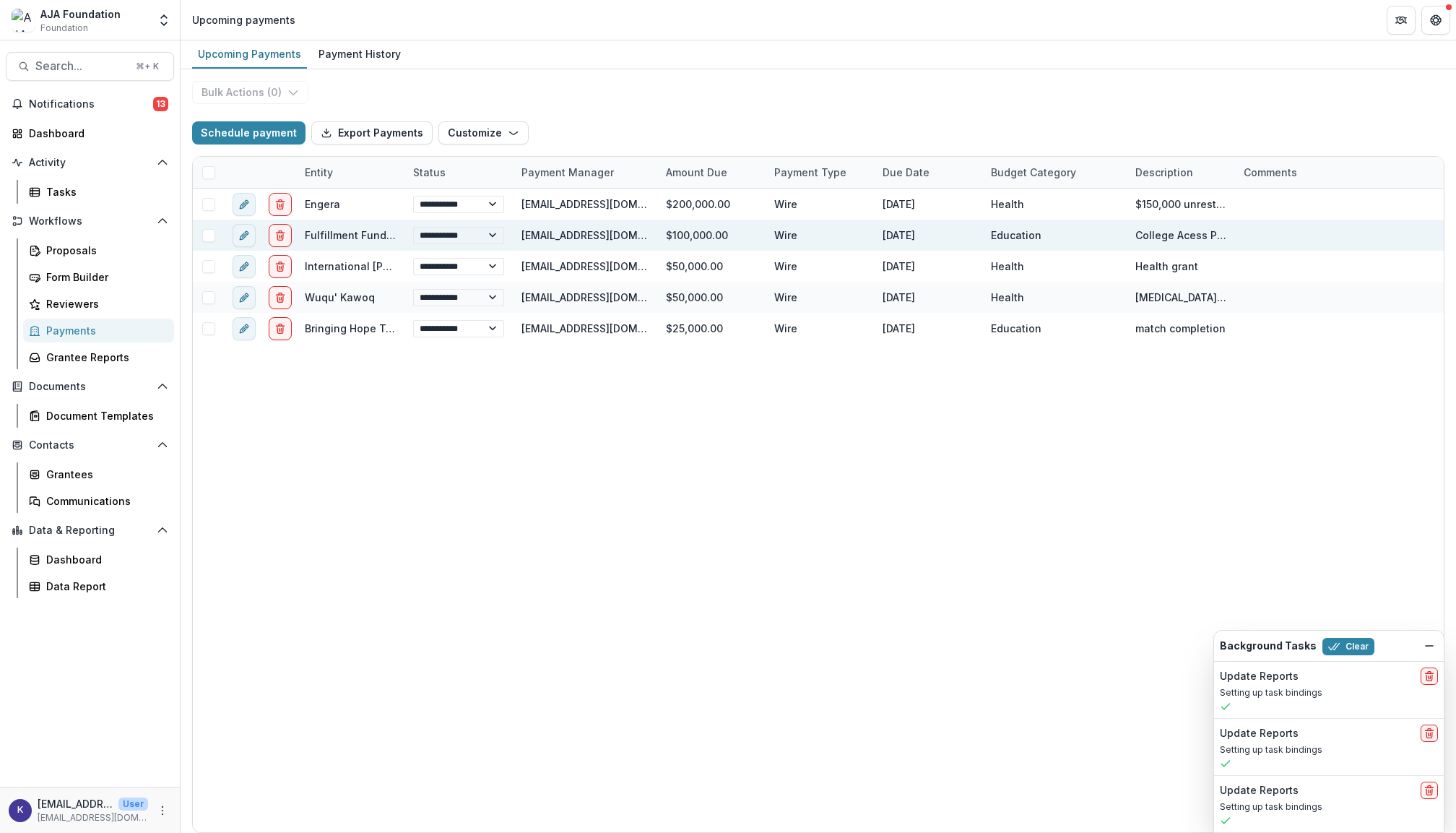
click at [352, 237] on link "Fulfillment Fund [GEOGRAPHIC_DATA]" at bounding box center [398, 234] width 187 height 12
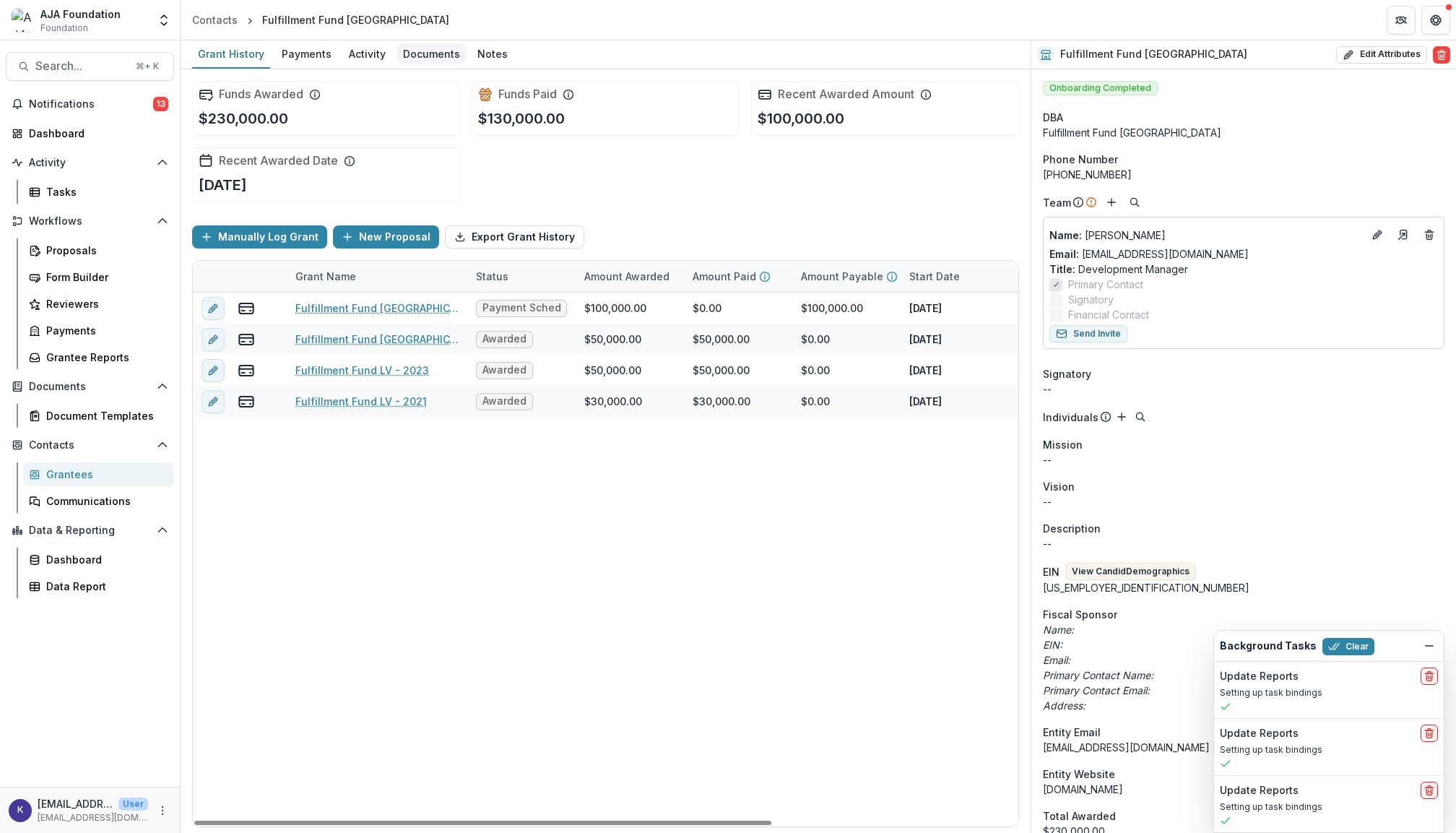
click at [437, 56] on div "Documents" at bounding box center [432, 54] width 69 height 21
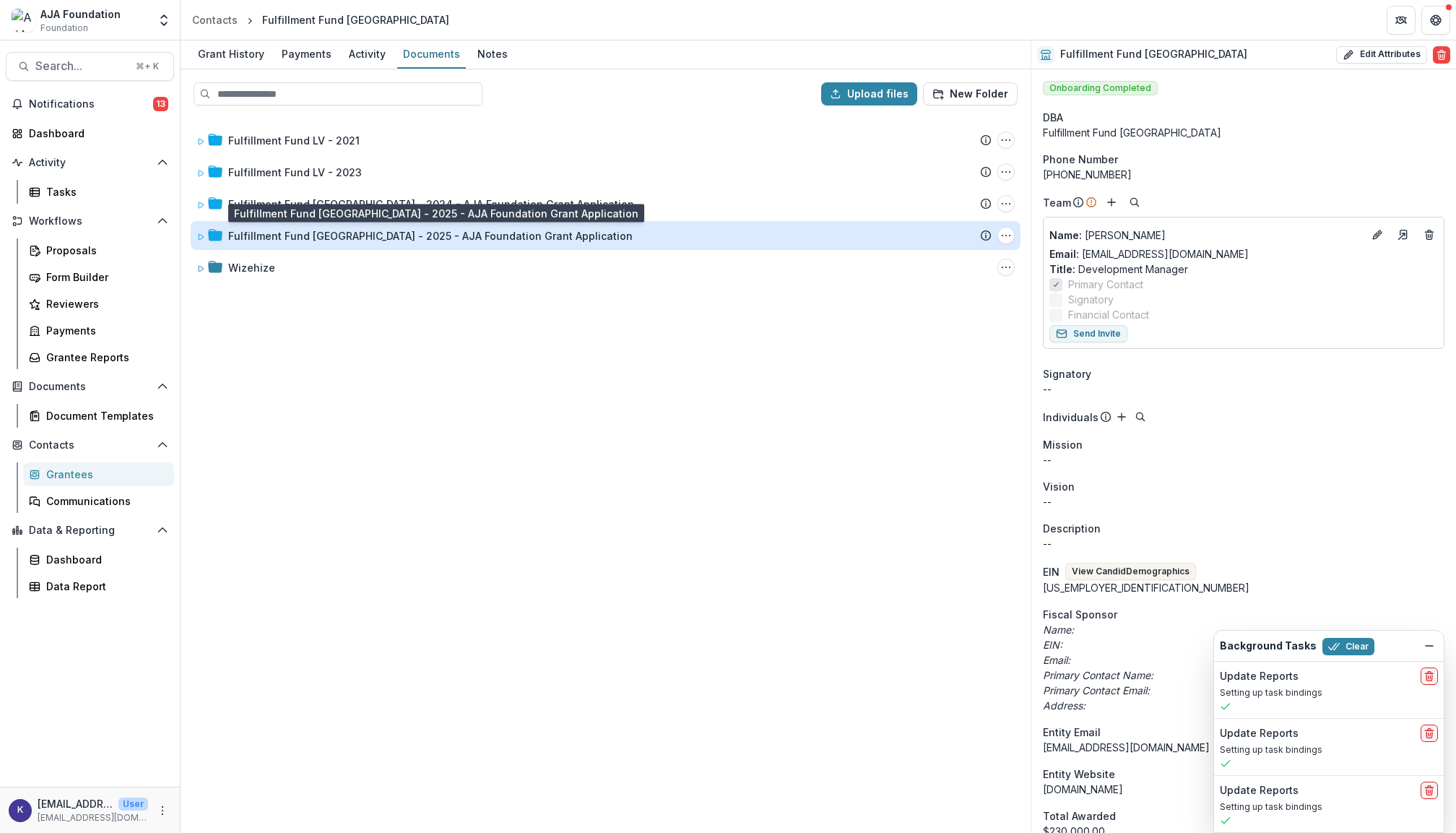
click at [385, 231] on div "Fulfillment Fund [GEOGRAPHIC_DATA] - 2025 - AJA Foundation Grant Application" at bounding box center [430, 236] width 404 height 15
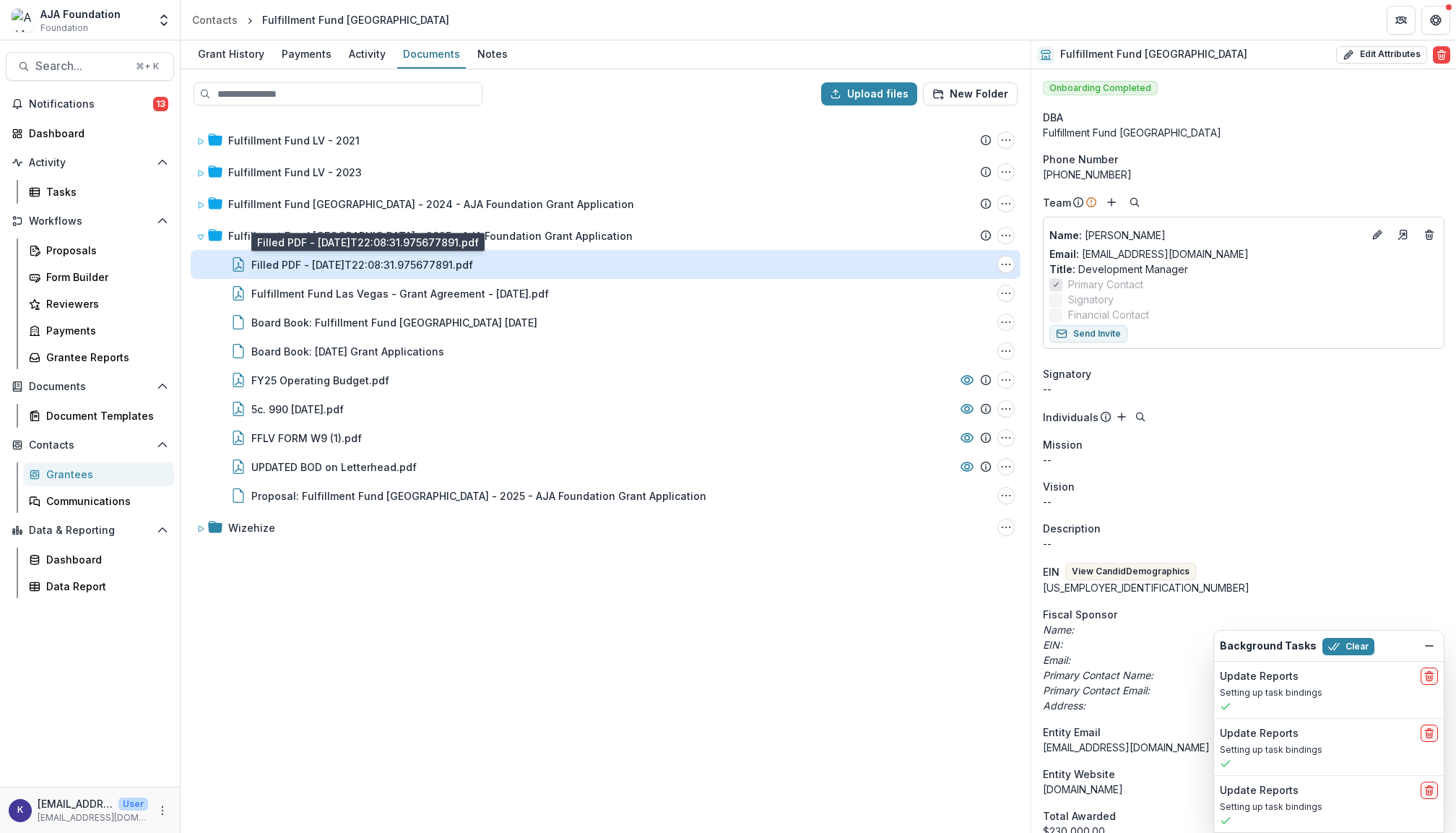
click at [402, 265] on div "Filled PDF - [DATE]T22:08:31.975677891.pdf" at bounding box center [362, 265] width 222 height 15
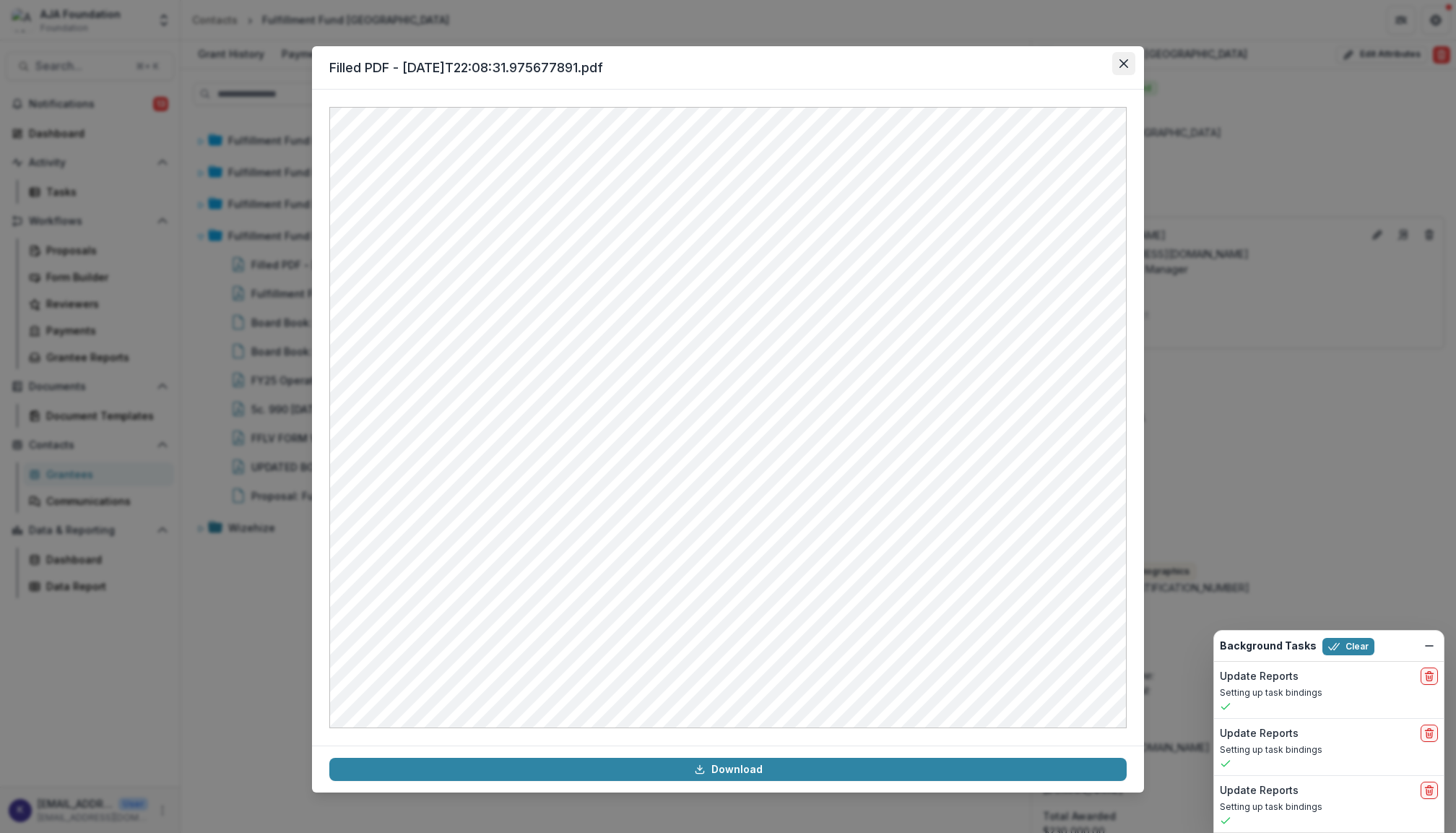
click at [1127, 62] on icon "Close" at bounding box center [1123, 63] width 8 height 8
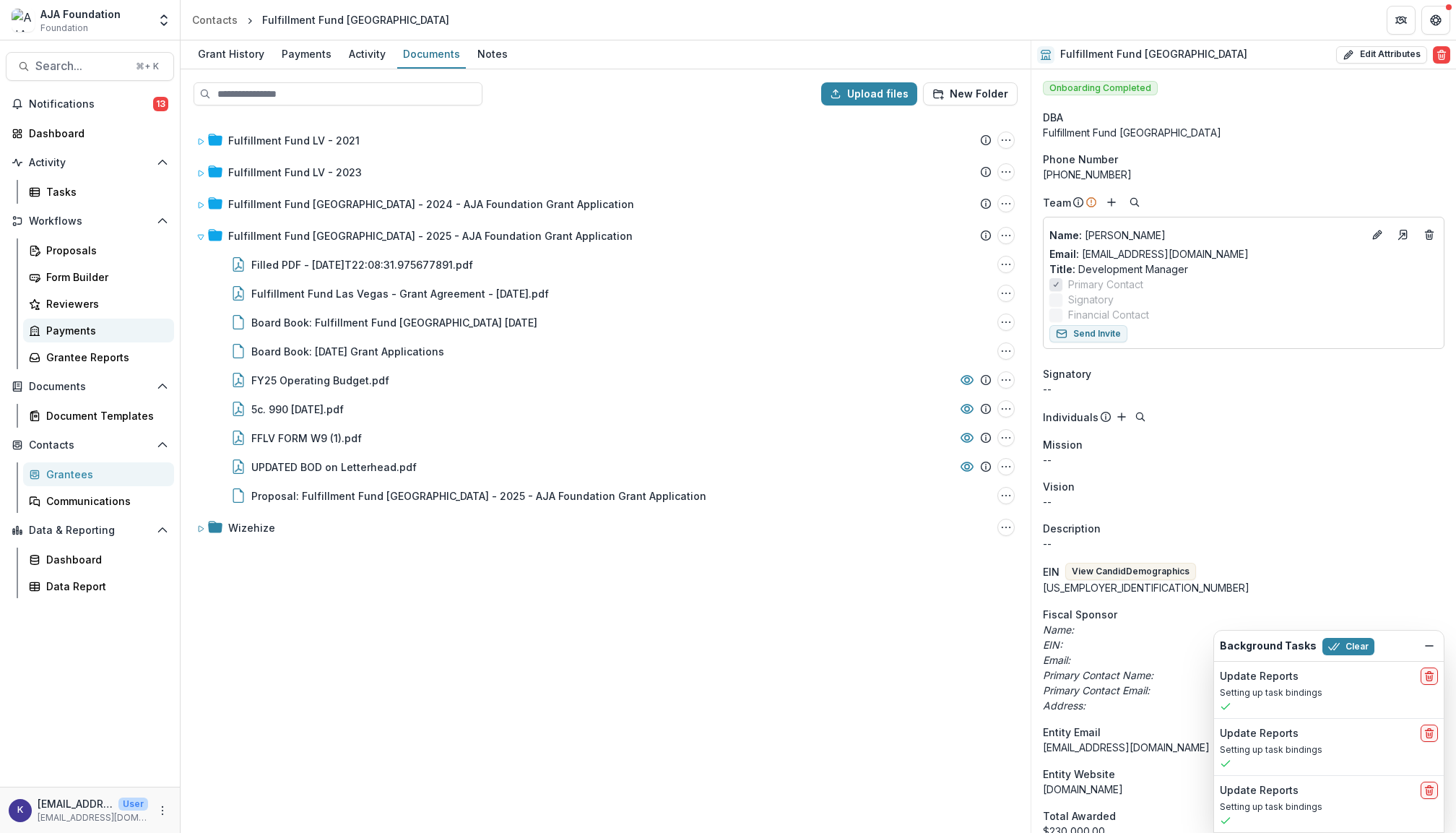
click at [98, 330] on div "Payments" at bounding box center [104, 331] width 116 height 15
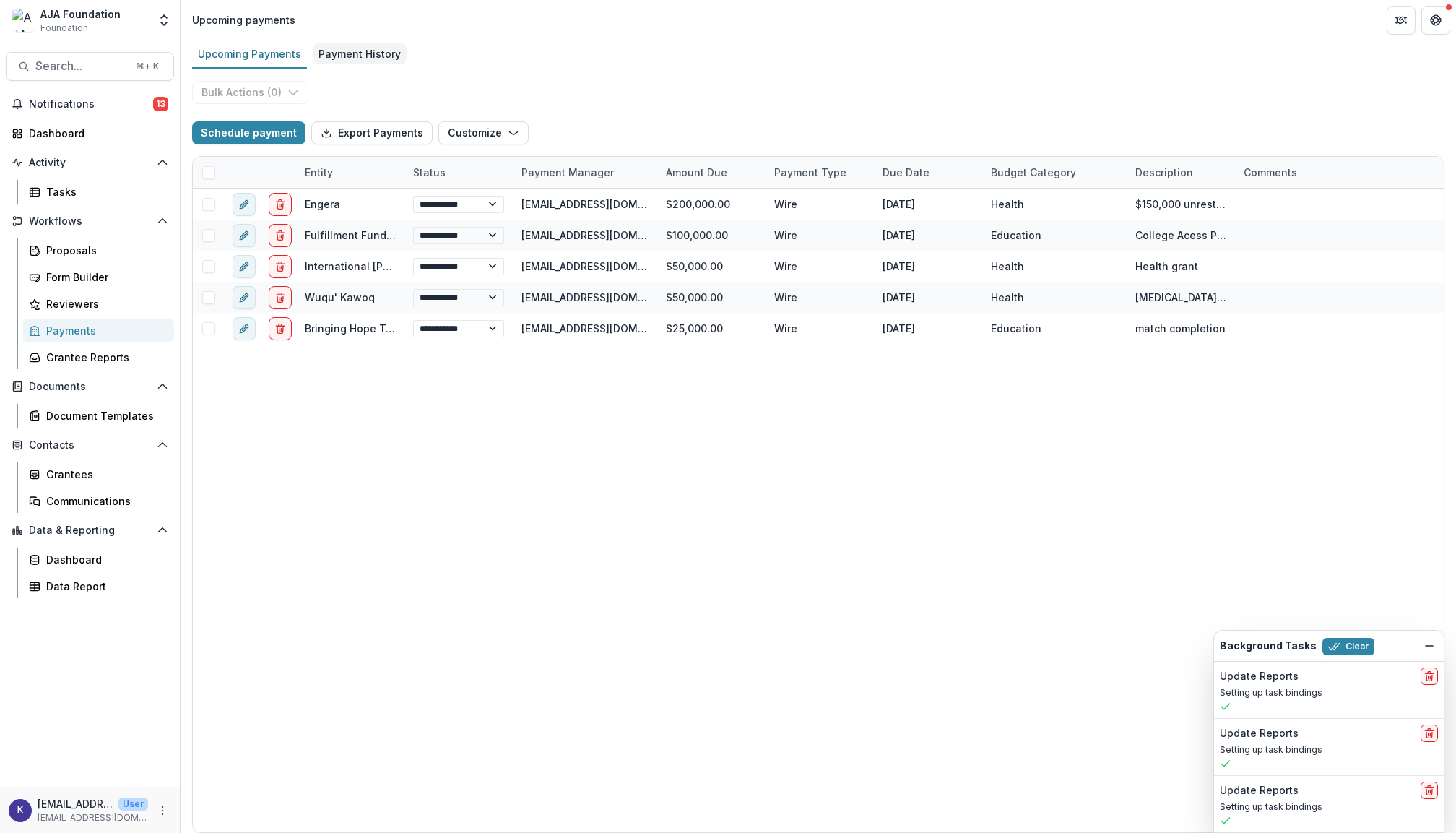
click at [370, 49] on div "Payment History" at bounding box center [360, 54] width 94 height 21
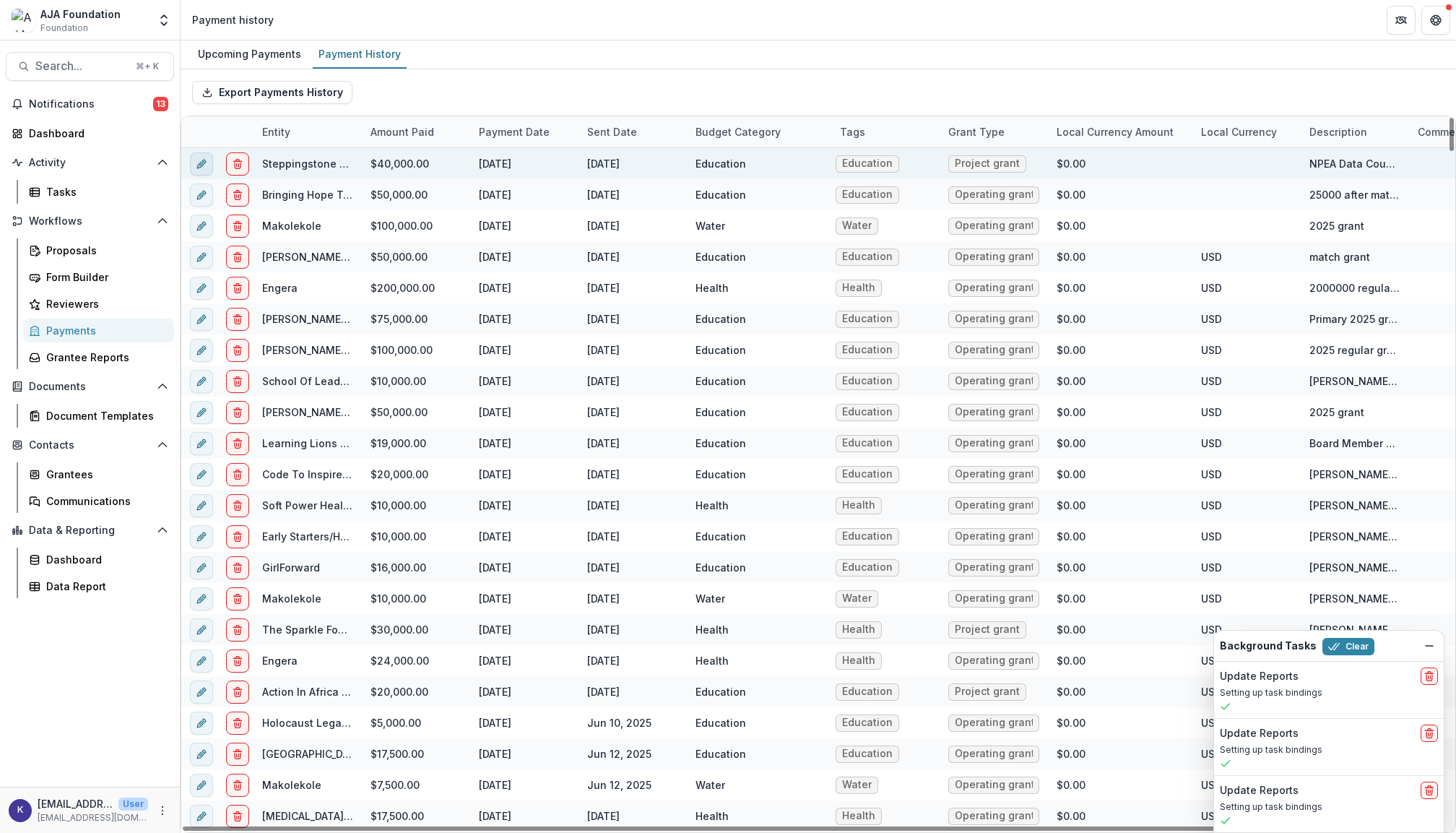
click at [203, 165] on icon "edit" at bounding box center [202, 164] width 11 height 11
select select "****"
select select "**********"
select select "****"
select select "**********"
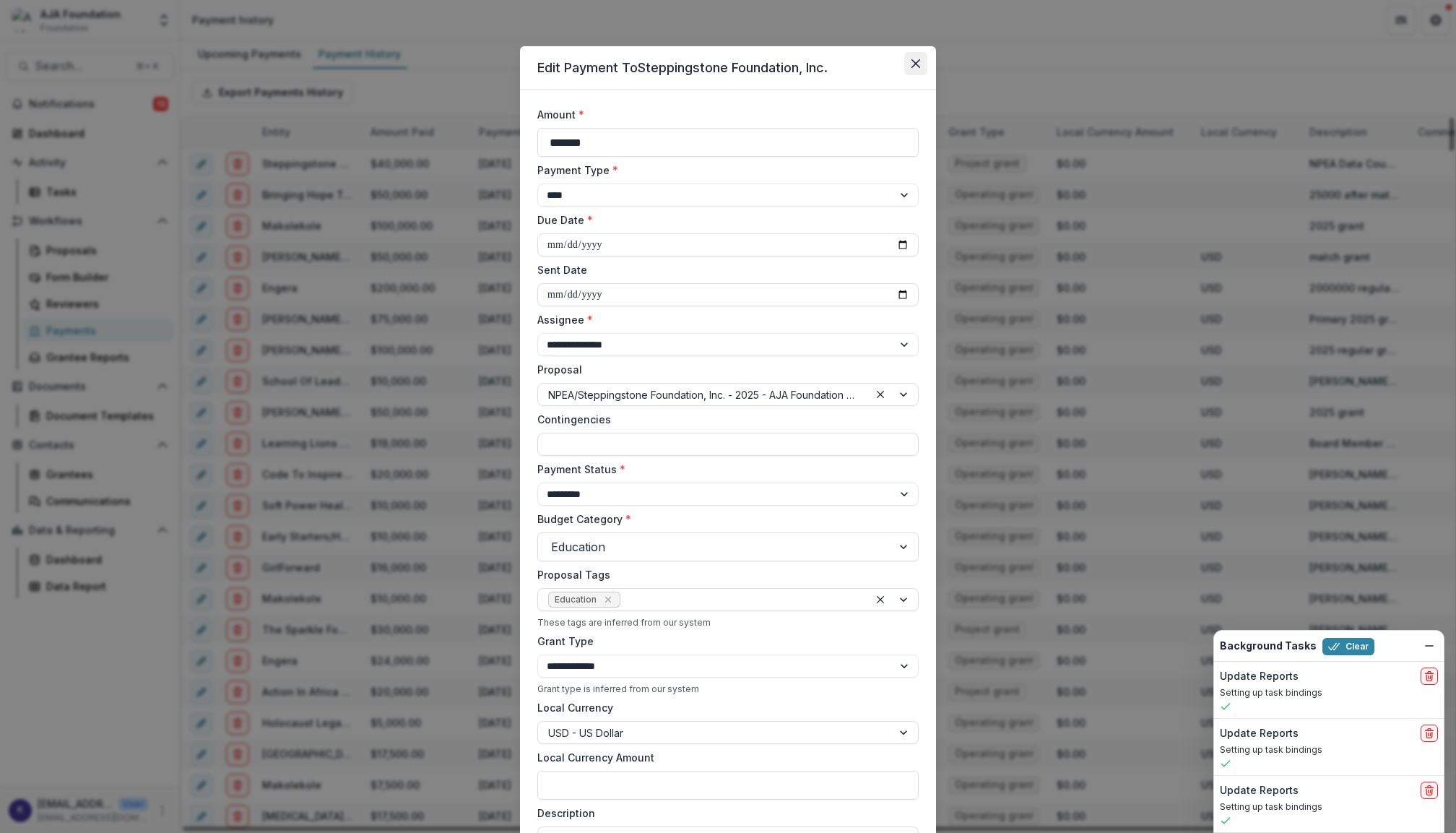
click at [923, 60] on button "Close" at bounding box center [915, 63] width 23 height 23
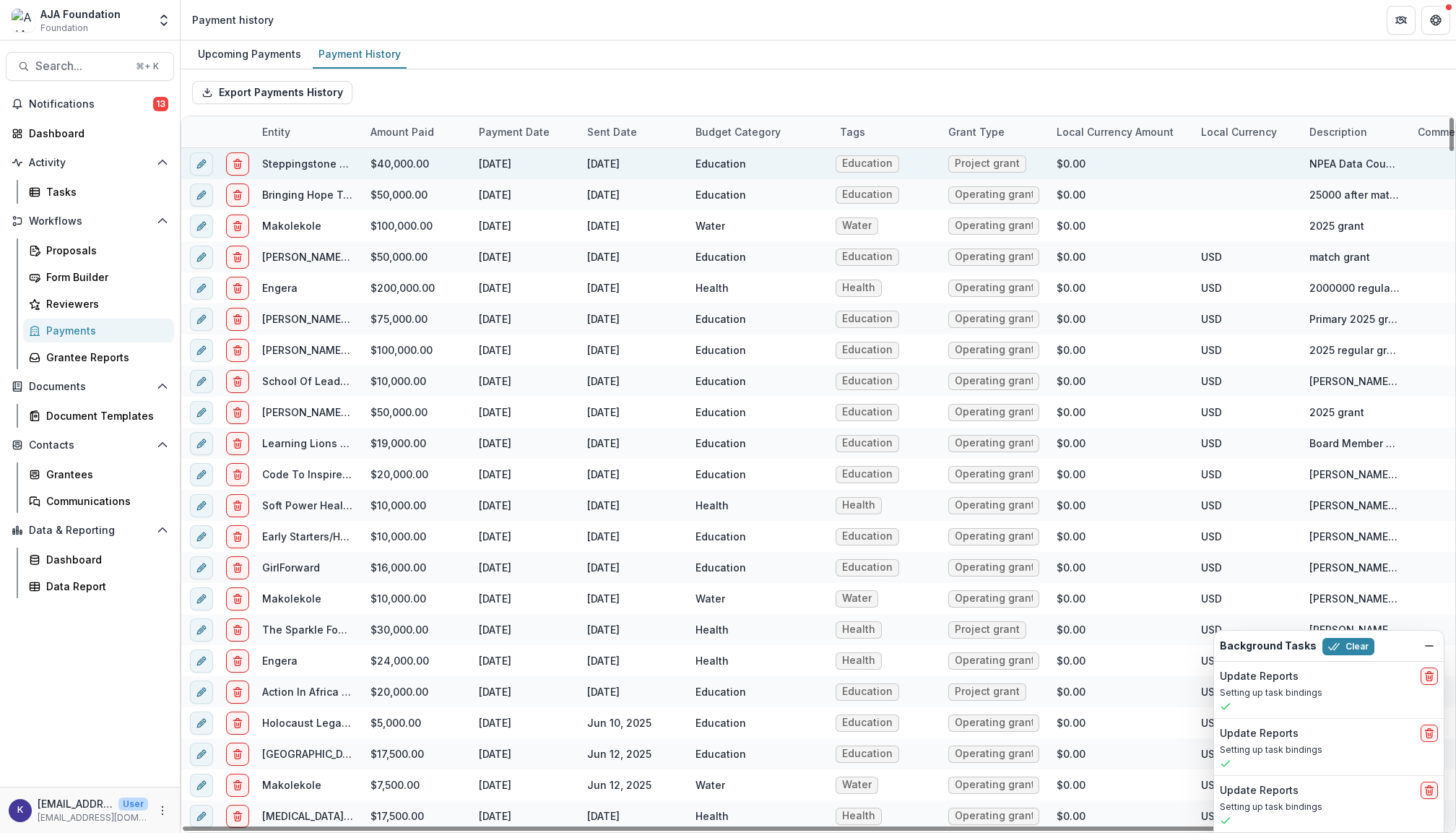
click at [316, 156] on div "Steppingstone Foundation, Inc." at bounding box center [308, 164] width 91 height 15
click at [312, 166] on link "Steppingstone Foundation, Inc." at bounding box center [341, 163] width 158 height 12
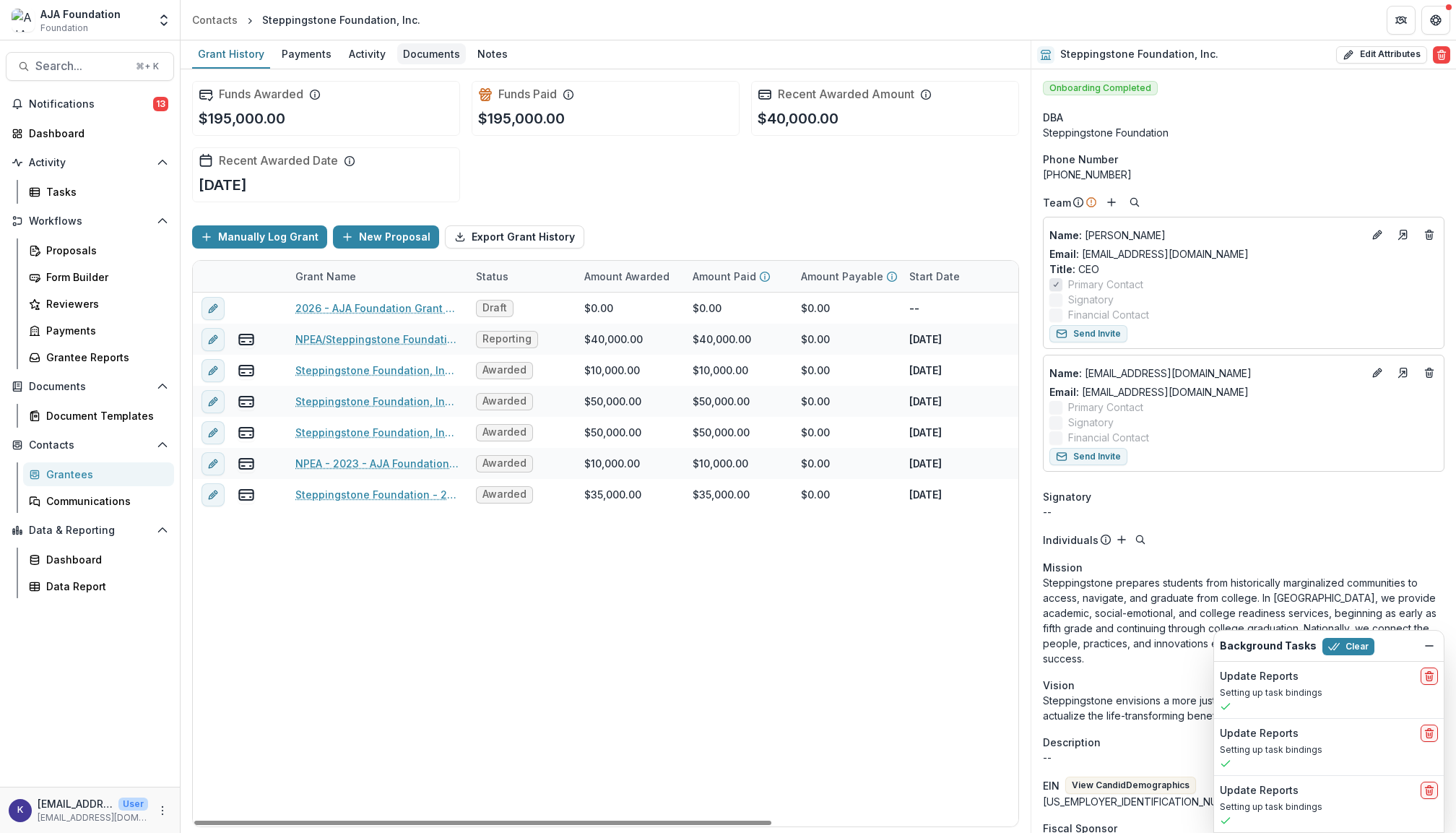
click at [442, 58] on div "Documents" at bounding box center [432, 54] width 69 height 21
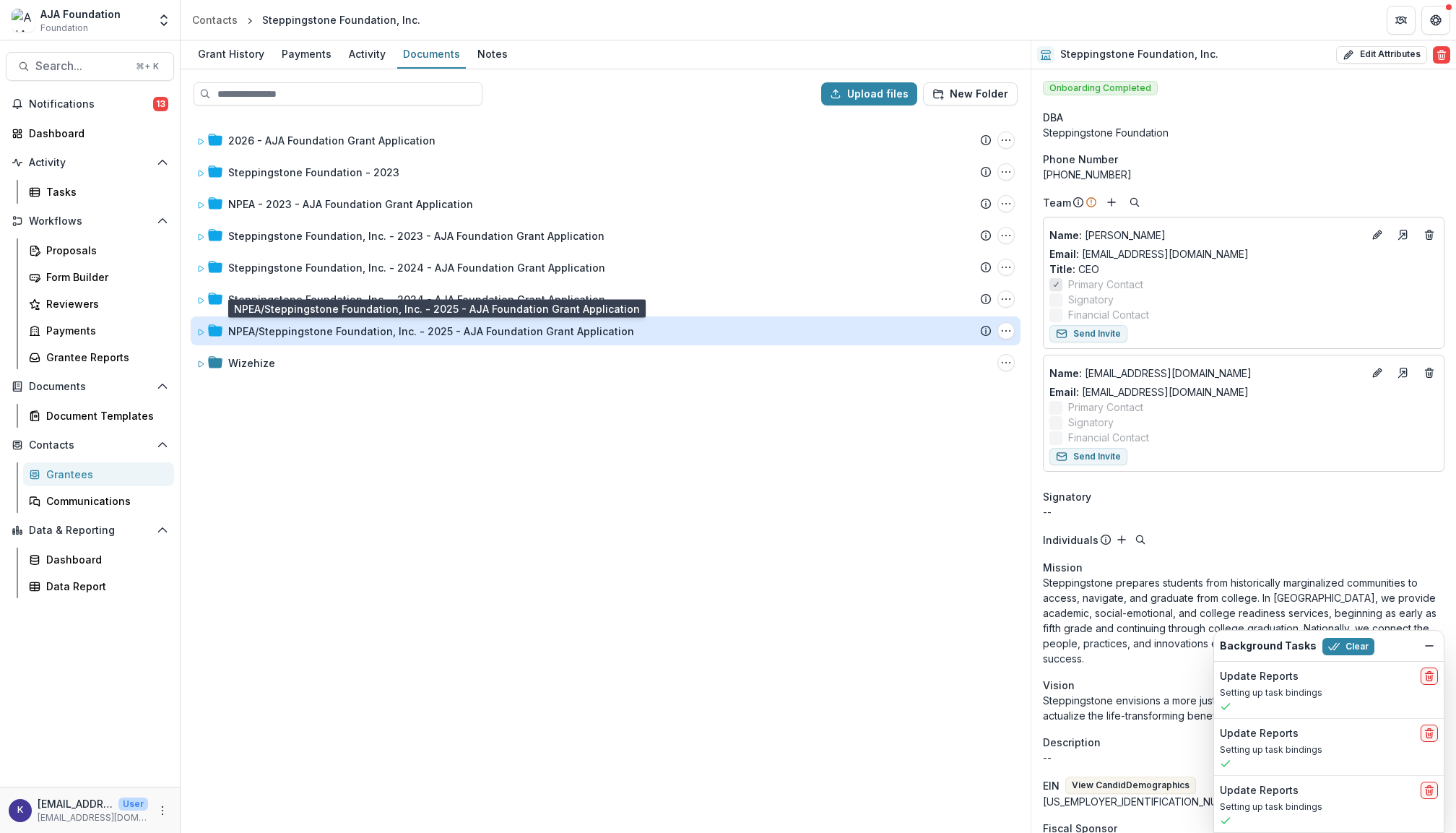
click at [374, 330] on div "NPEA/Steppingstone Foundation, Inc. - 2025 - AJA Foundation Grant Application" at bounding box center [431, 331] width 406 height 15
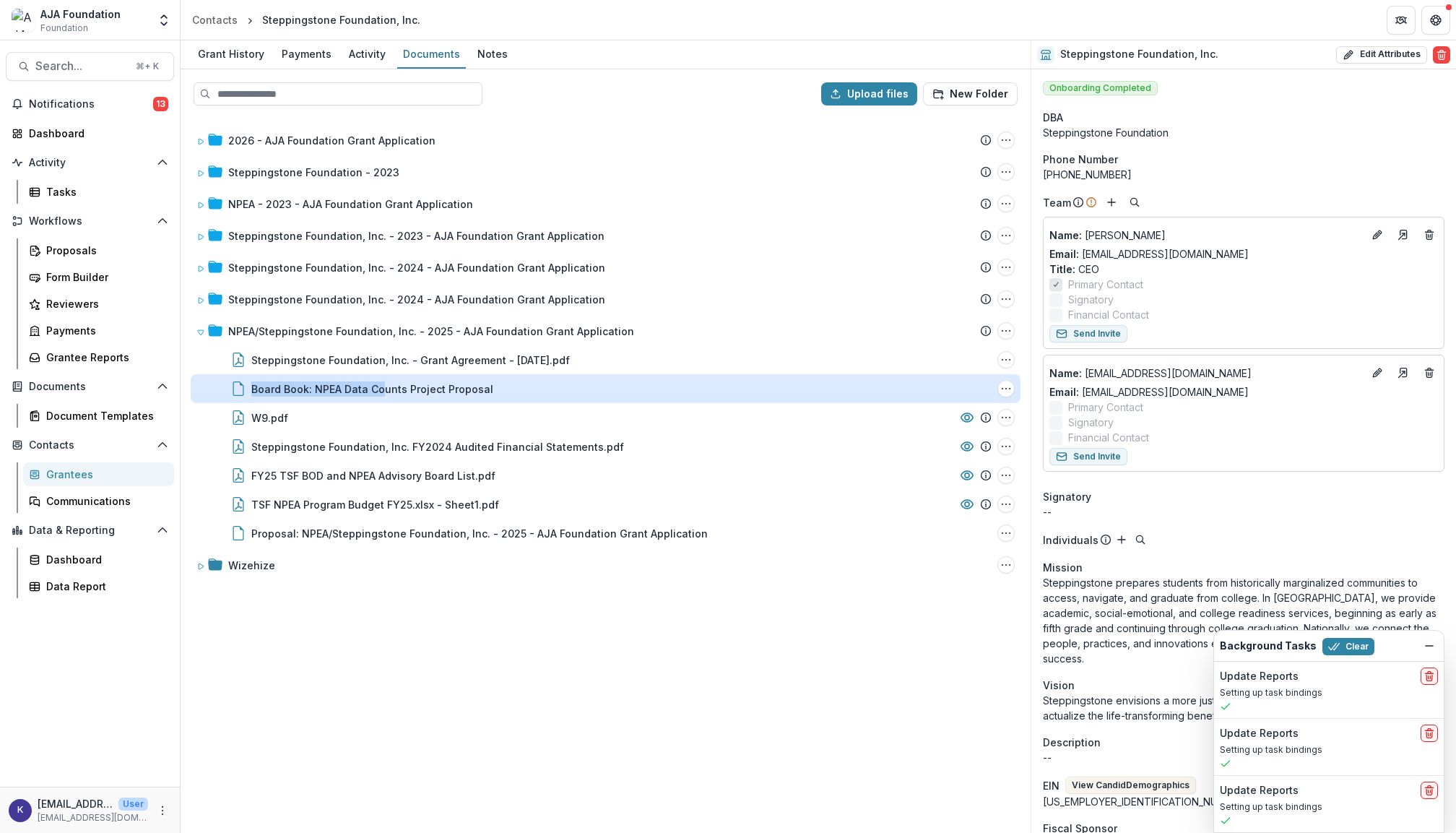
click at [382, 378] on div "Board Book: NPEA Data Counts Project Proposal File Options Download Rename Dele…" at bounding box center [605, 389] width 830 height 29
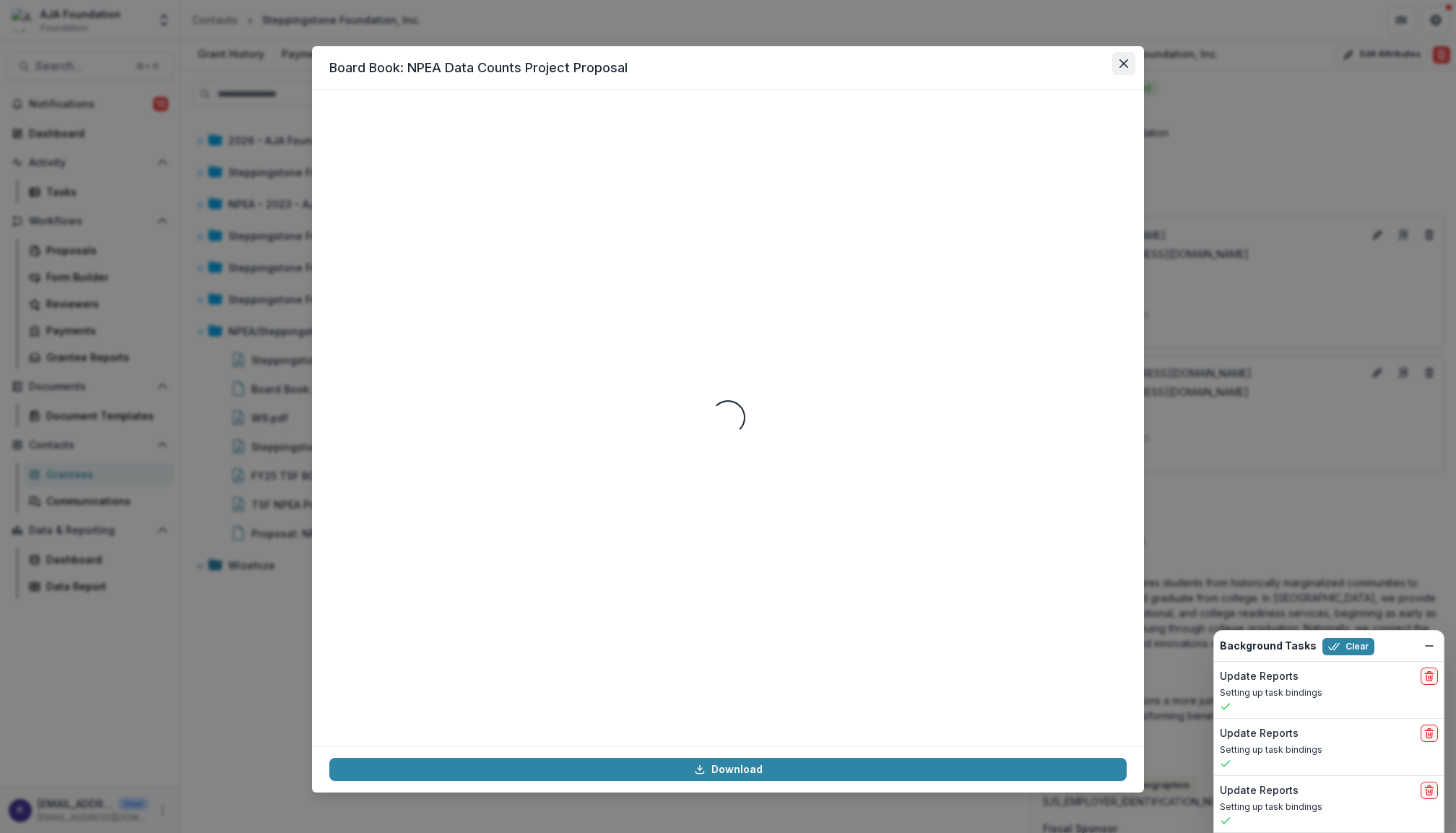
click at [1124, 67] on icon "Close" at bounding box center [1123, 63] width 8 height 8
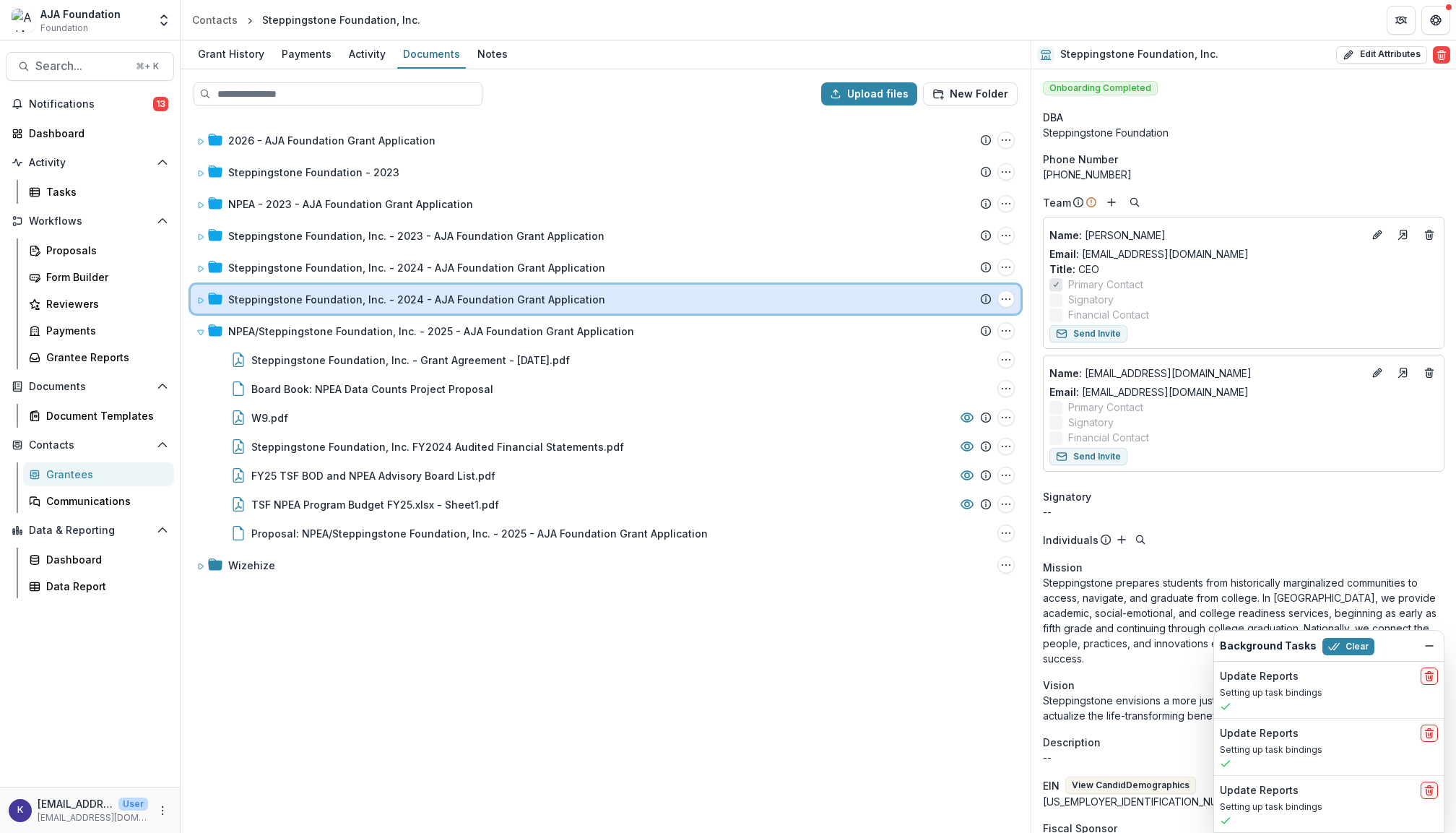
click at [375, 312] on div "Steppingstone Foundation, Inc. - 2024 - AJA Foundation Grant Application Submis…" at bounding box center [605, 298] width 830 height 29
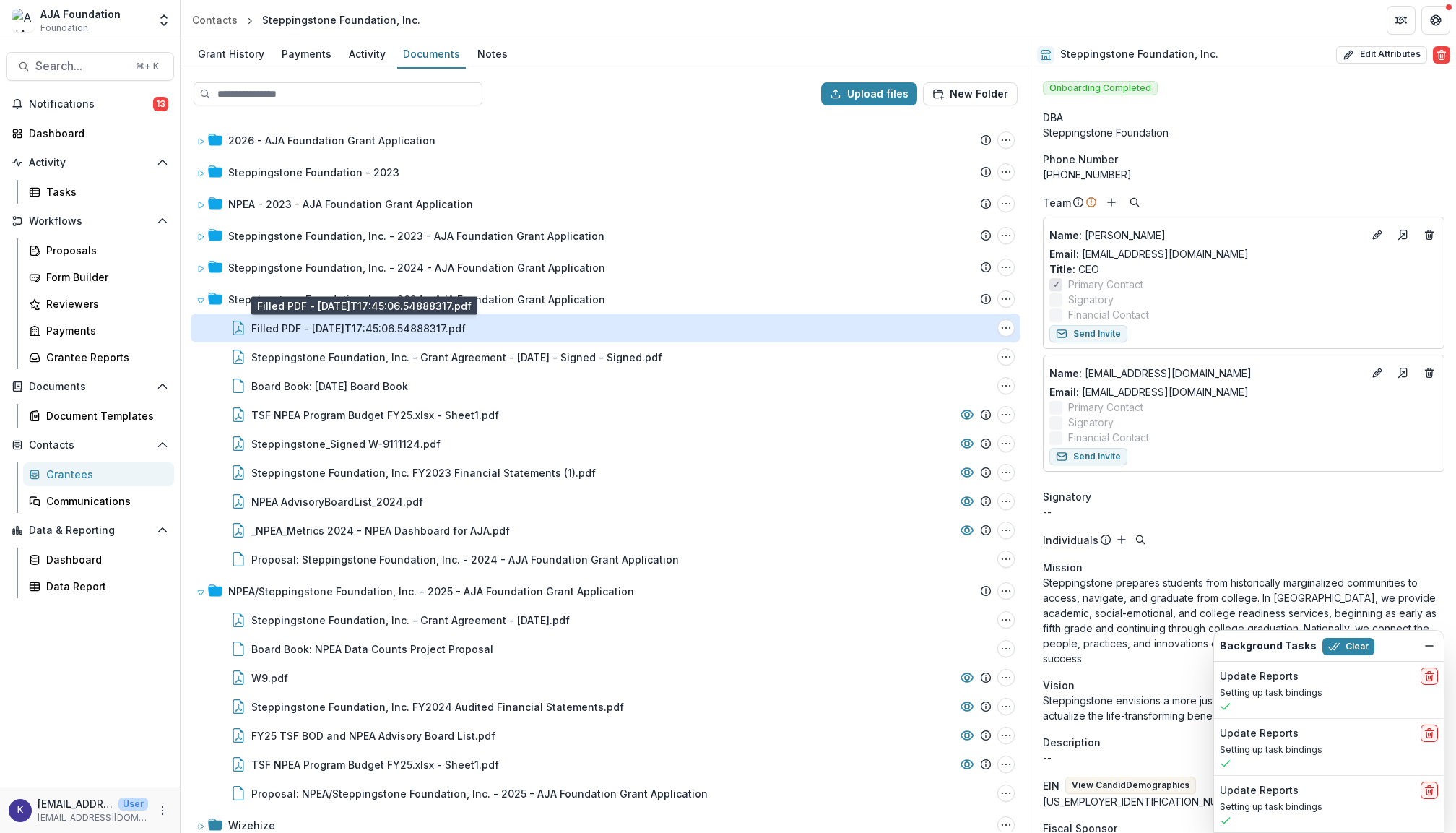
click at [377, 333] on div "Filled PDF - [DATE]T17:45:06.54888317.pdf" at bounding box center [359, 328] width 215 height 15
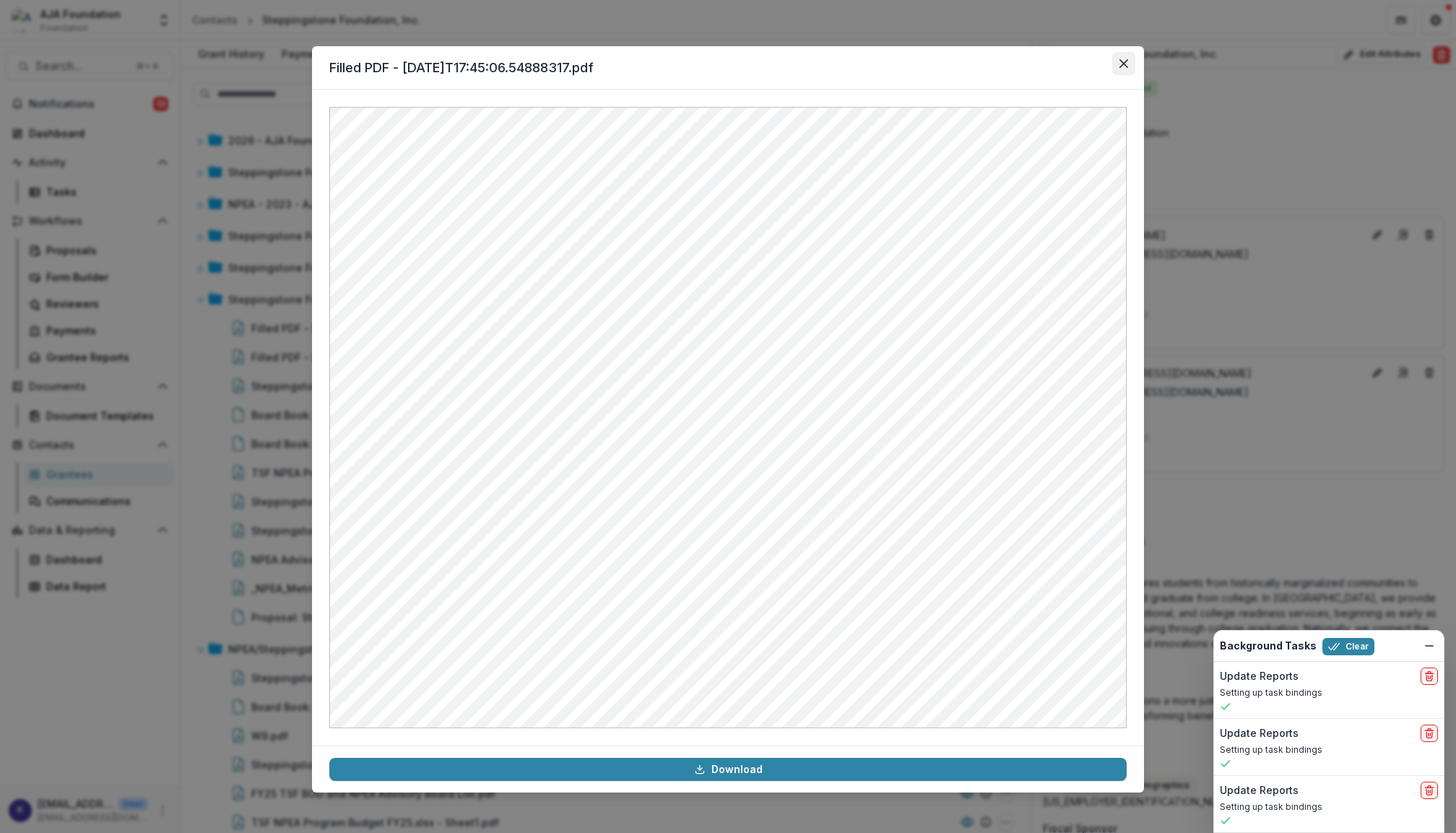
click at [1125, 68] on button "Close" at bounding box center [1123, 63] width 23 height 23
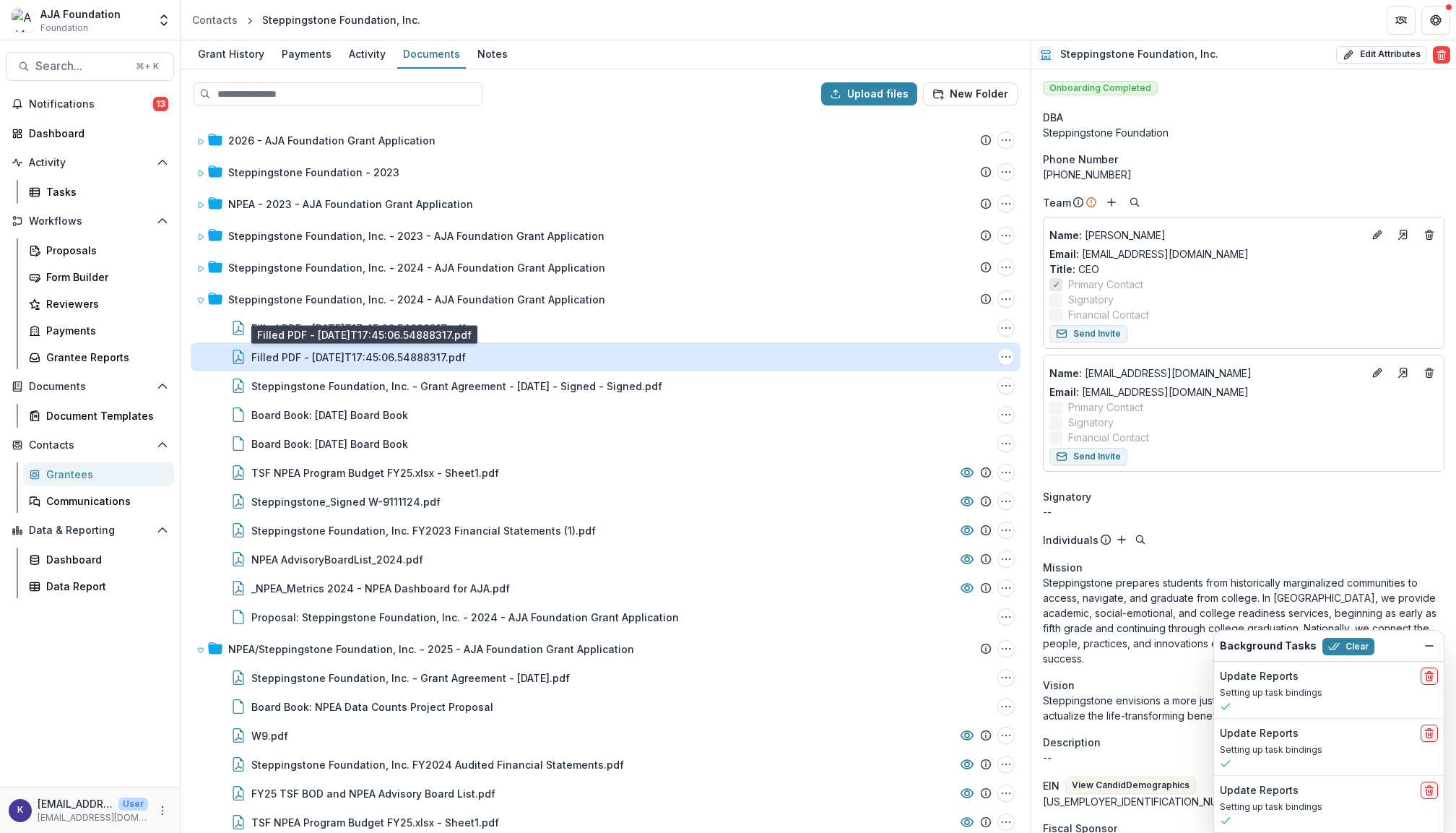
click at [359, 356] on div "Filled PDF - [DATE]T17:45:06.54888317.pdf" at bounding box center [359, 357] width 215 height 15
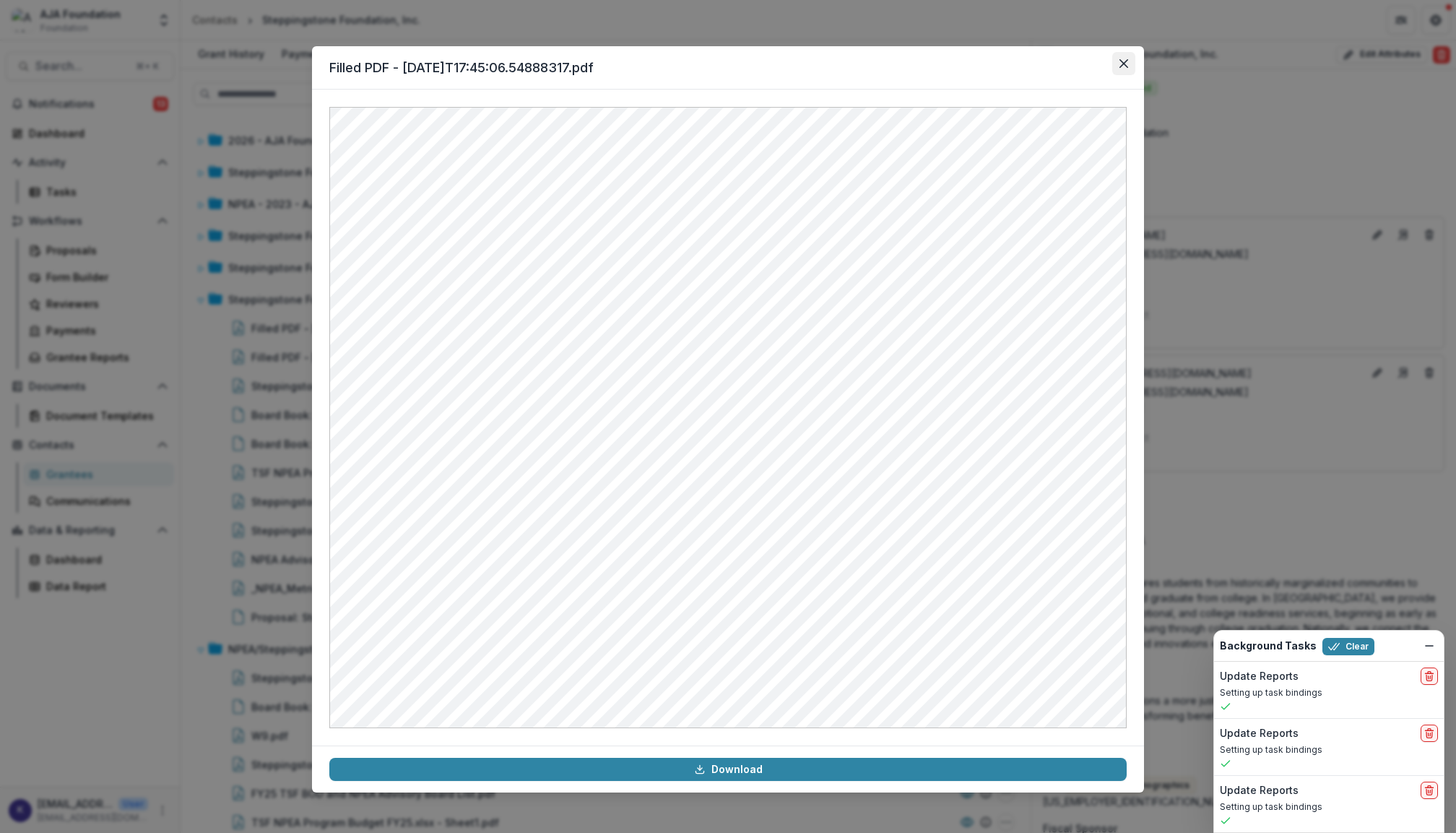
click at [1125, 60] on icon "Close" at bounding box center [1123, 63] width 8 height 8
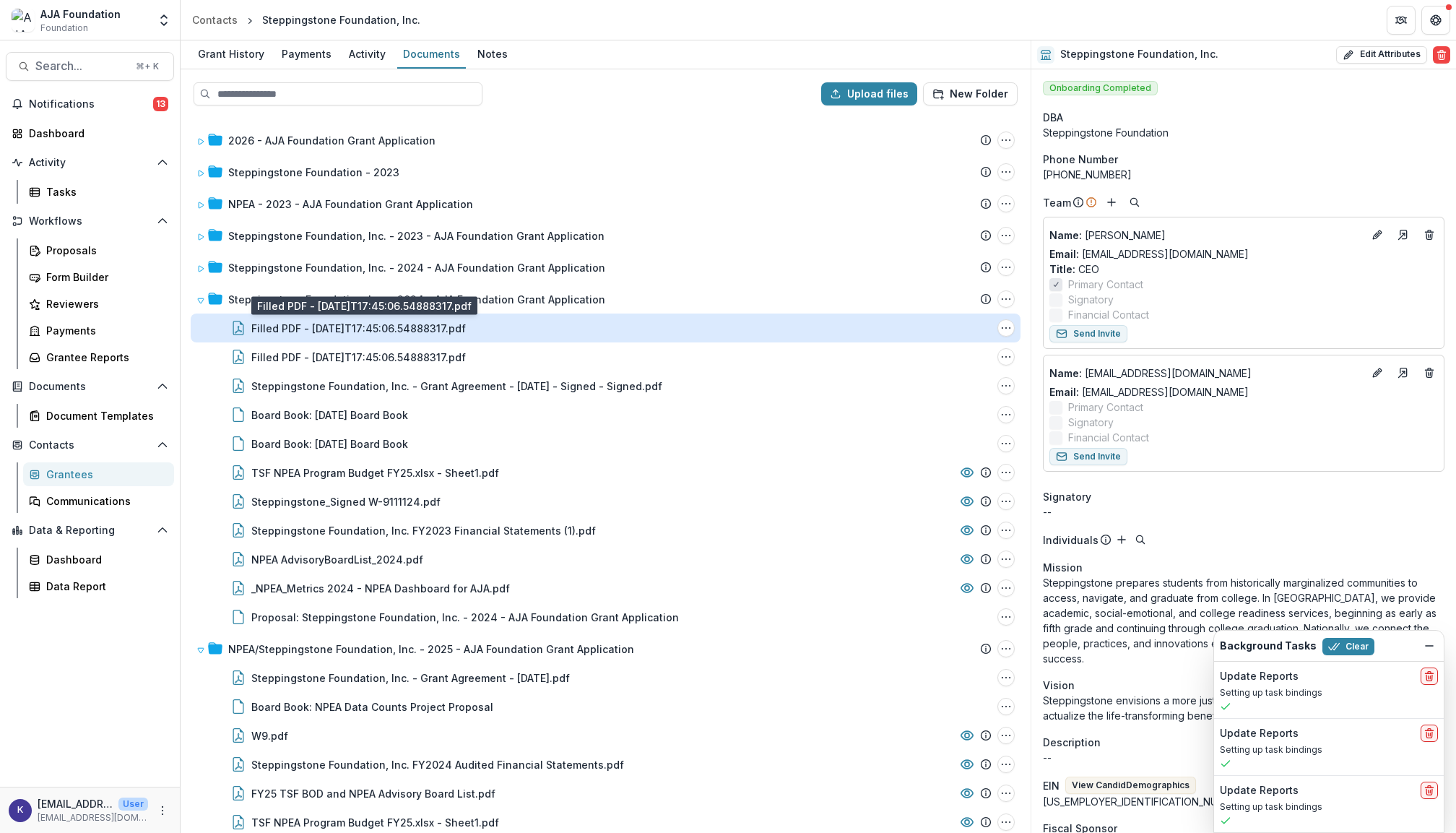
click at [439, 324] on div "Filled PDF - [DATE]T17:45:06.54888317.pdf" at bounding box center [359, 328] width 215 height 15
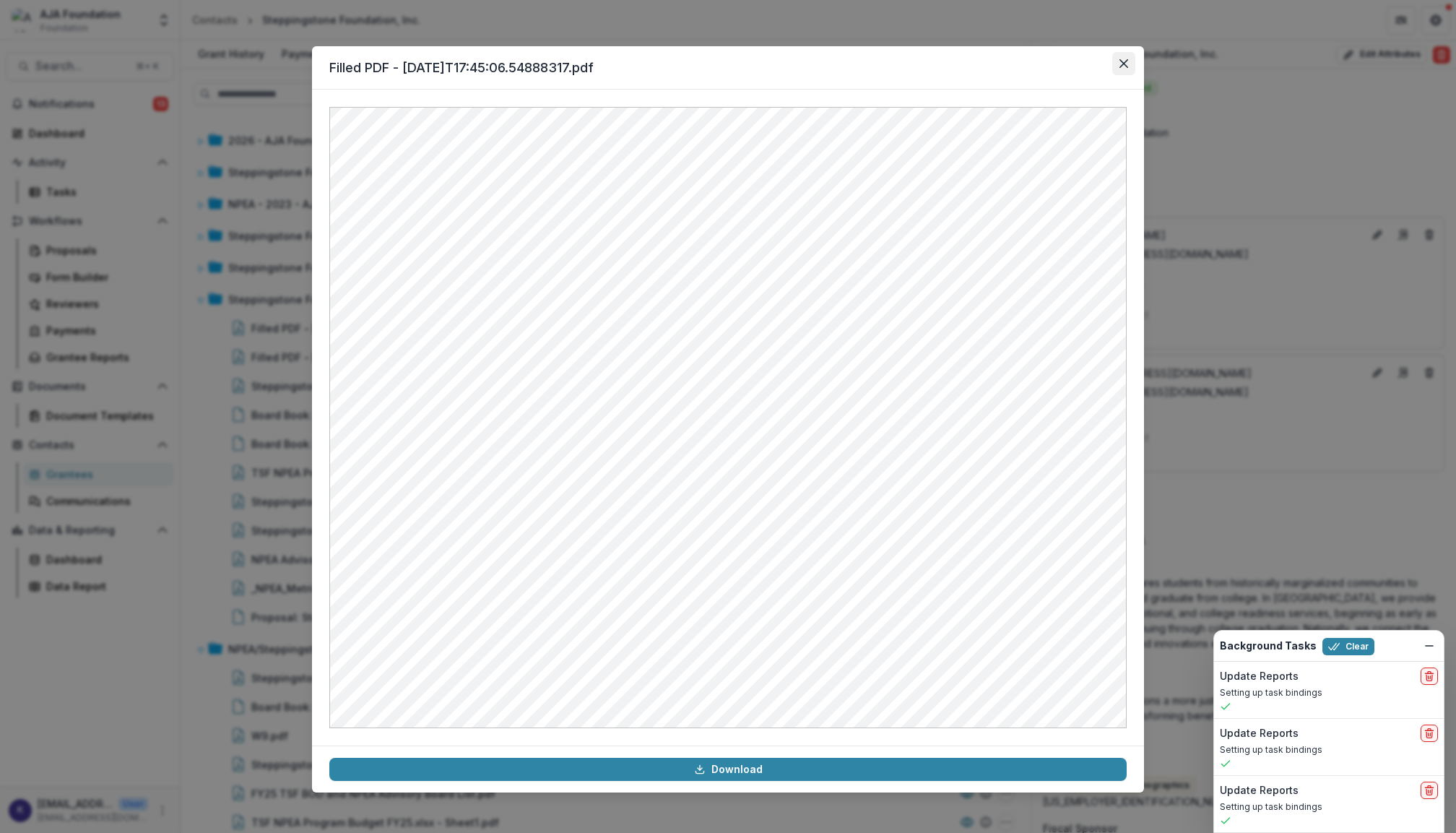
click at [1124, 55] on button "Close" at bounding box center [1123, 63] width 23 height 23
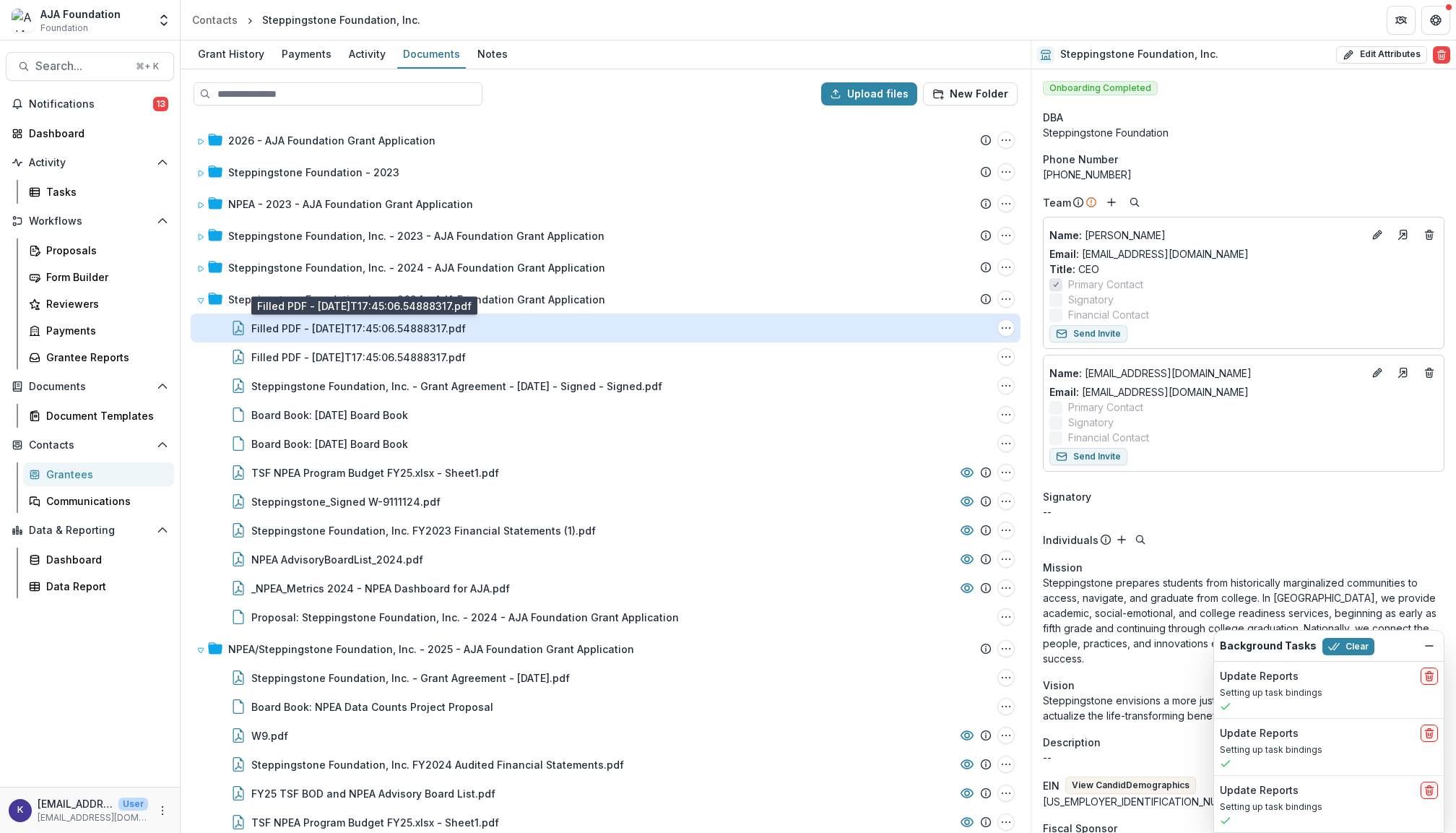
click at [279, 330] on div "Filled PDF - [DATE]T17:45:06.54888317.pdf" at bounding box center [359, 328] width 215 height 15
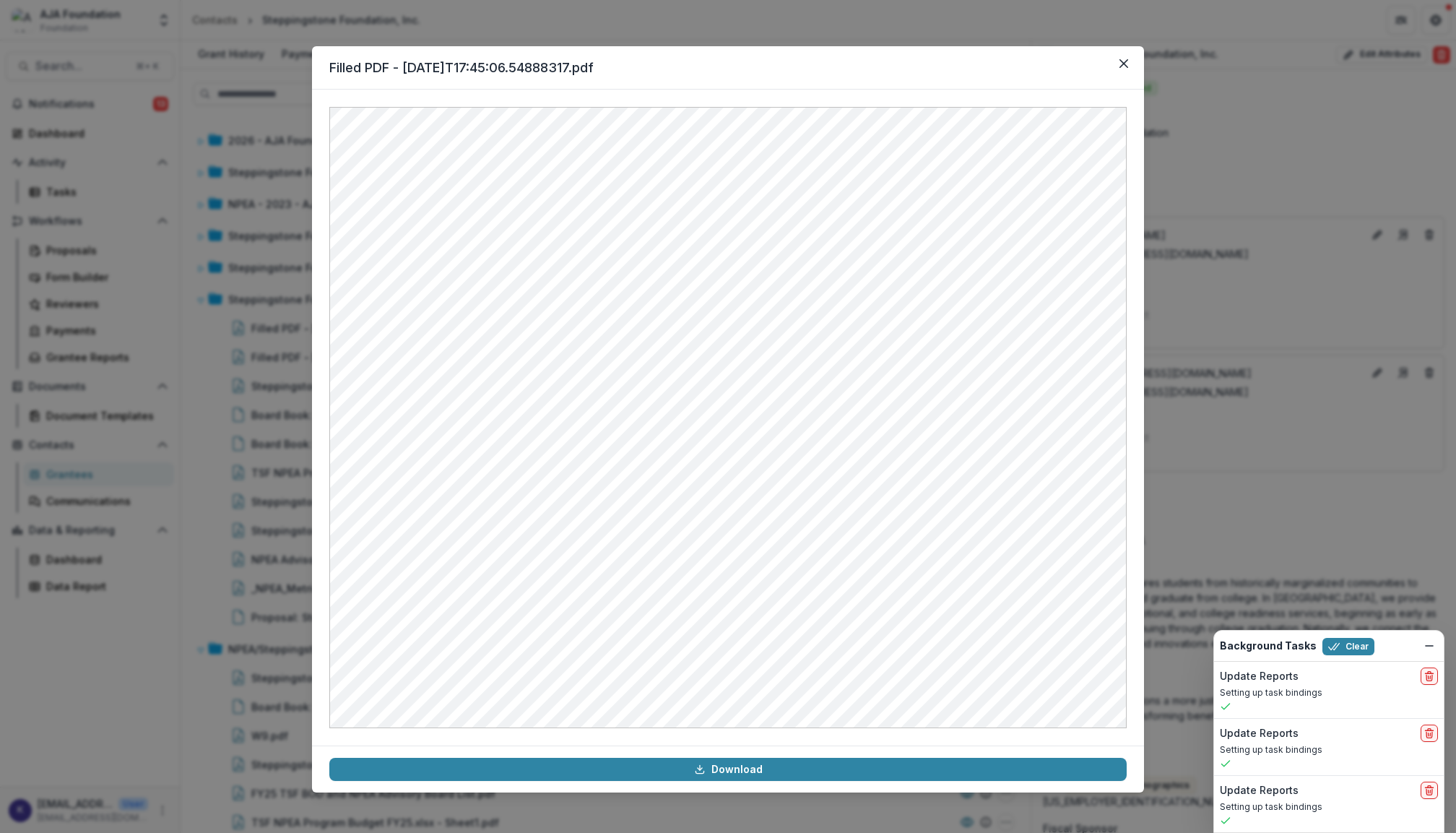
click at [1122, 76] on header "Filled PDF - [DATE]T17:45:06.54888317.pdf" at bounding box center [728, 68] width 833 height 44
click at [1120, 68] on button "Close" at bounding box center [1123, 63] width 23 height 23
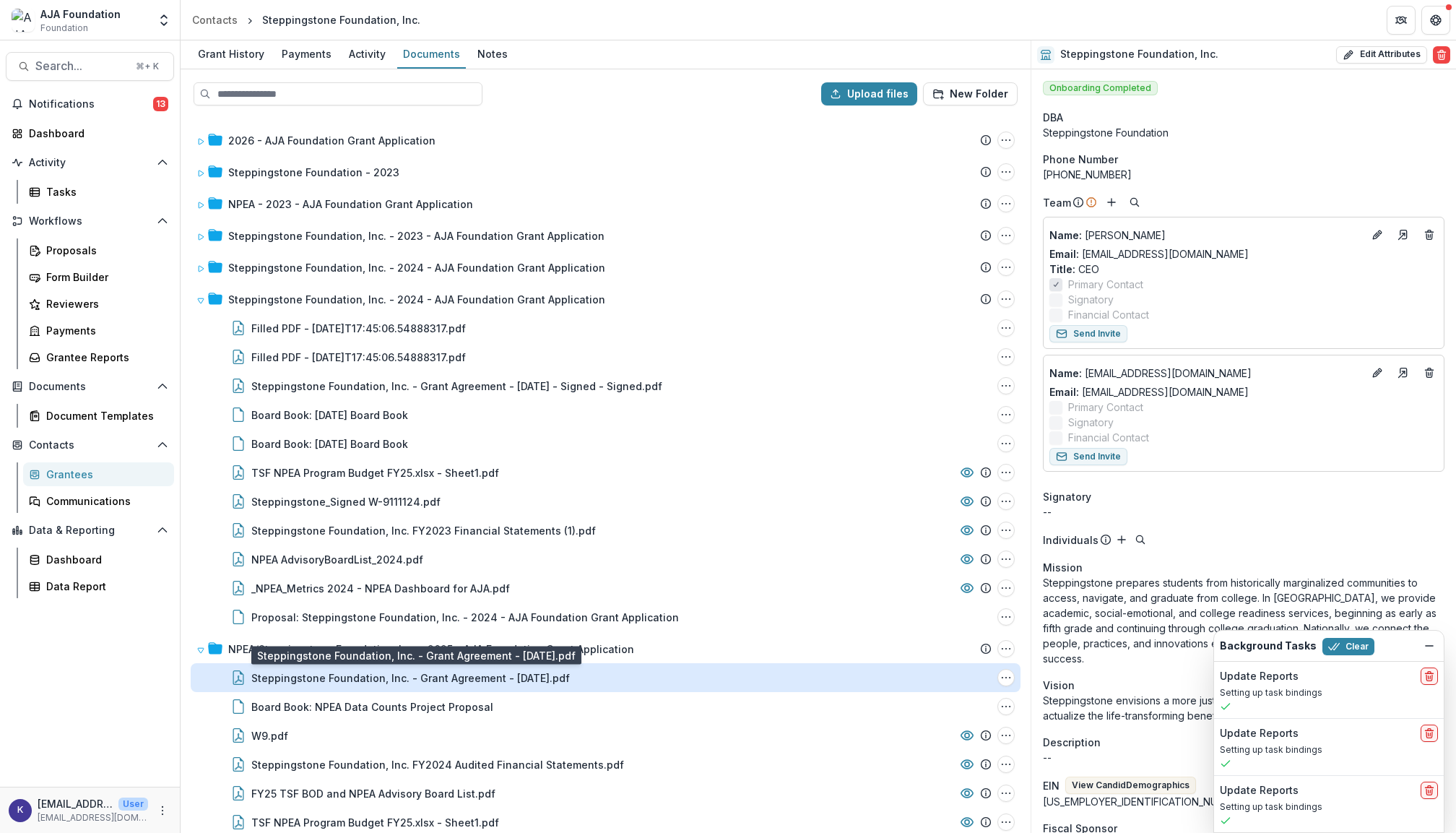
click at [450, 672] on div "Steppingstone Foundation, Inc. - Grant Agreement - [DATE].pdf" at bounding box center [411, 679] width 319 height 15
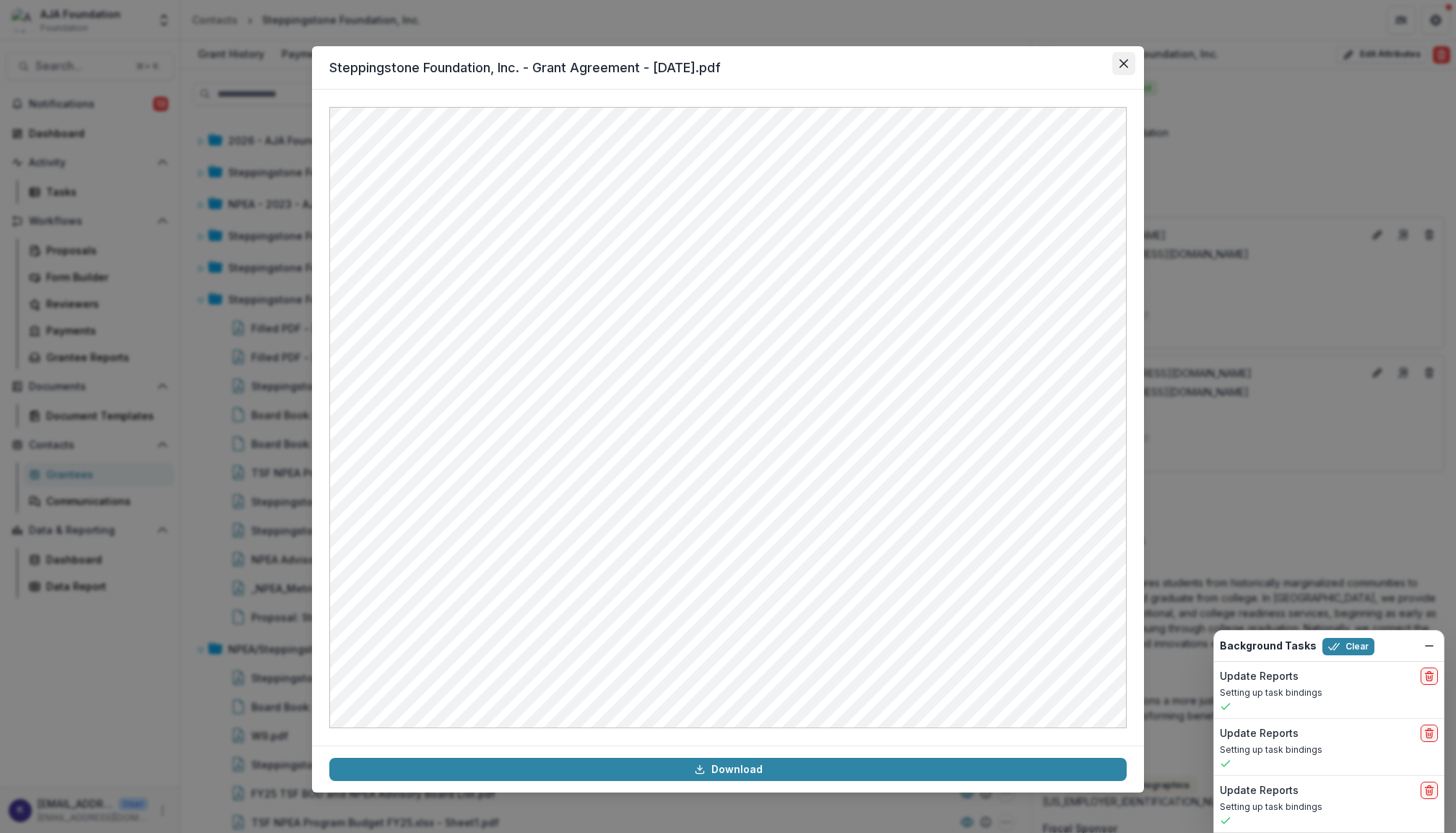
click at [1130, 55] on button "Close" at bounding box center [1123, 63] width 23 height 23
